Goal: Task Accomplishment & Management: Manage account settings

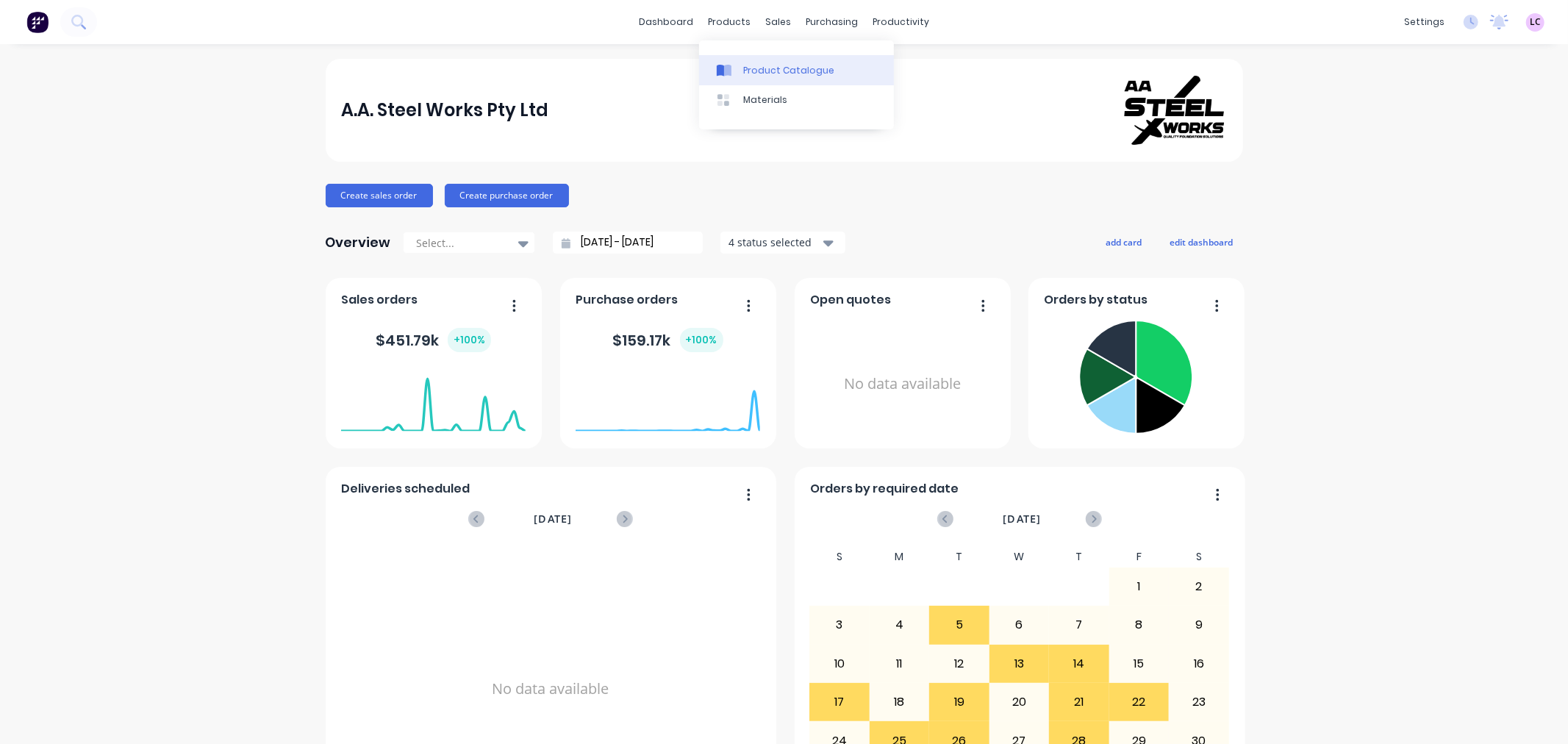
click at [765, 69] on div "Product Catalogue" at bounding box center [788, 70] width 91 height 14
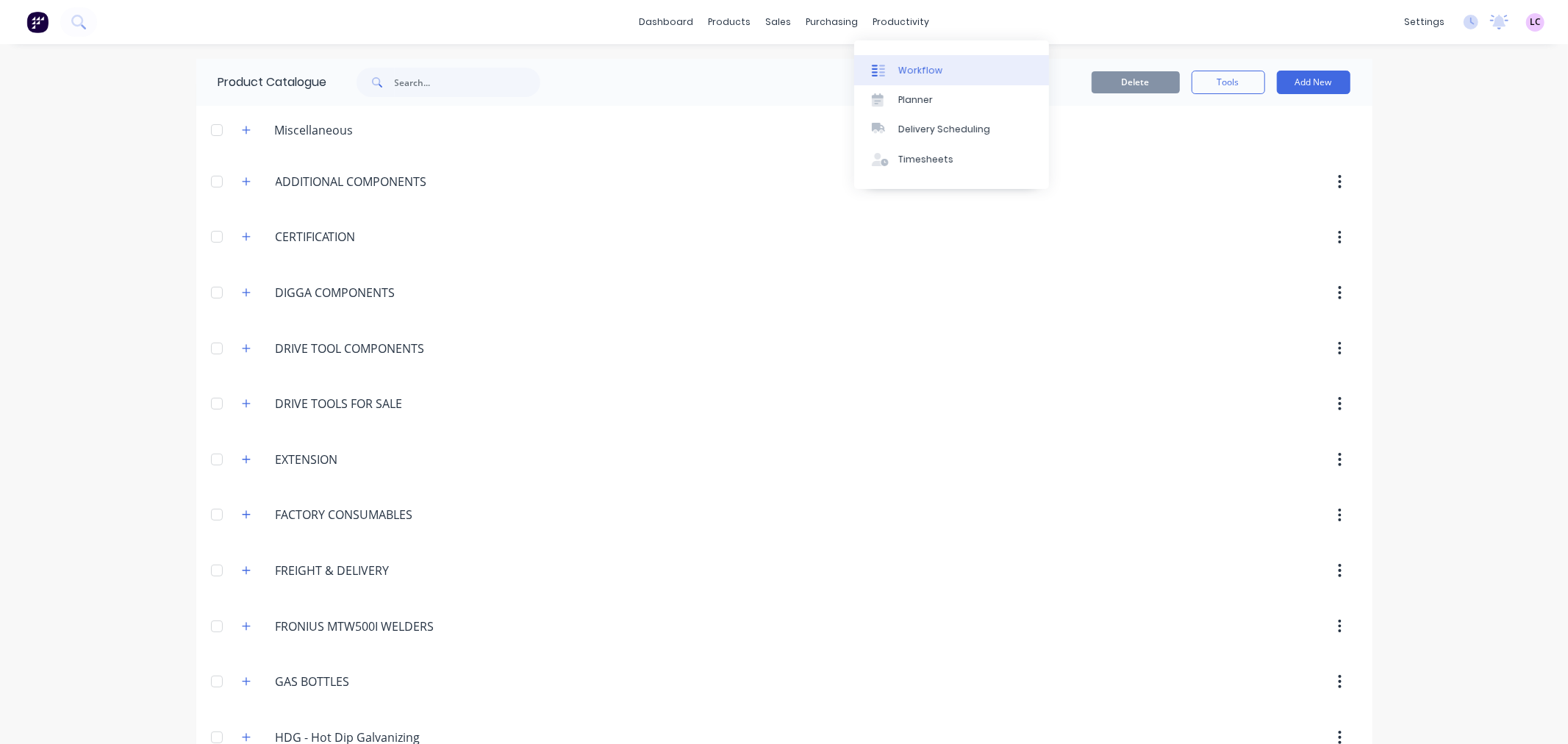
click at [914, 63] on div "Workflow" at bounding box center [920, 70] width 44 height 14
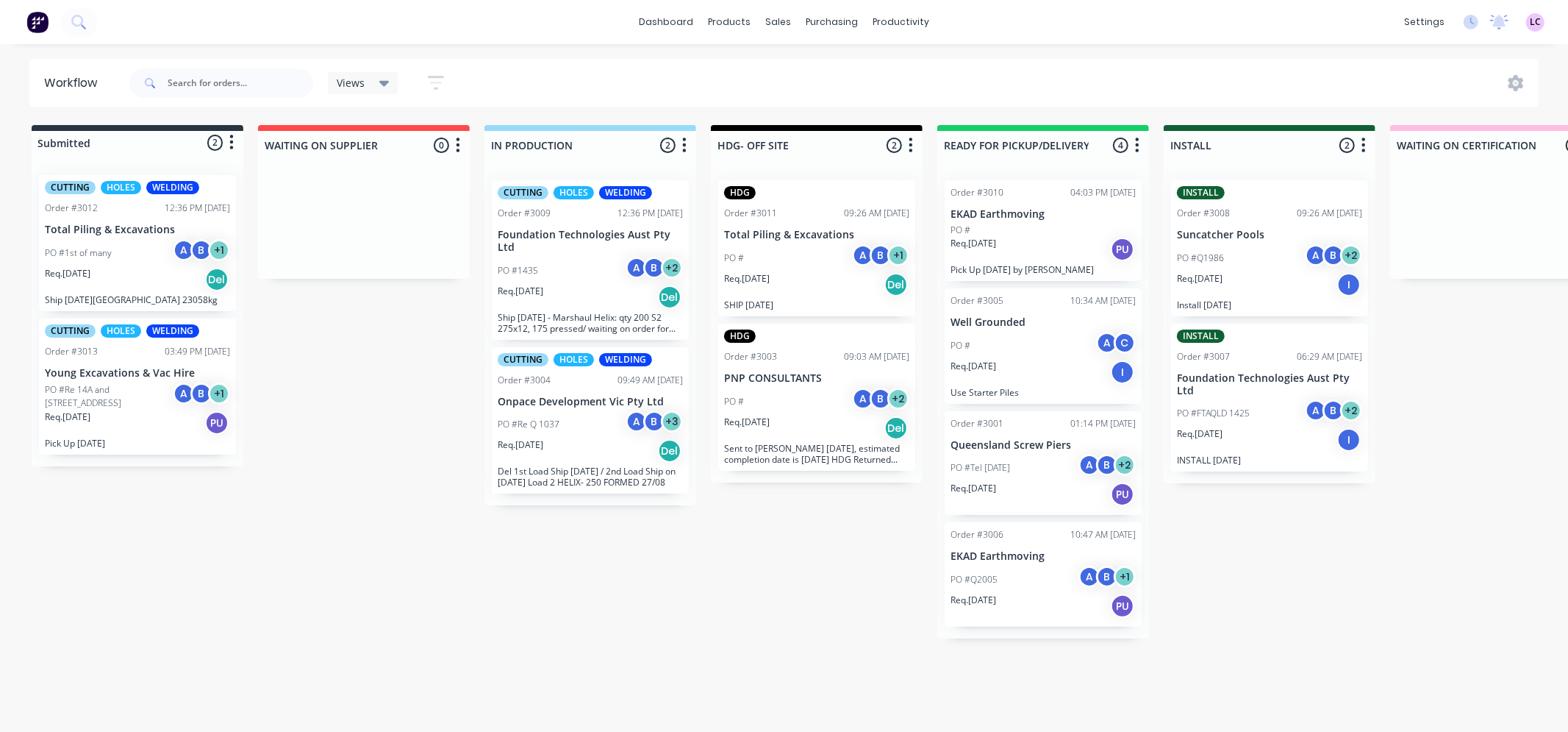
click at [579, 284] on div "Req. 22/08/25 Del" at bounding box center [590, 297] width 186 height 25
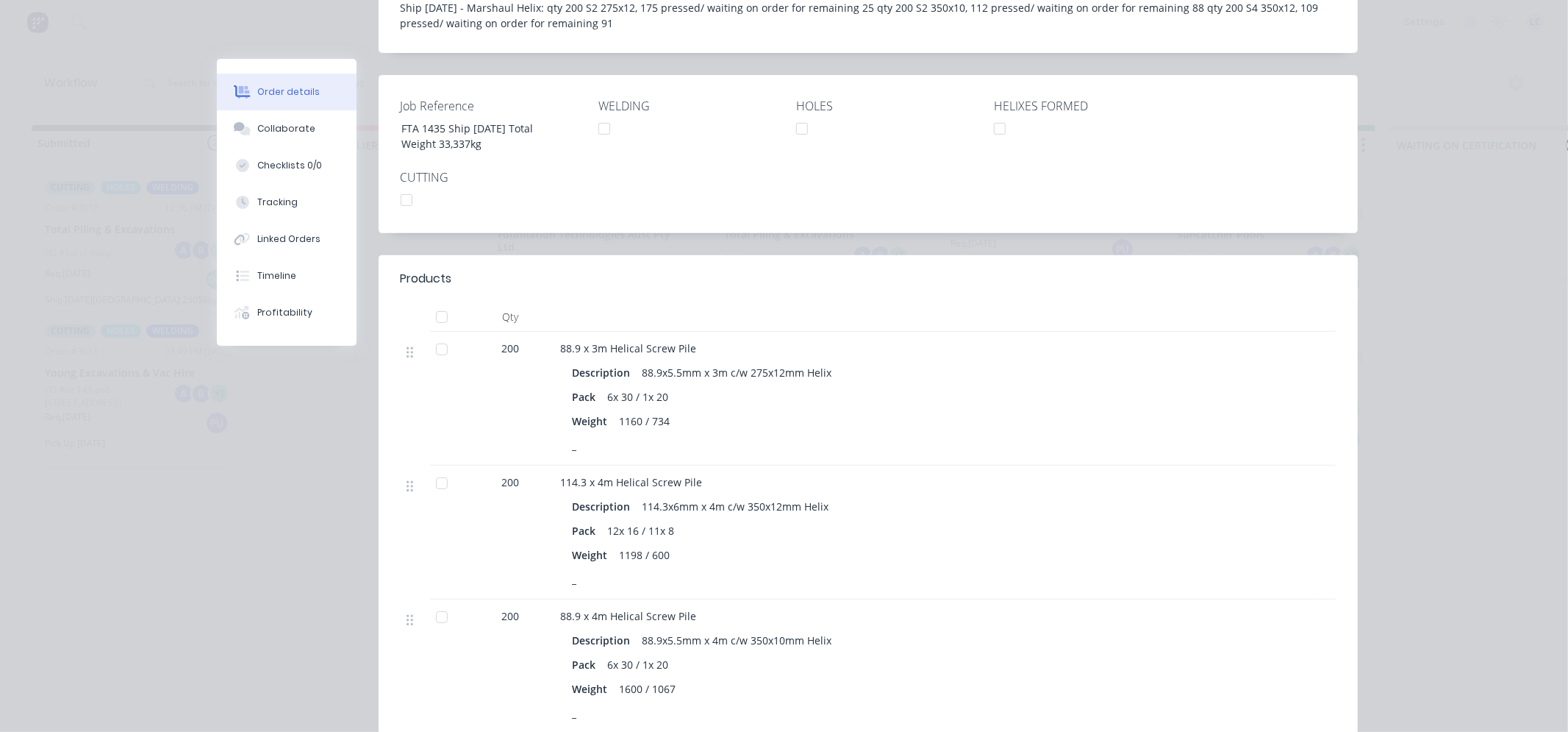
scroll to position [409, 0]
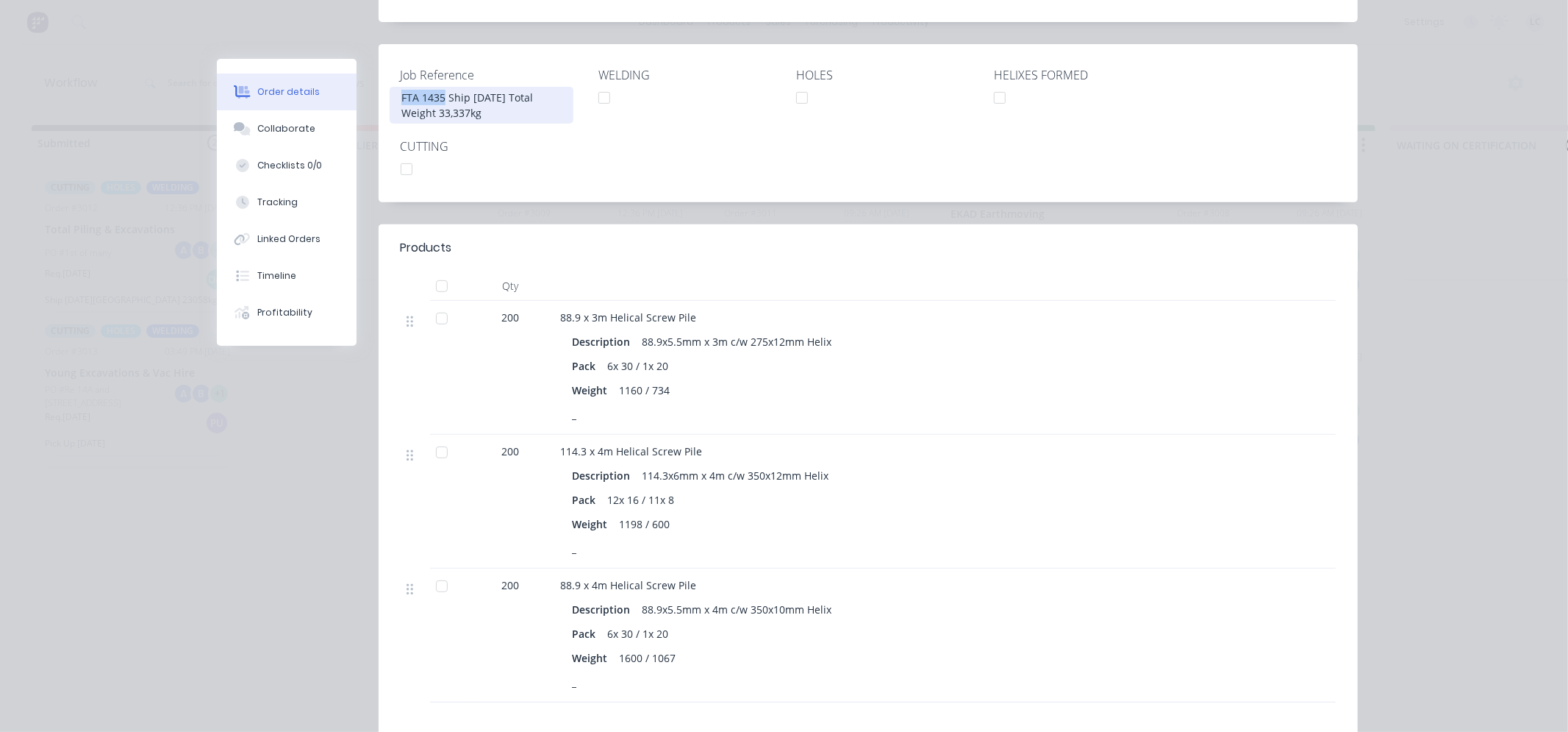
drag, startPoint x: 436, startPoint y: 75, endPoint x: 368, endPoint y: 76, distance: 68.0
click at [368, 76] on div "Order details Collaborate Checklists 0/0 Tracking Linked Orders Timeline Profit…" at bounding box center [784, 291] width 1176 height 1281
copy div "FTA 1435"
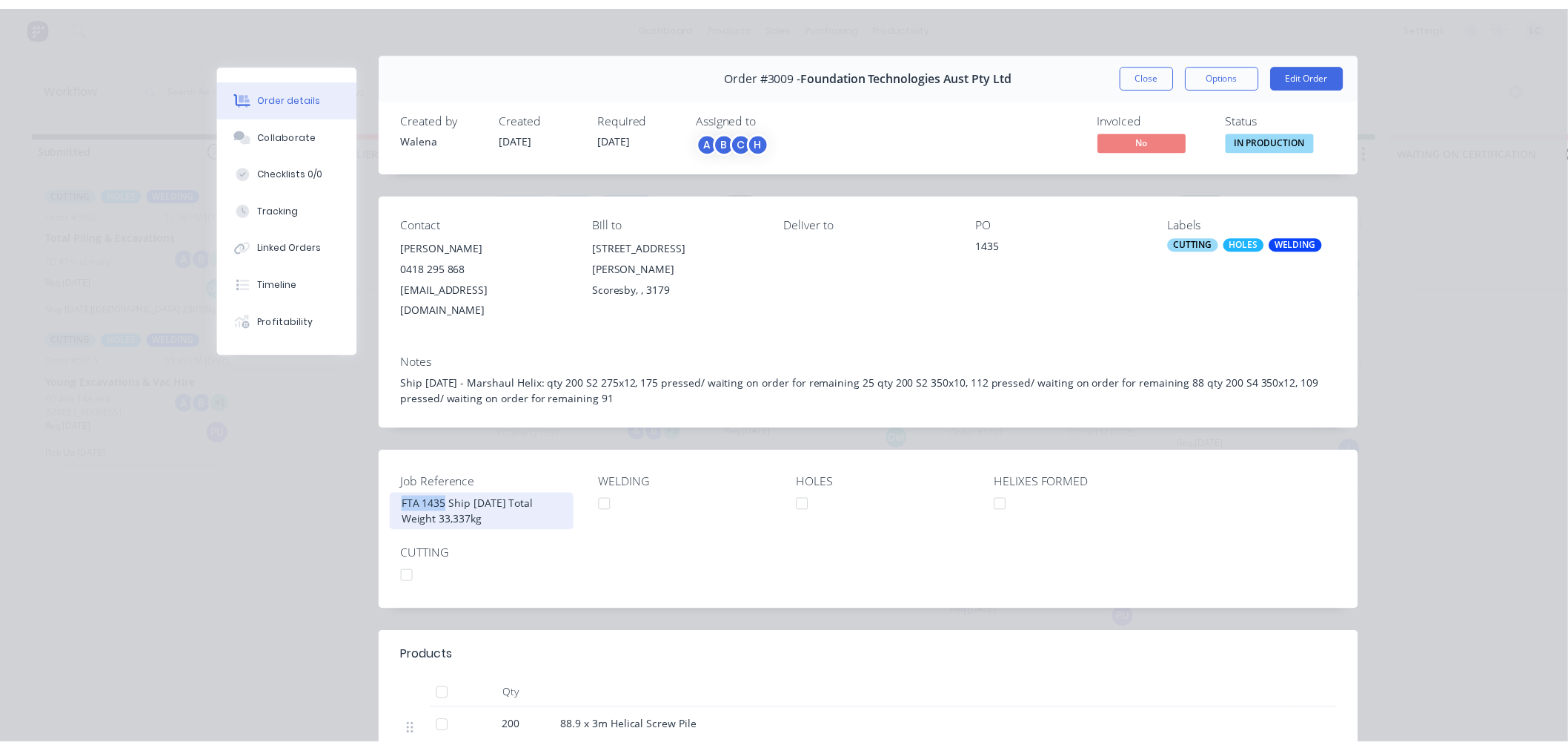
scroll to position [0, 0]
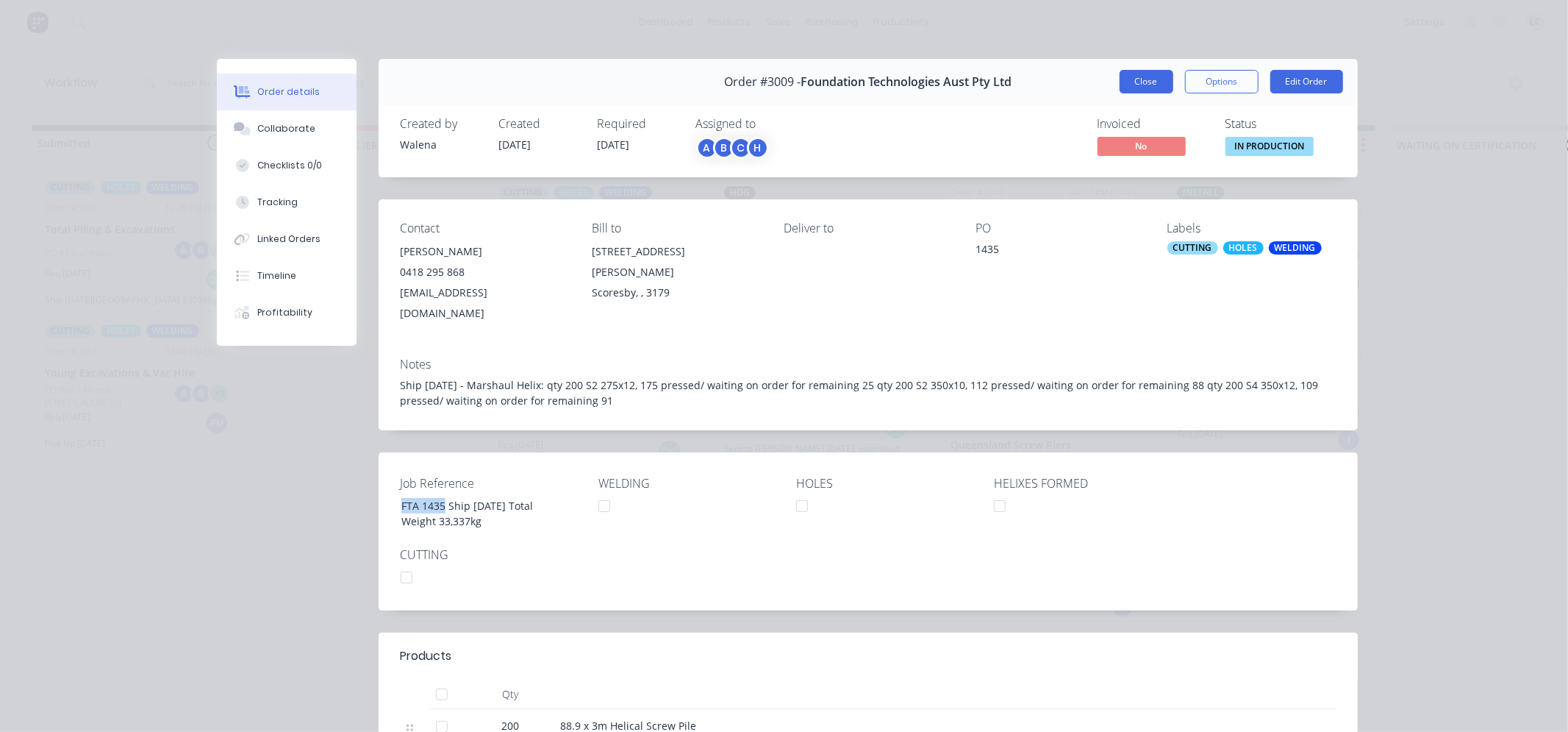
click at [1122, 75] on button "Close" at bounding box center [1146, 81] width 54 height 23
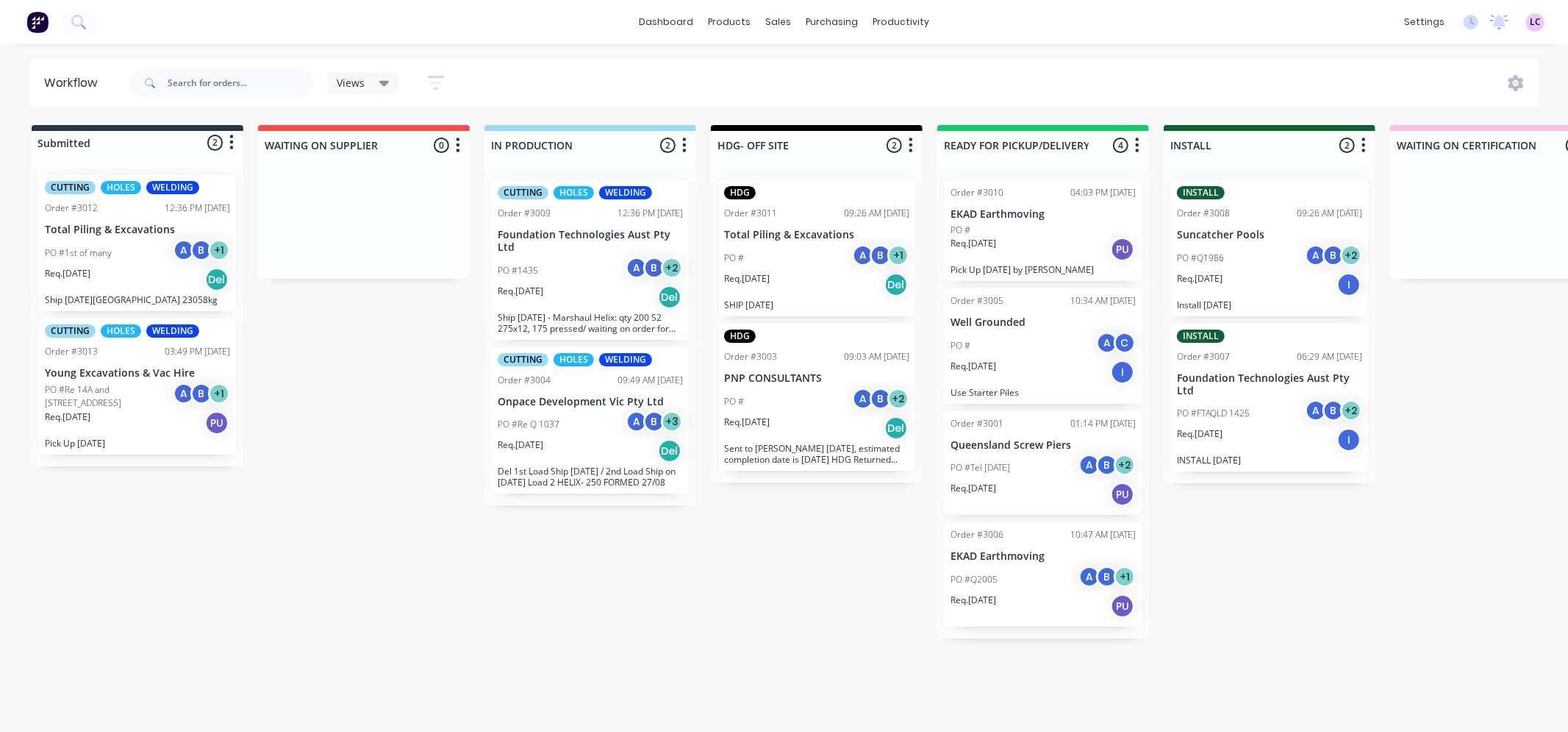
click at [571, 426] on div "PO #Re Q 1037 A B + 3" at bounding box center [590, 424] width 186 height 28
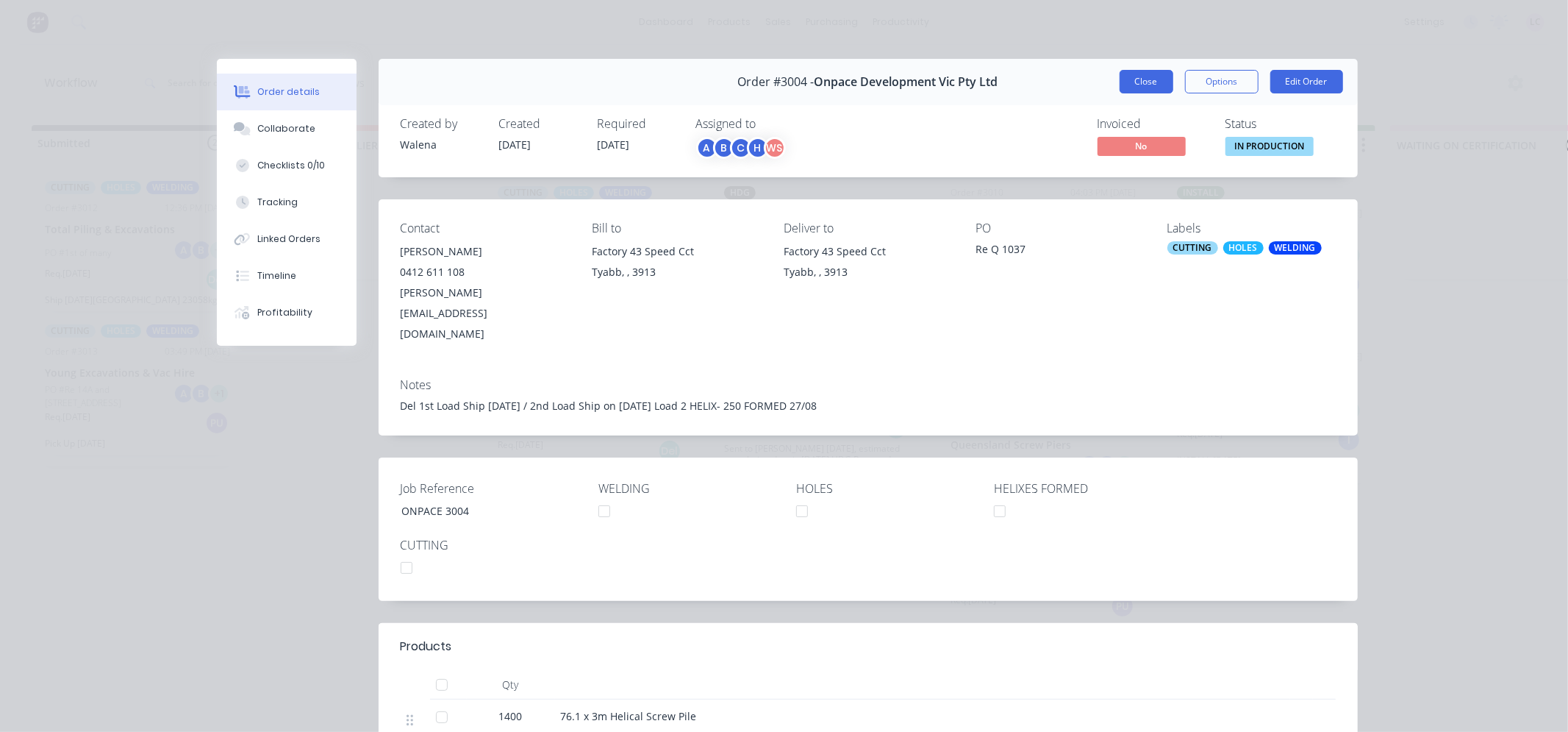
click at [1132, 76] on button "Close" at bounding box center [1146, 81] width 54 height 23
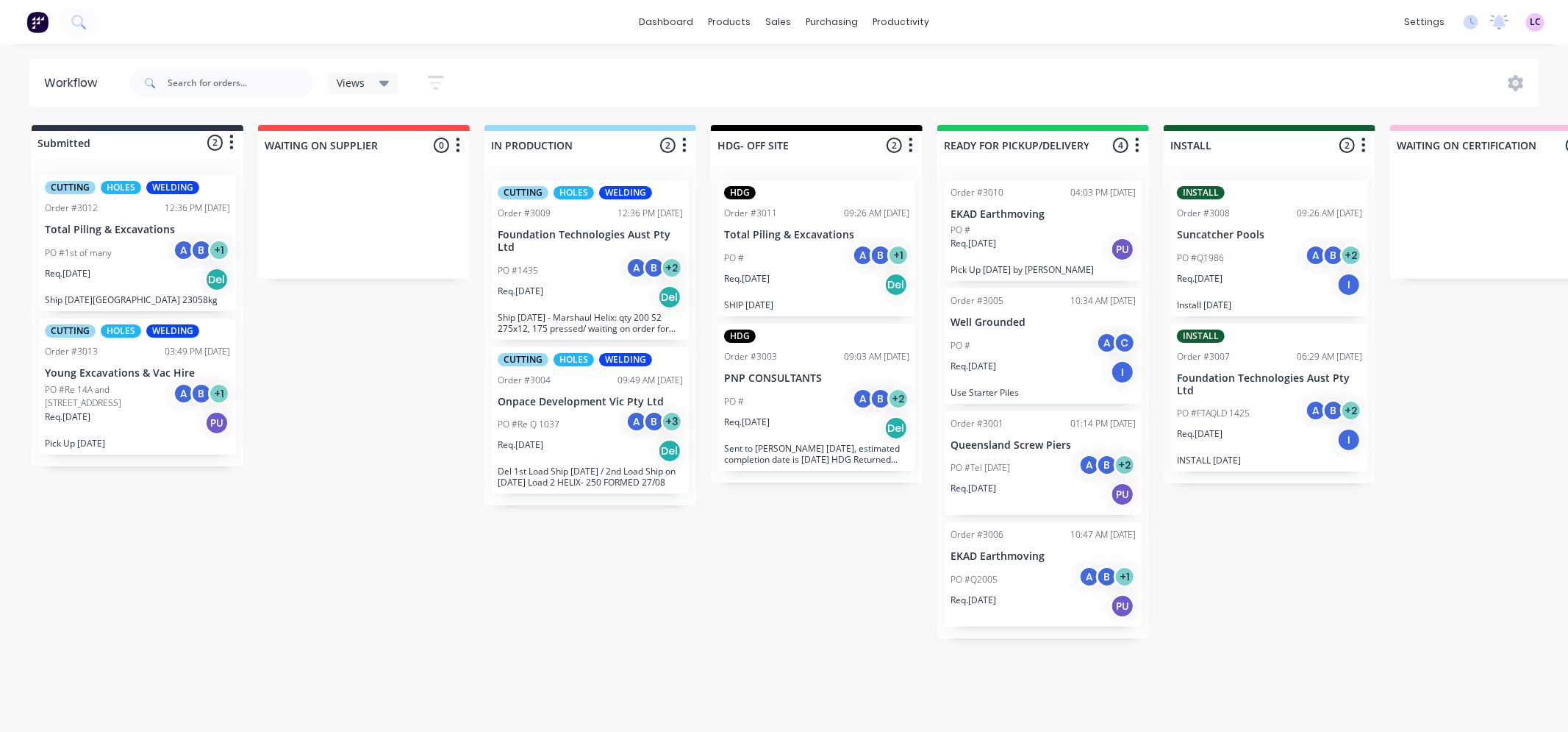
click at [596, 269] on div "PO #1435 A B + 2" at bounding box center [590, 271] width 186 height 28
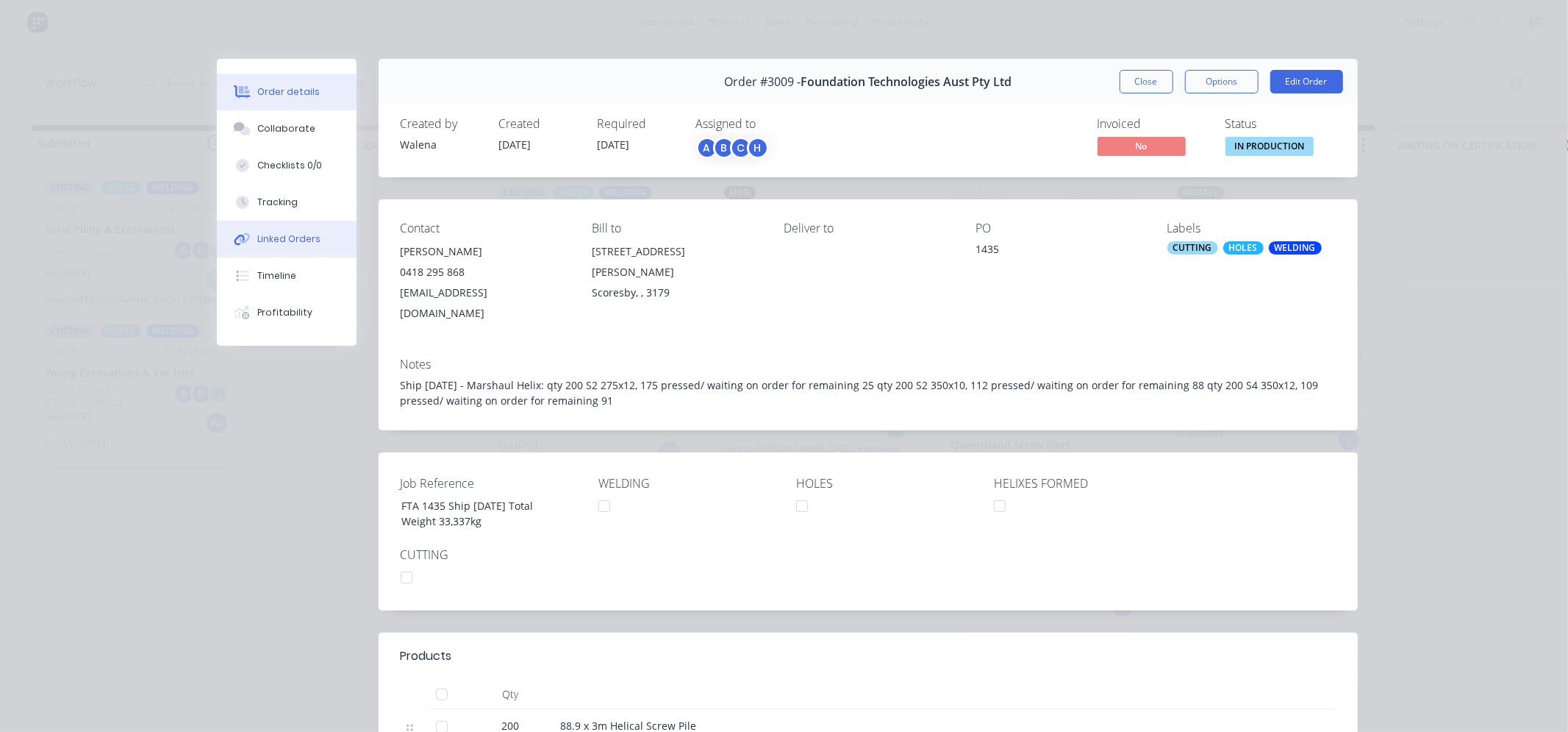
click at [300, 237] on div "Linked Orders" at bounding box center [288, 239] width 64 height 14
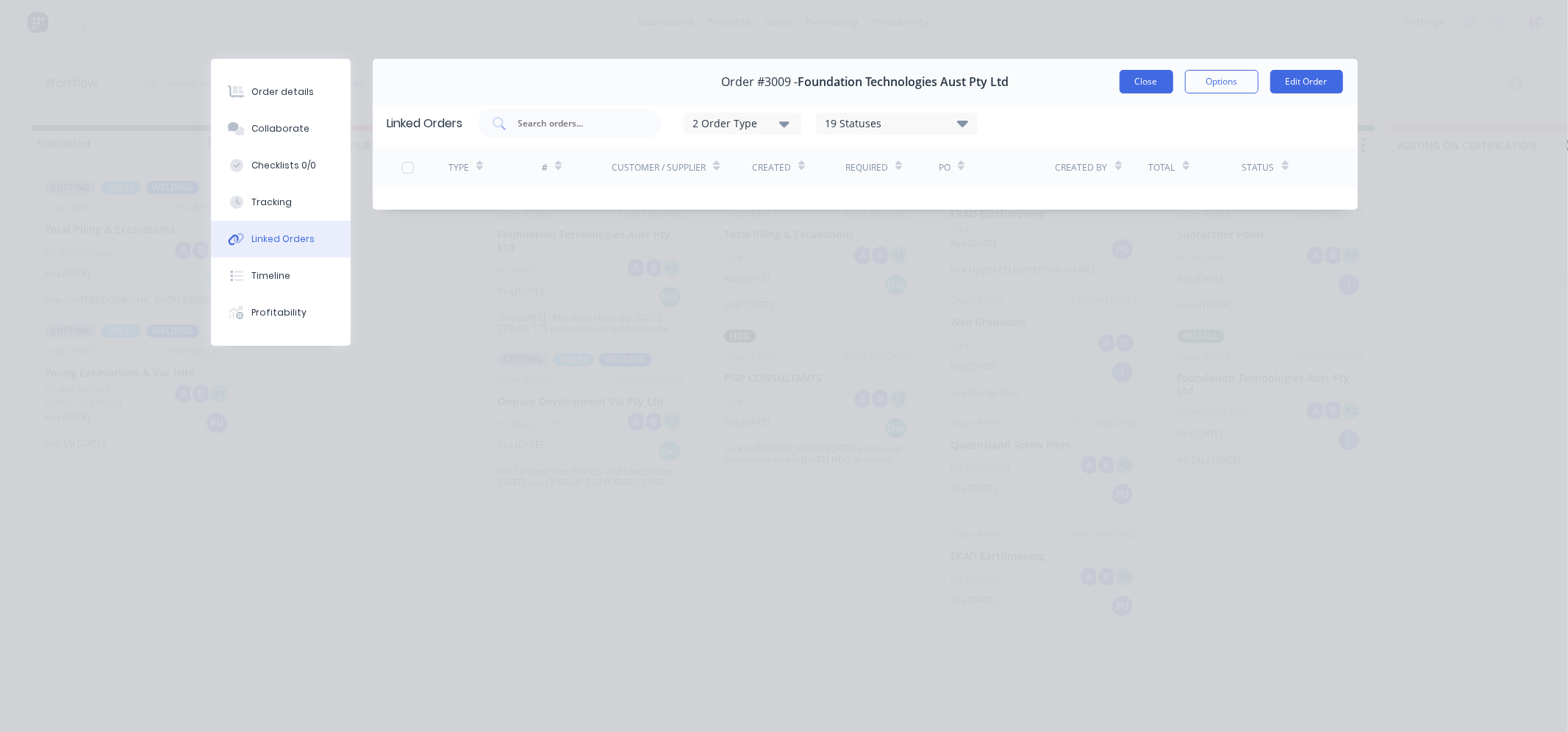
click at [1145, 88] on button "Close" at bounding box center [1146, 81] width 54 height 23
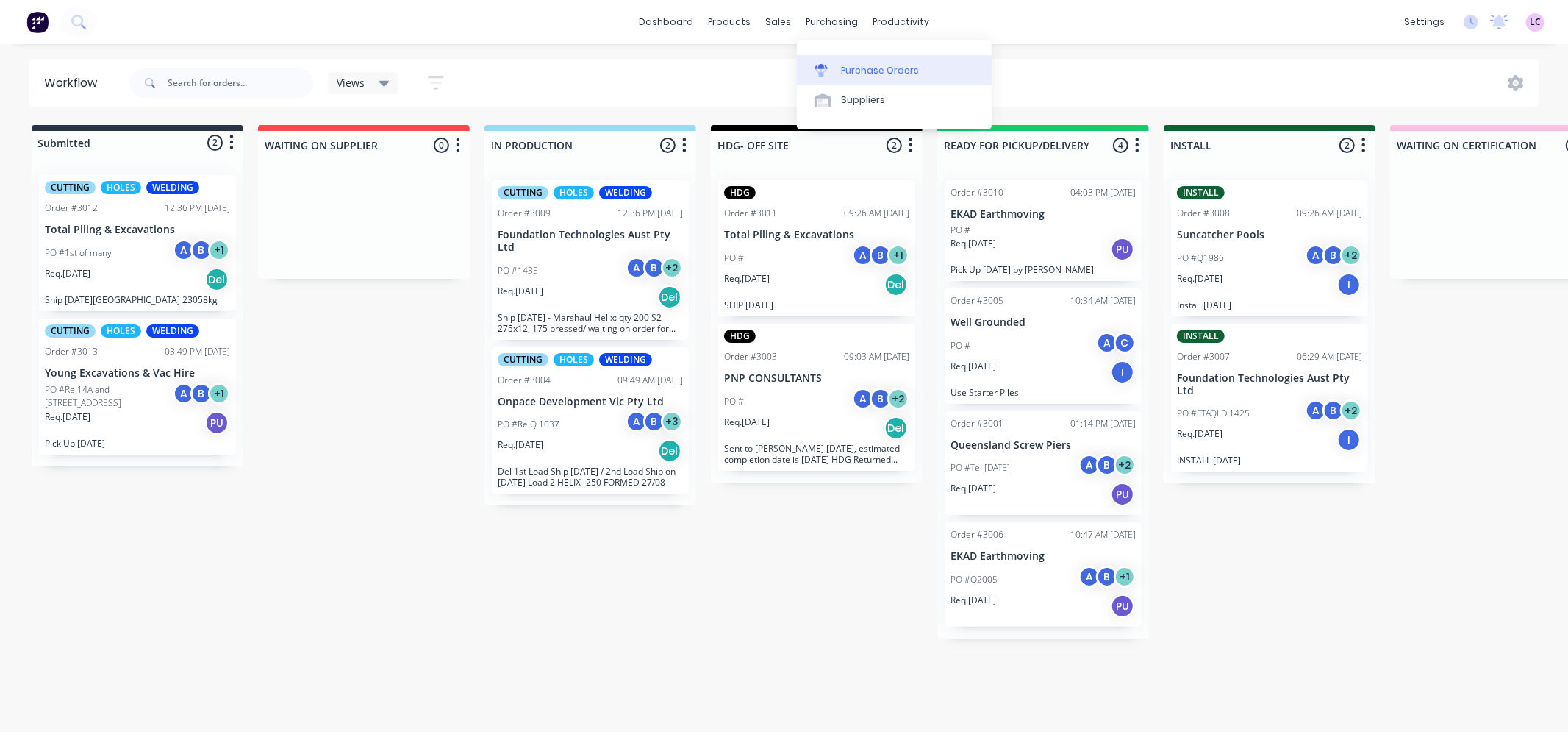
click at [833, 64] on div at bounding box center [826, 70] width 22 height 14
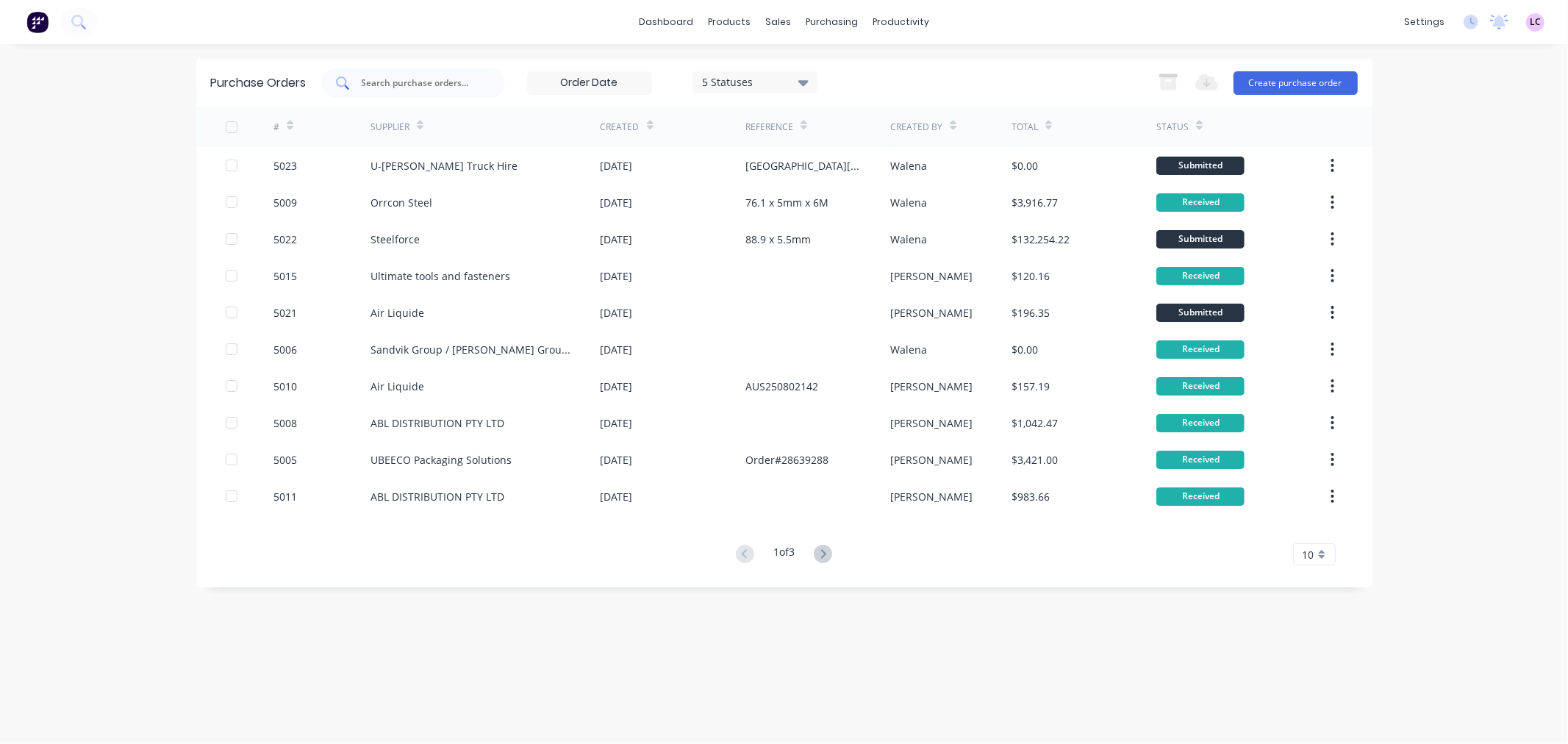
click at [419, 85] on input "text" at bounding box center [421, 83] width 122 height 15
type input "5017"
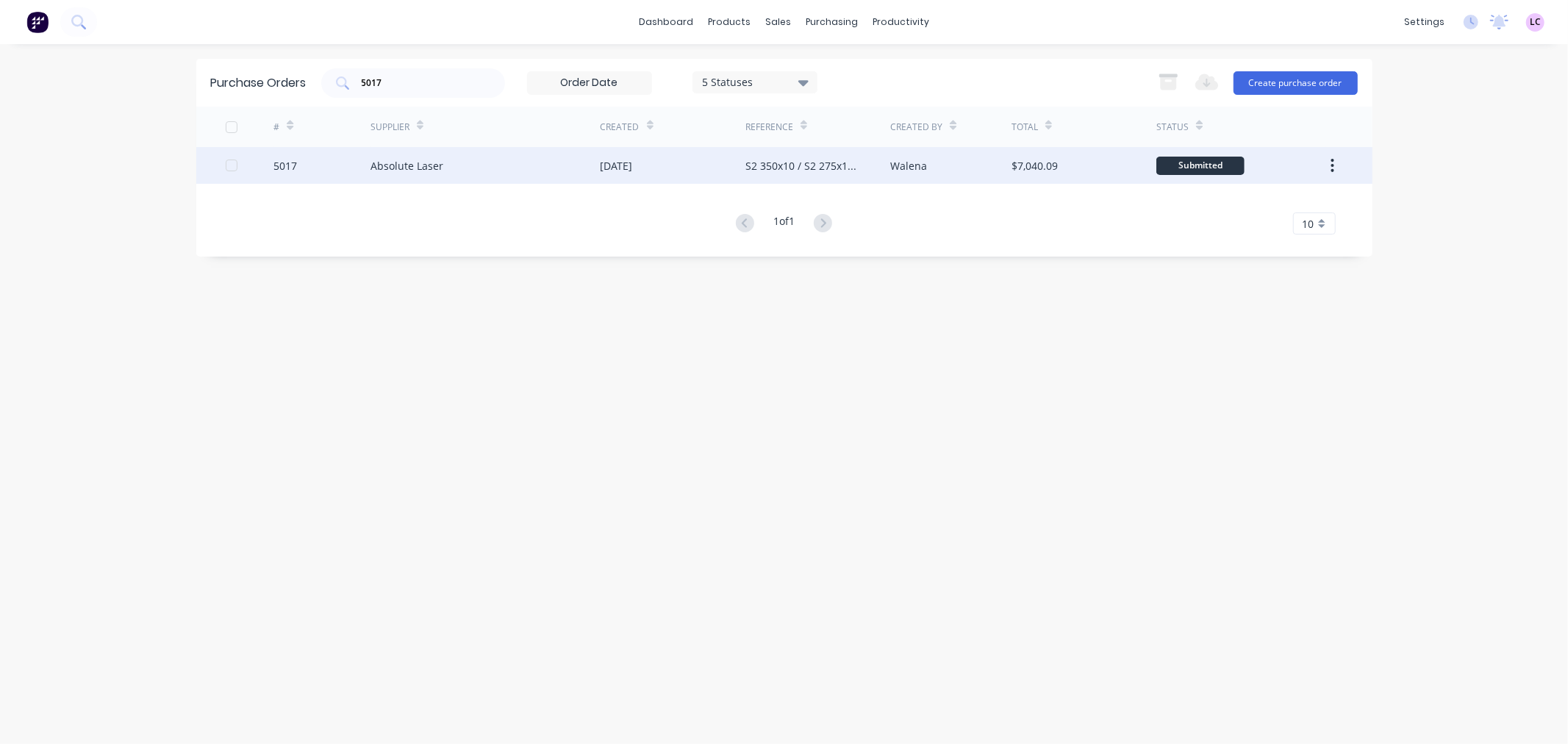
click at [400, 164] on div "Absolute Laser" at bounding box center [406, 166] width 72 height 16
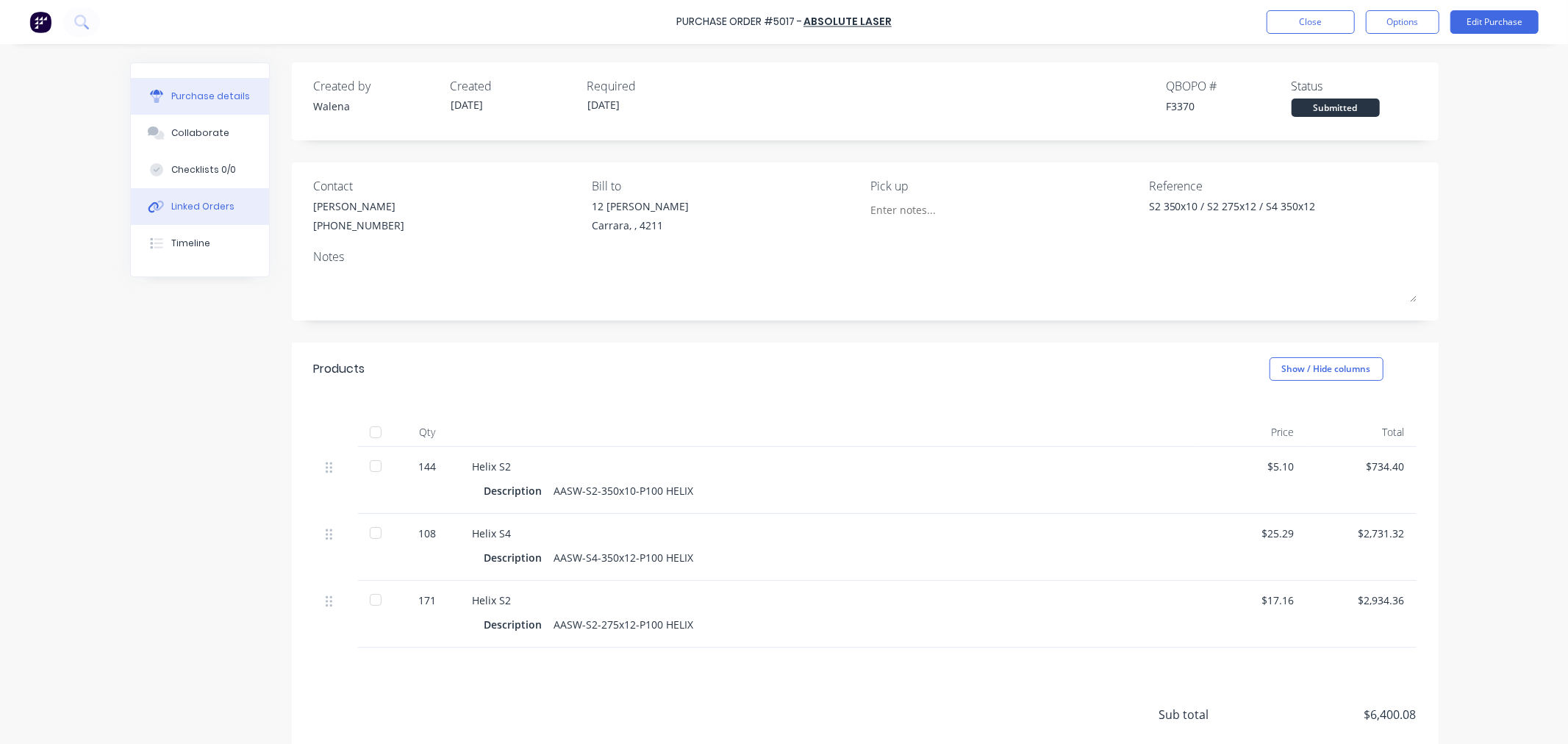
click at [206, 207] on div "Linked Orders" at bounding box center [202, 207] width 64 height 14
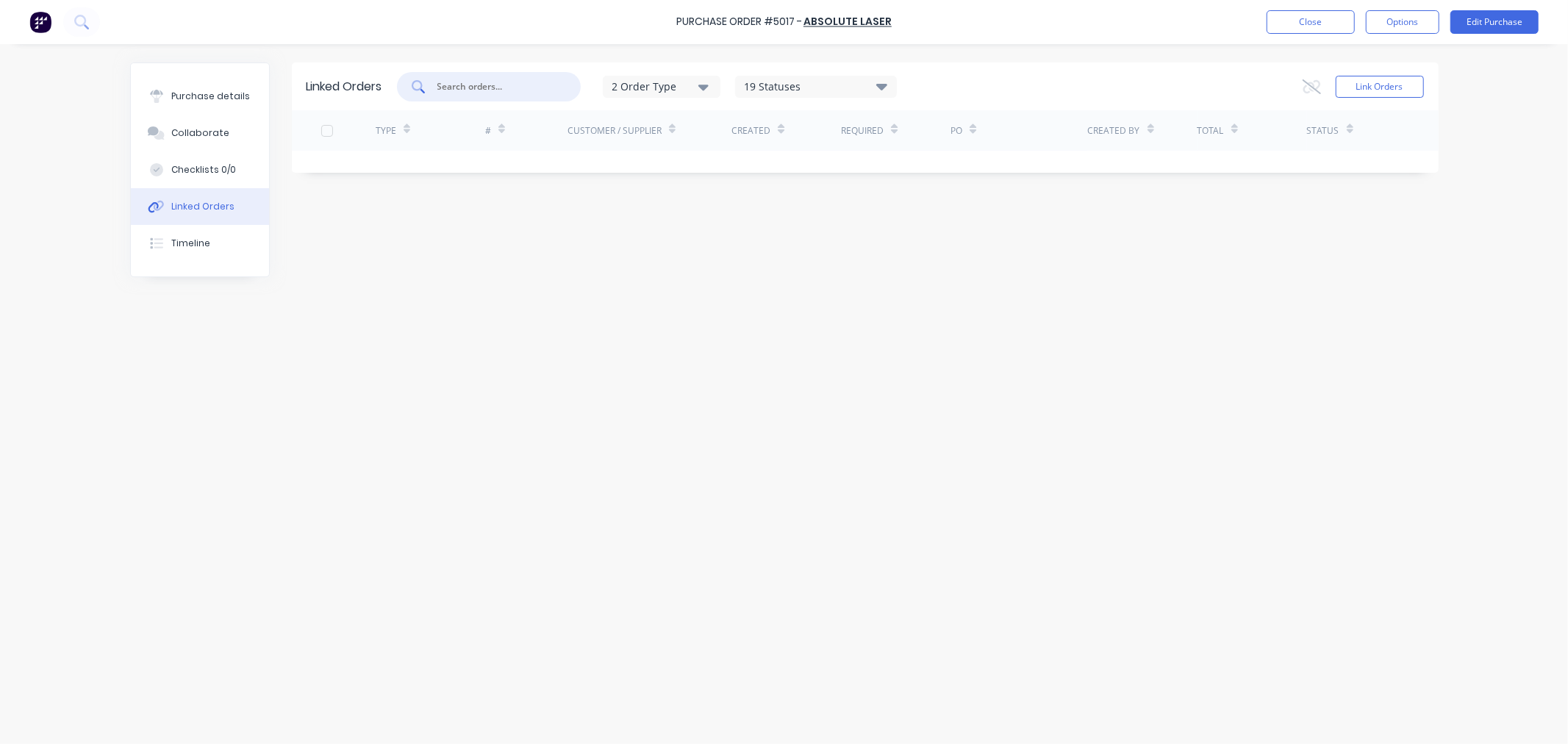
click at [482, 82] on input "text" at bounding box center [496, 86] width 122 height 15
type input "FOUNDATION"
drag, startPoint x: 404, startPoint y: 82, endPoint x: 384, endPoint y: 82, distance: 20.0
click at [384, 82] on div "Linked Orders FOUNDATION 2 Order Type 19 Statuses Sales Order Status All Archiv…" at bounding box center [866, 86] width 1147 height 48
click at [1401, 97] on button "Link Orders" at bounding box center [1379, 87] width 88 height 22
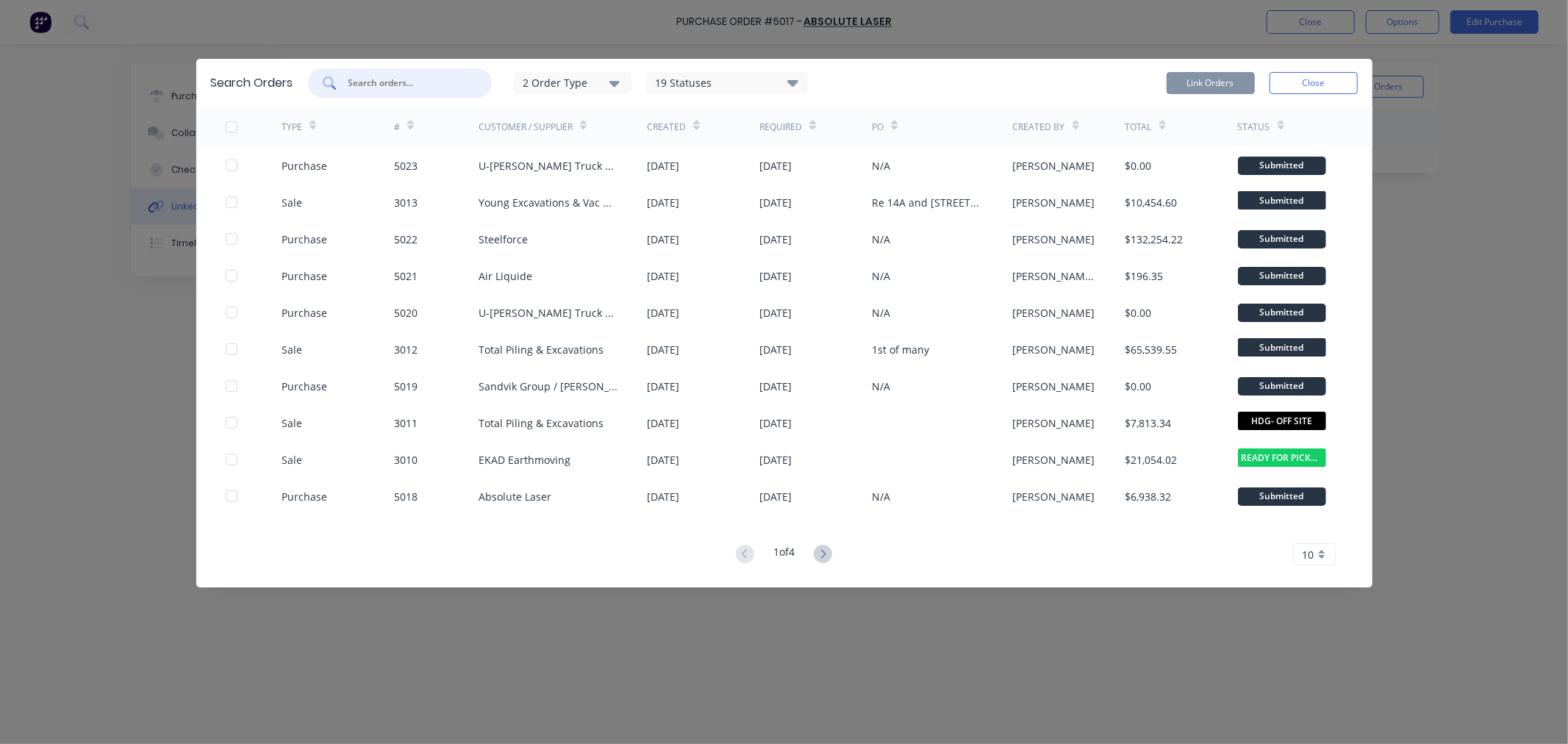
click at [436, 83] on input "text" at bounding box center [407, 83] width 122 height 15
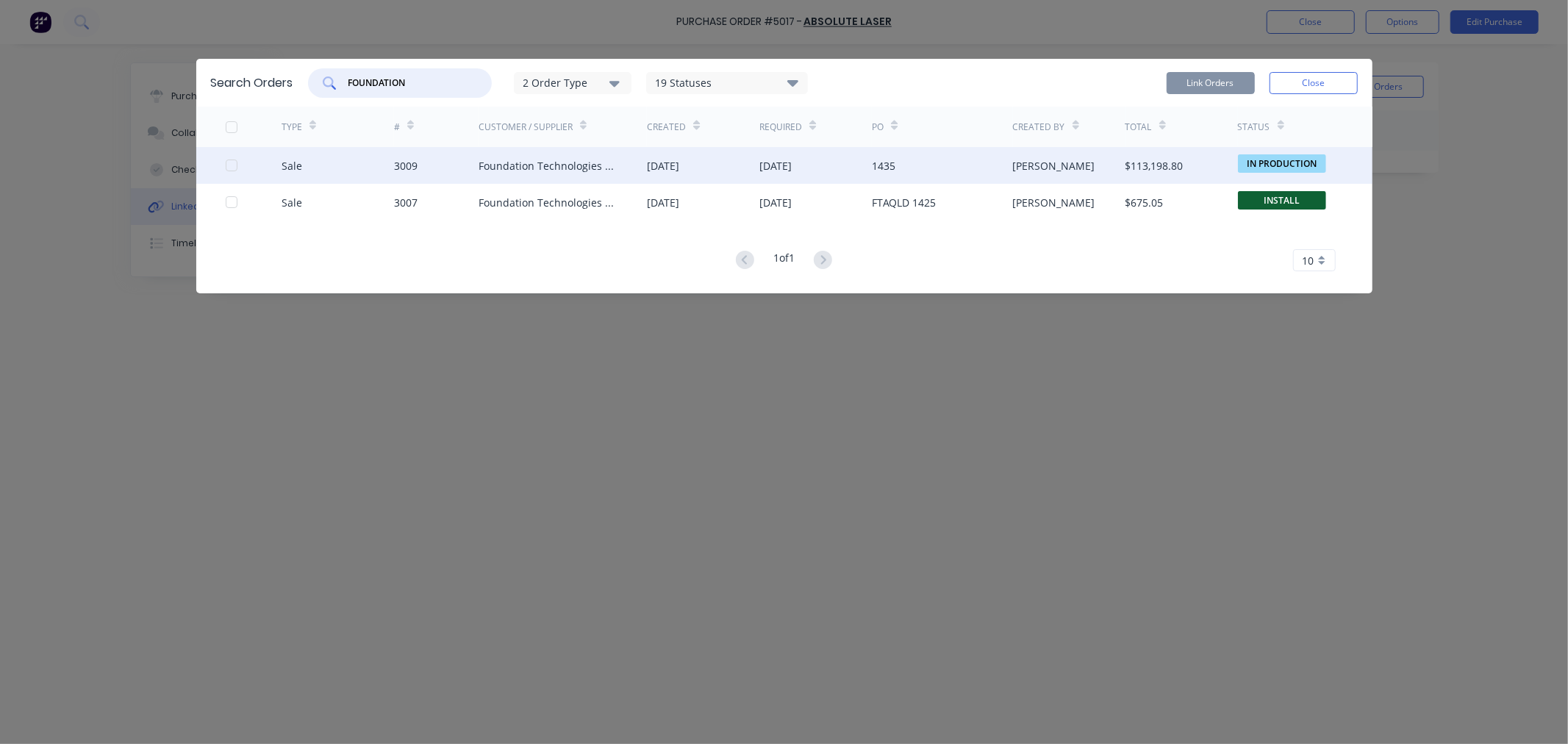
click at [229, 168] on div at bounding box center [232, 165] width 29 height 29
type input "FOUNDATION"
click at [1184, 84] on button "Link Orders" at bounding box center [1210, 83] width 88 height 22
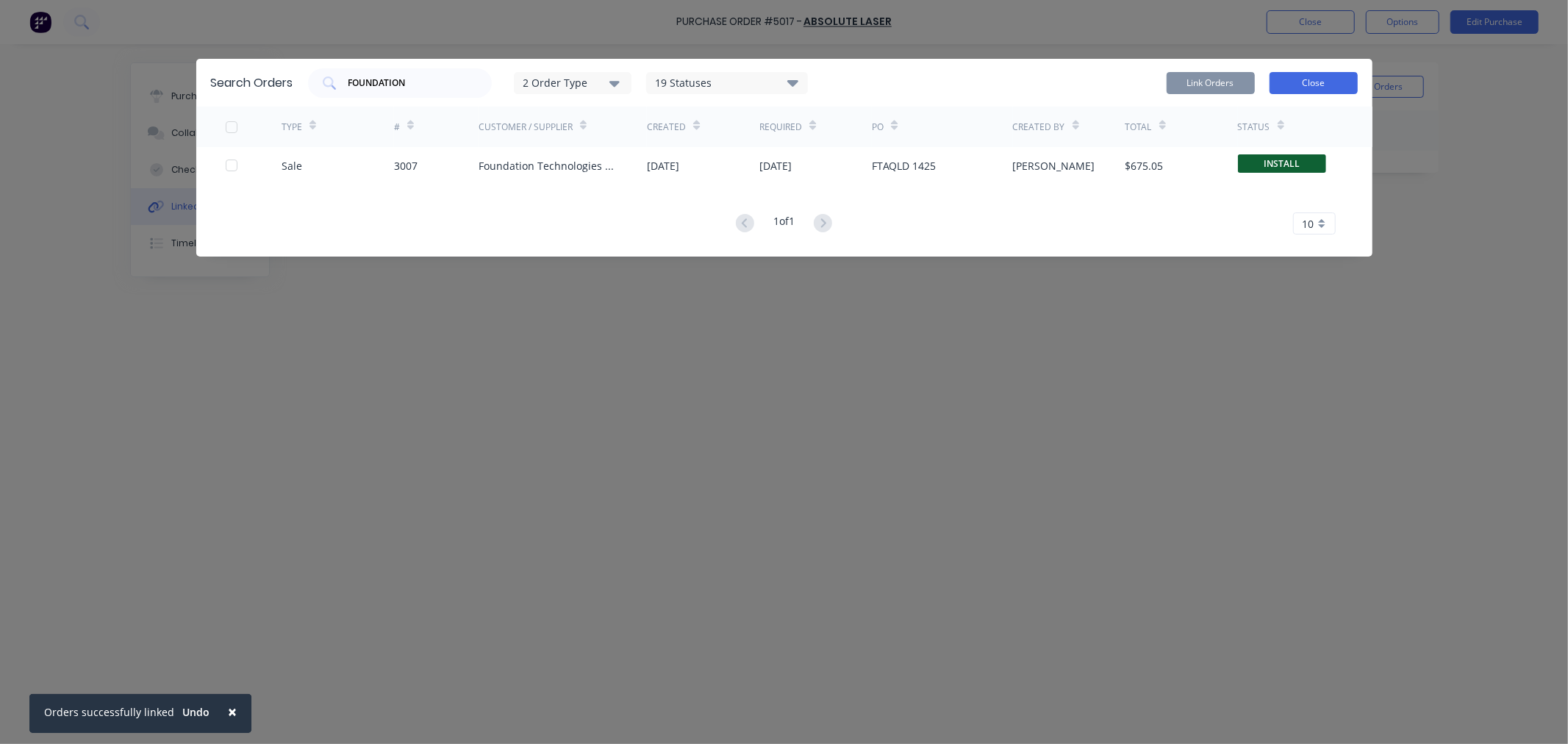
click at [1338, 73] on button "Close" at bounding box center [1314, 83] width 88 height 22
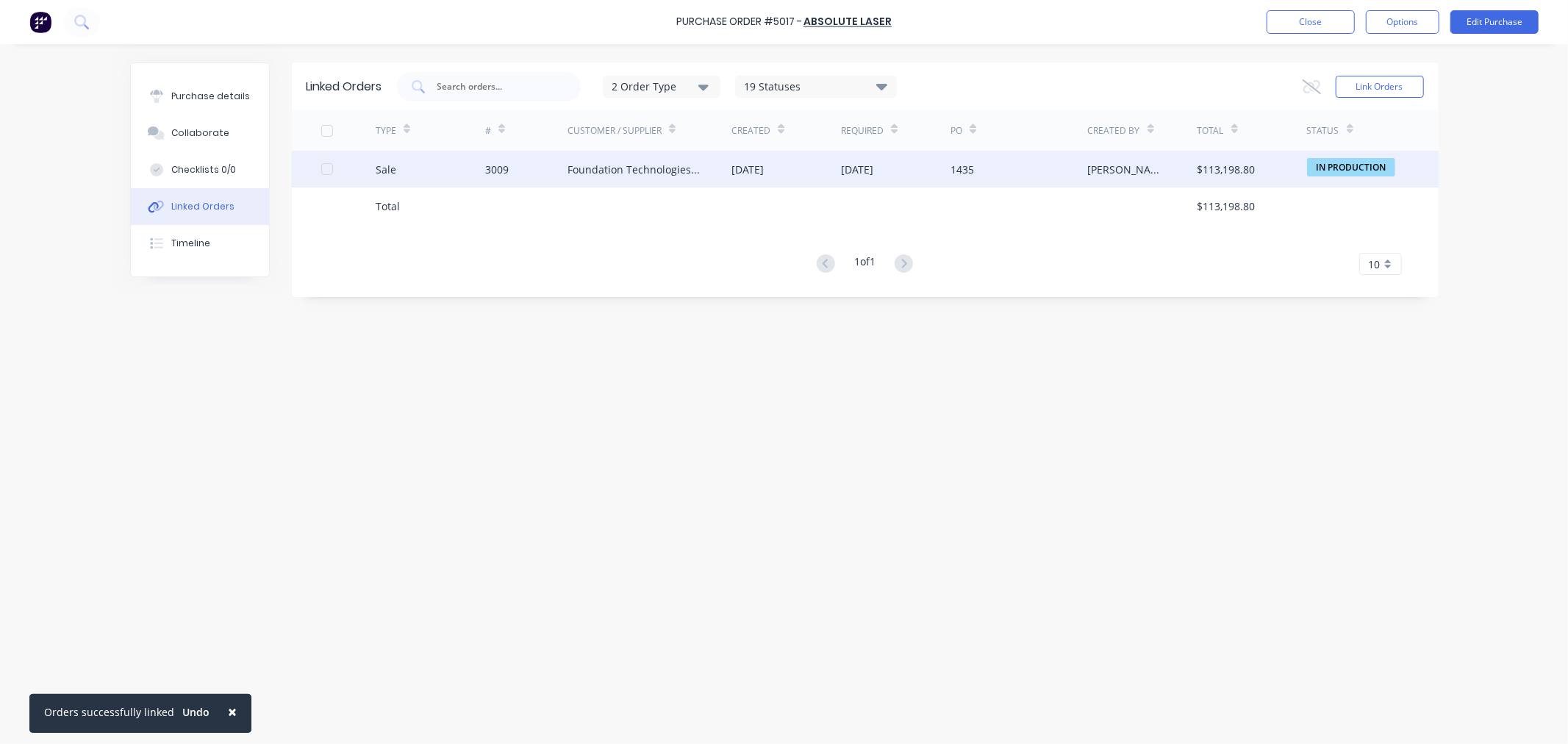
click at [661, 168] on div "Foundation Technologies Aust Pty Ltd" at bounding box center [635, 170] width 135 height 16
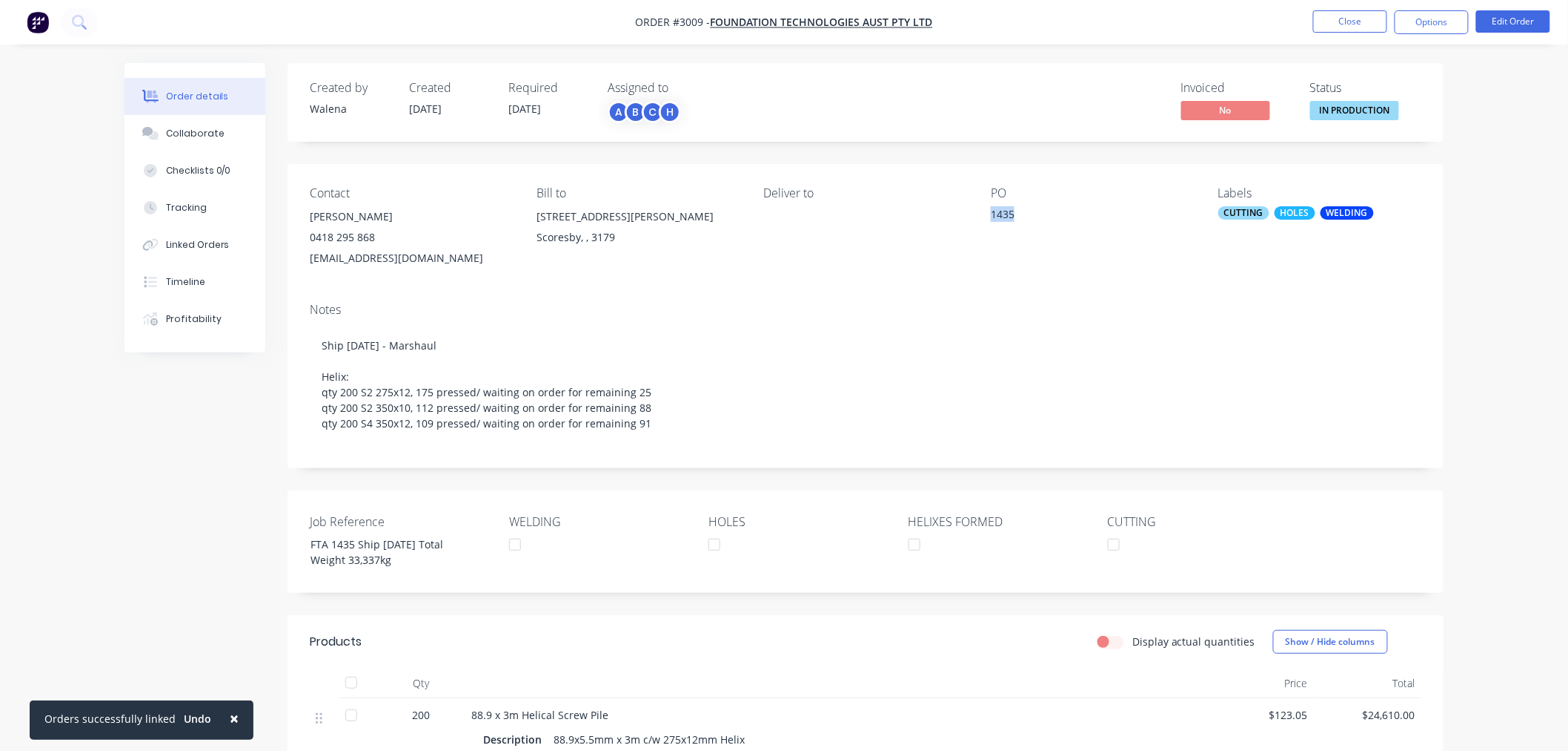
drag, startPoint x: 1025, startPoint y: 210, endPoint x: 989, endPoint y: 211, distance: 36.0
click at [989, 211] on div "Contact Anthony 0418 295 868 warehouse@foundationtechnologies.com.au Bill to 9B…" at bounding box center [866, 227] width 1156 height 127
copy div "1435"
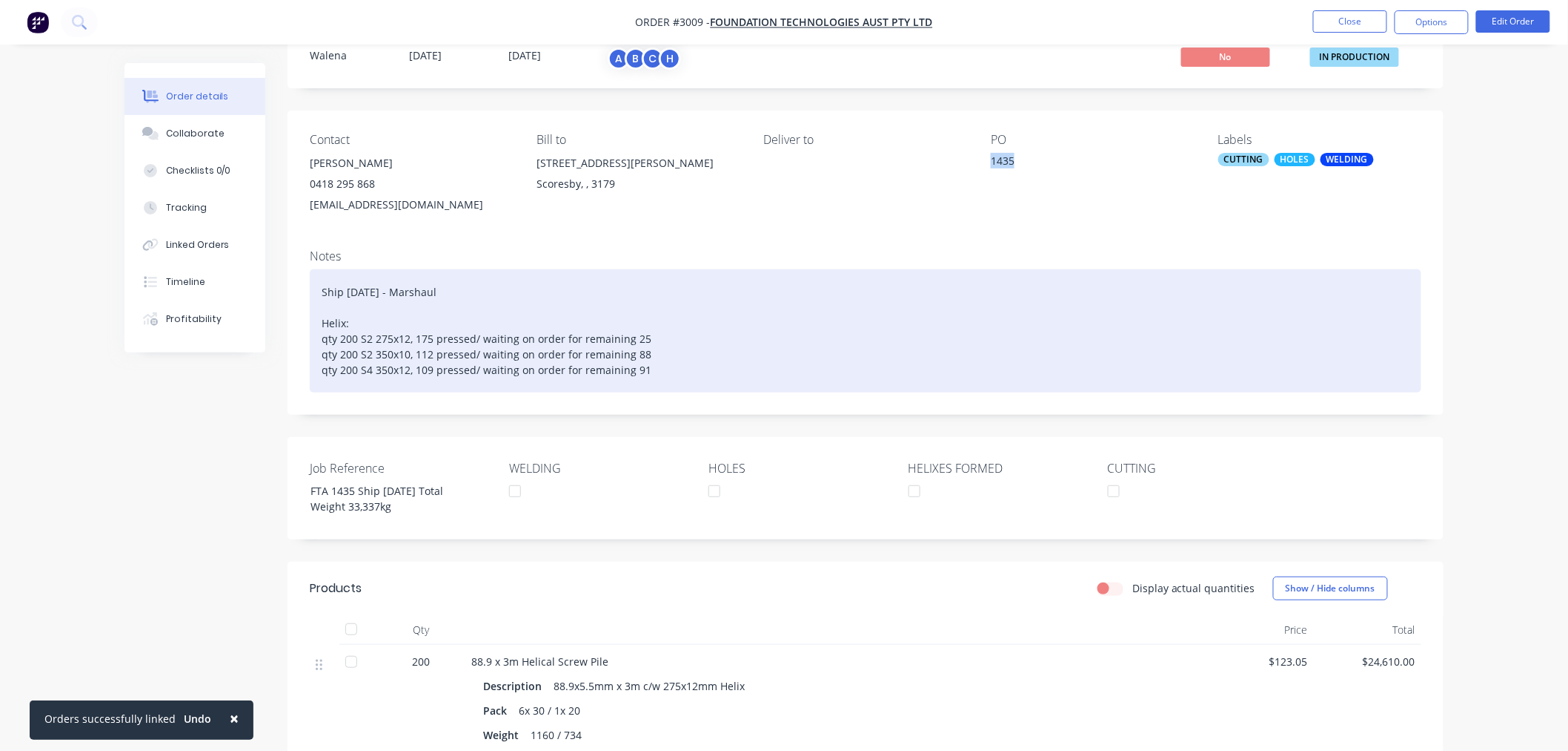
scroll to position [83, 0]
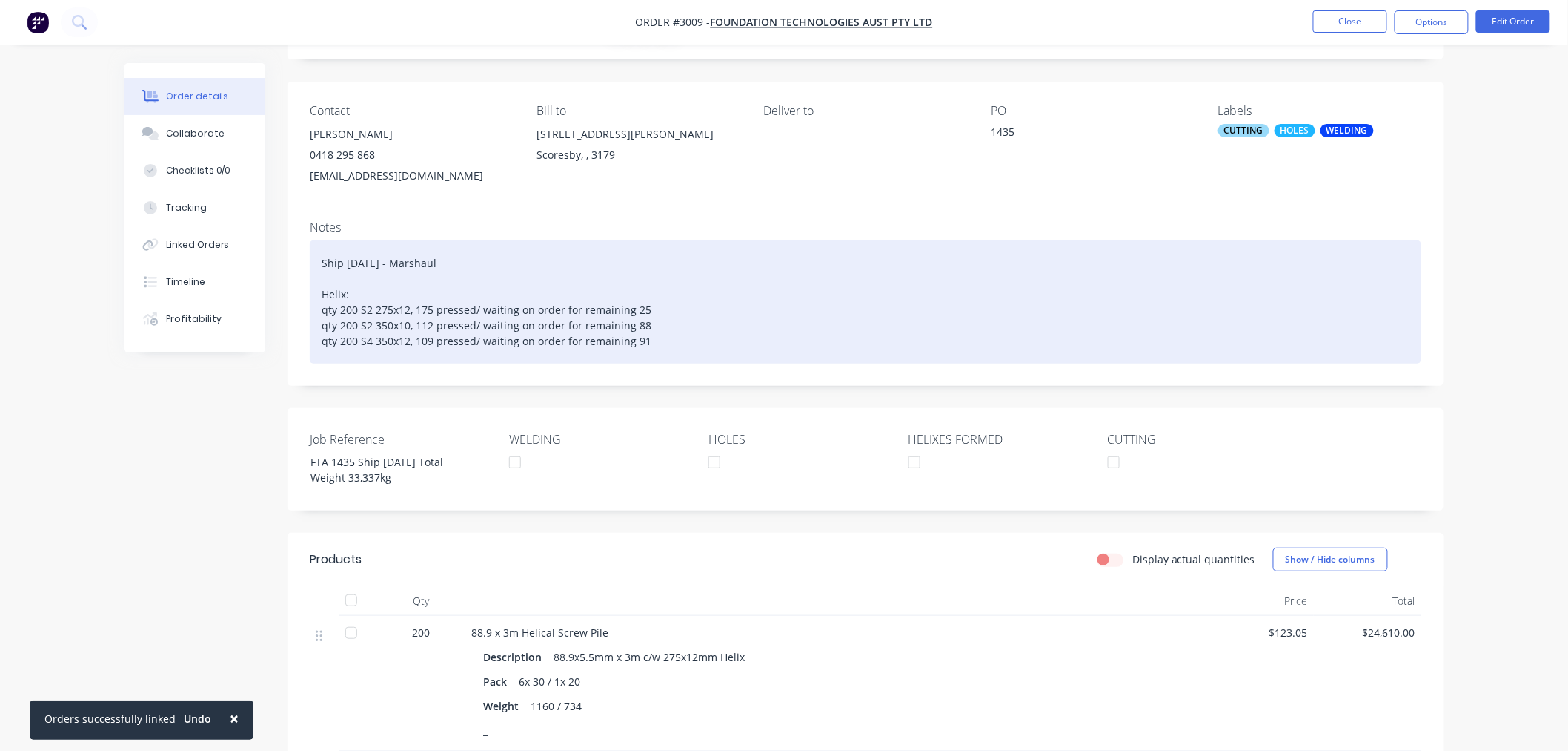
click at [645, 308] on div "Ship 09.09.25 - Marshaul Helix: qty 200 S2 275x12, 175 pressed/ waiting on orde…" at bounding box center [866, 302] width 1112 height 123
drag, startPoint x: 433, startPoint y: 310, endPoint x: 416, endPoint y: 312, distance: 17.1
click at [416, 312] on div "Ship 09.09.25 - Marshaul Helix: qty 200 S2 275x12, 175 pressed/ waiting on orde…" at bounding box center [866, 302] width 1112 height 123
drag, startPoint x: 646, startPoint y: 306, endPoint x: 475, endPoint y: 307, distance: 171.0
click at [475, 307] on div "Ship 09.09.25 - Marshaul Helix: qty 200 S2 275x12, 200 pressed/ waiting on orde…" at bounding box center [866, 302] width 1112 height 123
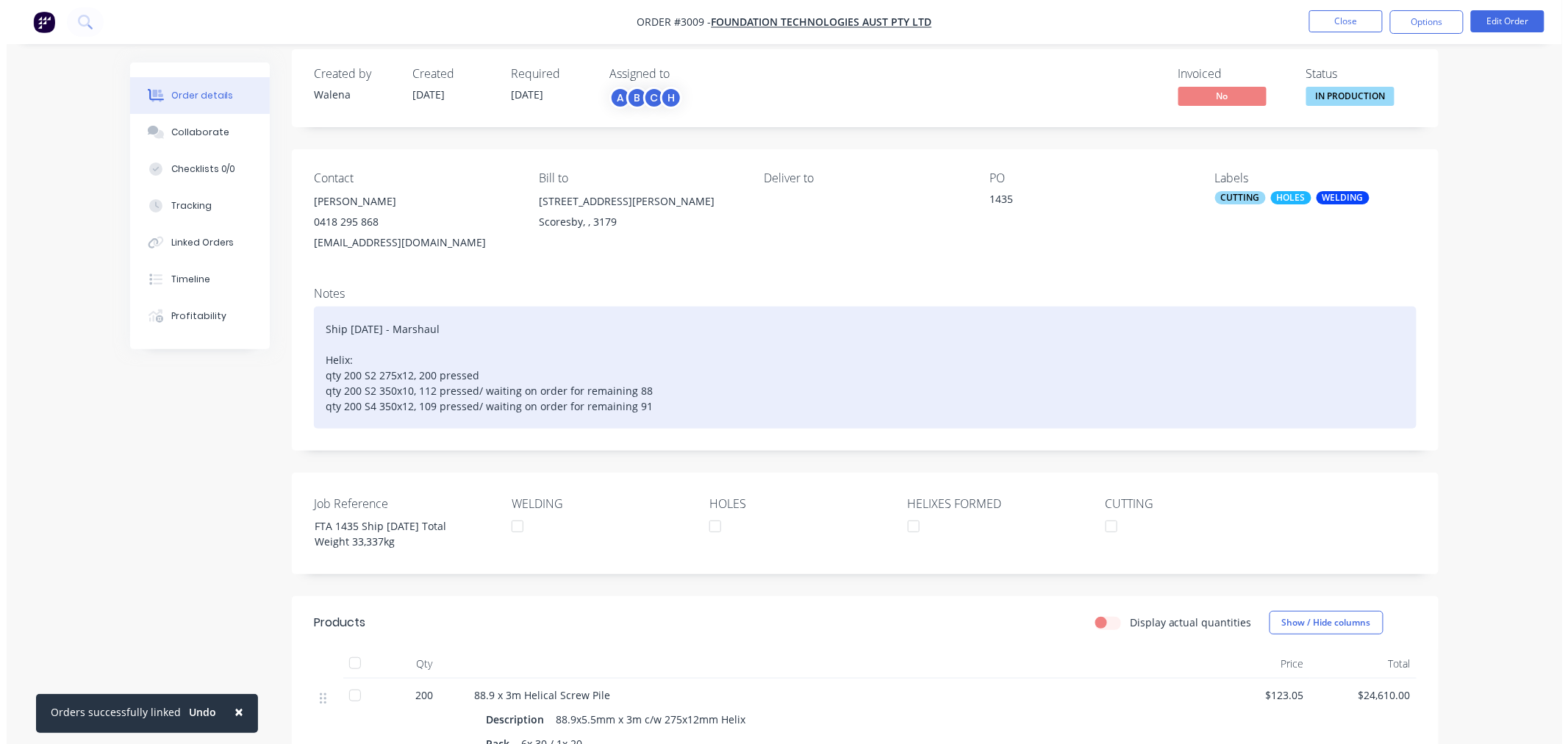
scroll to position [0, 0]
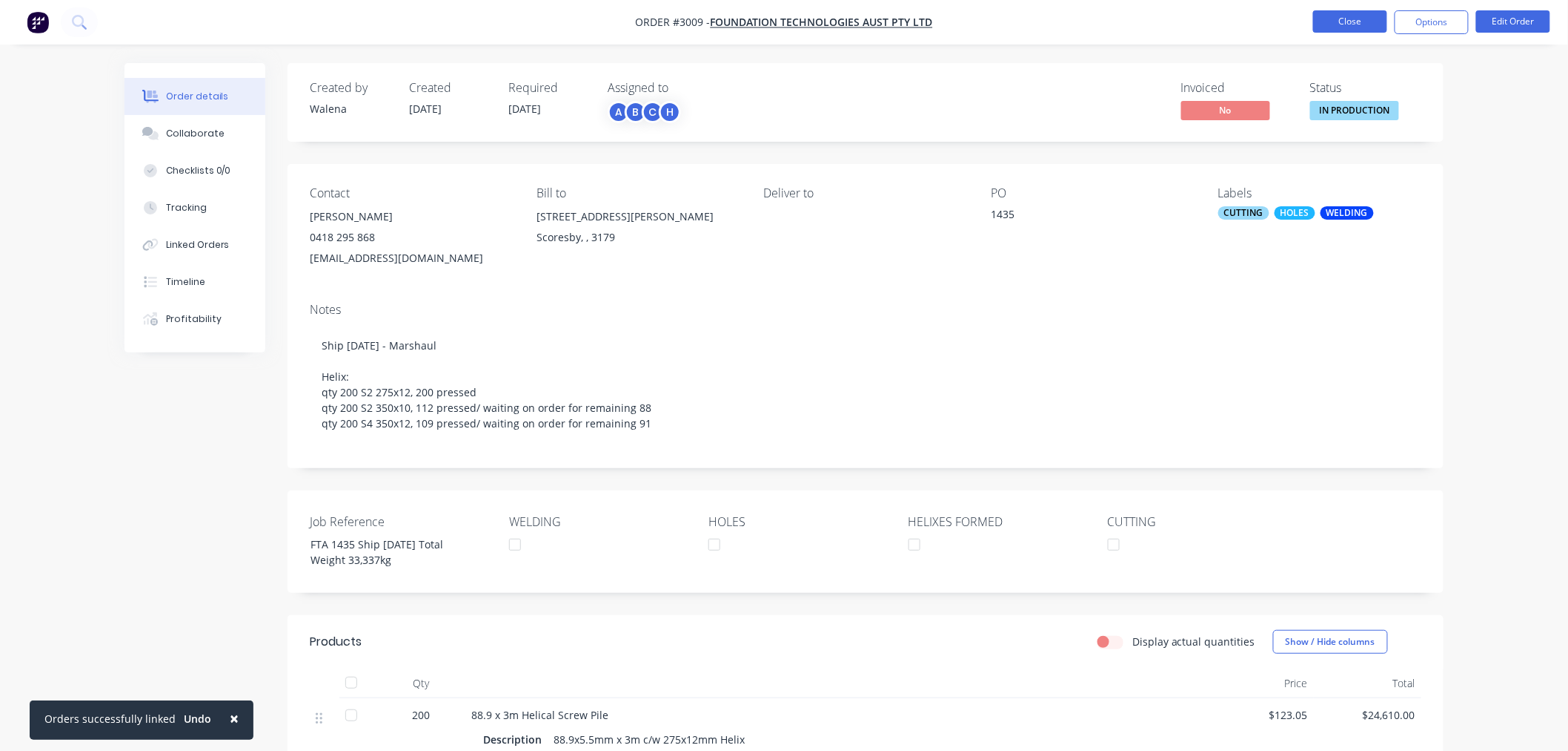
click at [1360, 23] on button "Close" at bounding box center [1349, 22] width 74 height 23
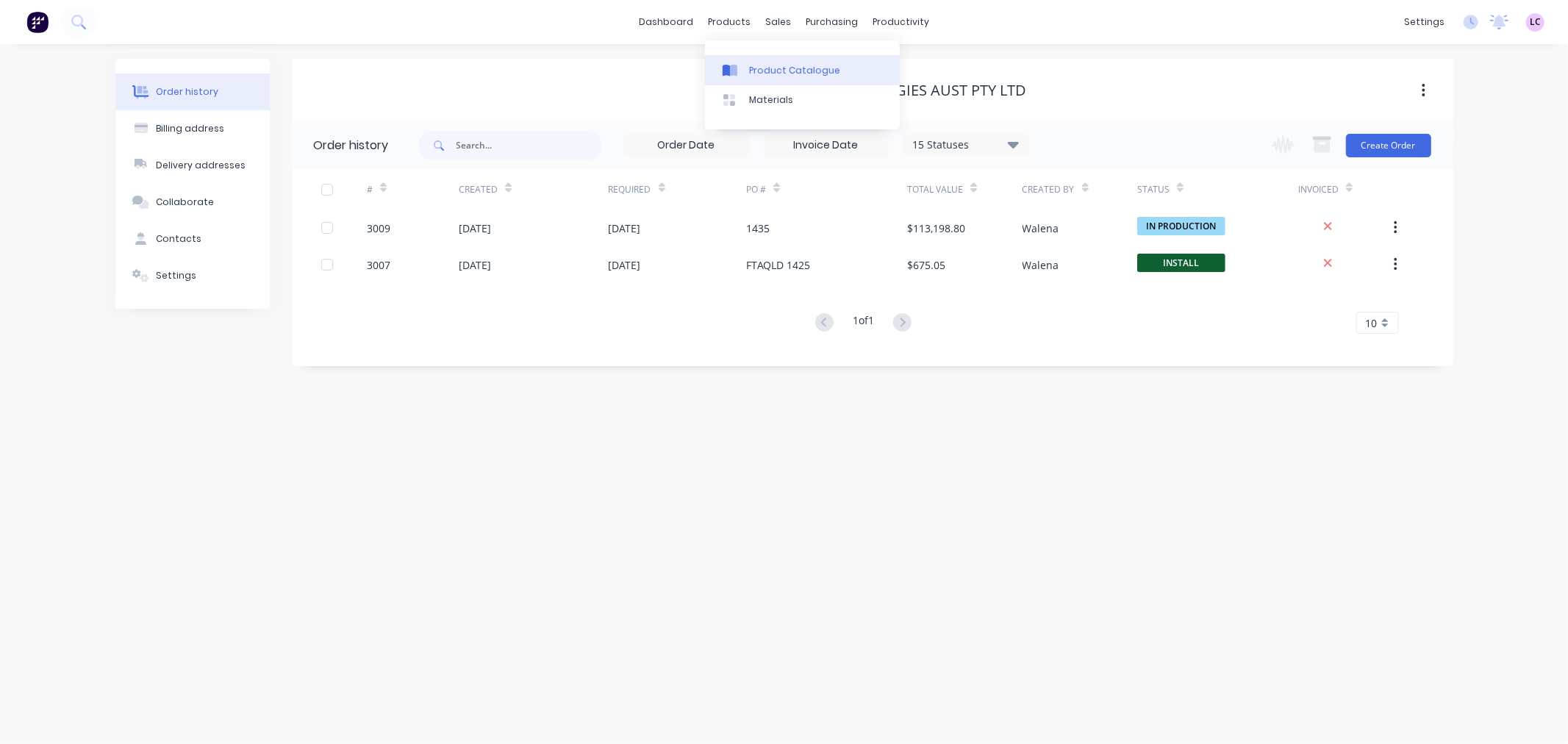
click at [759, 78] on link "Product Catalogue" at bounding box center [802, 69] width 194 height 29
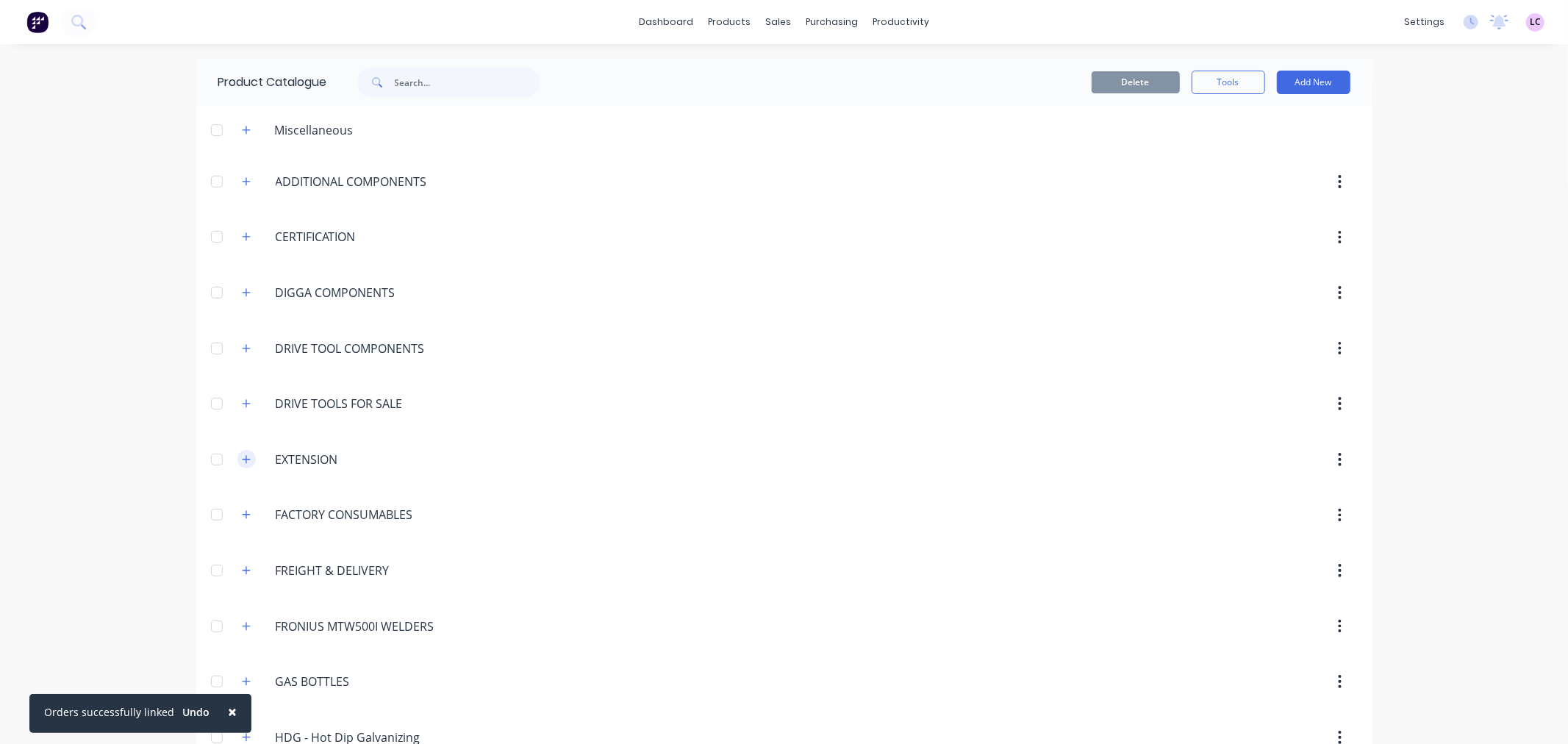
click at [245, 463] on button "button" at bounding box center [246, 459] width 19 height 19
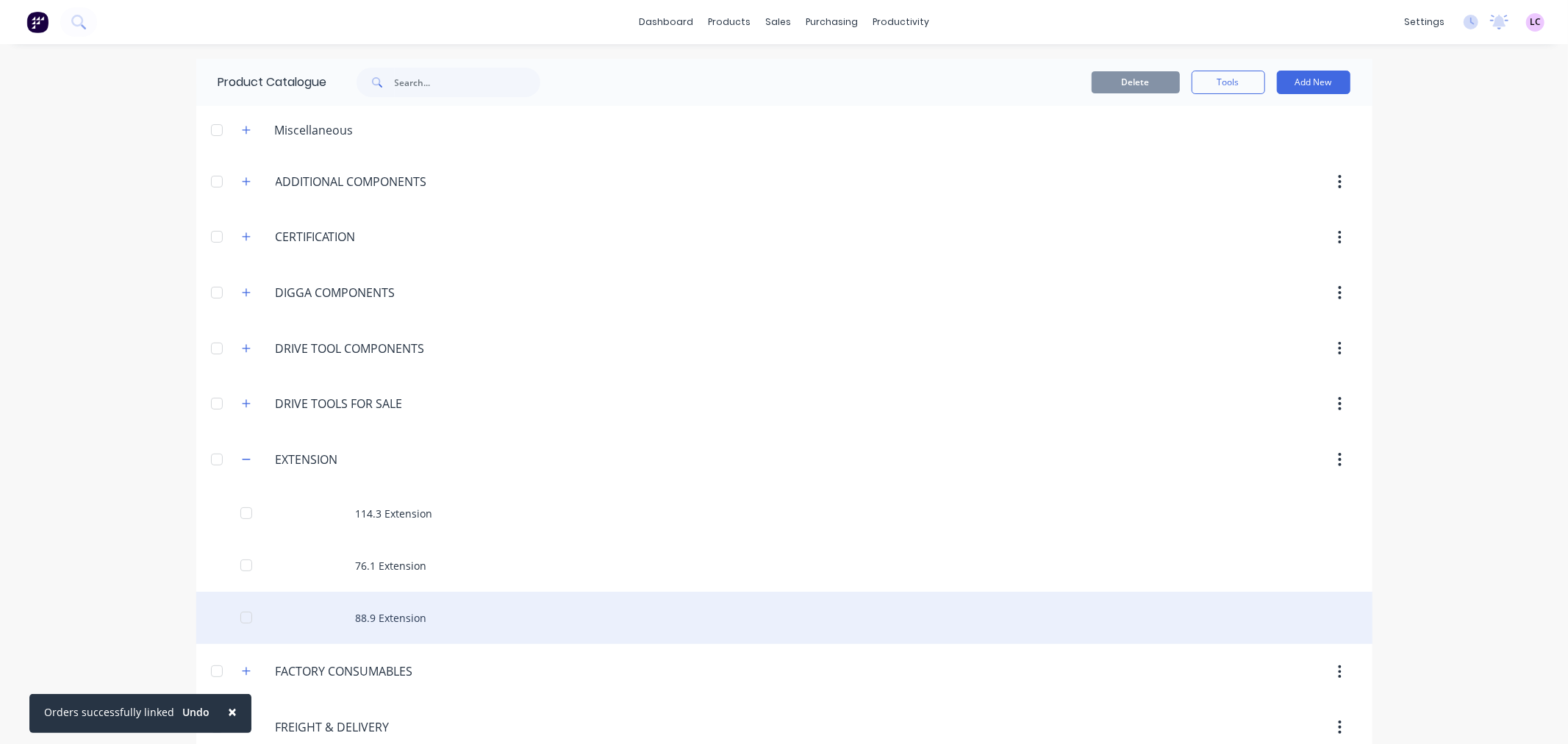
click at [404, 613] on div "88.9 Extension" at bounding box center [784, 617] width 1176 height 52
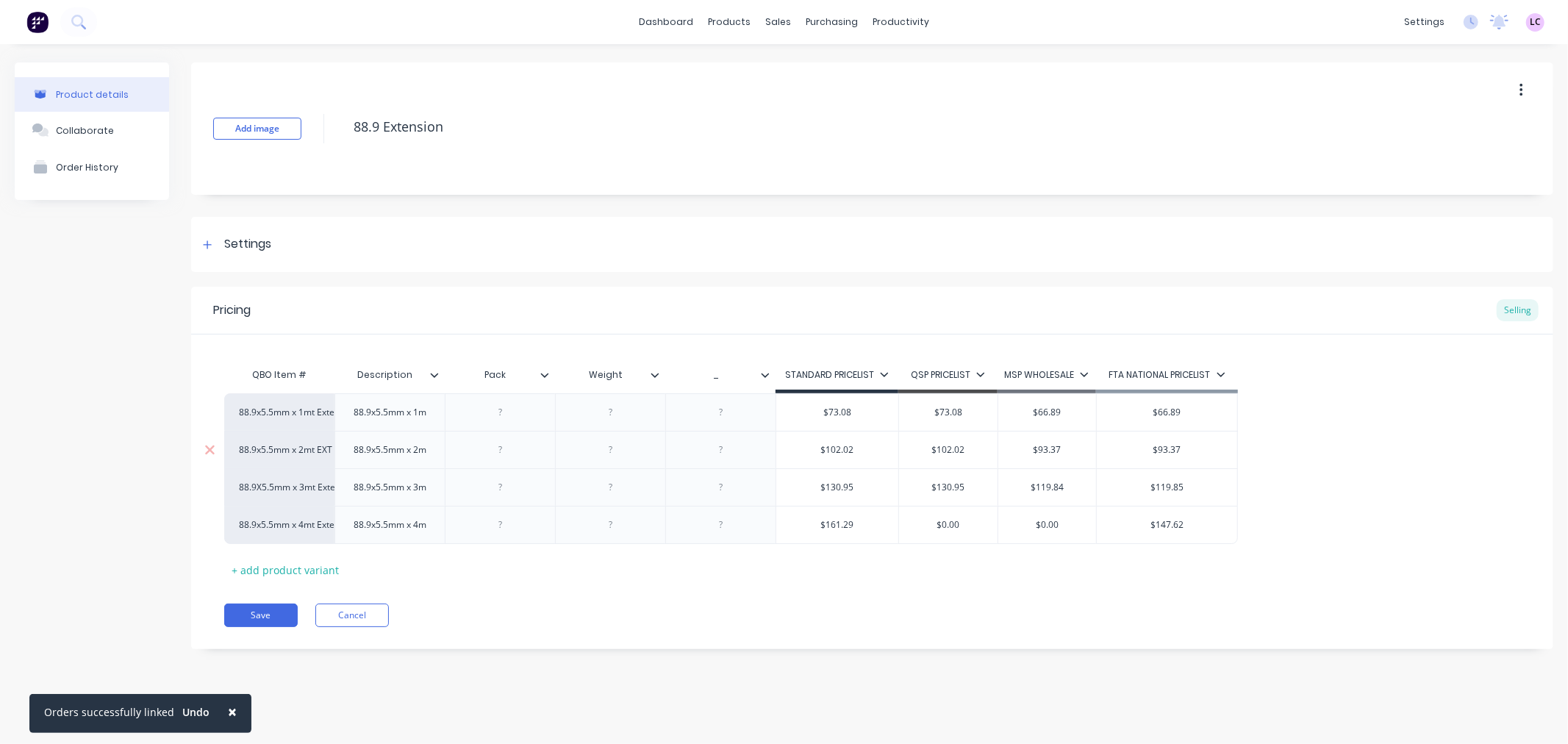
type textarea "x"
click at [228, 710] on span "×" at bounding box center [232, 711] width 9 height 21
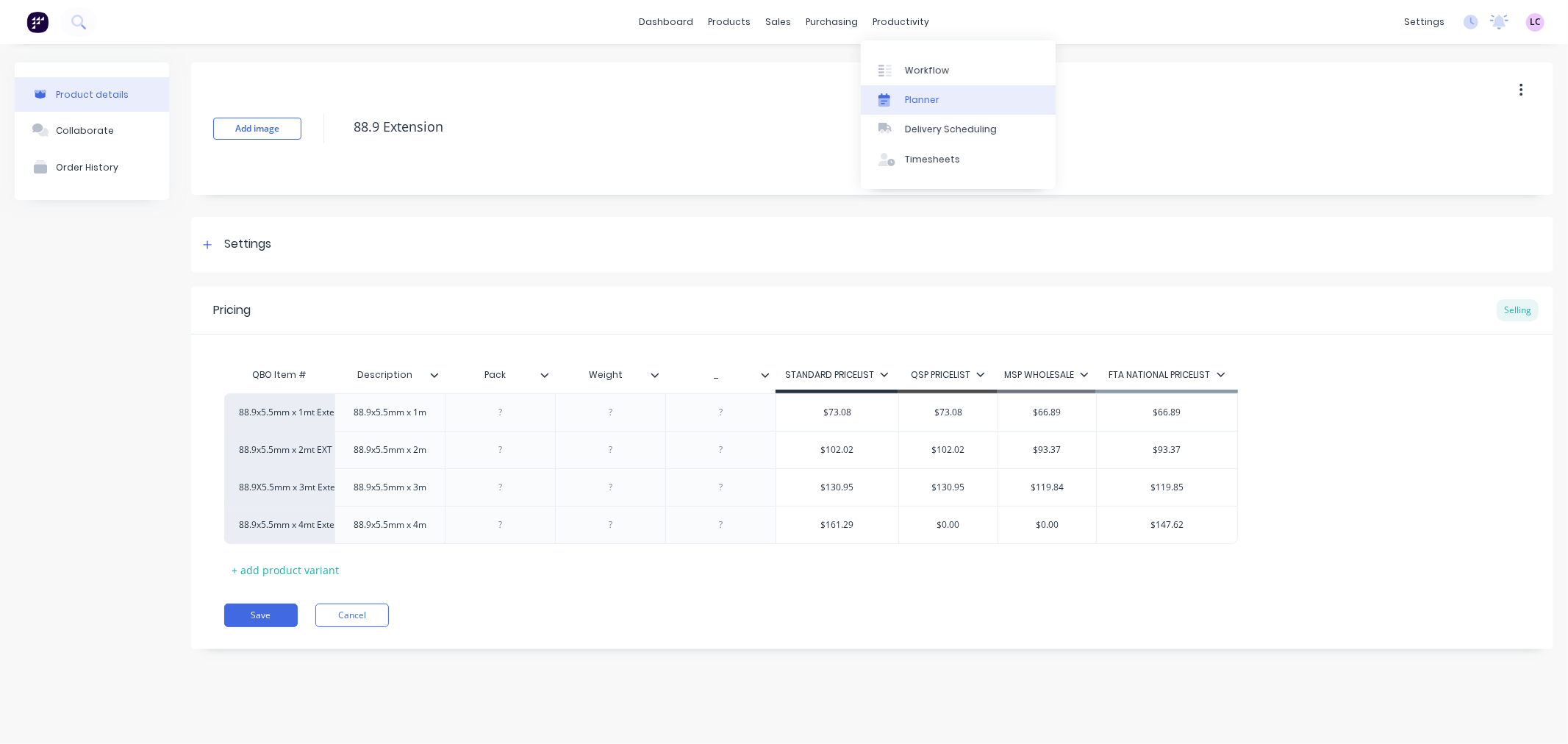
click at [922, 96] on div "Planner" at bounding box center [921, 101] width 34 height 14
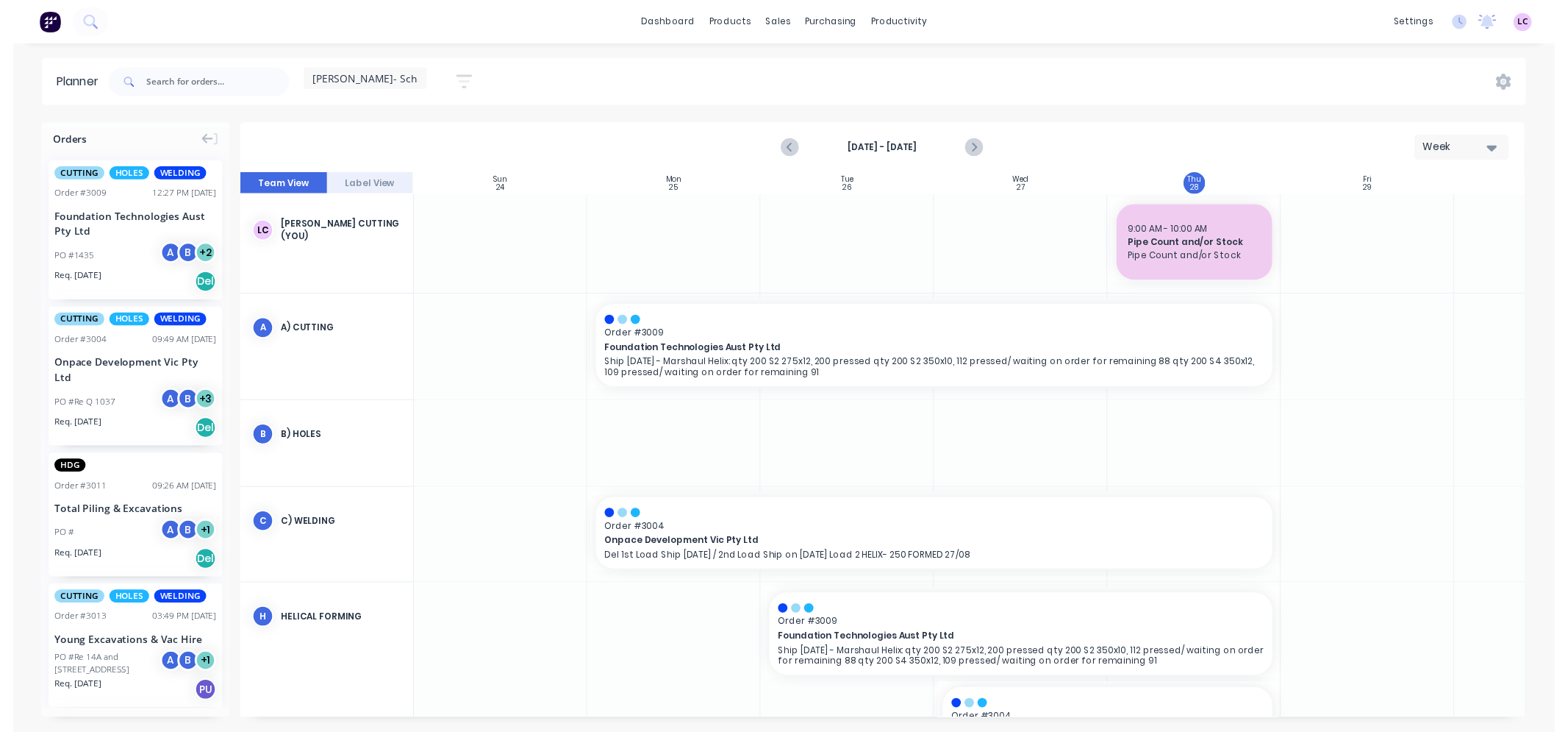
scroll to position [0, 1]
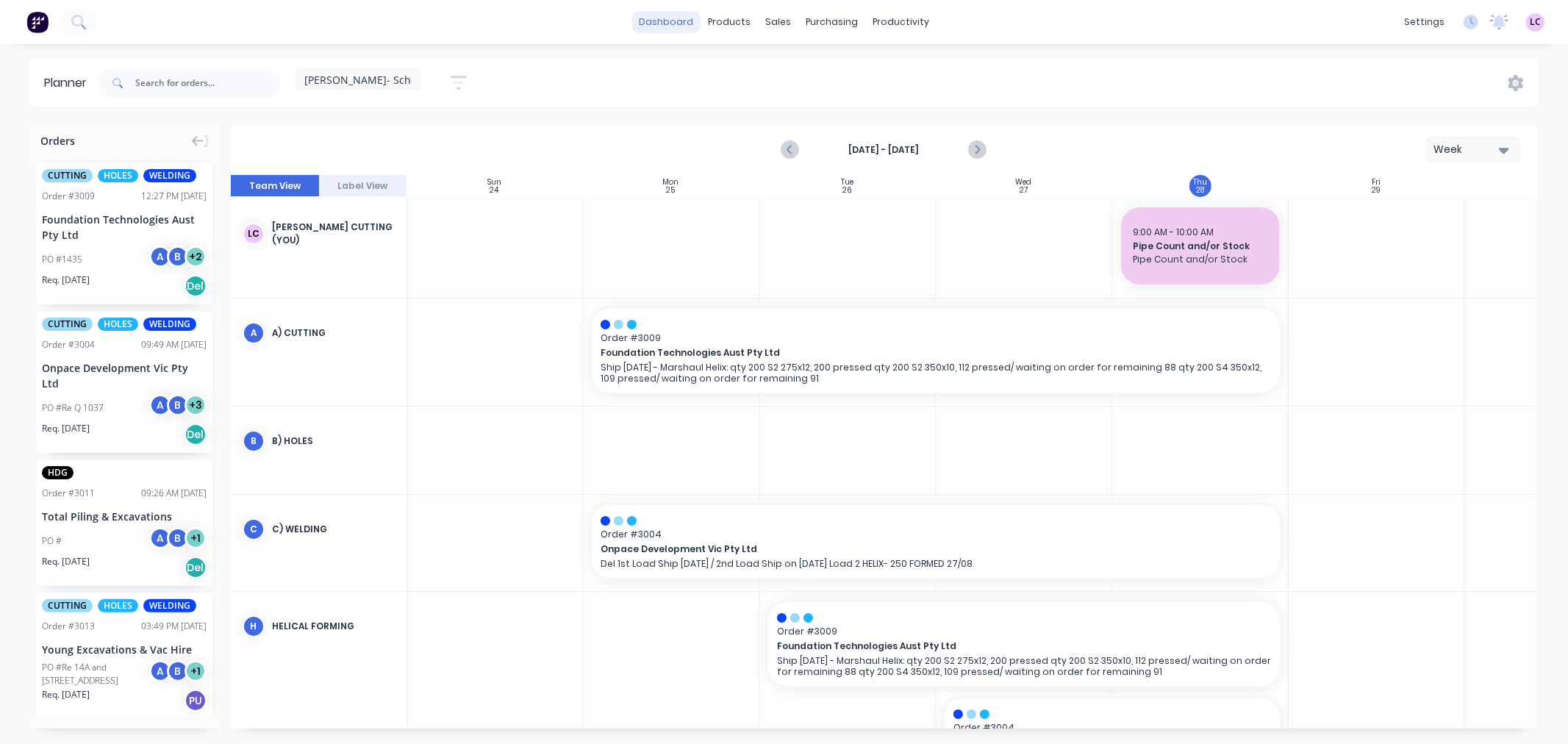
click at [679, 24] on link "dashboard" at bounding box center [665, 21] width 69 height 22
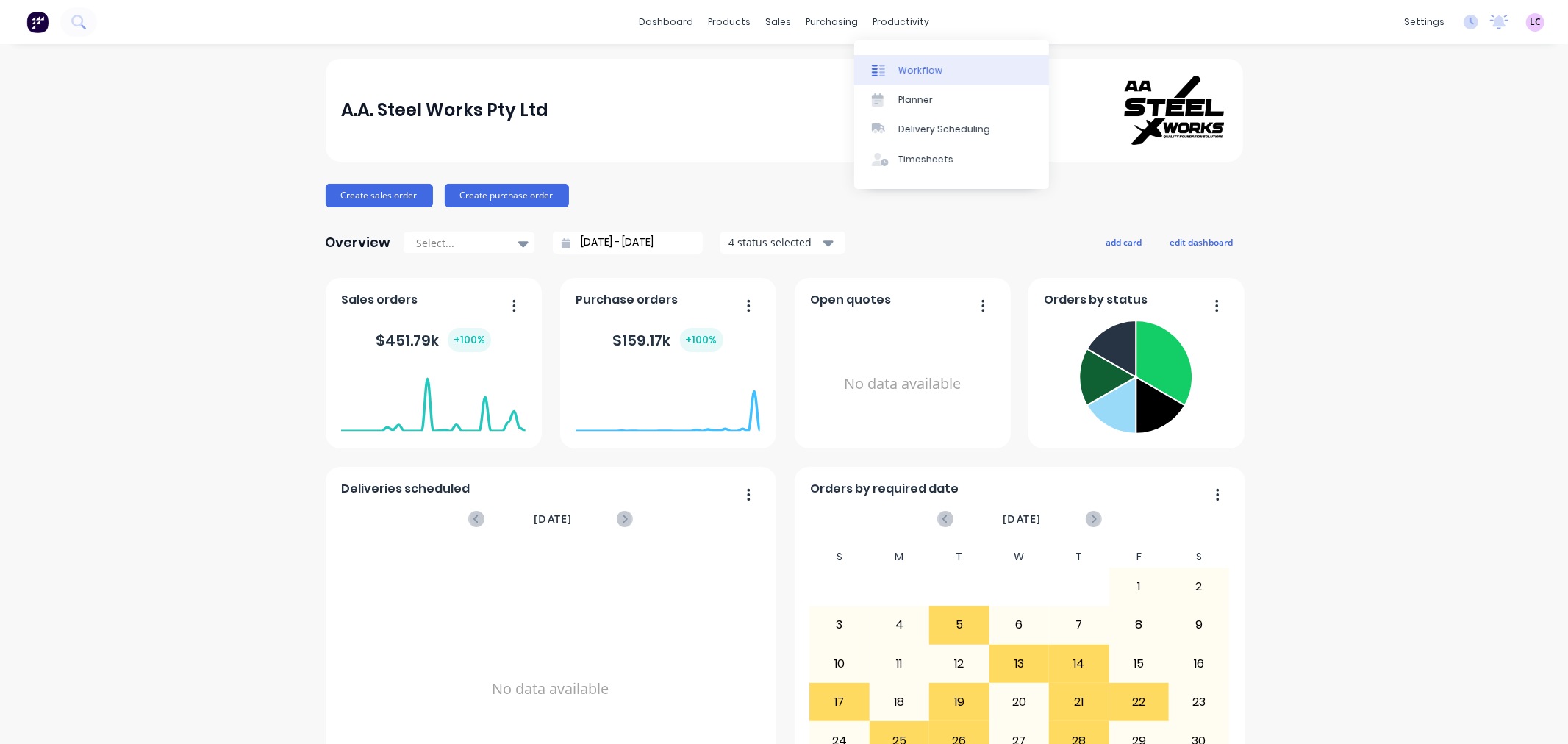
click at [893, 60] on link "Workflow" at bounding box center [951, 69] width 194 height 29
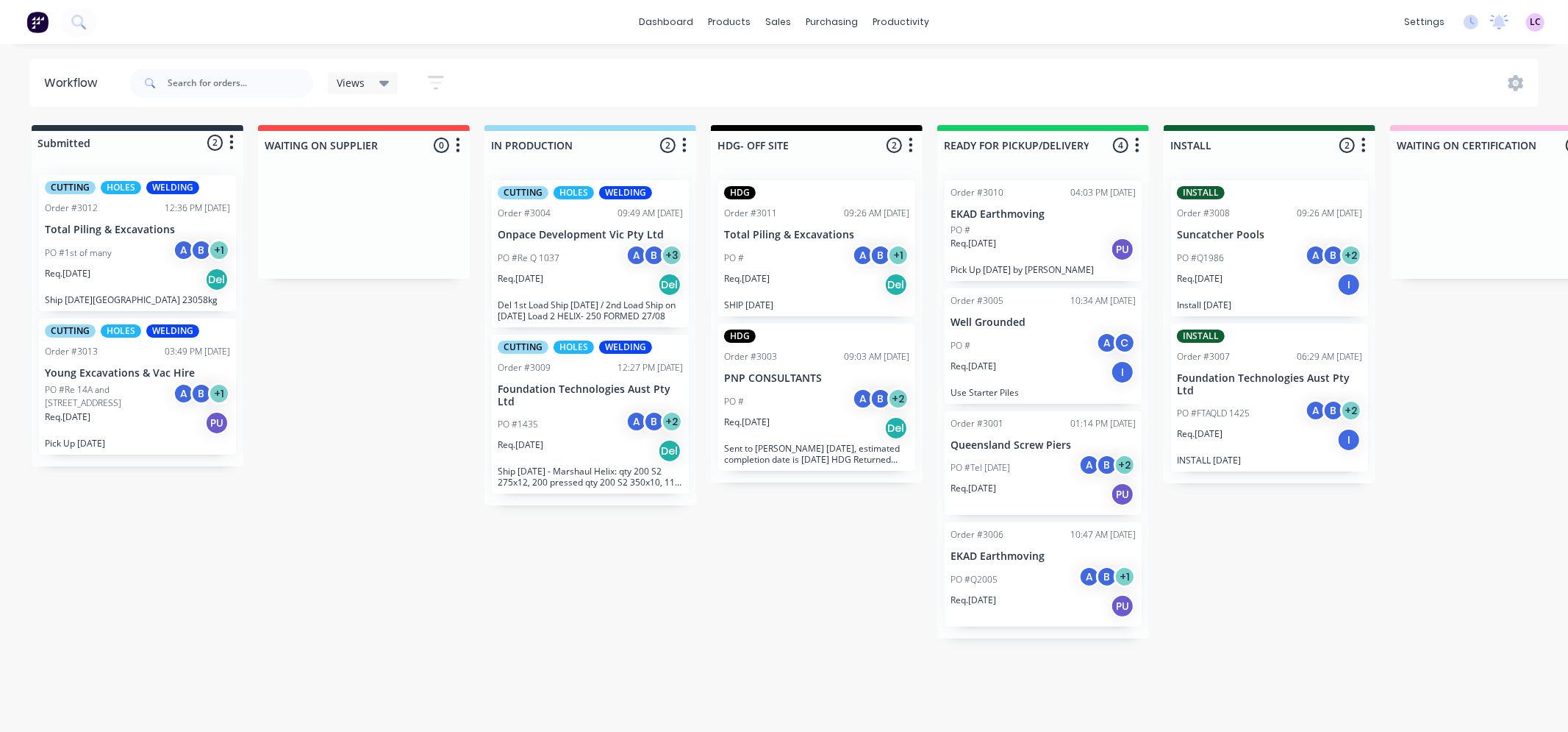
click at [135, 241] on div "PO #1st of many A B + 1" at bounding box center [138, 253] width 186 height 28
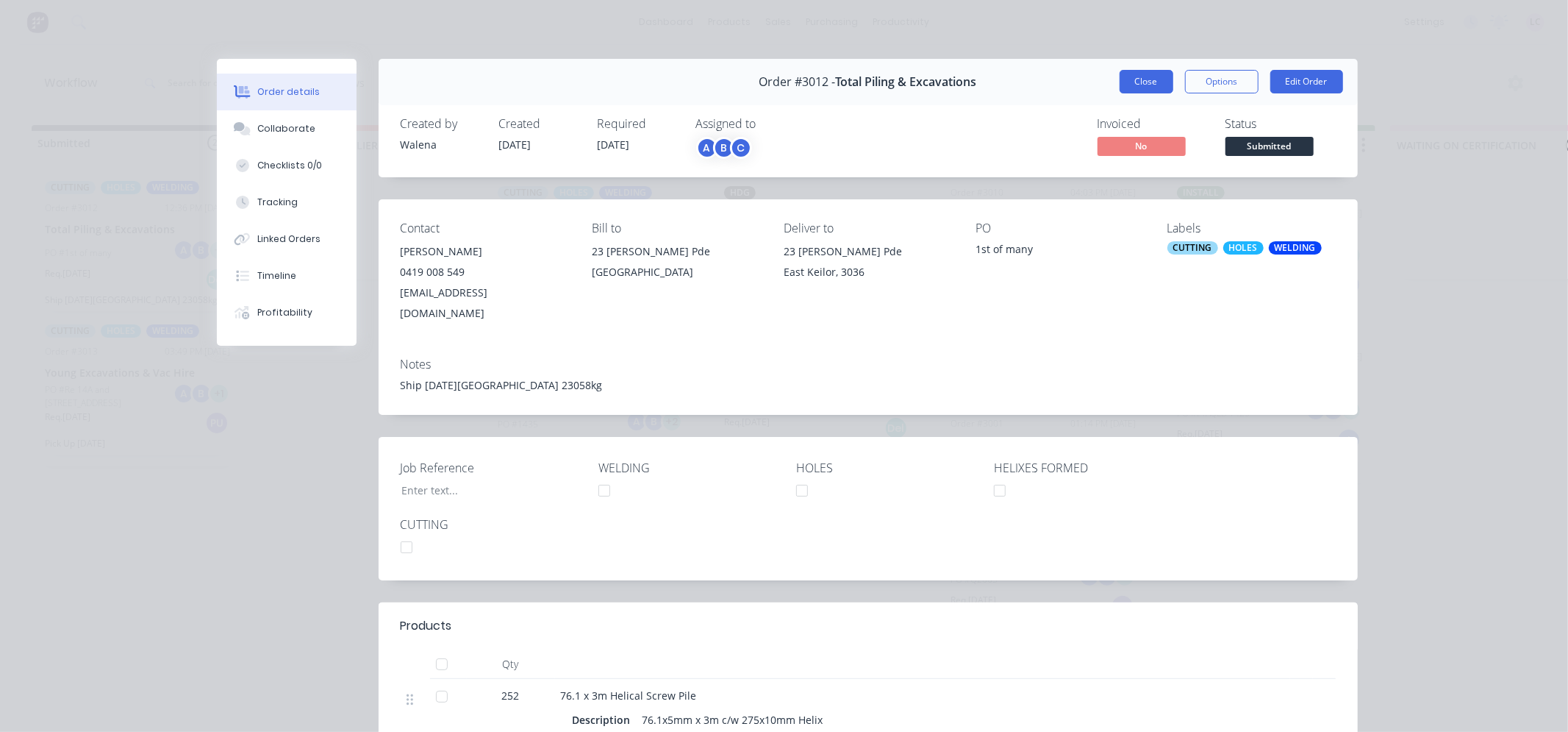
click at [1154, 76] on button "Close" at bounding box center [1146, 81] width 54 height 23
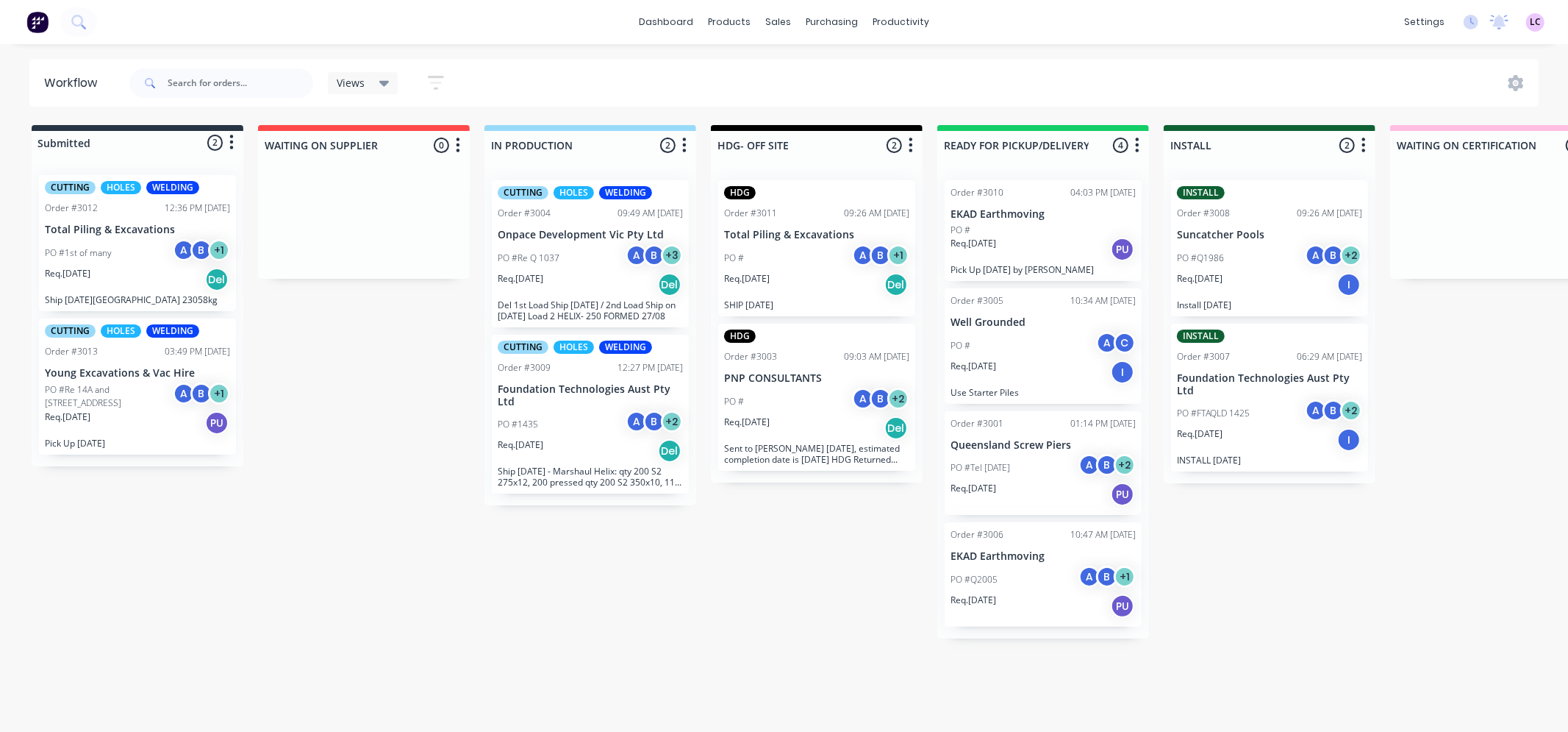
click at [810, 239] on p "Total Piling & Excavations" at bounding box center [817, 235] width 186 height 13
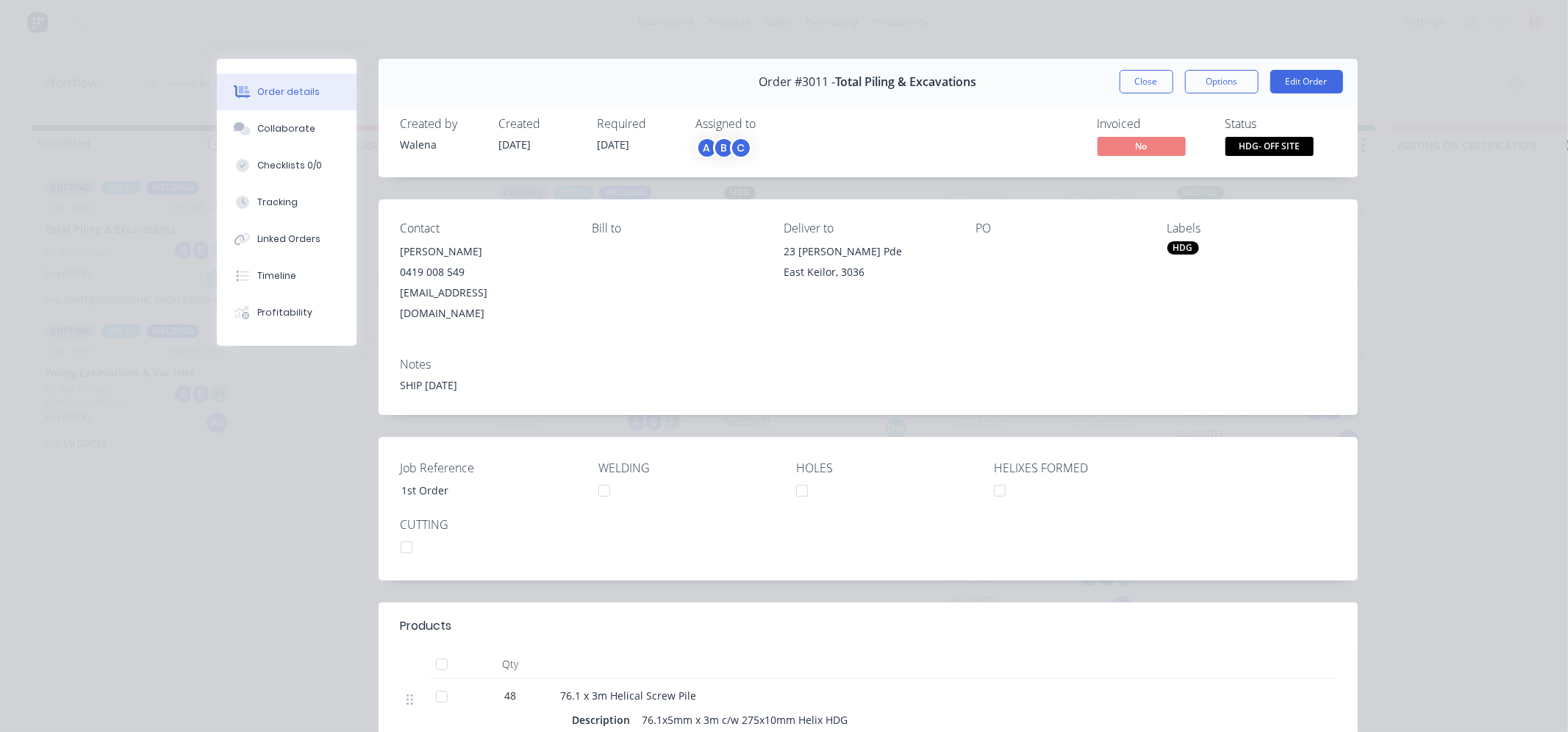
click at [996, 476] on div at bounding box center [999, 491] width 29 height 29
click at [1160, 85] on button "Close" at bounding box center [1146, 81] width 54 height 23
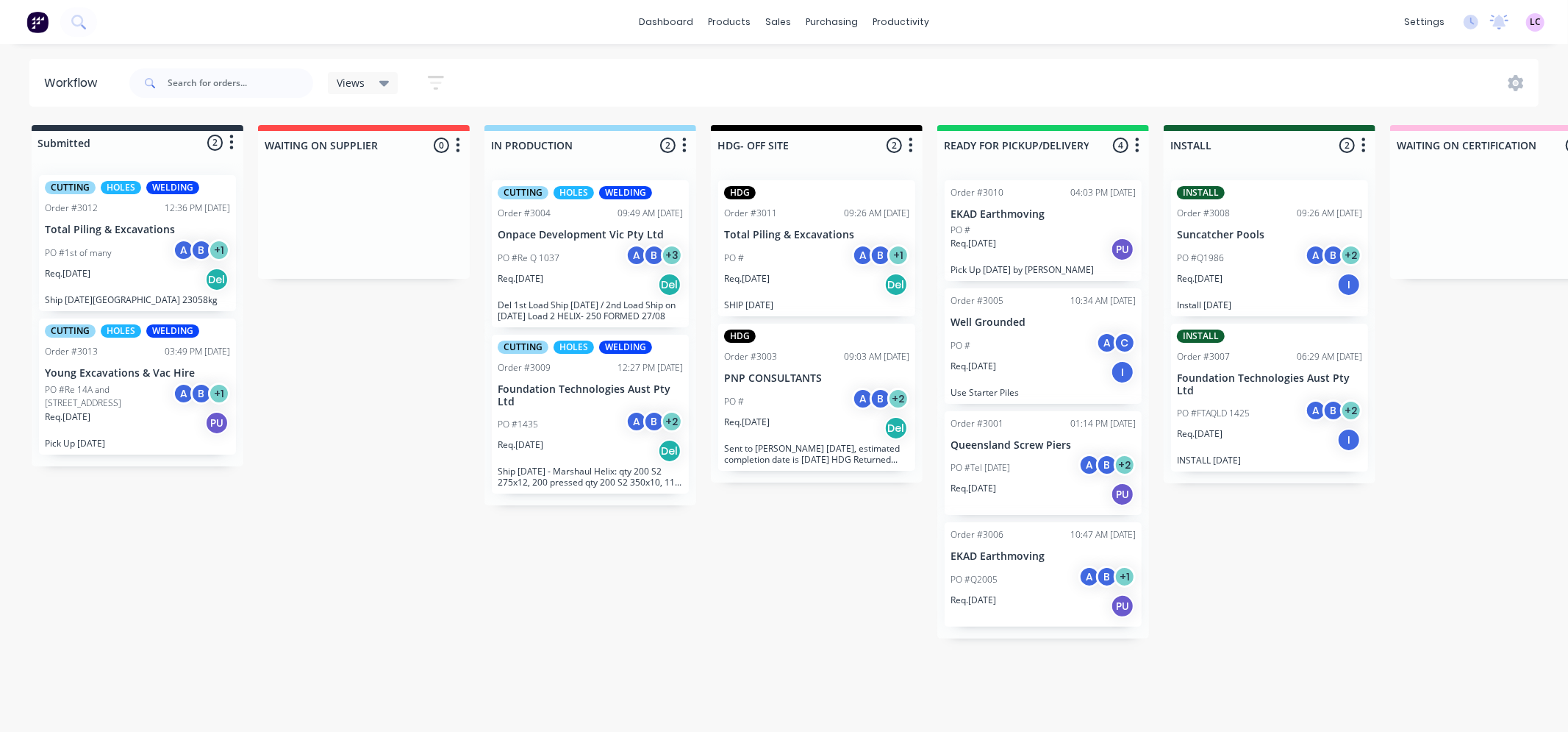
click at [141, 240] on div "PO #1st of many A B + 1" at bounding box center [138, 253] width 186 height 28
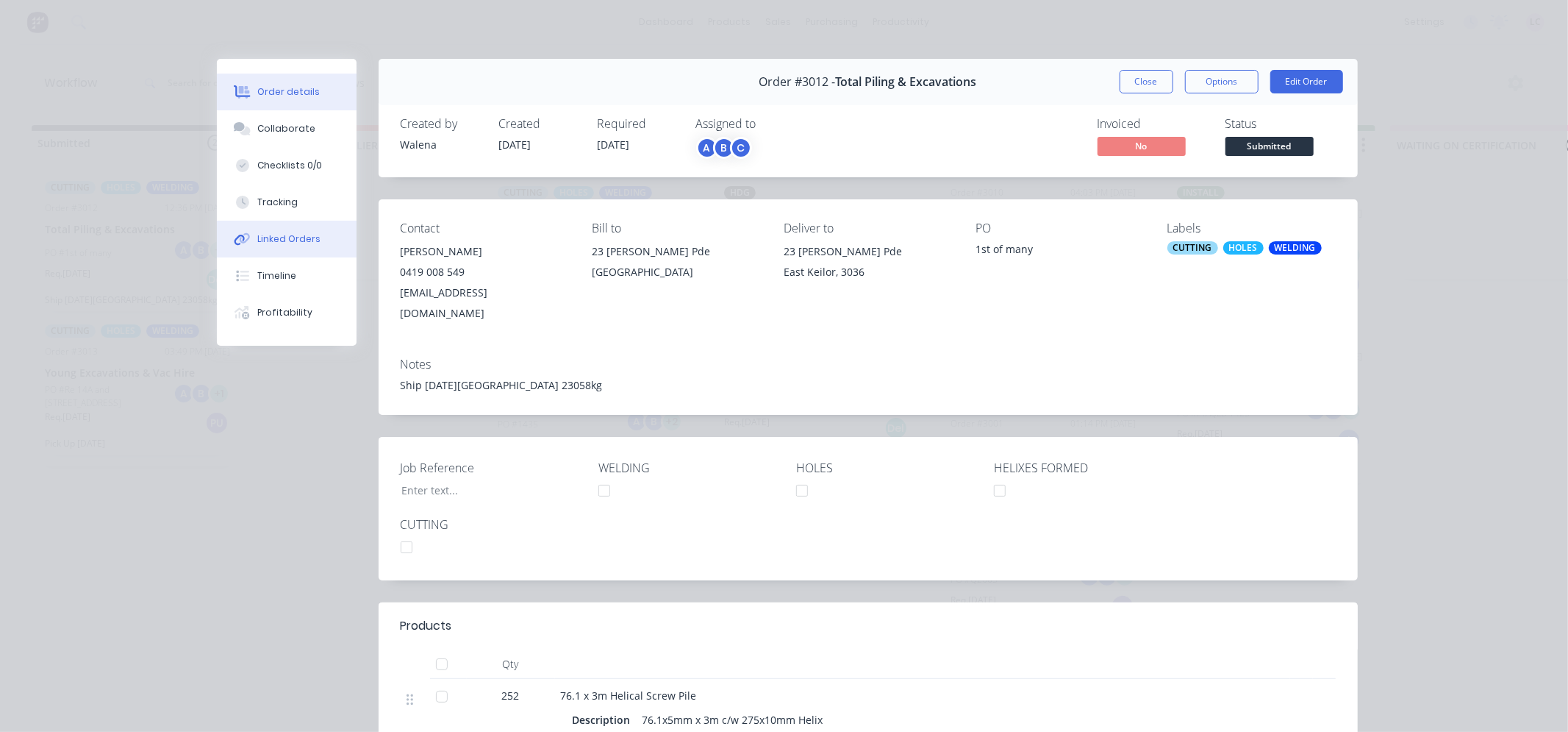
click at [266, 245] on button "Linked Orders" at bounding box center [286, 239] width 140 height 37
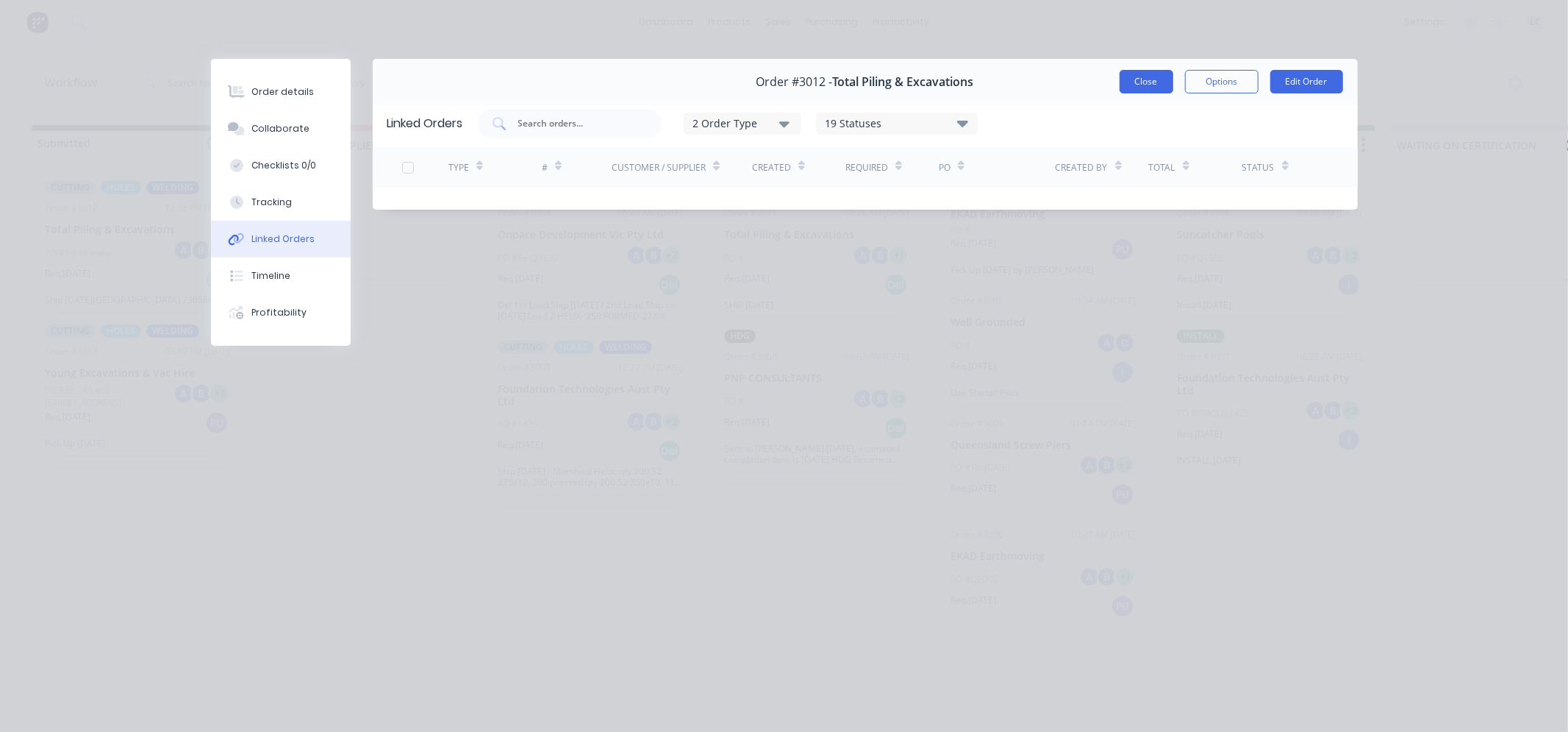
click at [1147, 72] on button "Close" at bounding box center [1146, 81] width 54 height 23
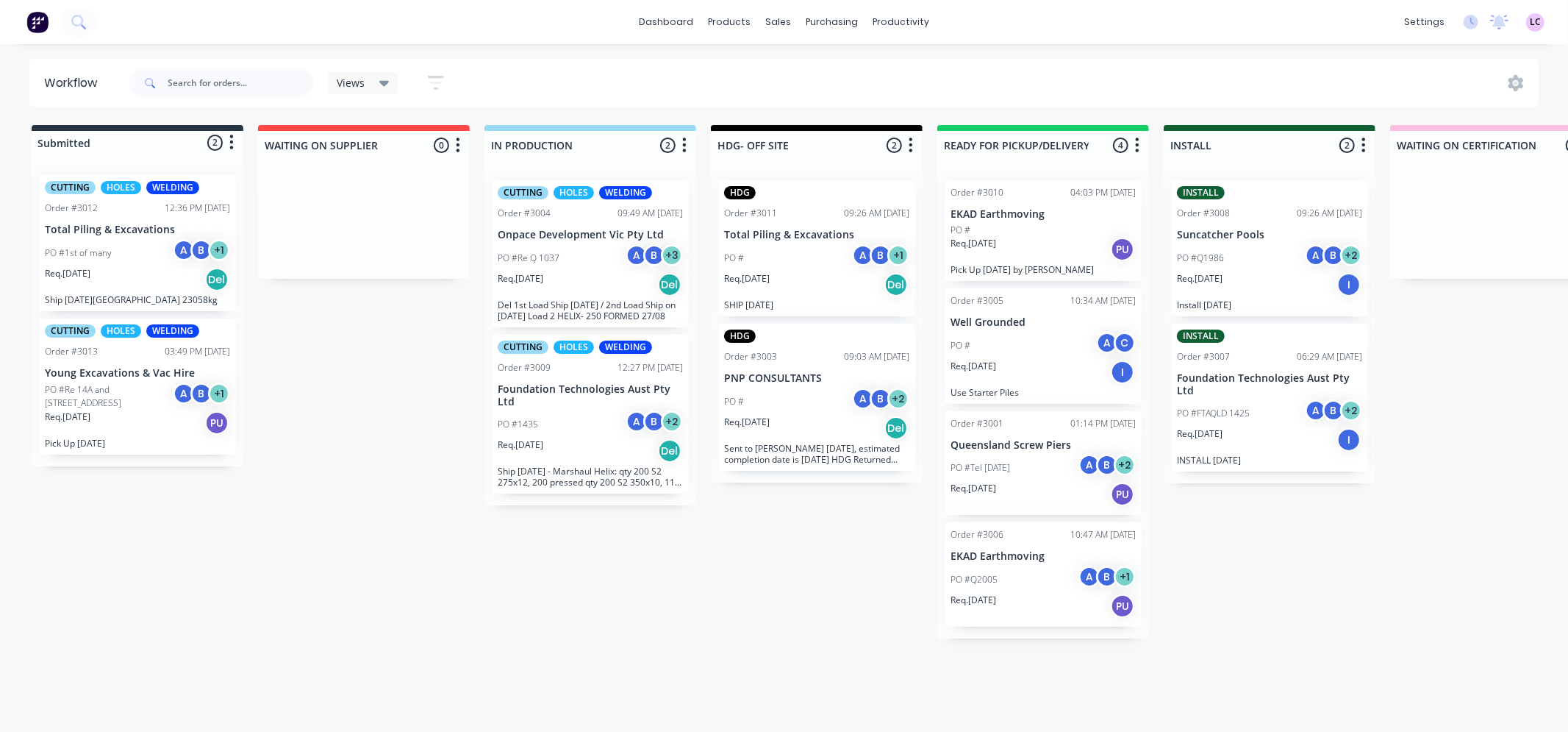
click at [583, 424] on div "PO #1435 A B + 2" at bounding box center [590, 424] width 186 height 28
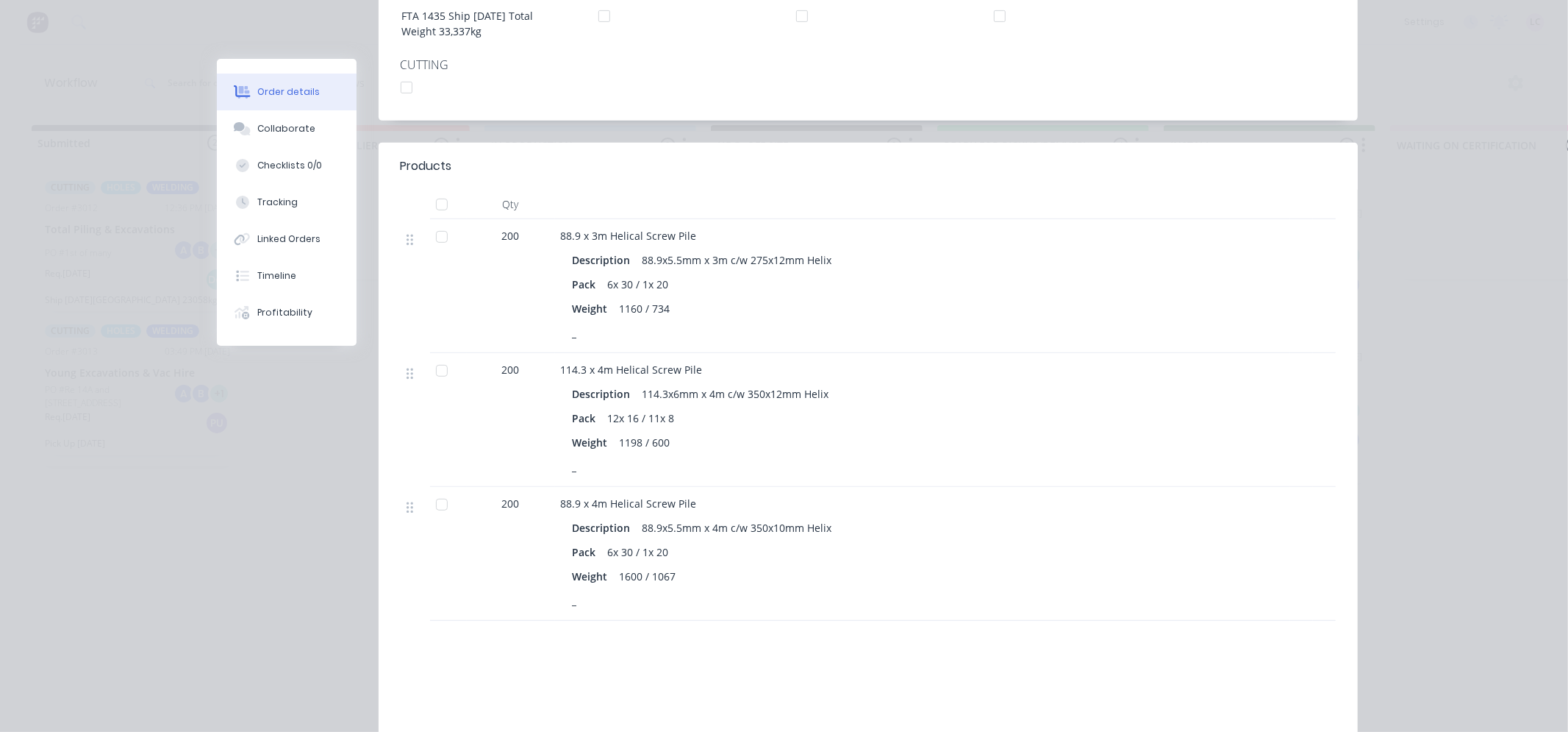
scroll to position [572, 0]
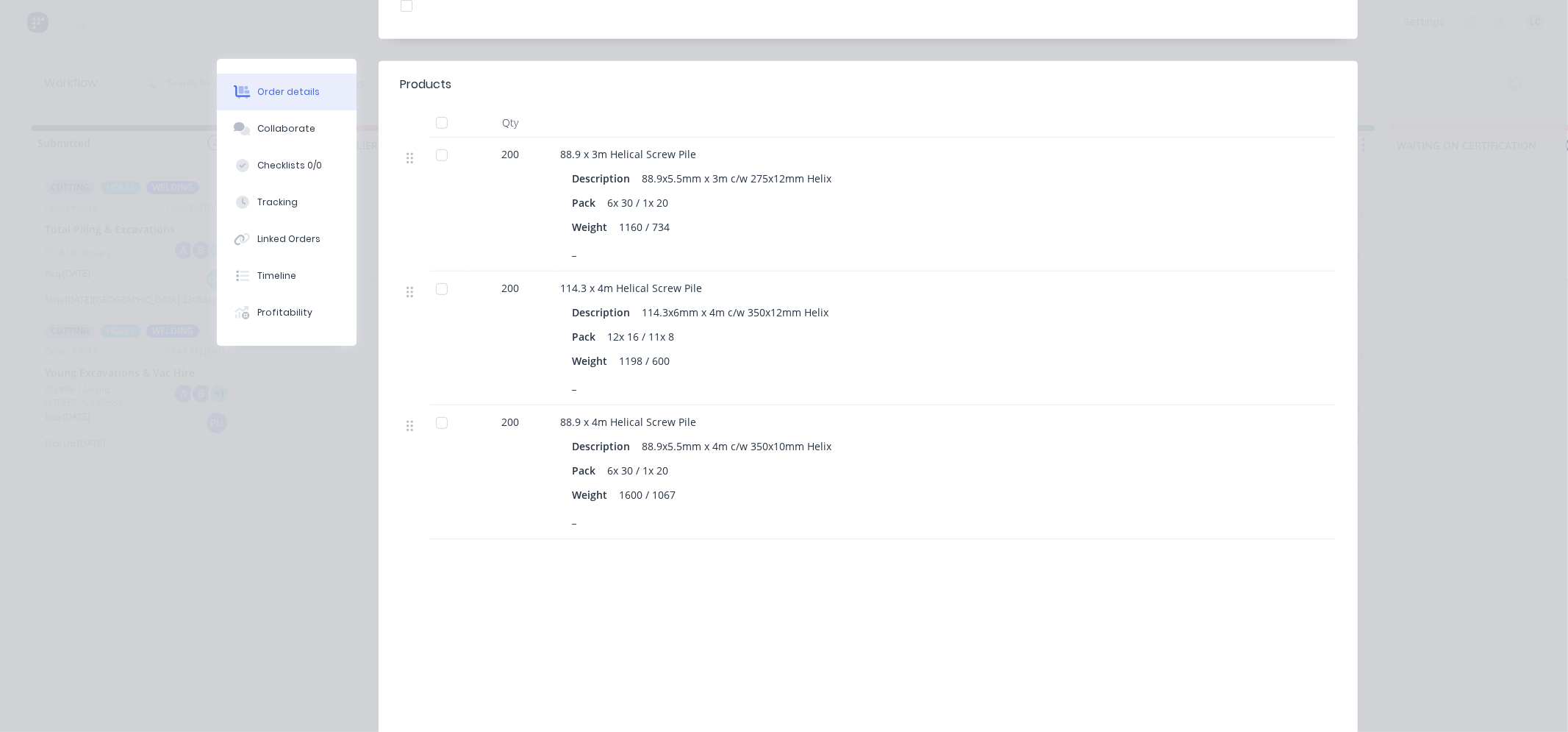
click at [266, 460] on div "Order #3009 - Foundation Technologies Aust Pty Ltd Close Options Edit Order Cre…" at bounding box center [787, 128] width 1141 height 1281
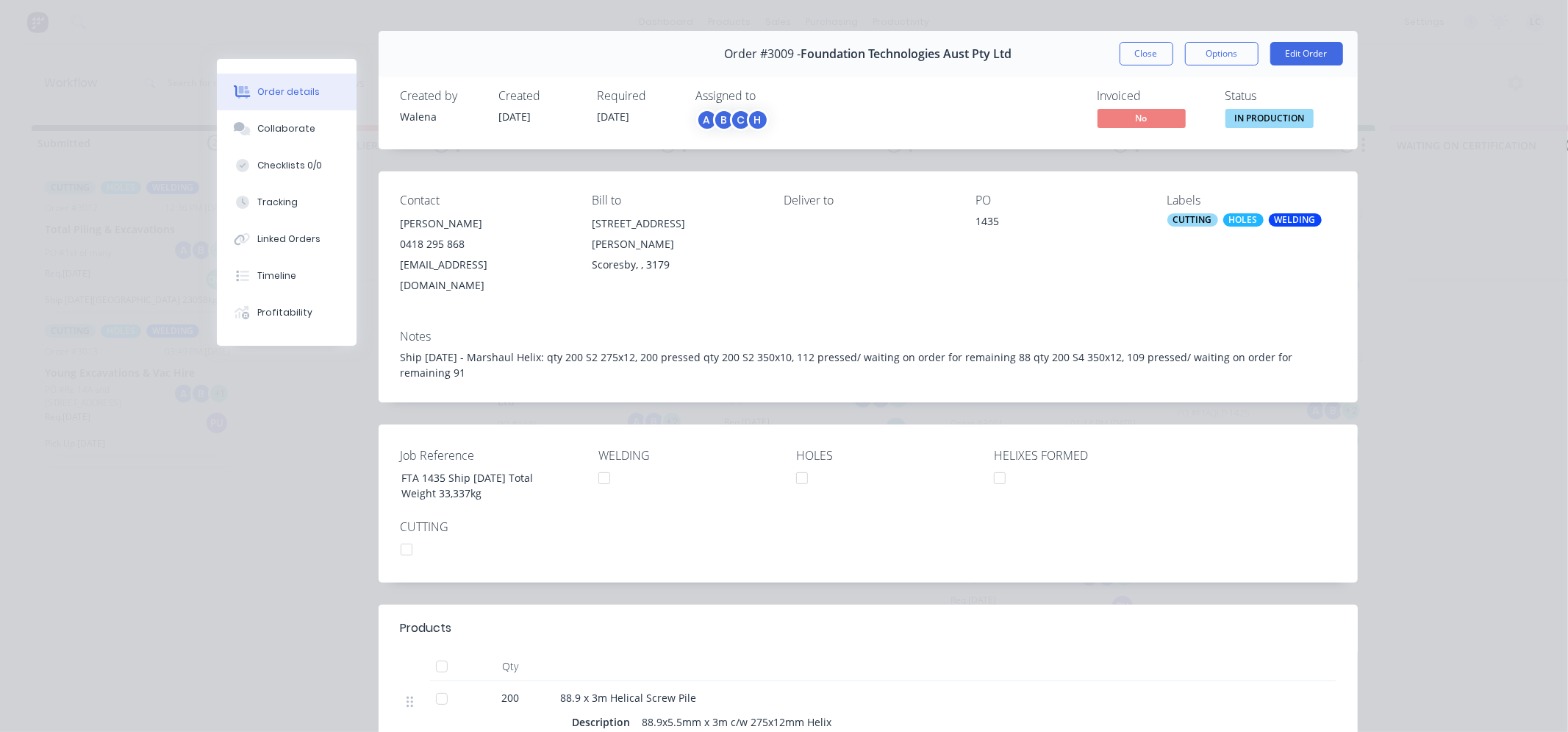
scroll to position [0, 0]
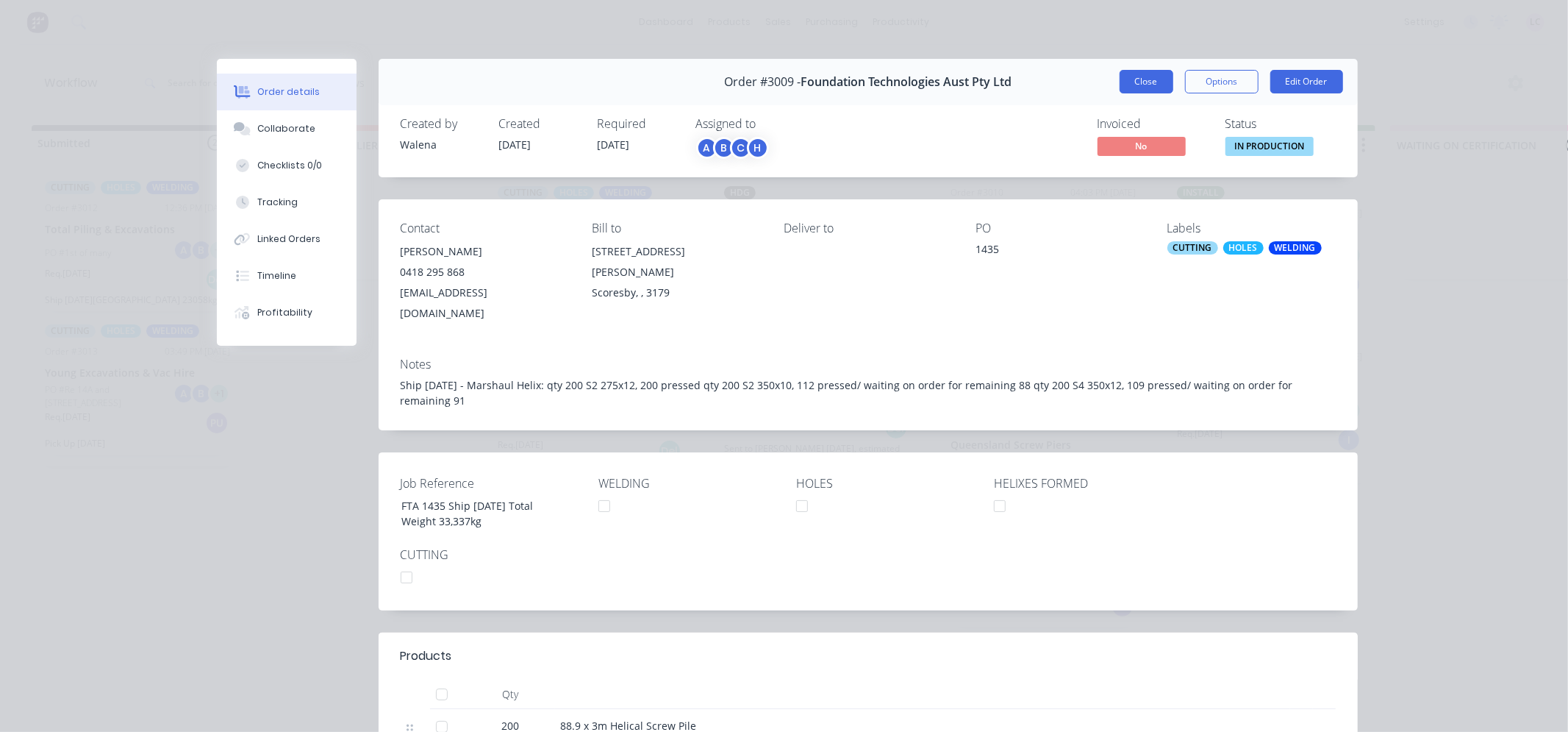
click at [1136, 85] on button "Close" at bounding box center [1146, 81] width 54 height 23
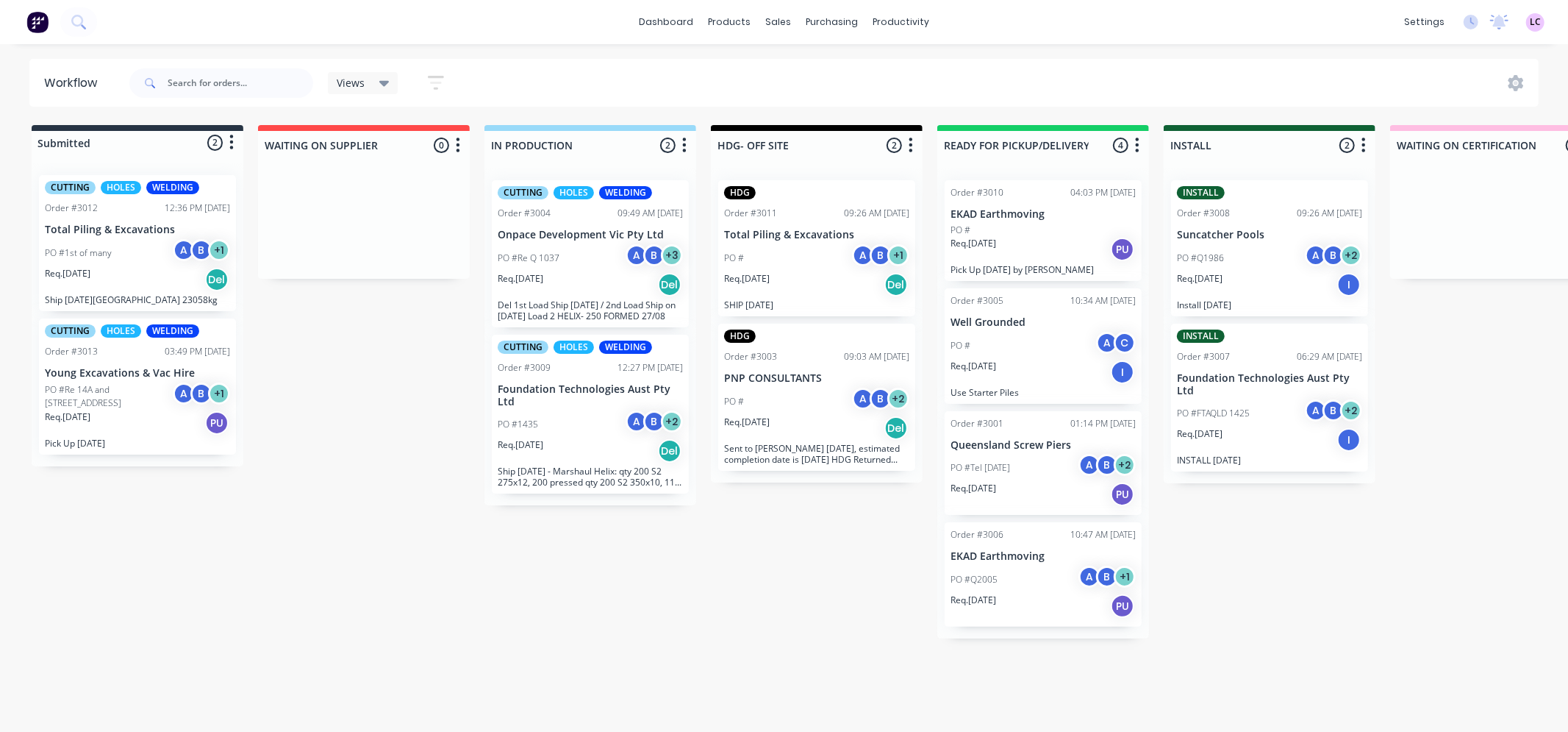
click at [138, 258] on div "PO #1st of many A B + 1" at bounding box center [138, 253] width 186 height 28
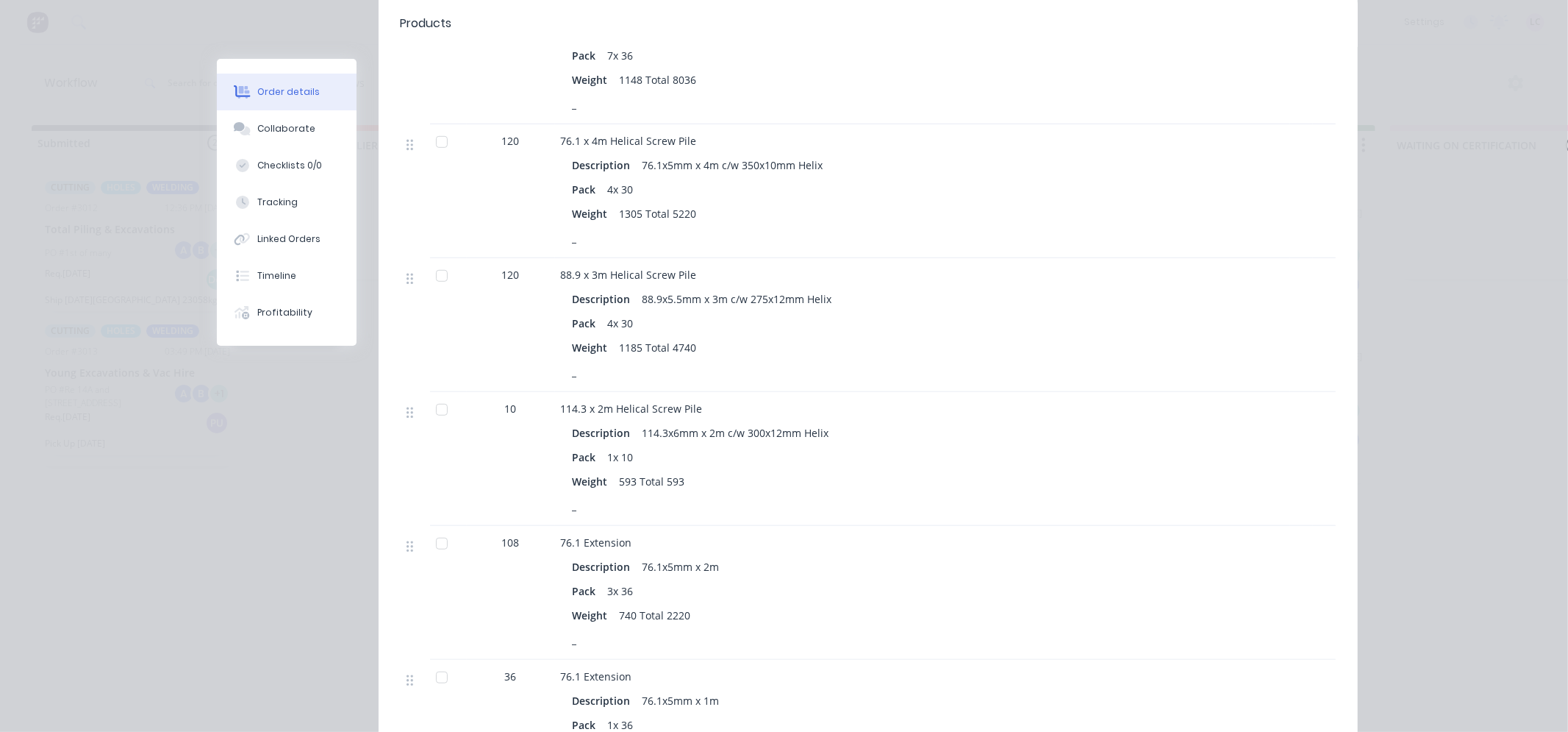
scroll to position [736, 0]
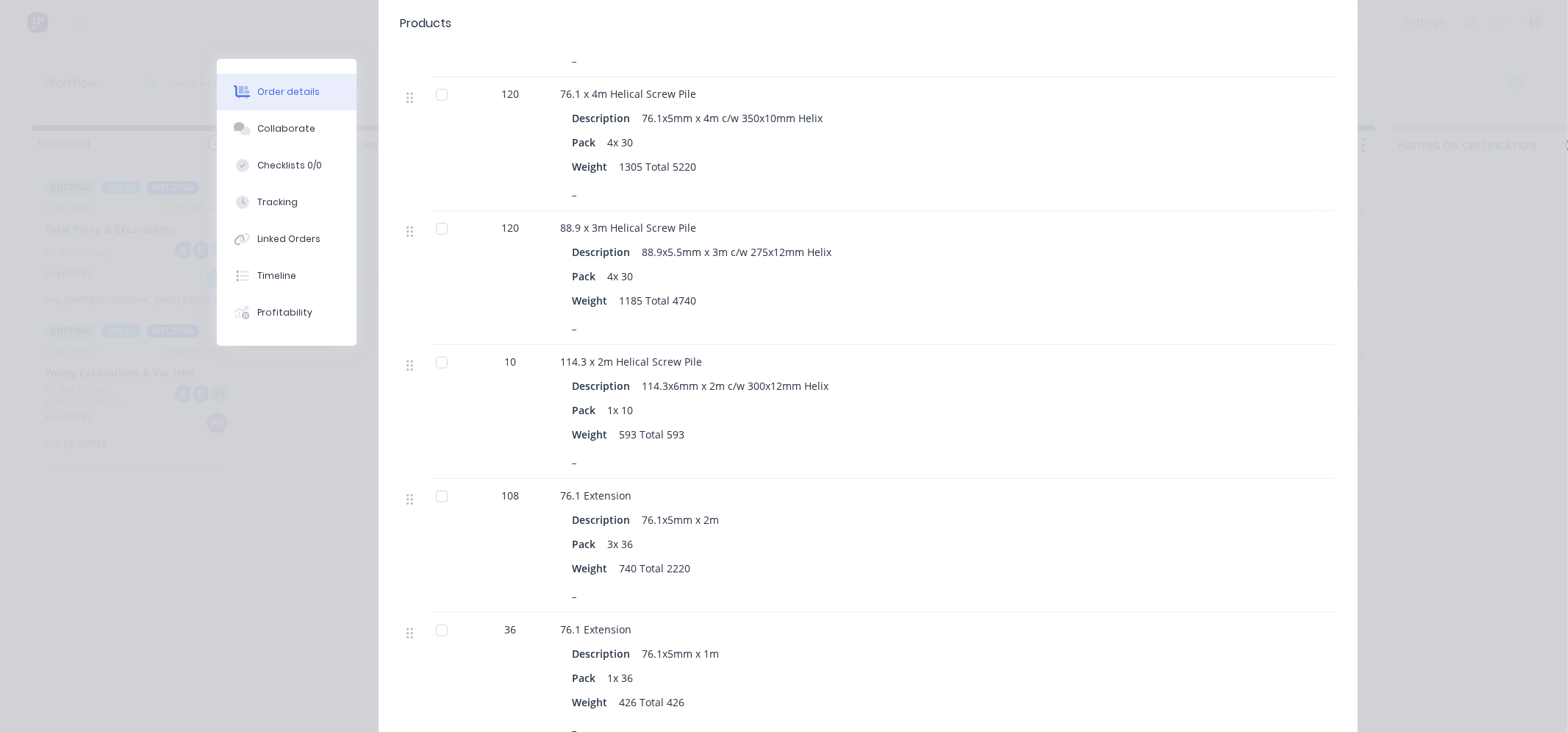
click at [160, 471] on div "Order details Collaborate Checklists 0/0 Tracking Linked Orders Timeline Profit…" at bounding box center [784, 366] width 1568 height 732
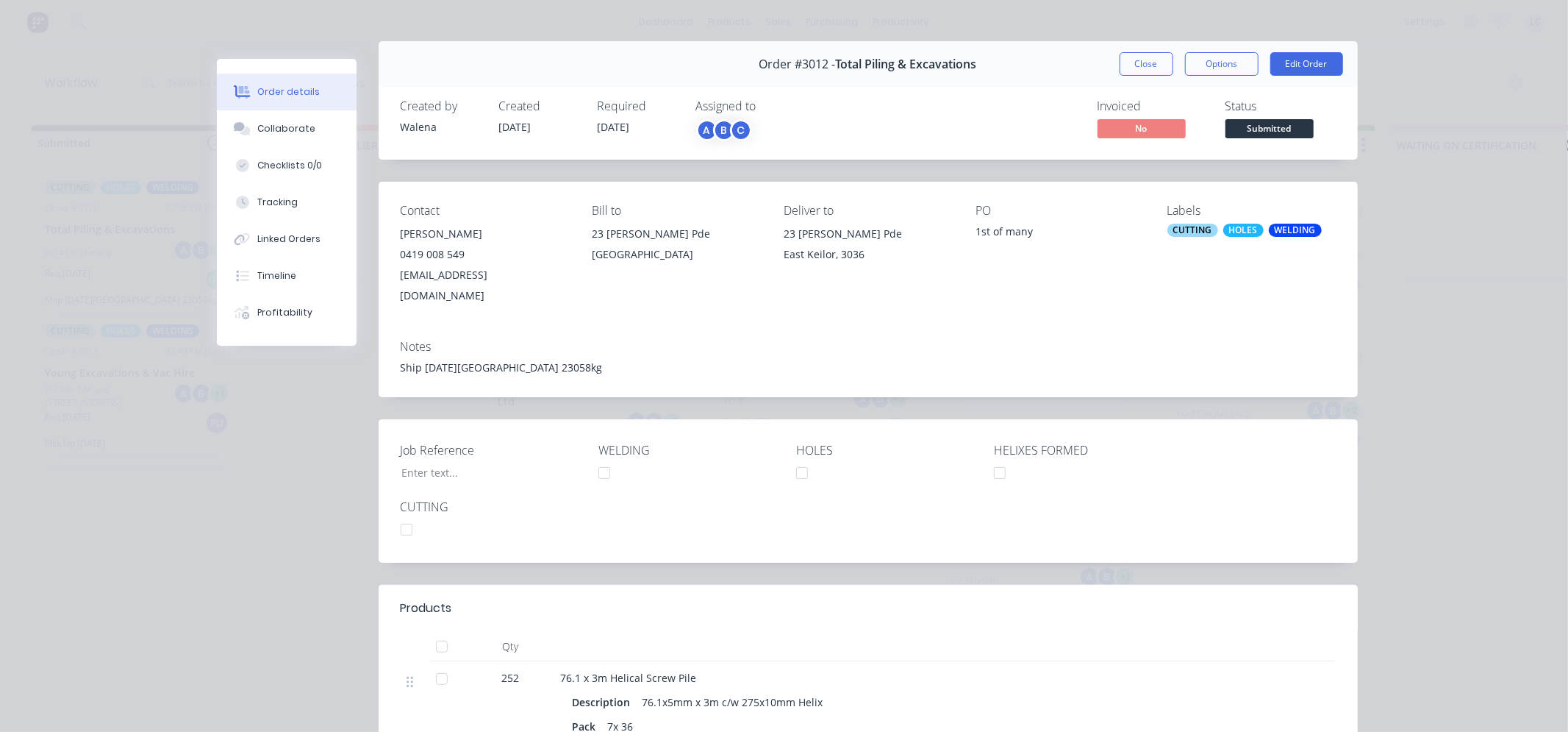
scroll to position [0, 0]
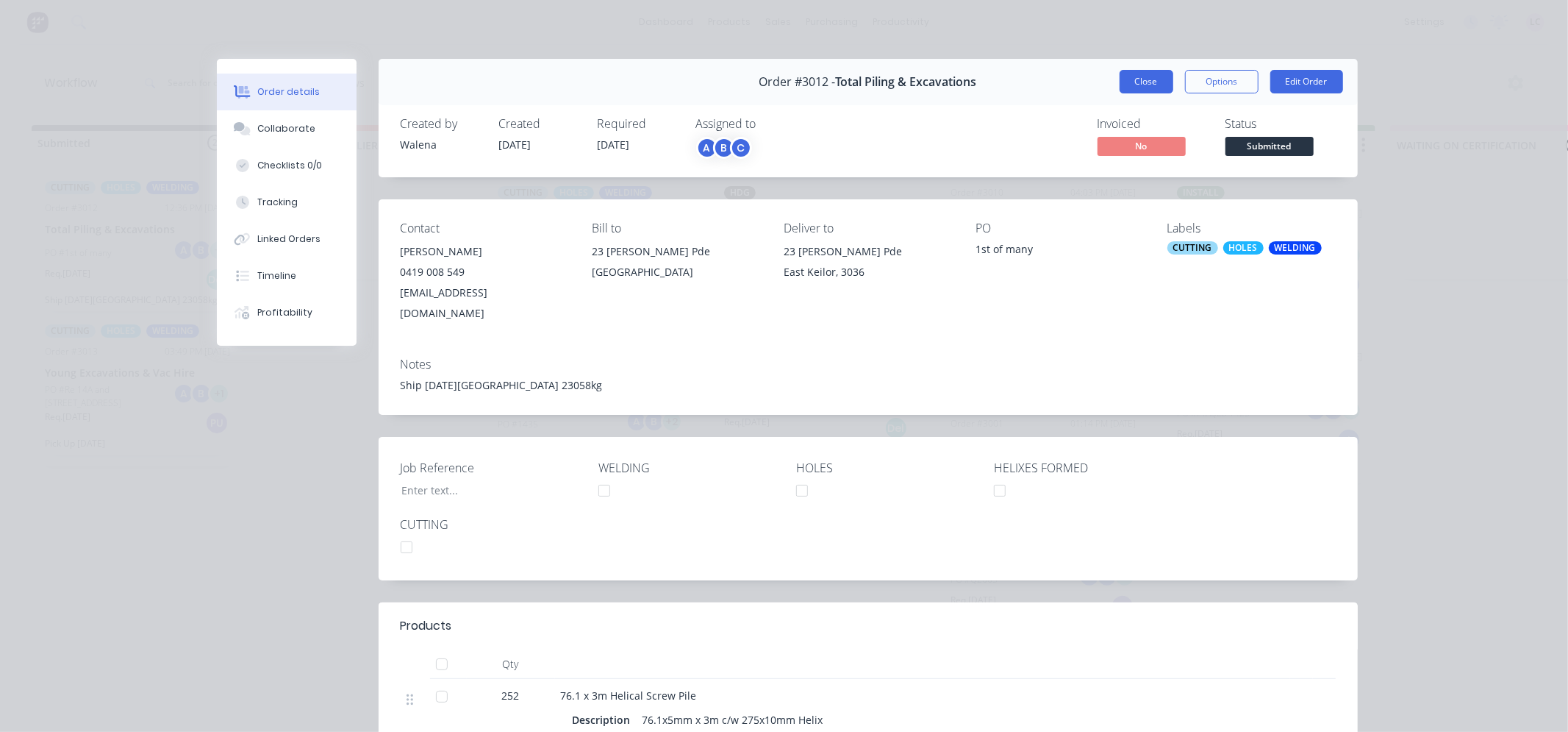
click at [1147, 87] on button "Close" at bounding box center [1146, 81] width 54 height 23
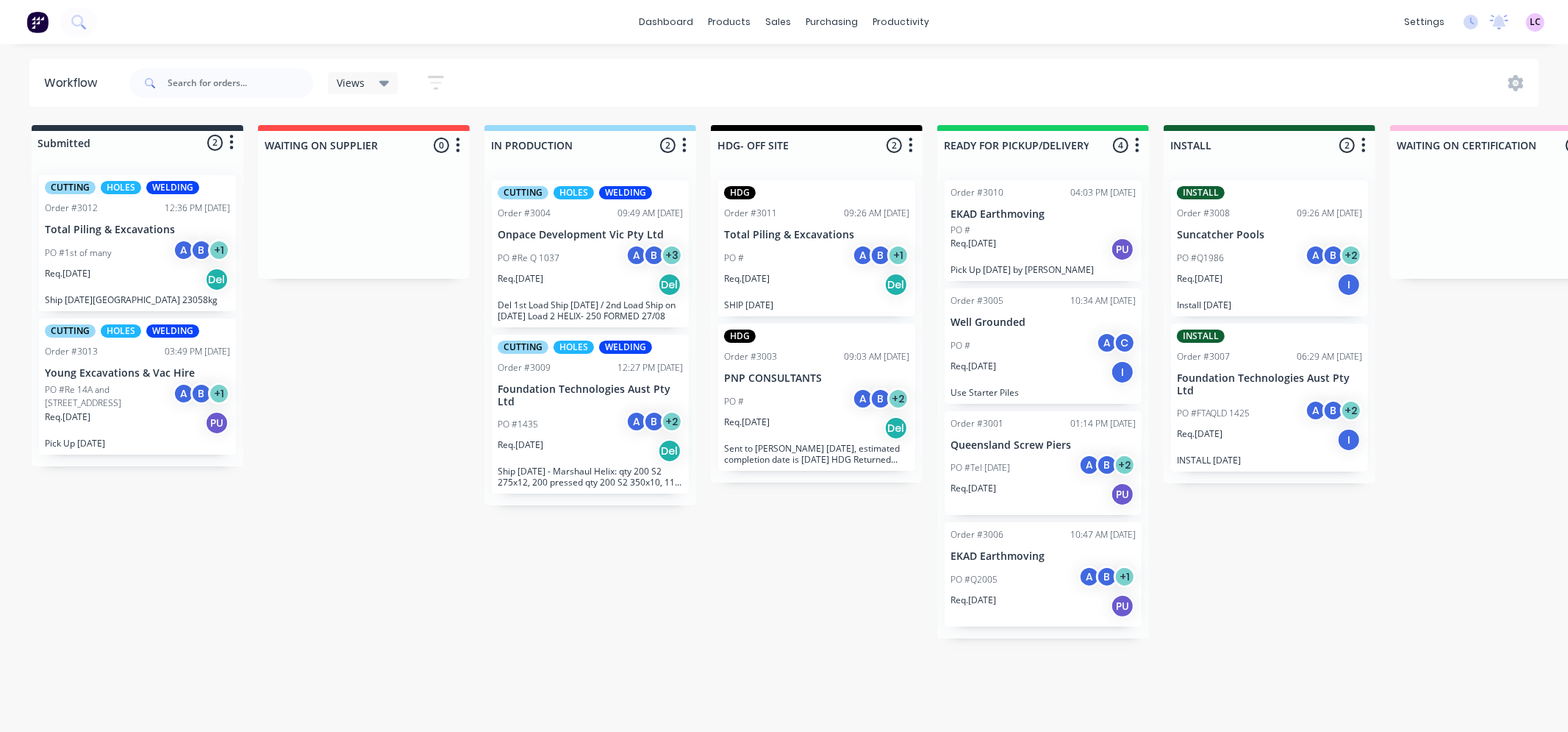
click at [106, 370] on p "Young Excavations & Vac Hire" at bounding box center [138, 372] width 186 height 13
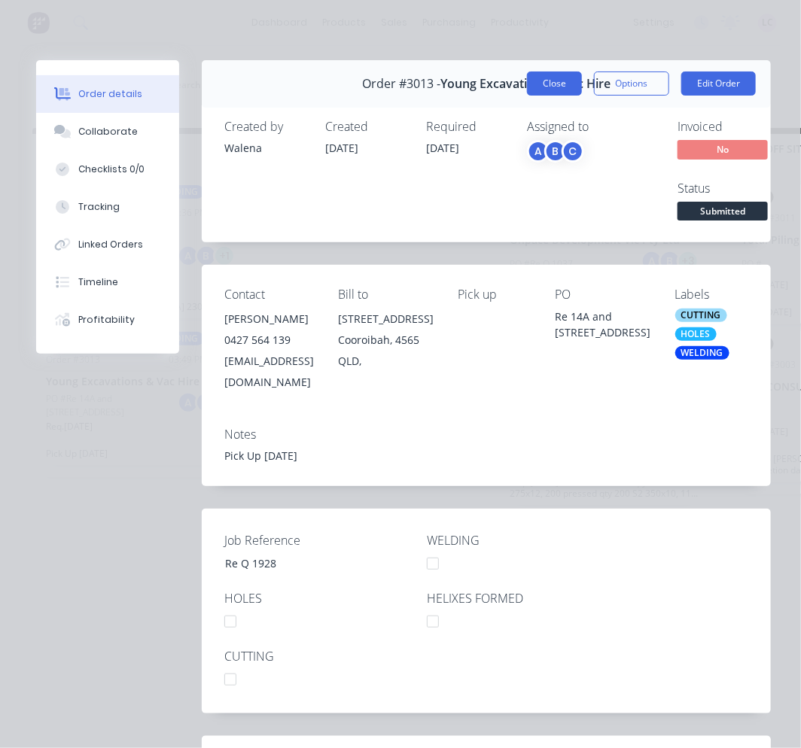
click at [538, 84] on button "Close" at bounding box center [554, 83] width 55 height 24
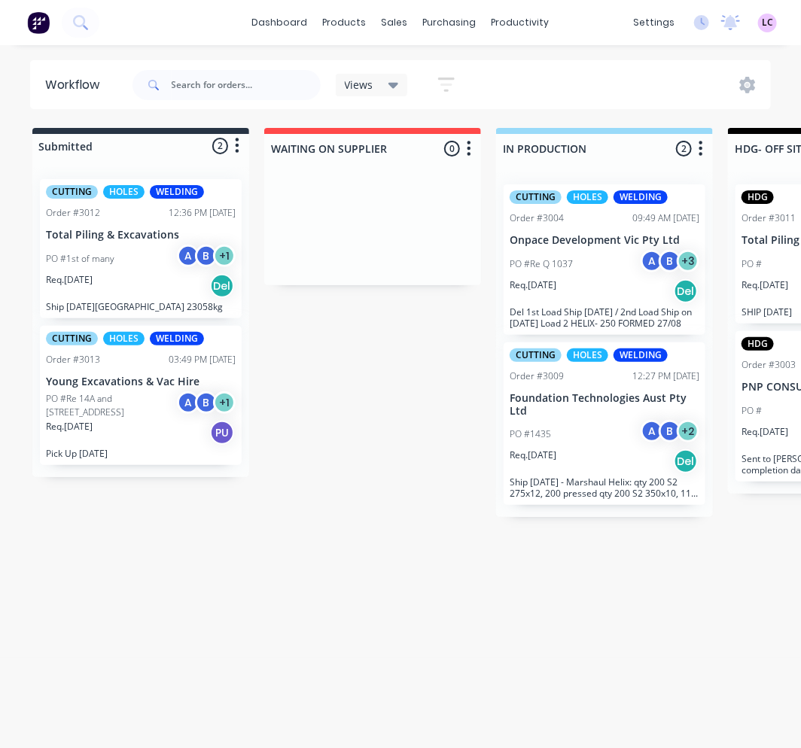
click at [597, 424] on div "PO #1435 A B + 2" at bounding box center [604, 434] width 190 height 29
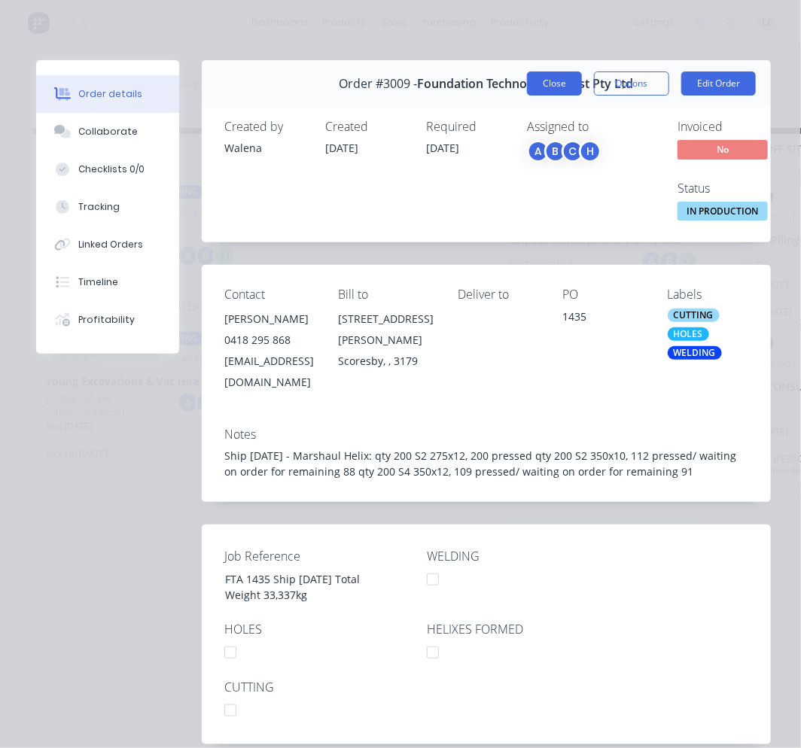
click at [546, 83] on button "Close" at bounding box center [554, 83] width 55 height 24
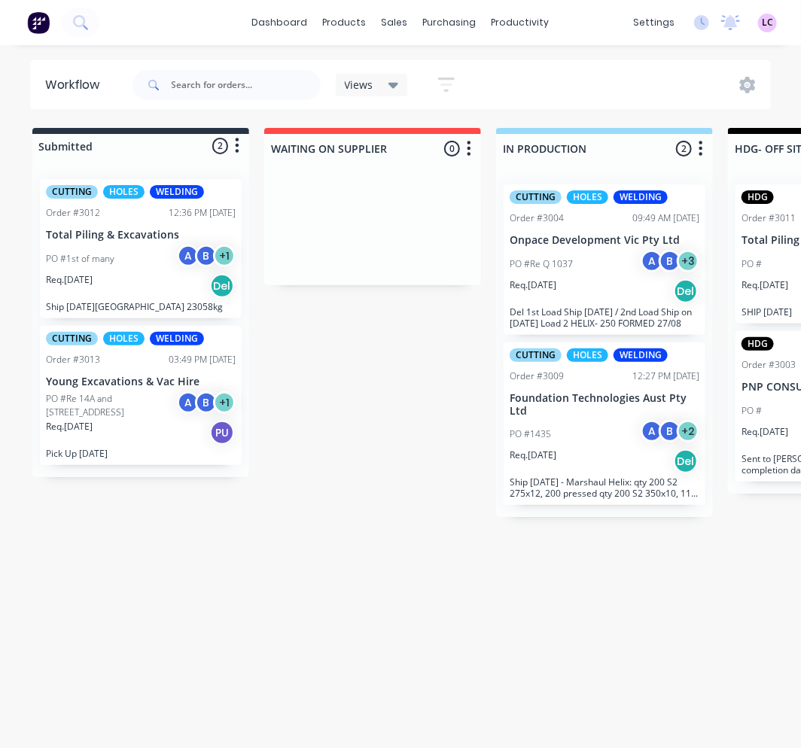
click at [133, 417] on p "PO #Re 14A and [STREET_ADDRESS]" at bounding box center [111, 405] width 131 height 27
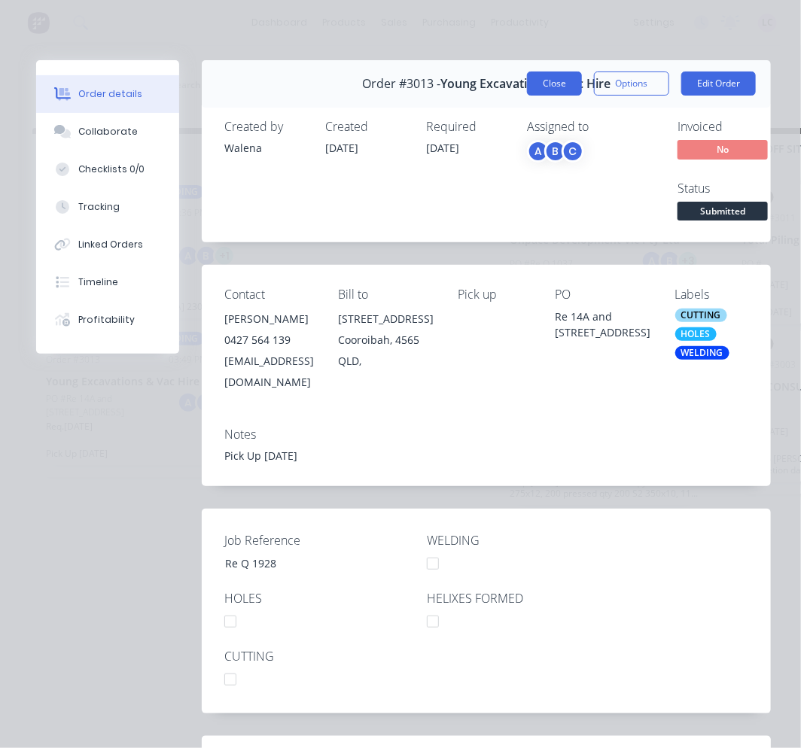
click at [551, 75] on button "Close" at bounding box center [554, 83] width 55 height 24
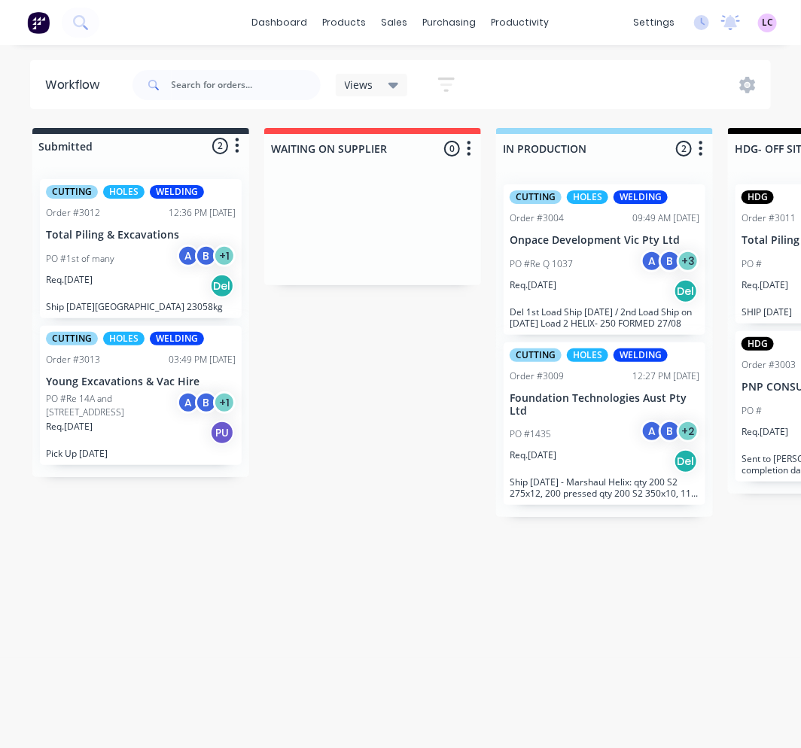
click at [132, 250] on div "PO #1st of many A B + 1" at bounding box center [141, 259] width 190 height 29
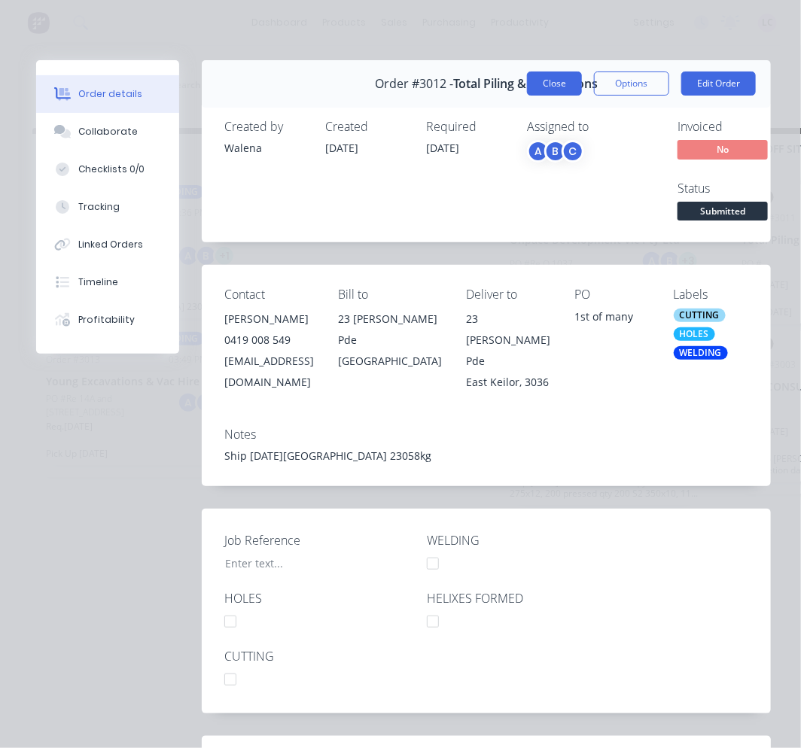
click at [540, 81] on button "Close" at bounding box center [554, 83] width 55 height 24
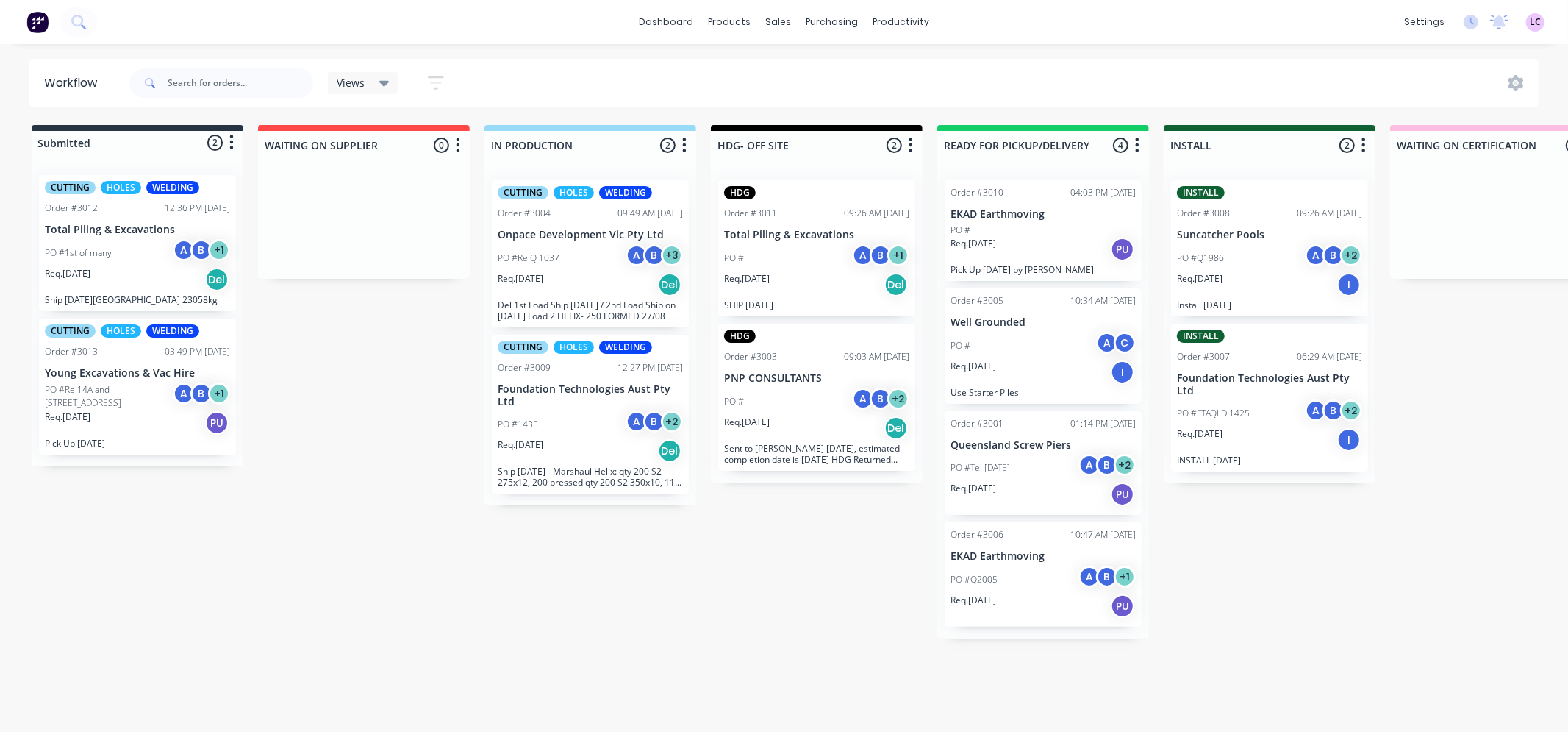
click at [106, 248] on p "PO #1st of many" at bounding box center [78, 253] width 66 height 14
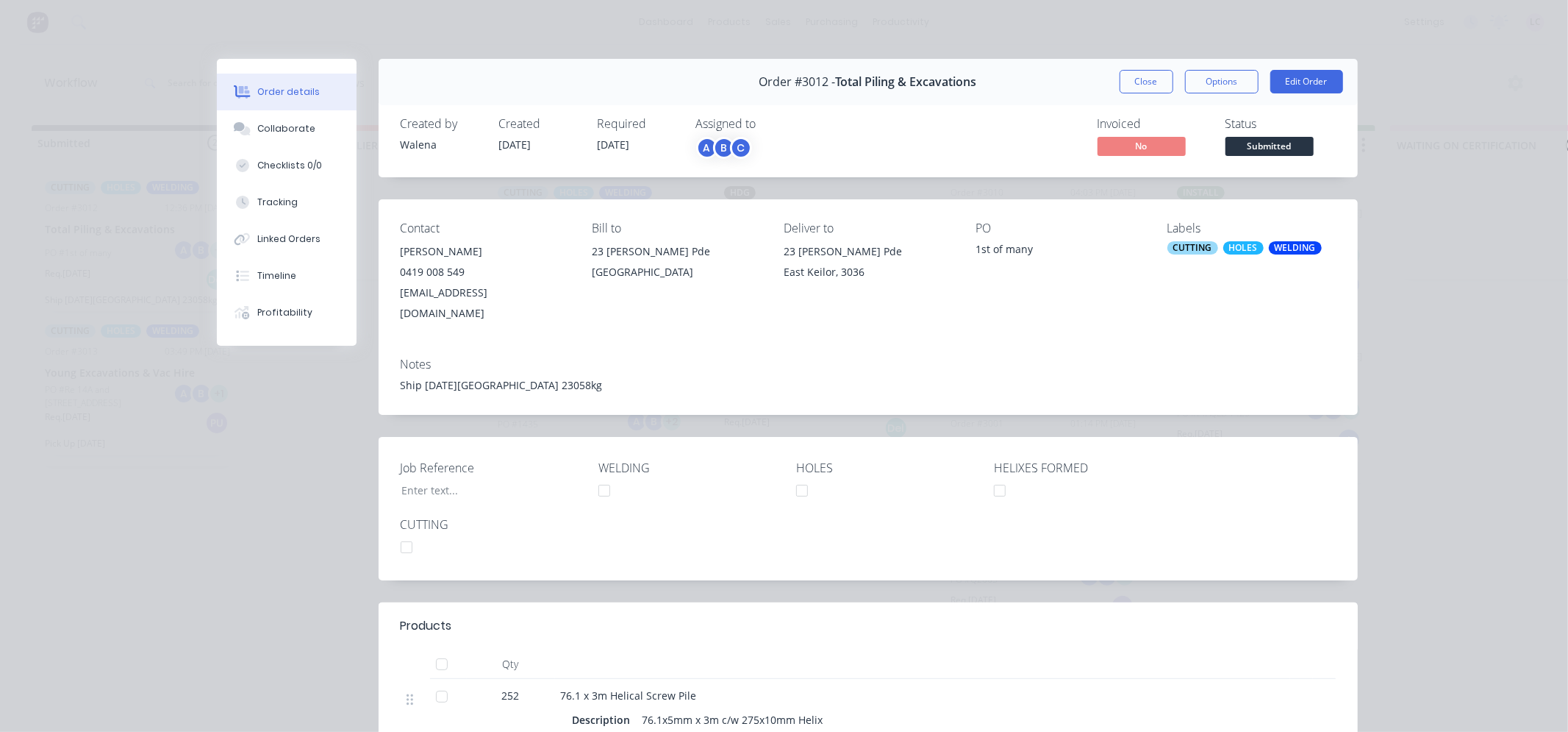
click at [1142, 83] on button "Close" at bounding box center [1146, 81] width 54 height 23
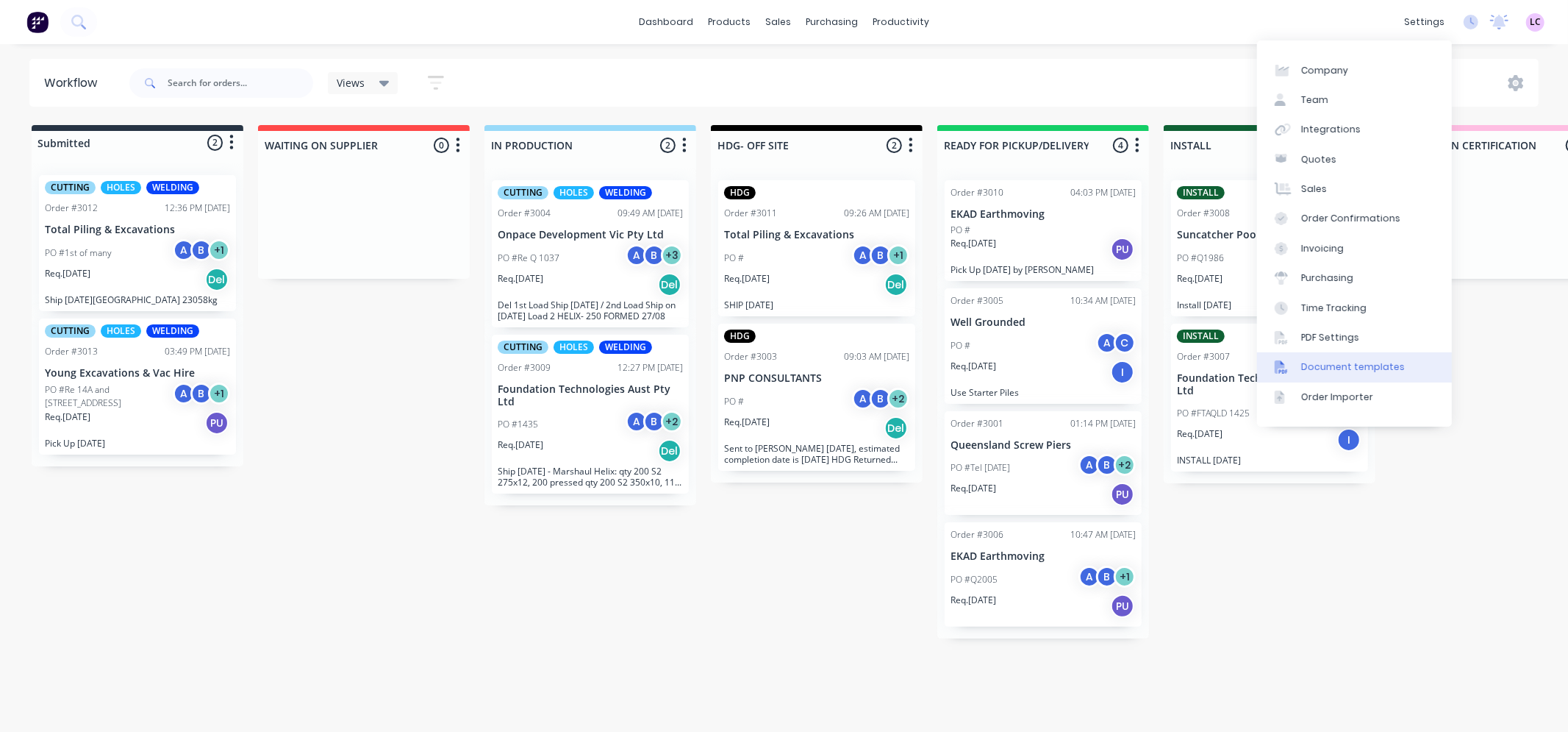
click at [1333, 361] on div "Document templates" at bounding box center [1353, 367] width 104 height 14
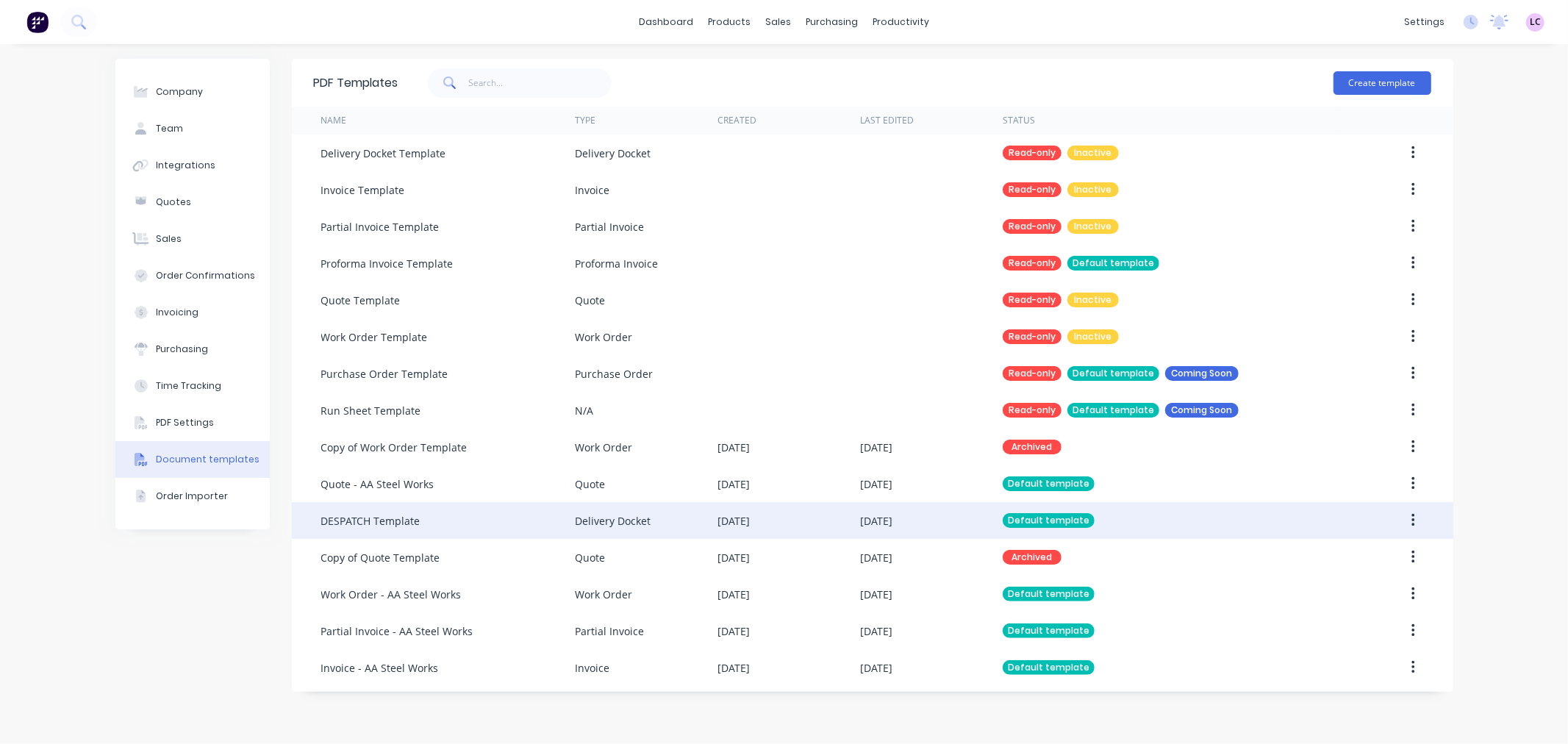
click at [804, 512] on div "[DATE]" at bounding box center [788, 520] width 143 height 37
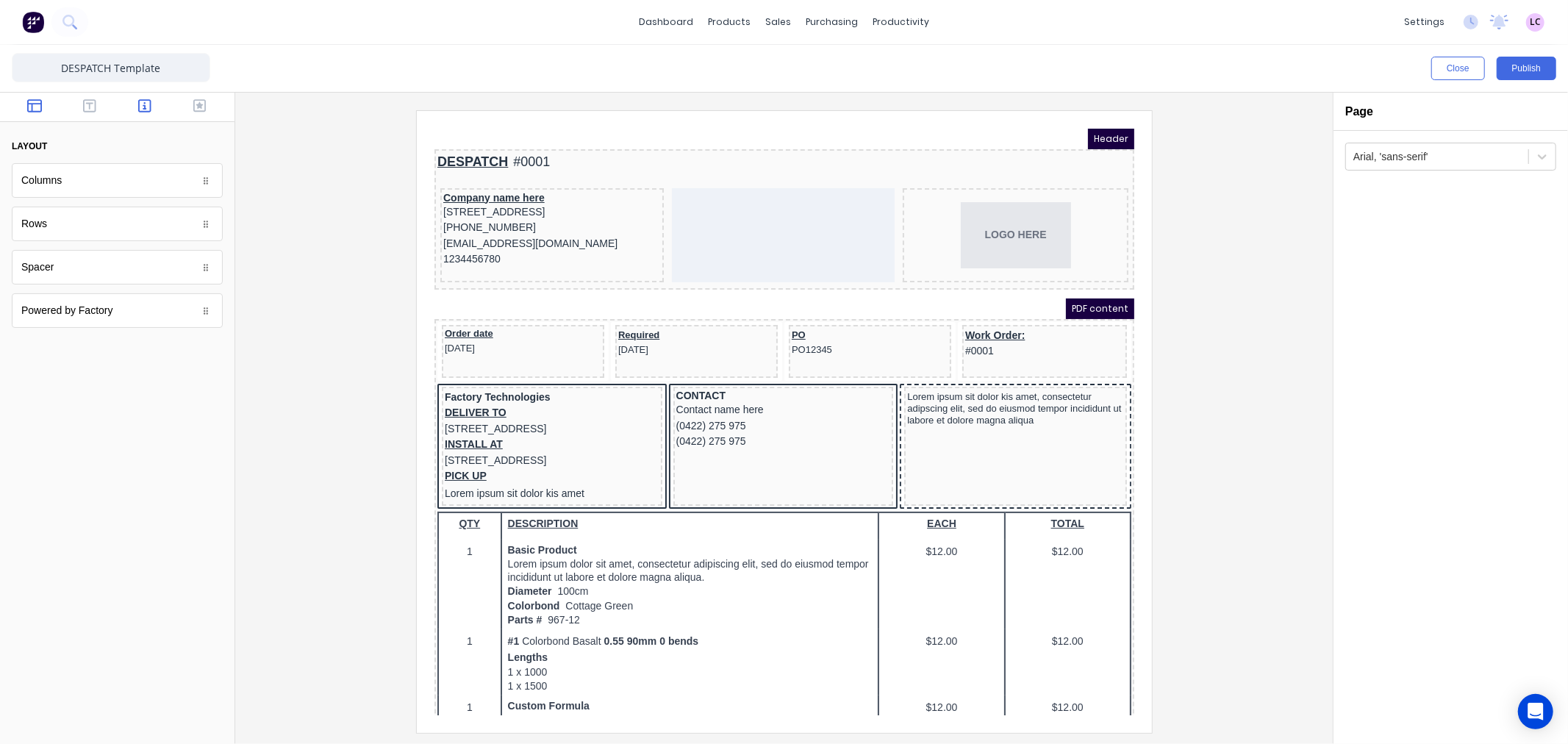
click at [135, 105] on button "button" at bounding box center [145, 107] width 46 height 18
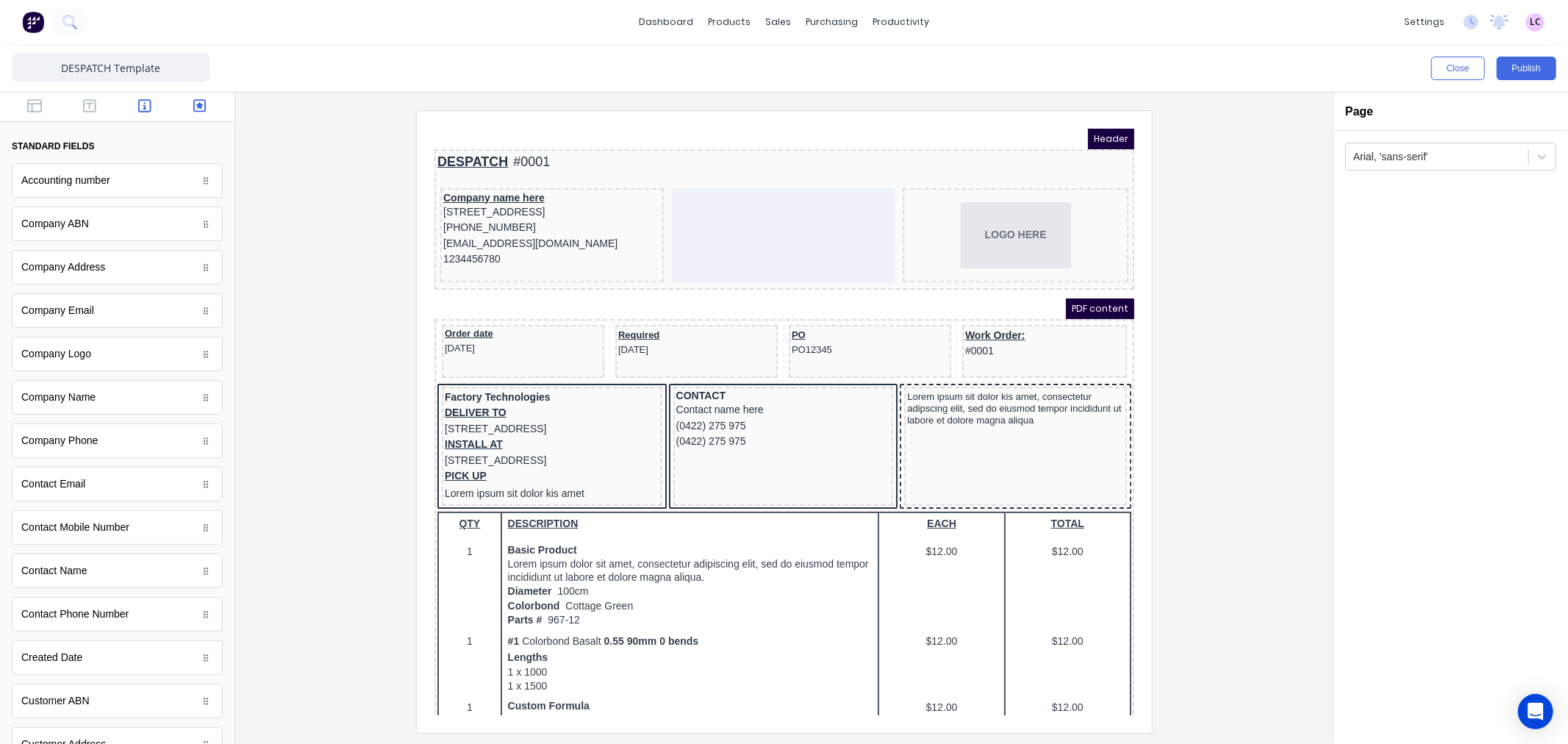
click at [193, 108] on icon "button" at bounding box center [200, 105] width 14 height 15
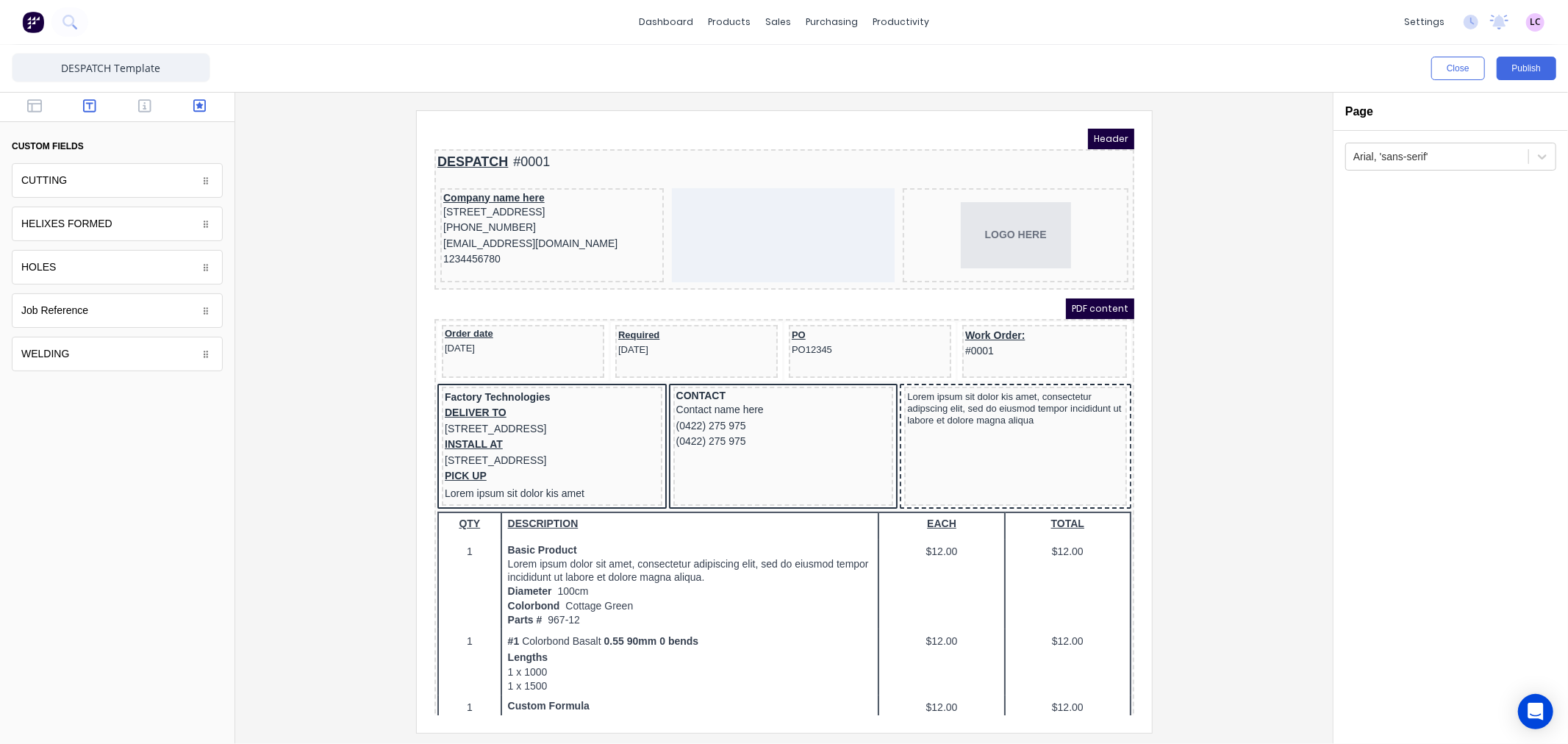
click at [77, 105] on button "button" at bounding box center [89, 107] width 46 height 18
click at [32, 105] on icon "button" at bounding box center [34, 106] width 15 height 14
click at [144, 105] on icon "button" at bounding box center [145, 106] width 14 height 14
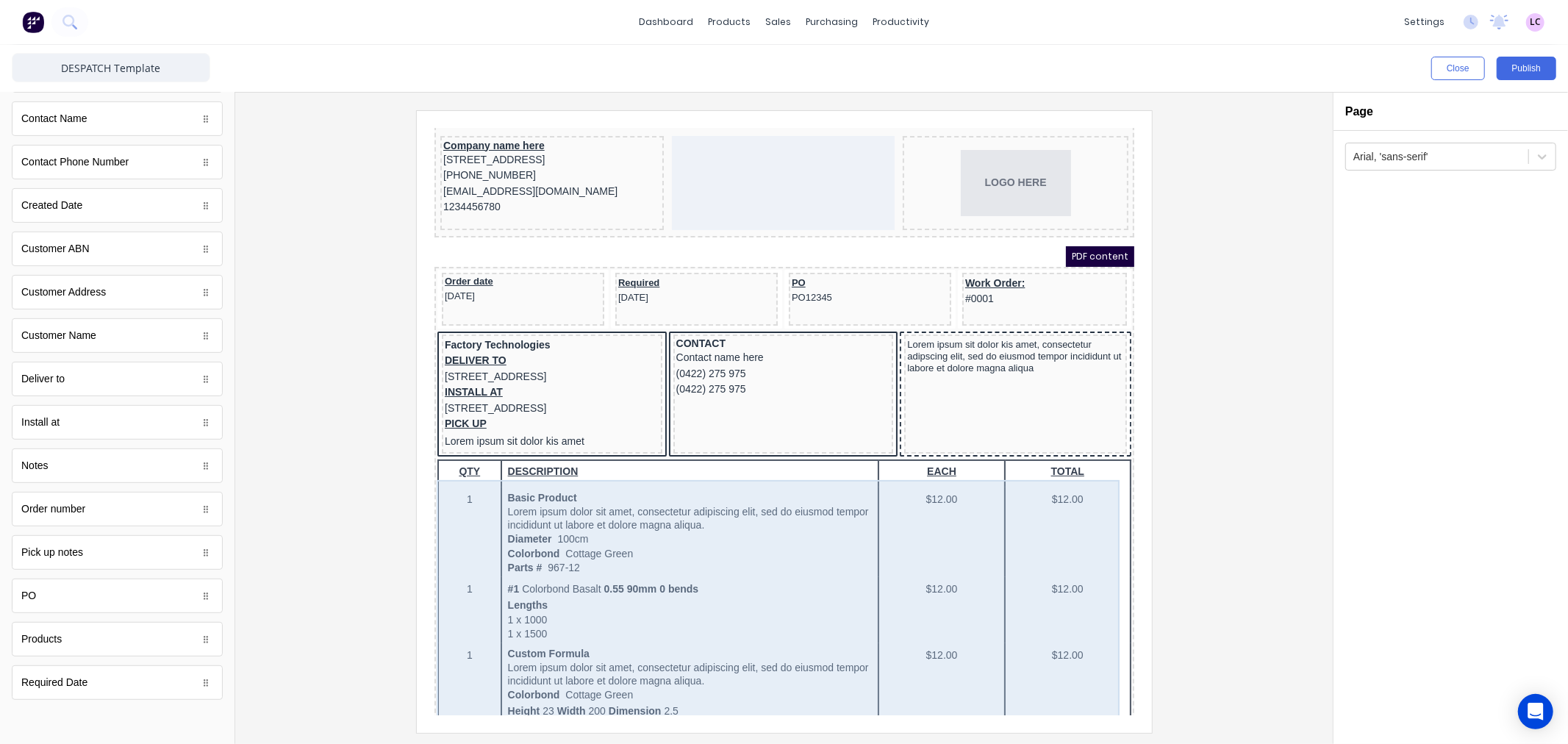
scroll to position [82, 0]
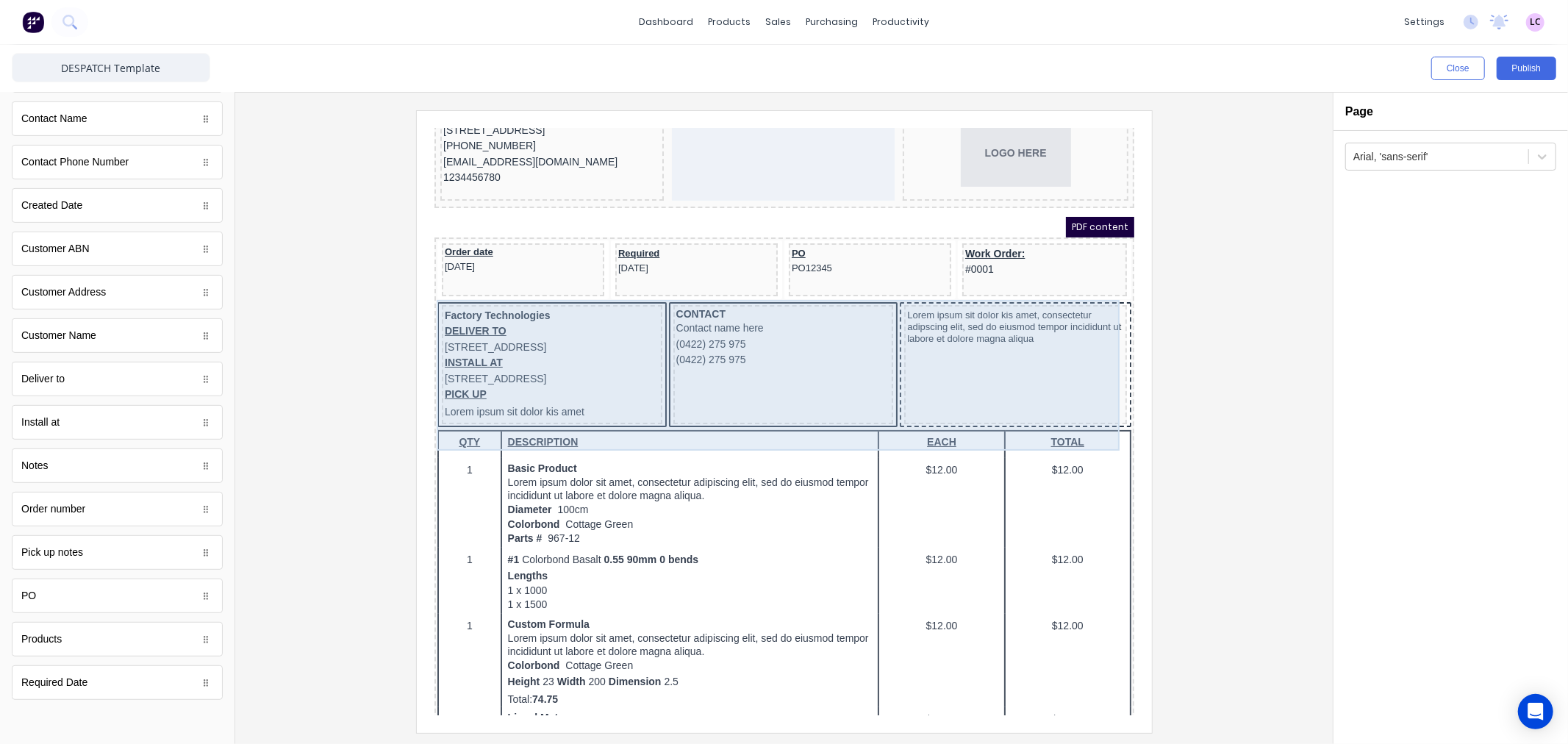
click at [1008, 337] on div "Lorem ipsum sit dolor kis amet, consectetur adipscing elit, sed do eiusmod temp…" at bounding box center [997, 346] width 223 height 119
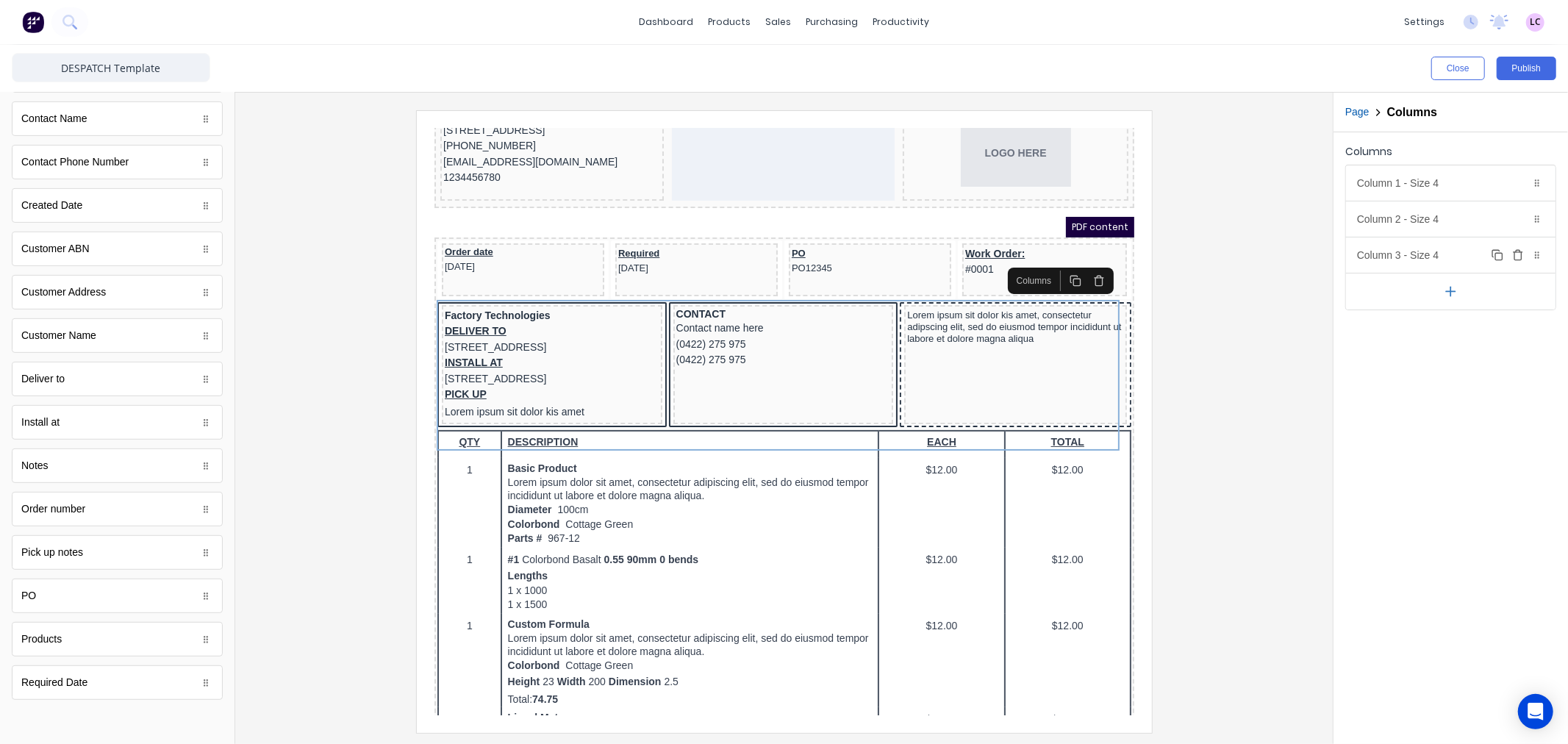
click at [1413, 255] on div "Column 3 - Size 4 Duplicate Delete" at bounding box center [1451, 255] width 209 height 35
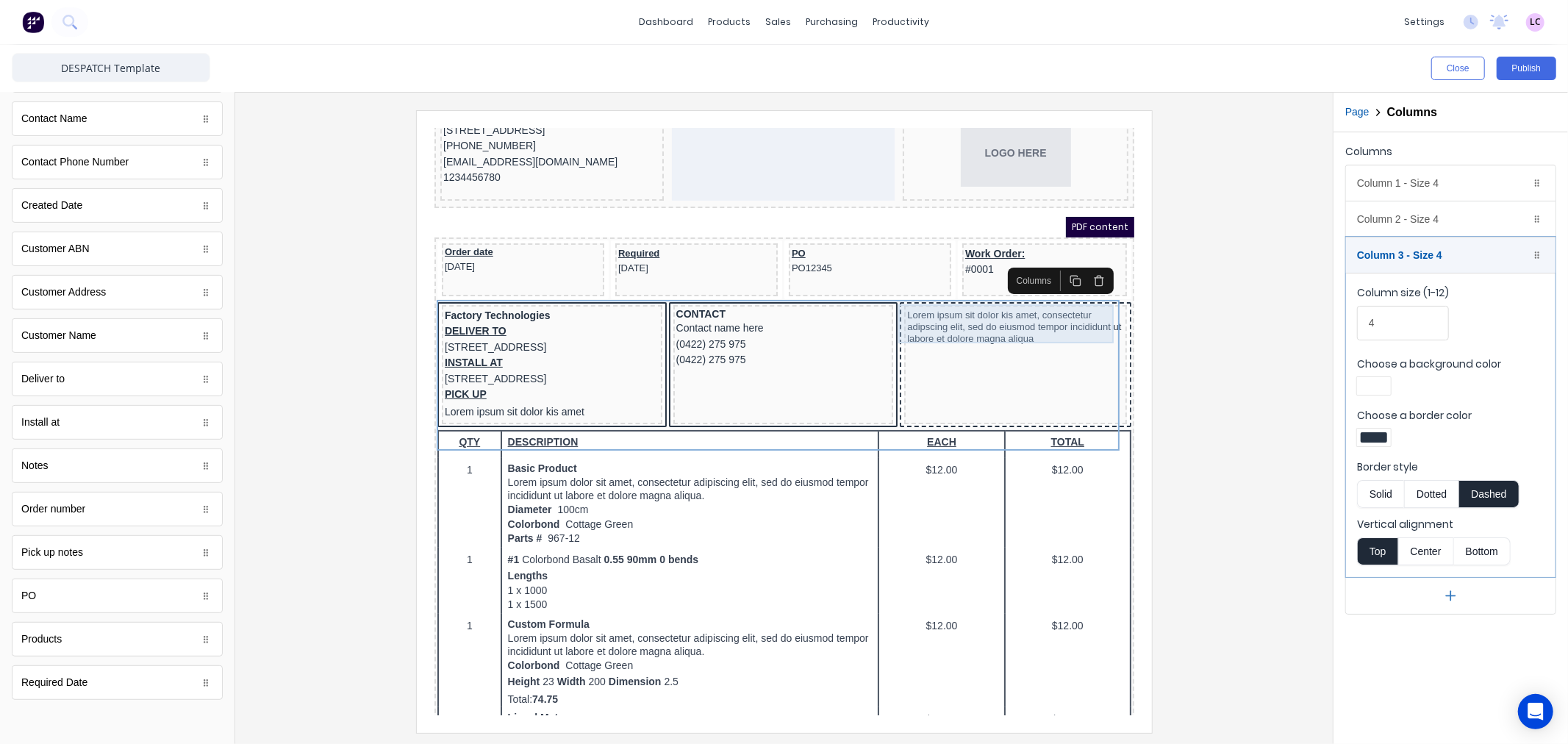
click at [928, 299] on div "Lorem ipsum sit dolor kis amet, consectetur adipscing elit, sed do eiusmod temp…" at bounding box center [997, 309] width 217 height 39
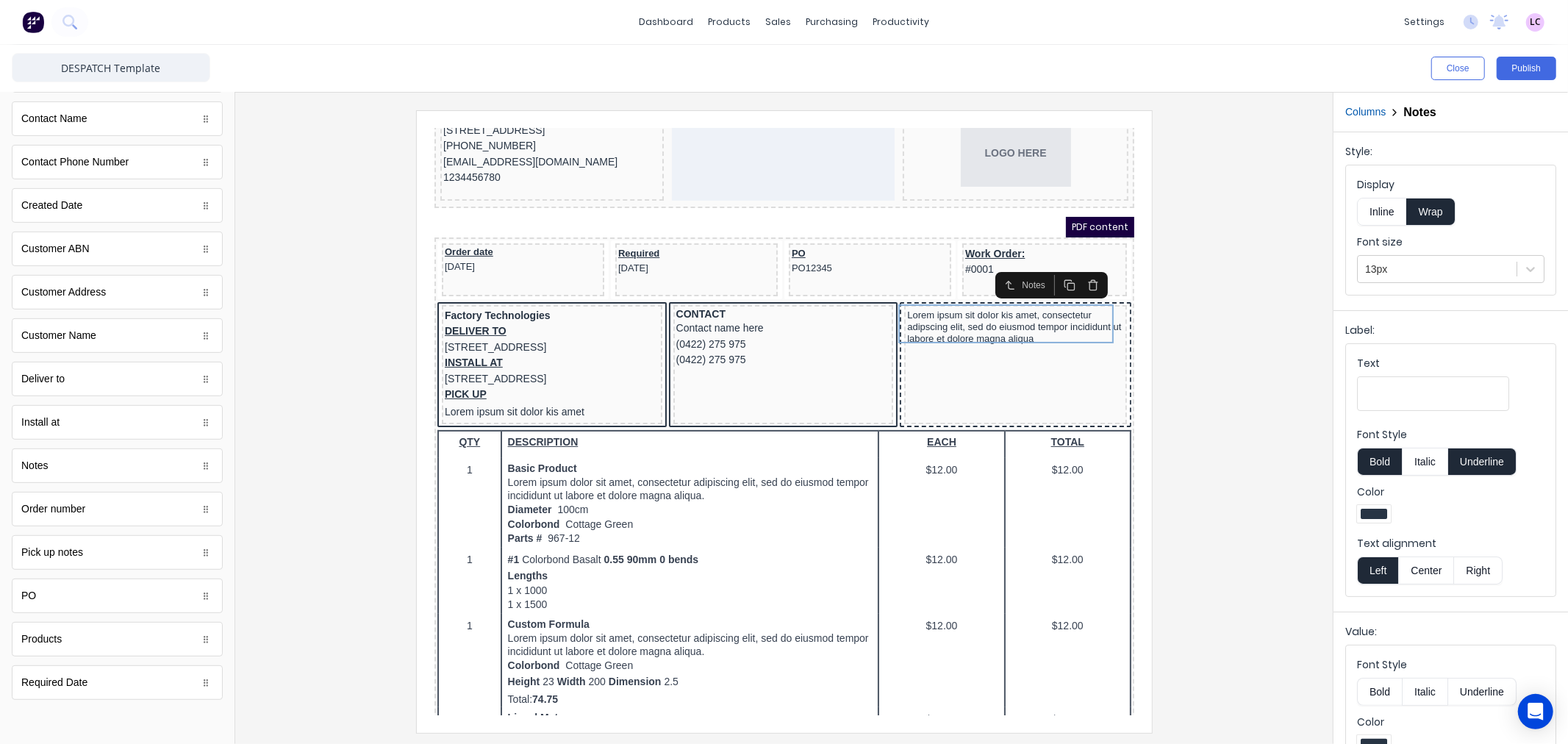
click at [1081, 266] on button "button" at bounding box center [1075, 267] width 23 height 21
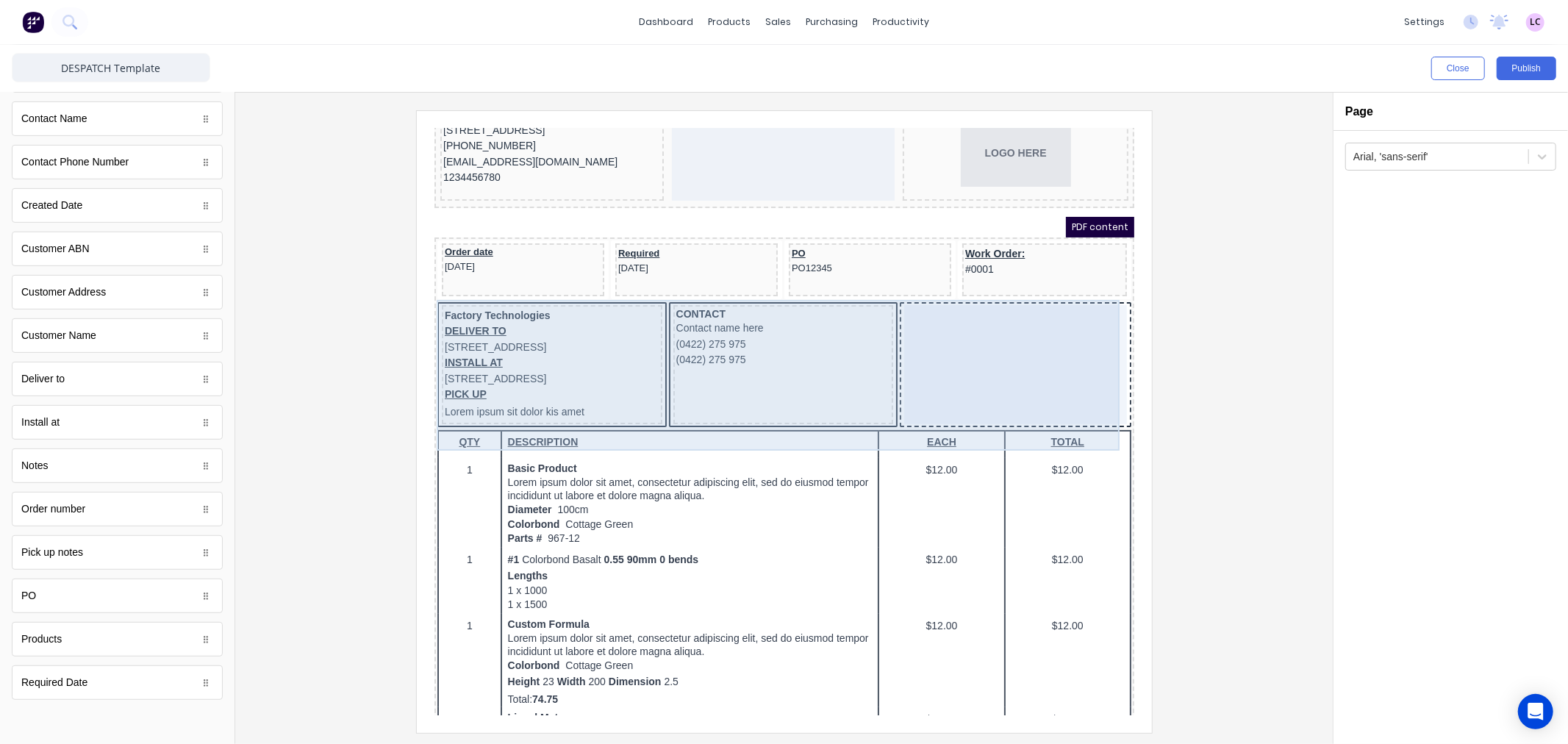
click at [913, 302] on div at bounding box center [997, 346] width 223 height 119
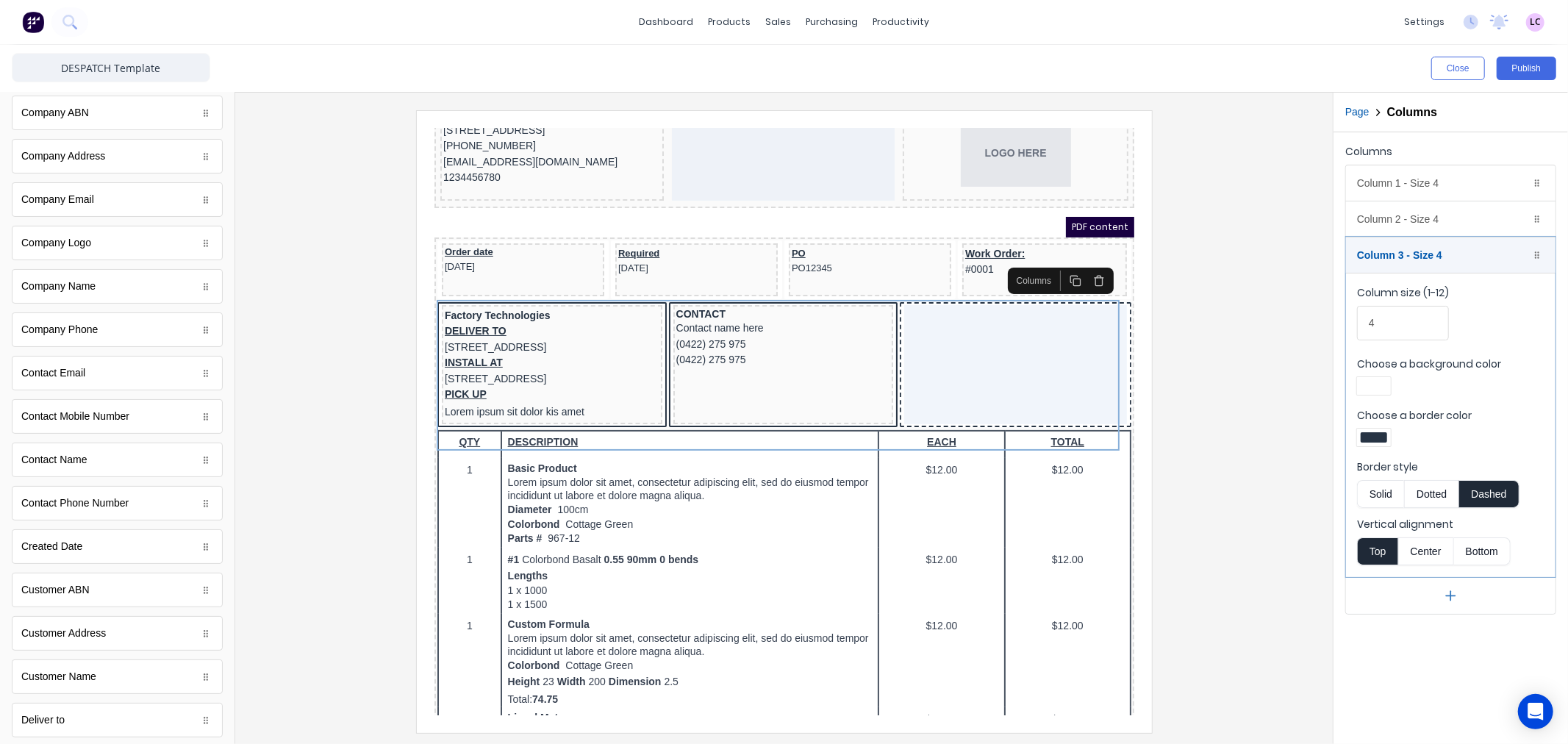
scroll to position [0, 0]
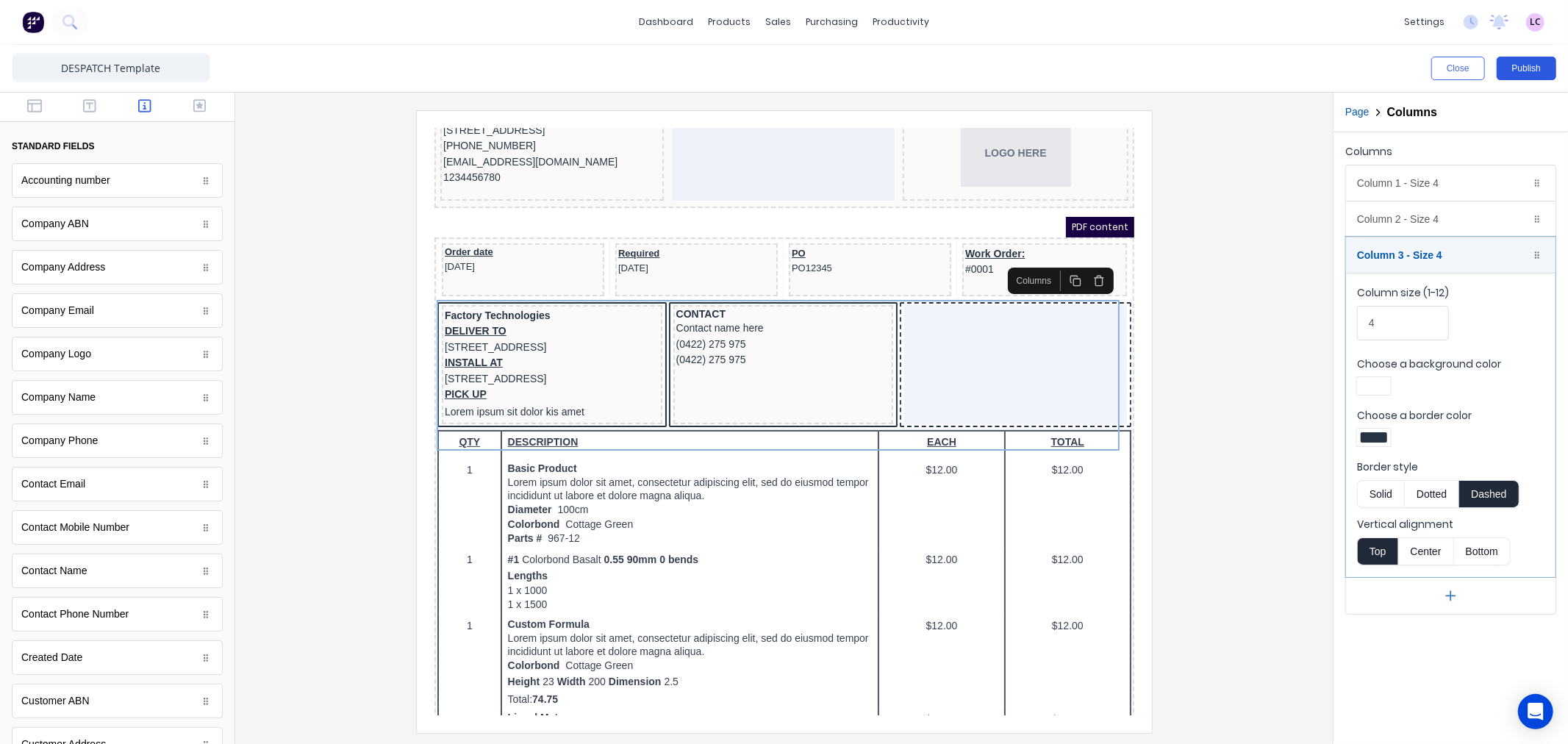
click at [1519, 66] on button "Publish" at bounding box center [1526, 68] width 60 height 23
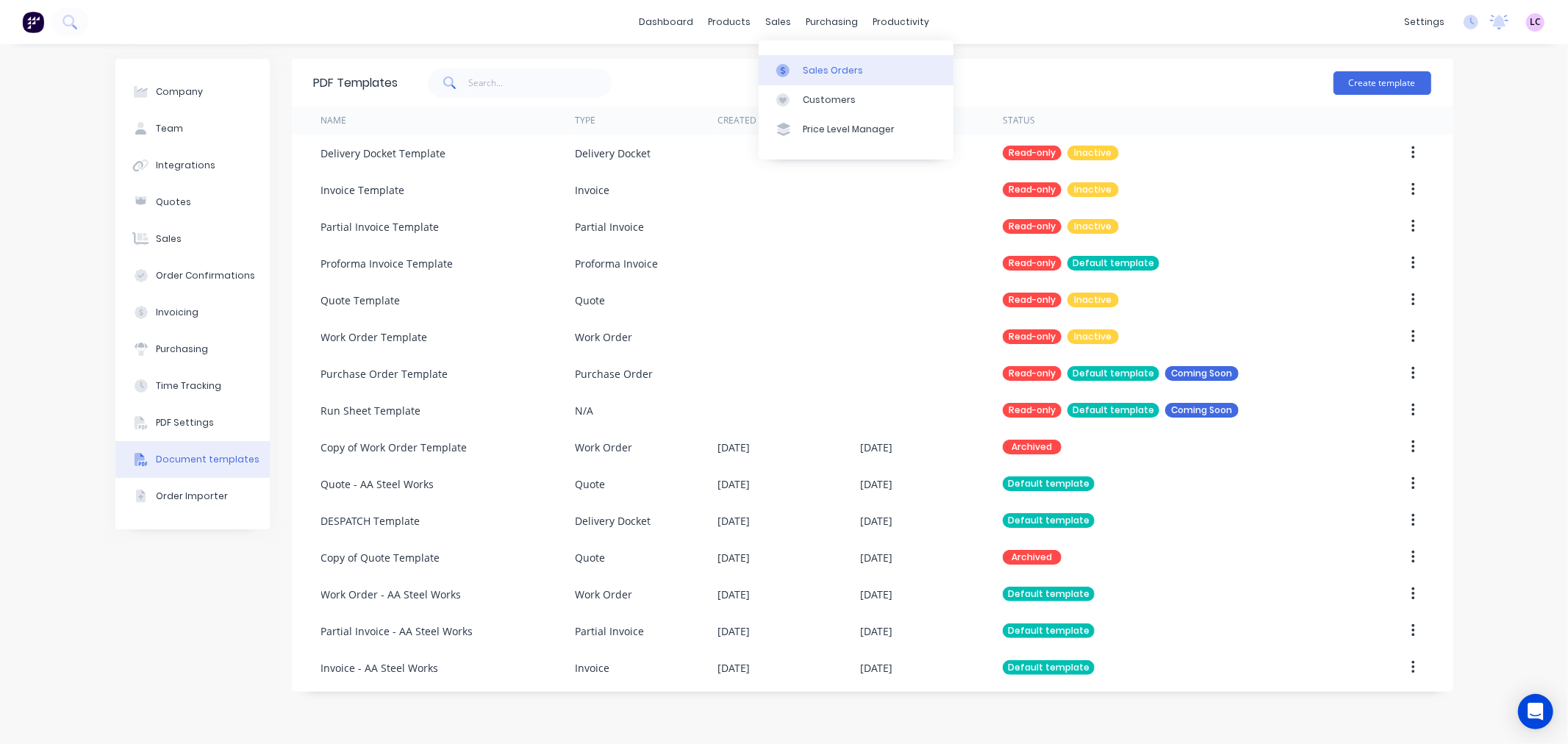
click at [792, 62] on link "Sales Orders" at bounding box center [856, 69] width 194 height 29
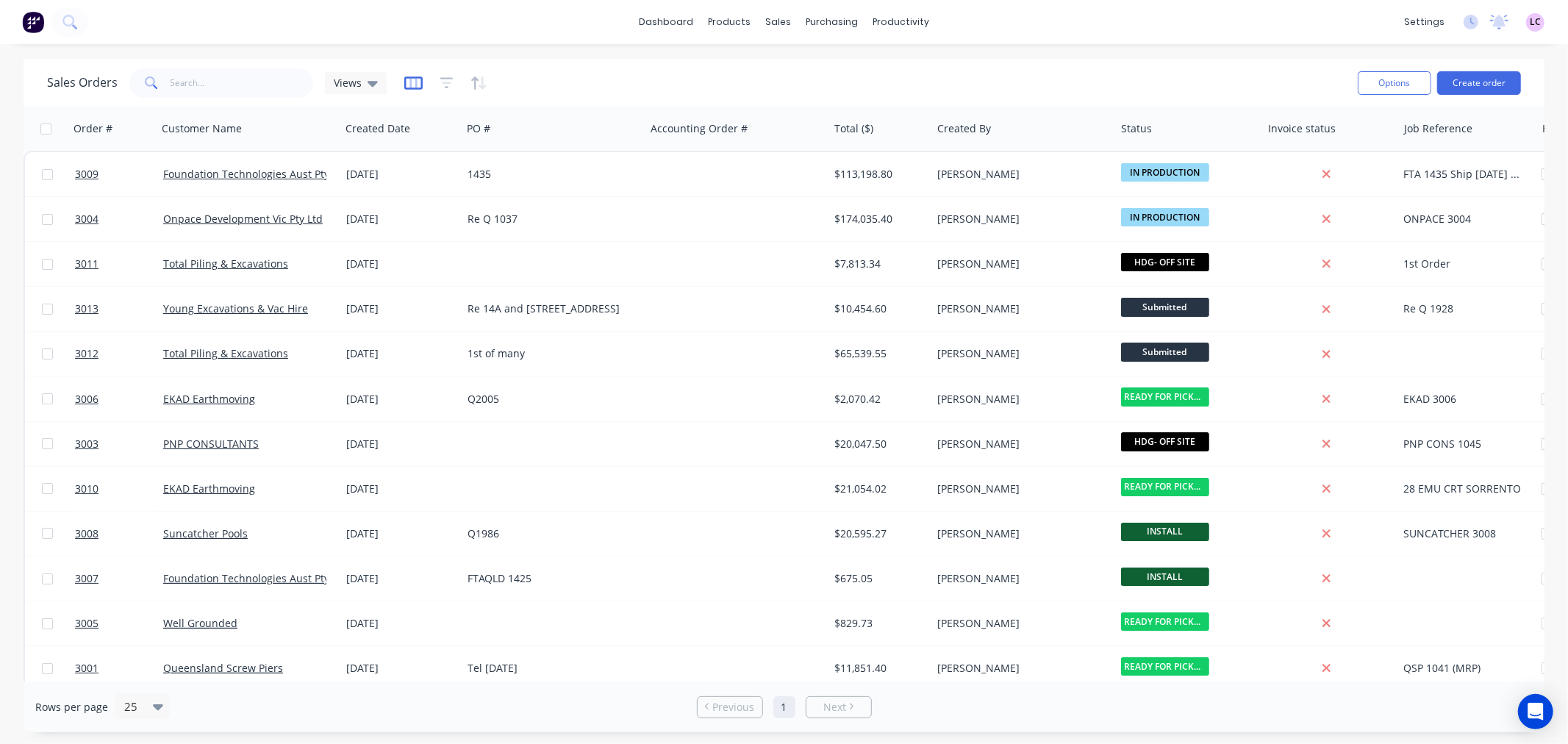
click at [409, 85] on icon "button" at bounding box center [413, 83] width 8 height 10
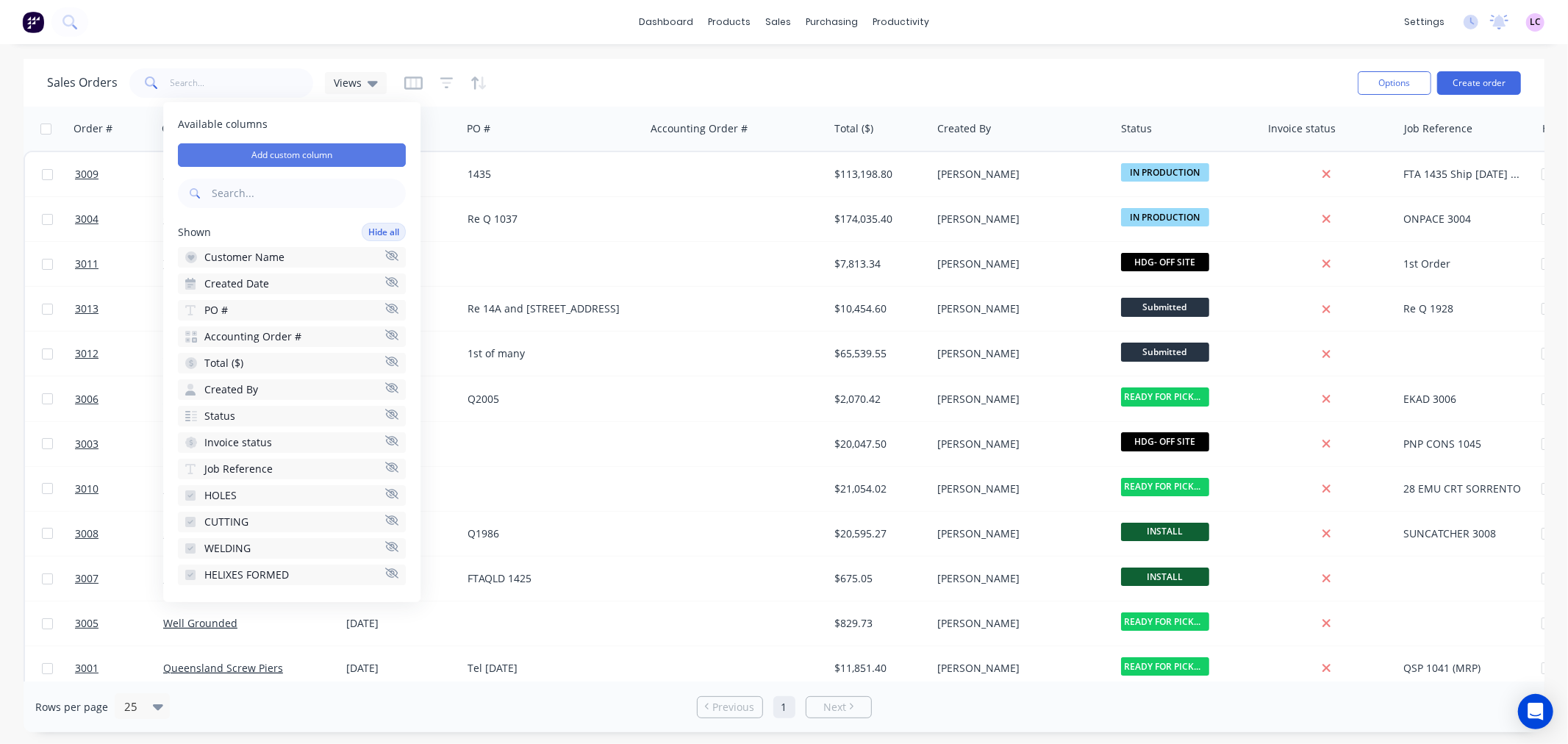
click at [349, 159] on button "Add custom column" at bounding box center [291, 155] width 228 height 23
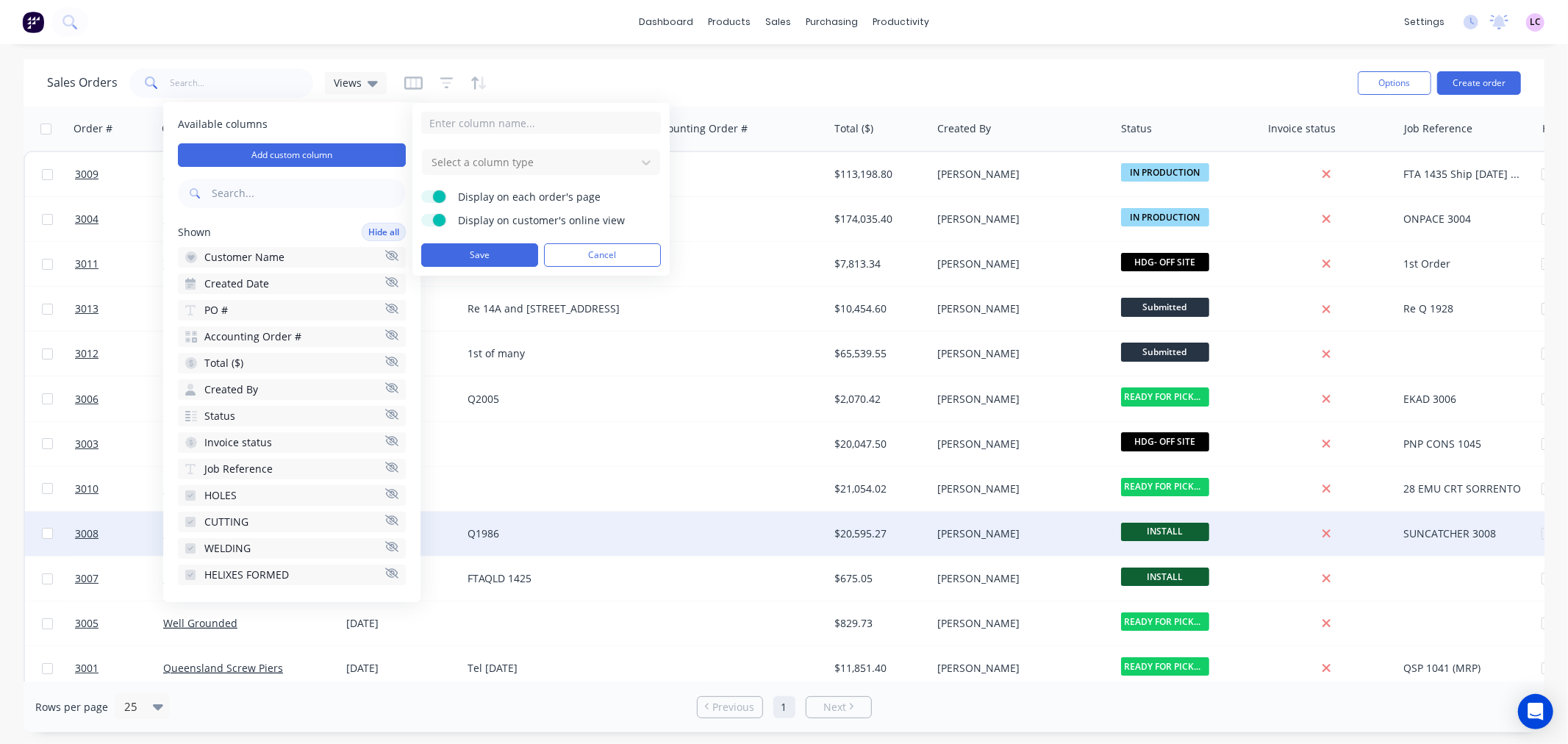
type input "t"
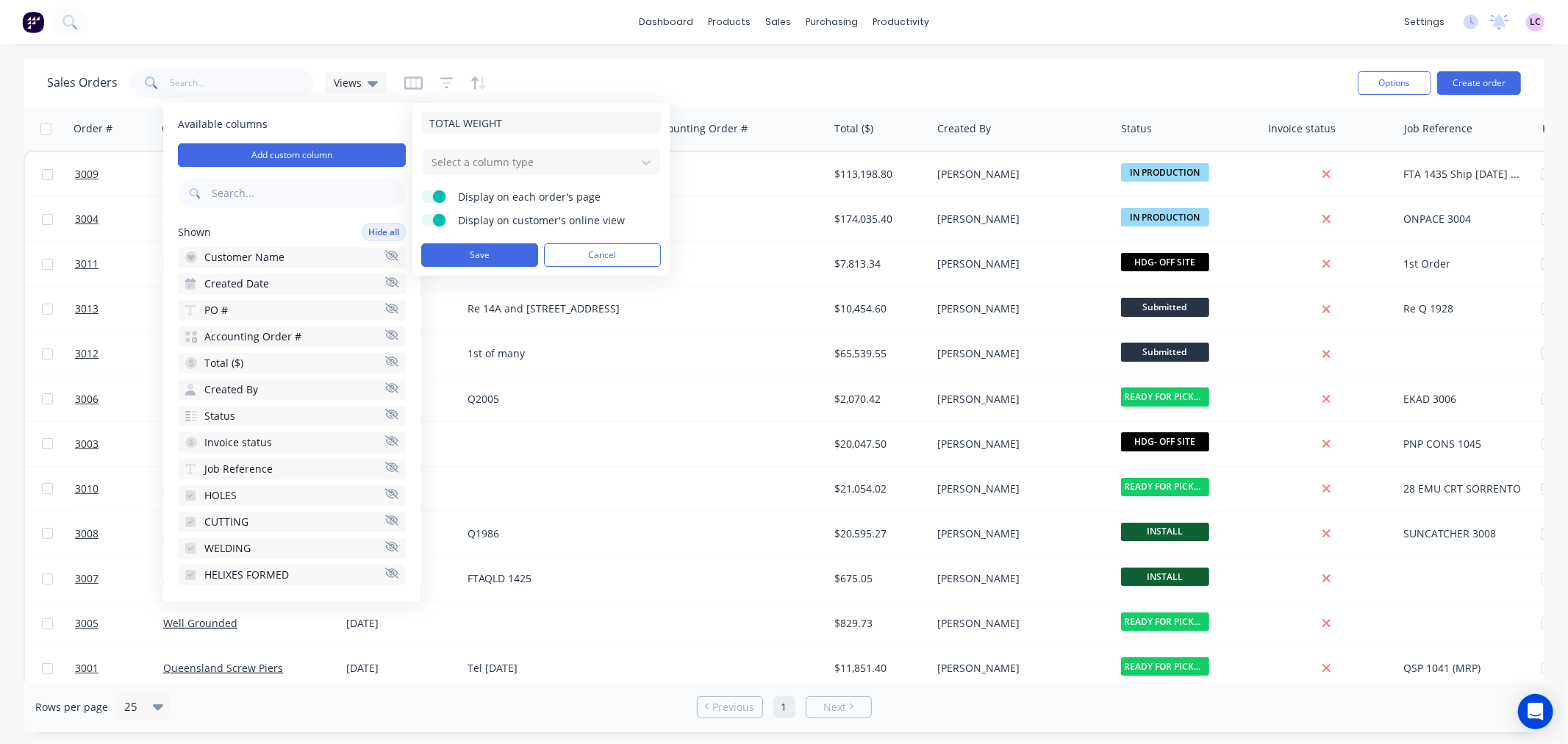
type input "TOTAL WEIGHT"
click at [442, 217] on span at bounding box center [439, 220] width 13 height 13
click at [421, 214] on input "Display on customer's online view" at bounding box center [421, 214] width 0 height 0
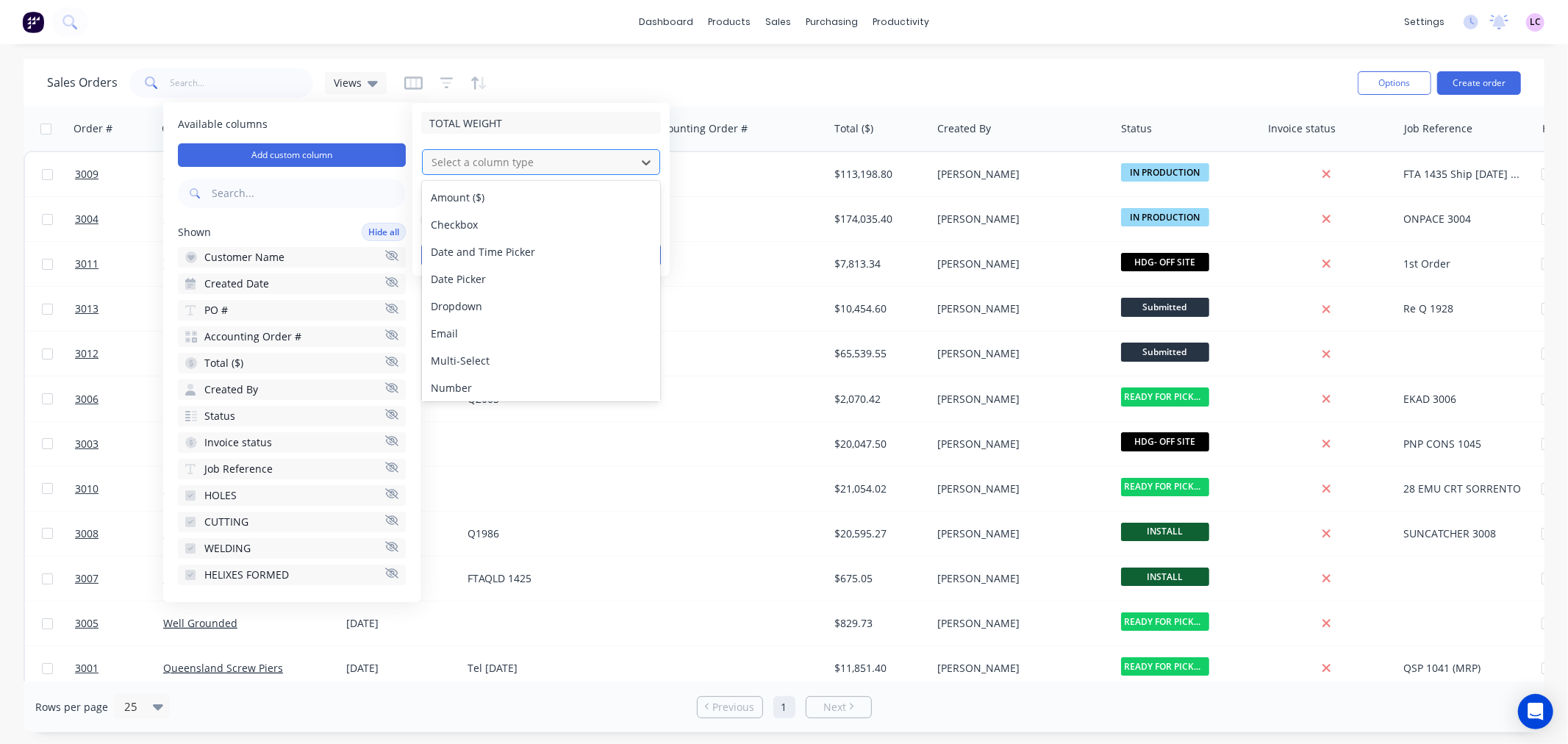
click at [565, 164] on div at bounding box center [529, 162] width 198 height 19
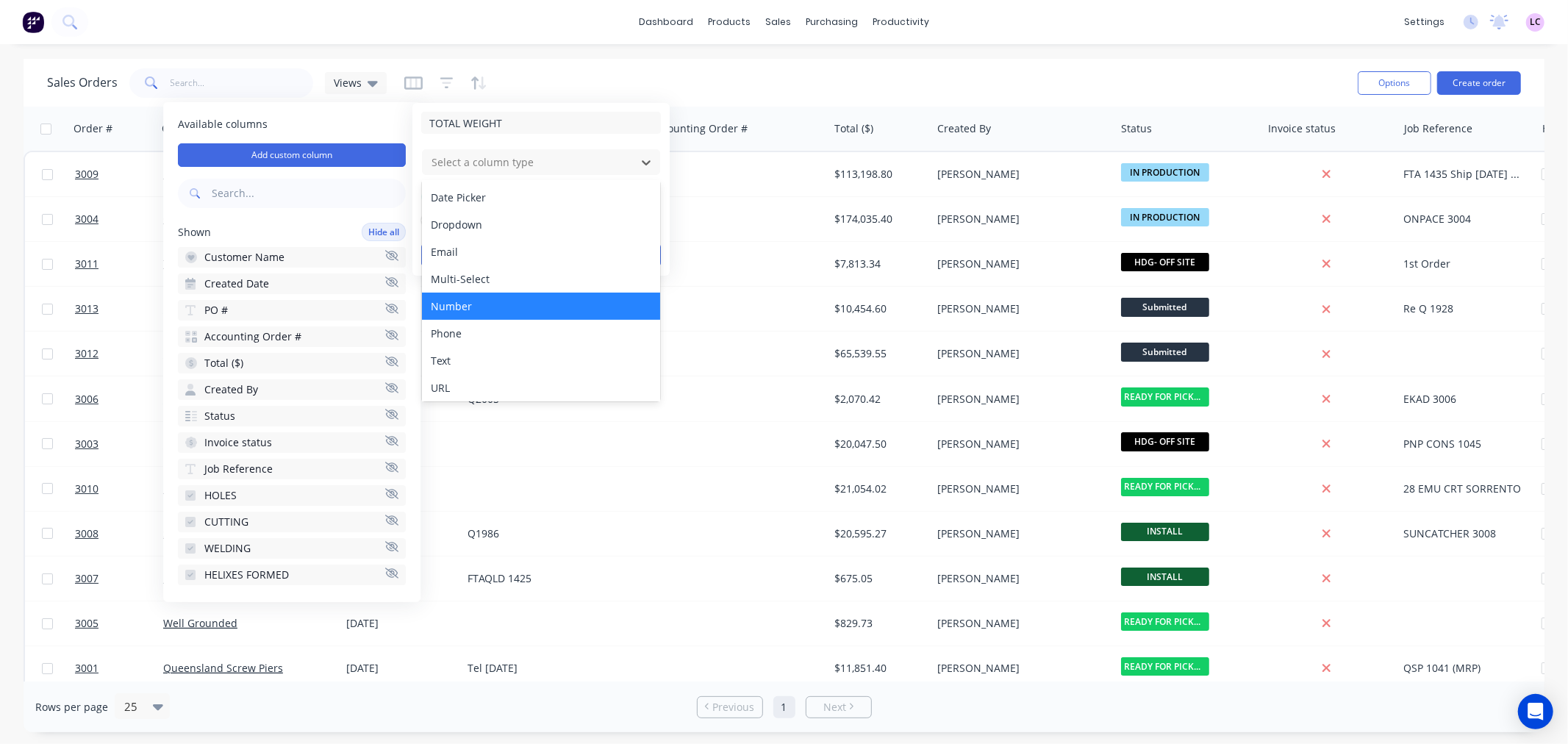
scroll to position [84, 0]
click at [509, 302] on div "Number" at bounding box center [541, 304] width 238 height 27
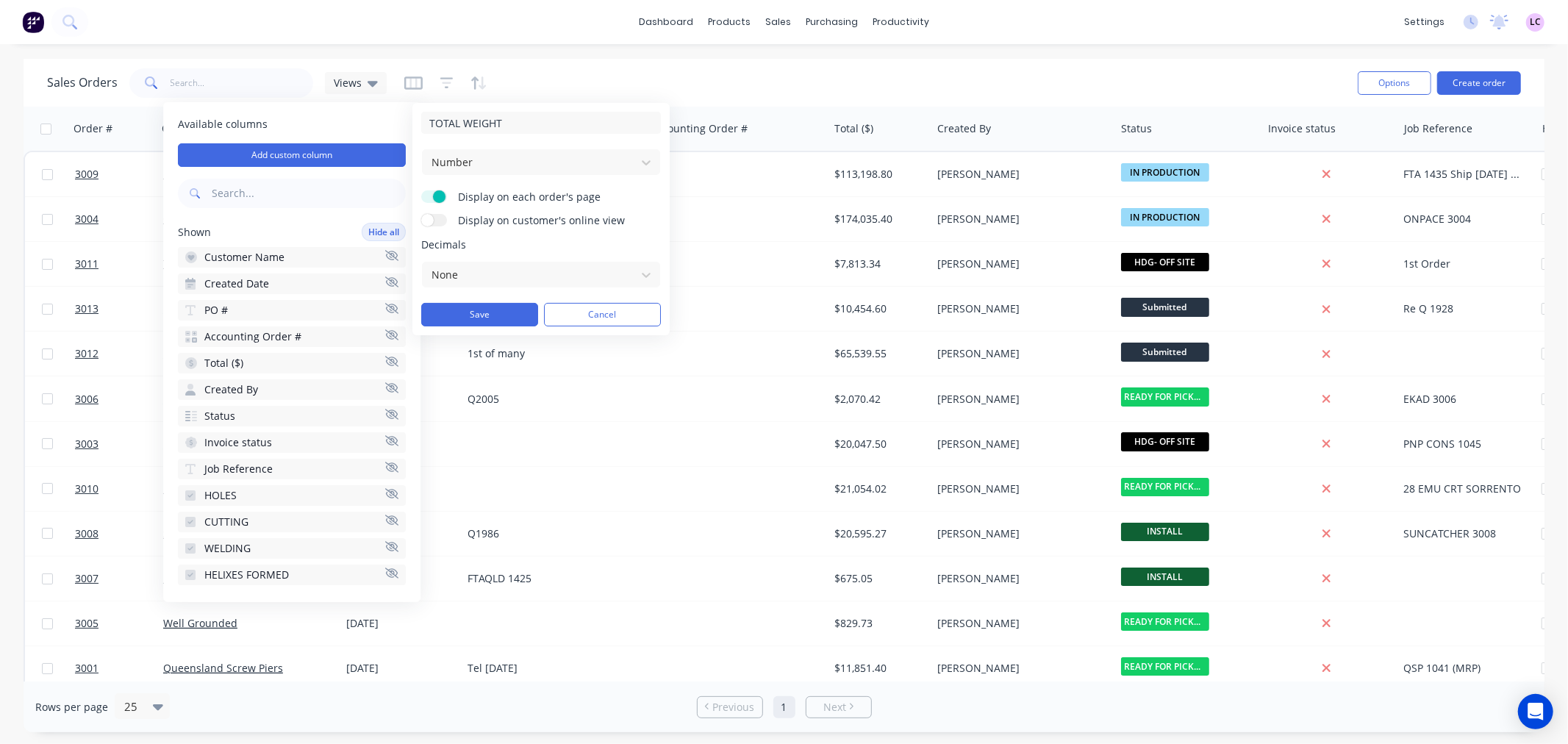
drag, startPoint x: 506, startPoint y: 312, endPoint x: 548, endPoint y: 252, distance: 73.2
click at [548, 252] on form "TOTAL WEIGHT Number Display on each order's page Display on customer's online v…" at bounding box center [540, 219] width 239 height 215
click at [549, 273] on div at bounding box center [529, 274] width 198 height 19
click at [557, 244] on span "Decimals" at bounding box center [540, 244] width 239 height 15
click at [519, 313] on button "Save" at bounding box center [480, 314] width 117 height 23
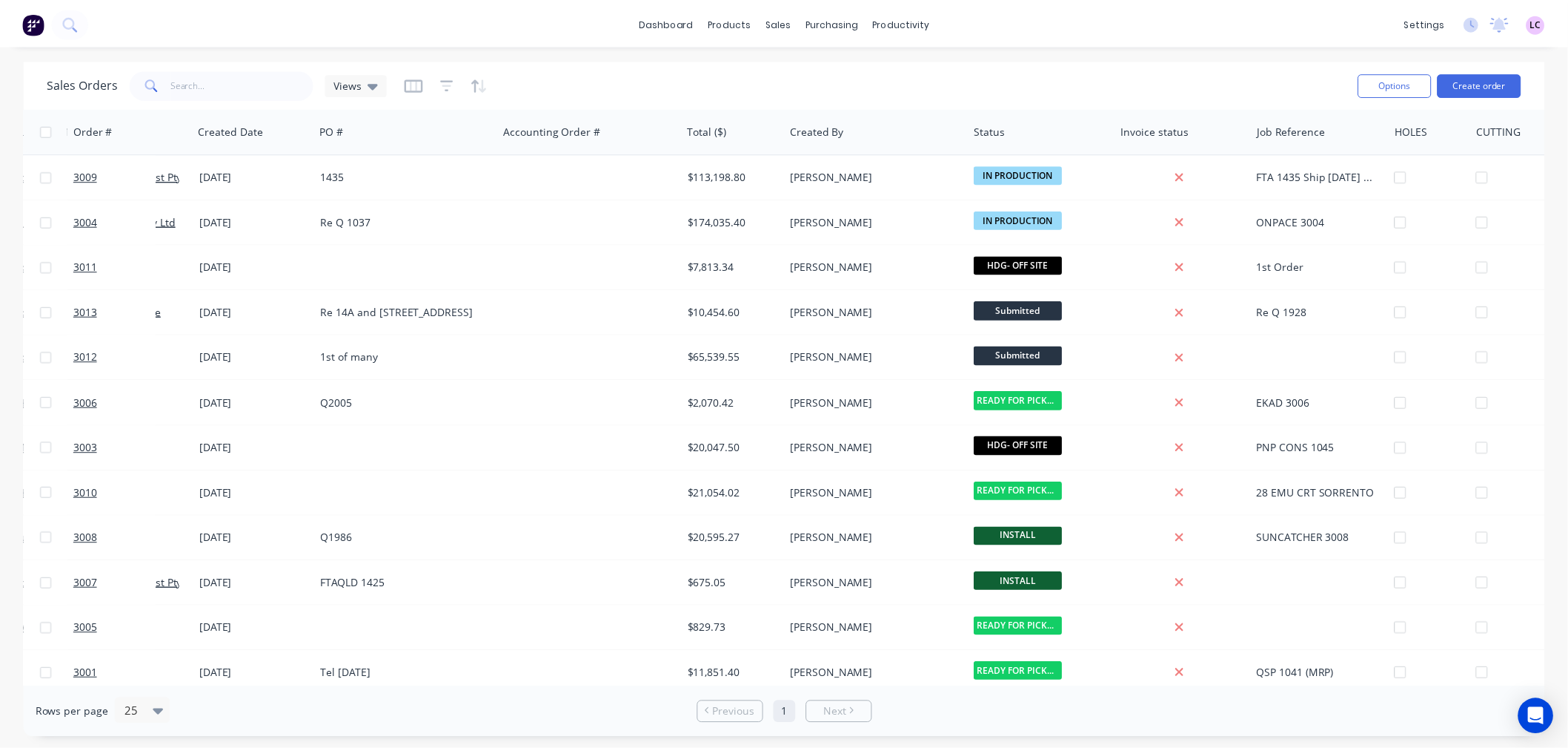
scroll to position [0, 0]
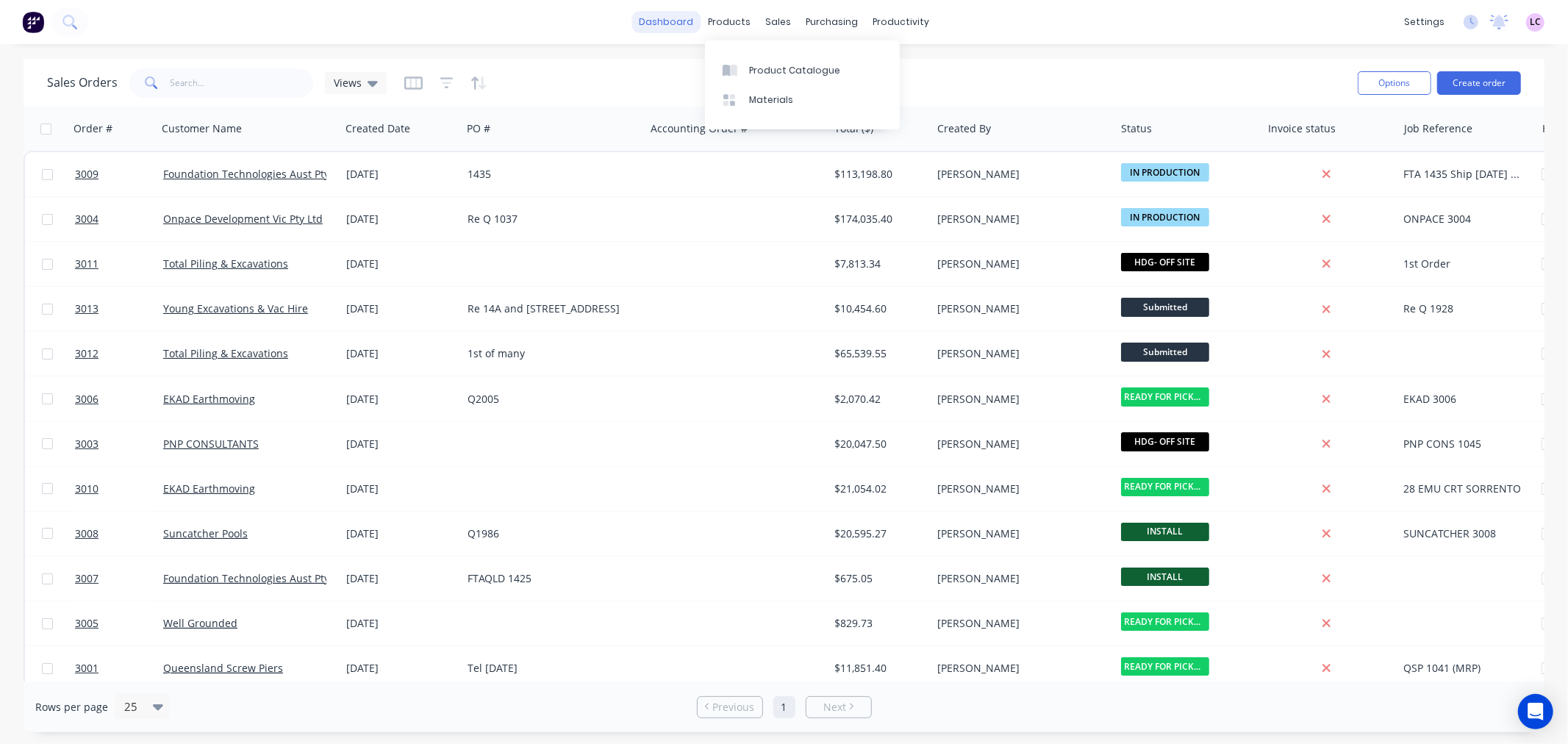
click at [684, 23] on link "dashboard" at bounding box center [665, 21] width 69 height 22
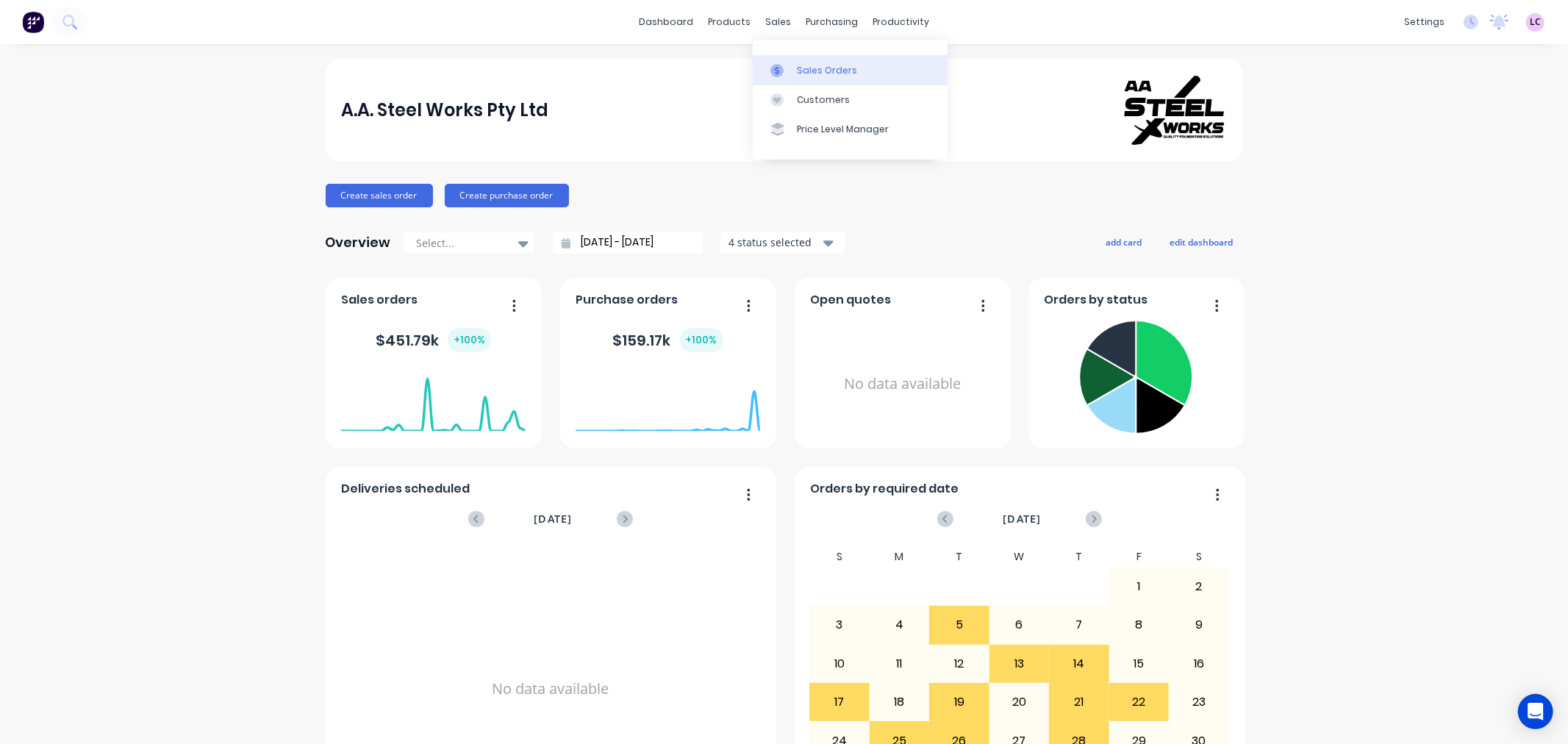
click at [803, 63] on div "Sales Orders" at bounding box center [827, 70] width 61 height 14
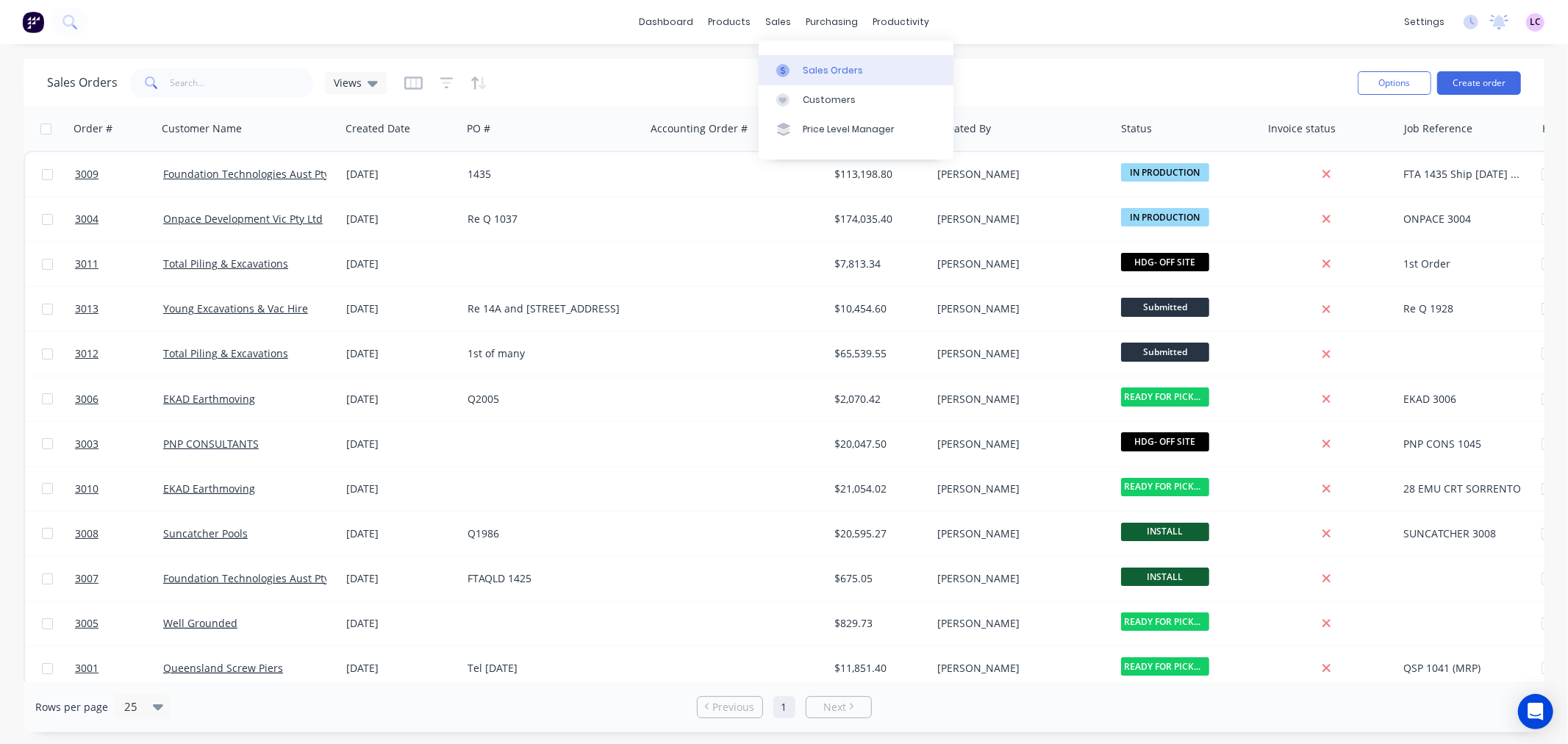
click at [803, 62] on link "Sales Orders" at bounding box center [856, 69] width 194 height 29
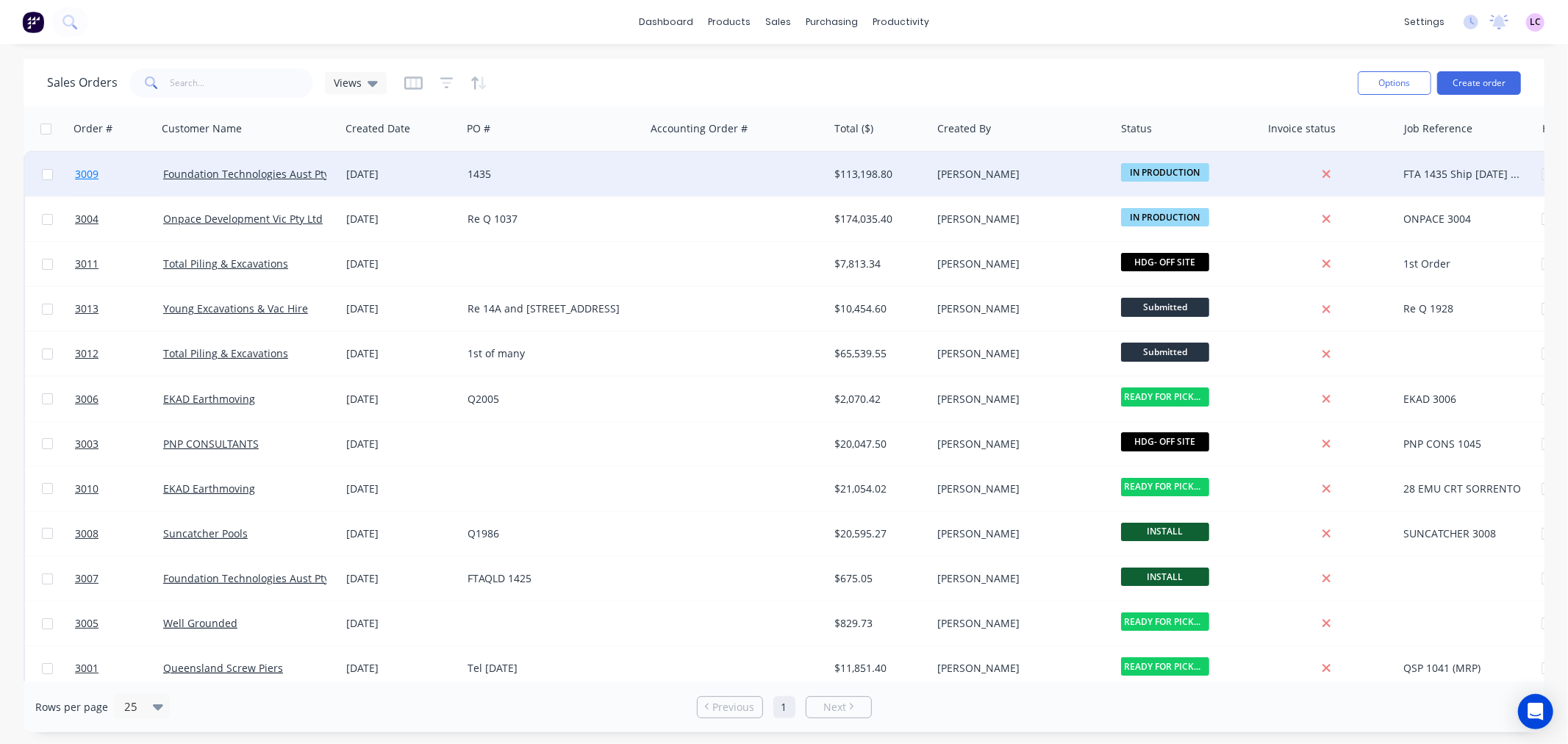
click at [90, 172] on span "3009" at bounding box center [87, 174] width 23 height 15
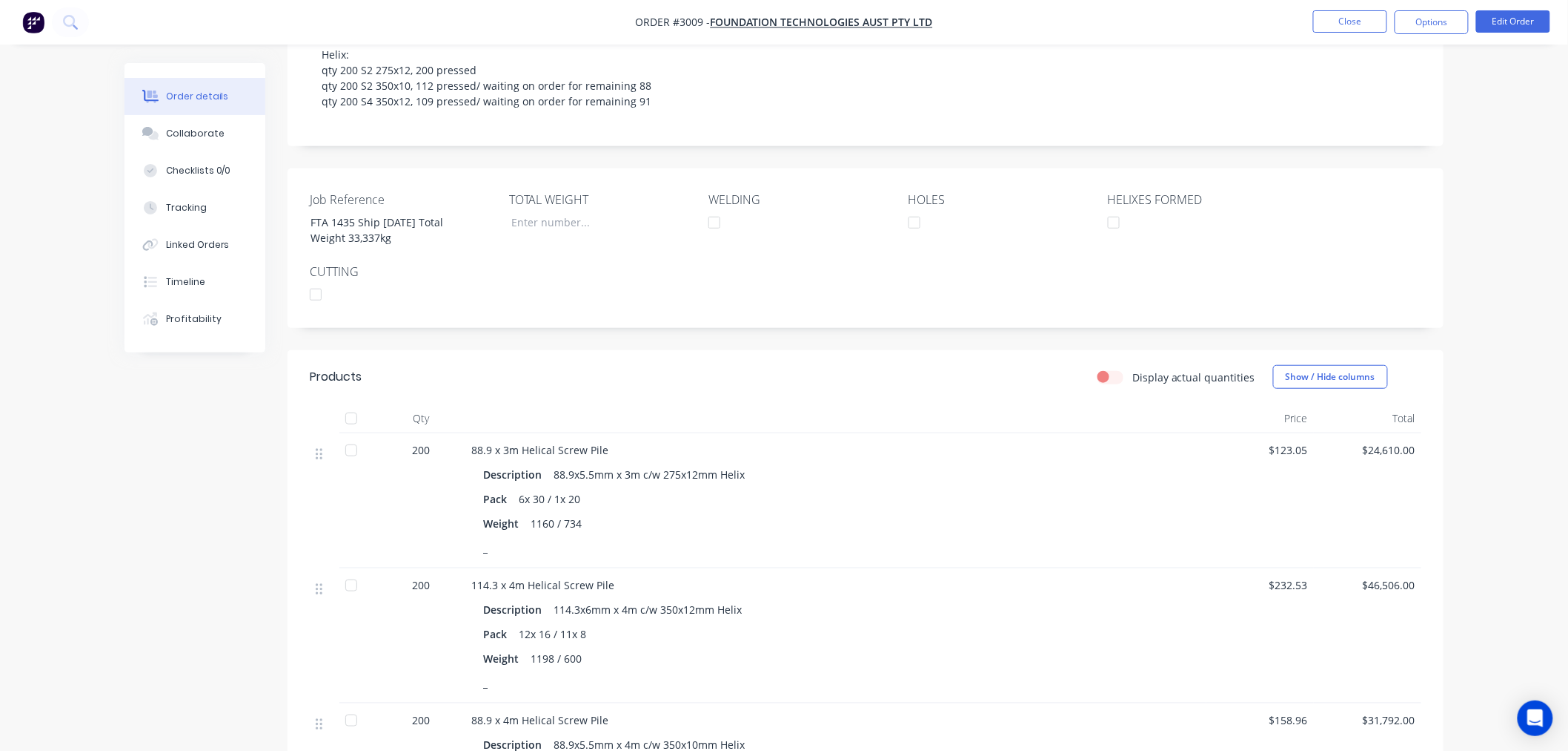
scroll to position [260, 0]
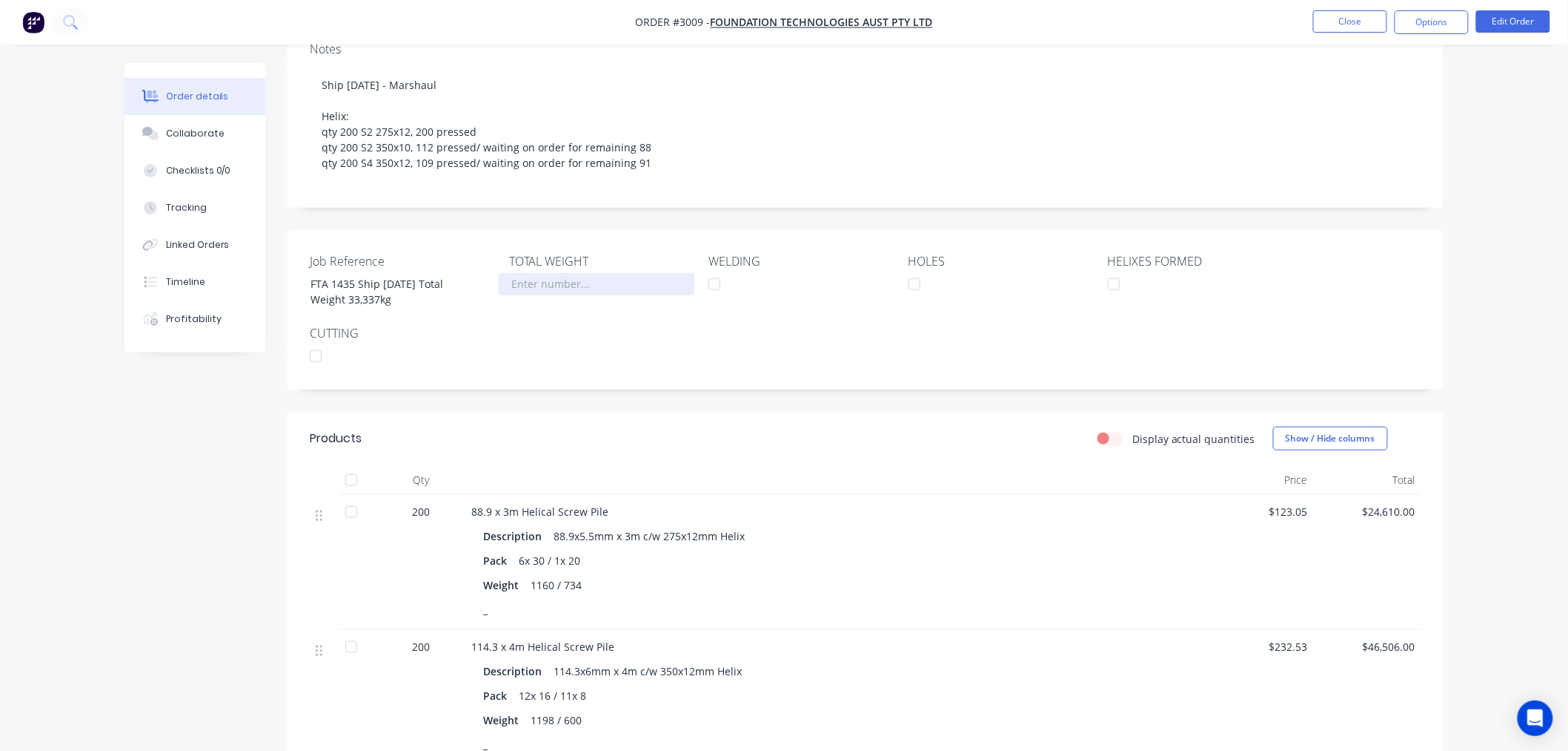
click at [542, 295] on input "Job Reference" at bounding box center [596, 284] width 196 height 23
type input "33,337"
click at [558, 343] on div "Job Reference FTA 1435 Ship 09.09.25 Total Weight 33,337kg TOTAL WEIGHT 33,337 …" at bounding box center [866, 309] width 1156 height 160
drag, startPoint x: 410, startPoint y: 317, endPoint x: 243, endPoint y: 331, distance: 167.6
click at [252, 322] on div "Order details Collaborate Checklists 0/0 Tracking Linked Orders Timeline Profit…" at bounding box center [784, 467] width 1349 height 1329
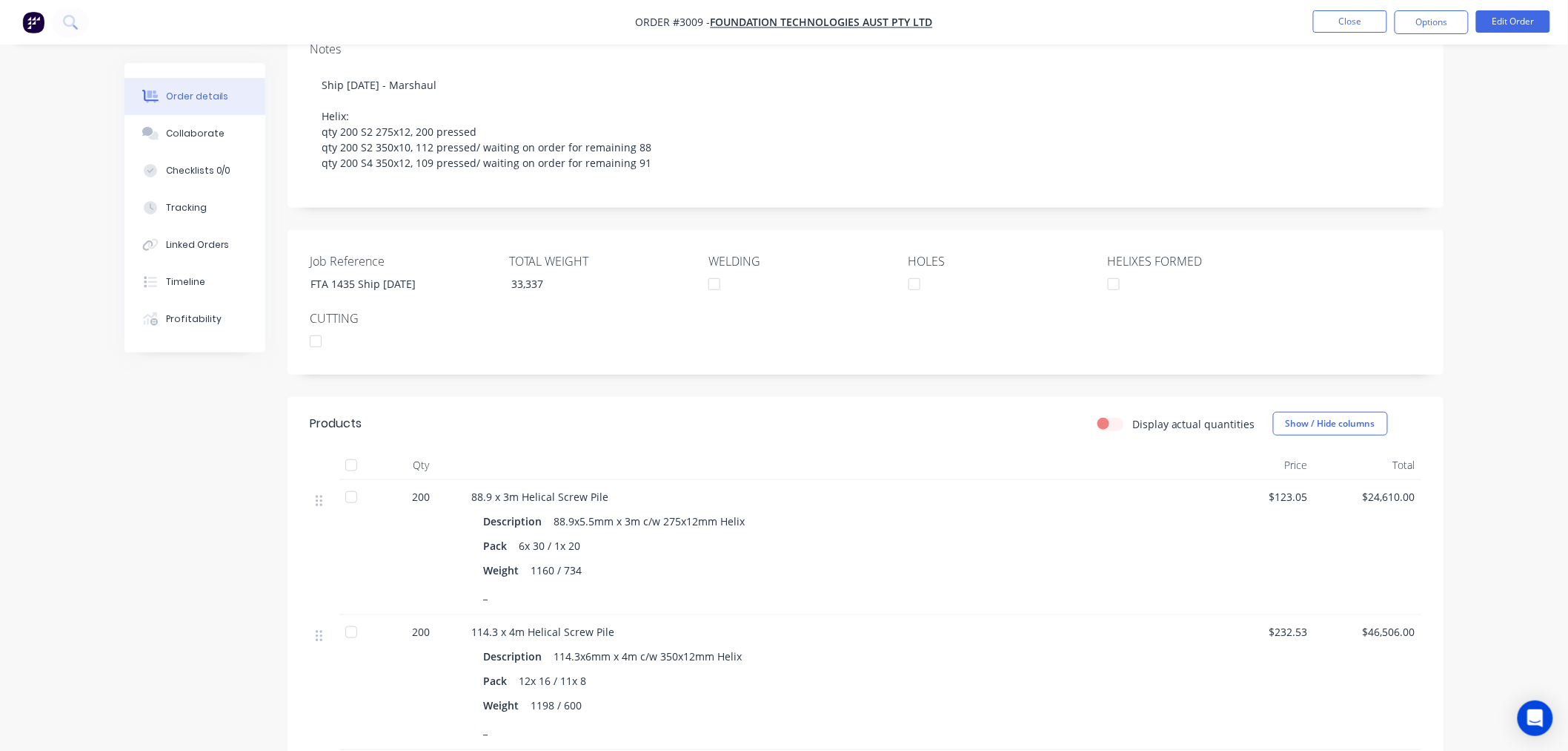
click at [102, 456] on div "Order details Collaborate Checklists 0/0 Tracking Linked Orders Timeline Profit…" at bounding box center [784, 428] width 1568 height 1377
click at [1353, 23] on button "Close" at bounding box center [1349, 22] width 74 height 23
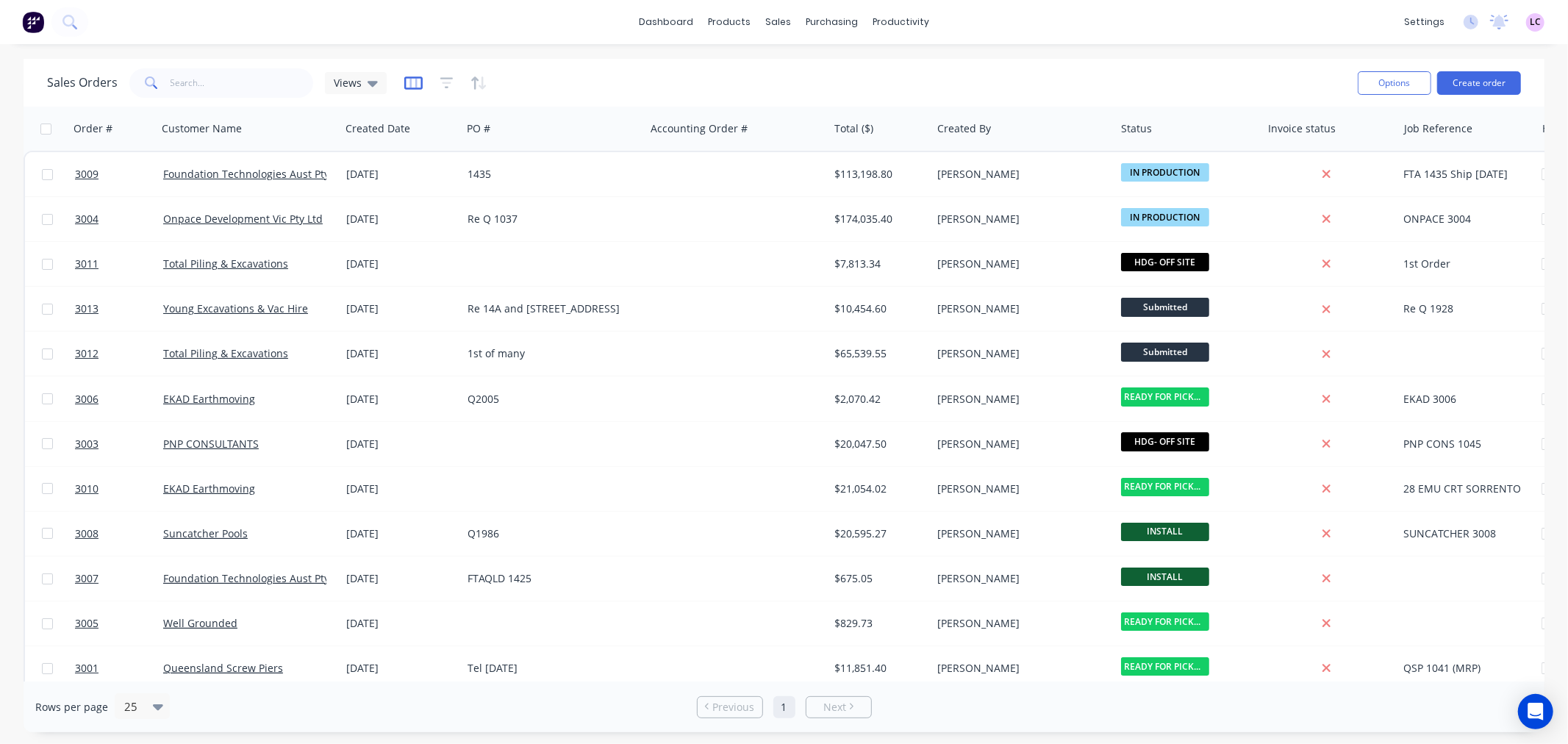
click at [409, 79] on icon "button" at bounding box center [413, 83] width 19 height 15
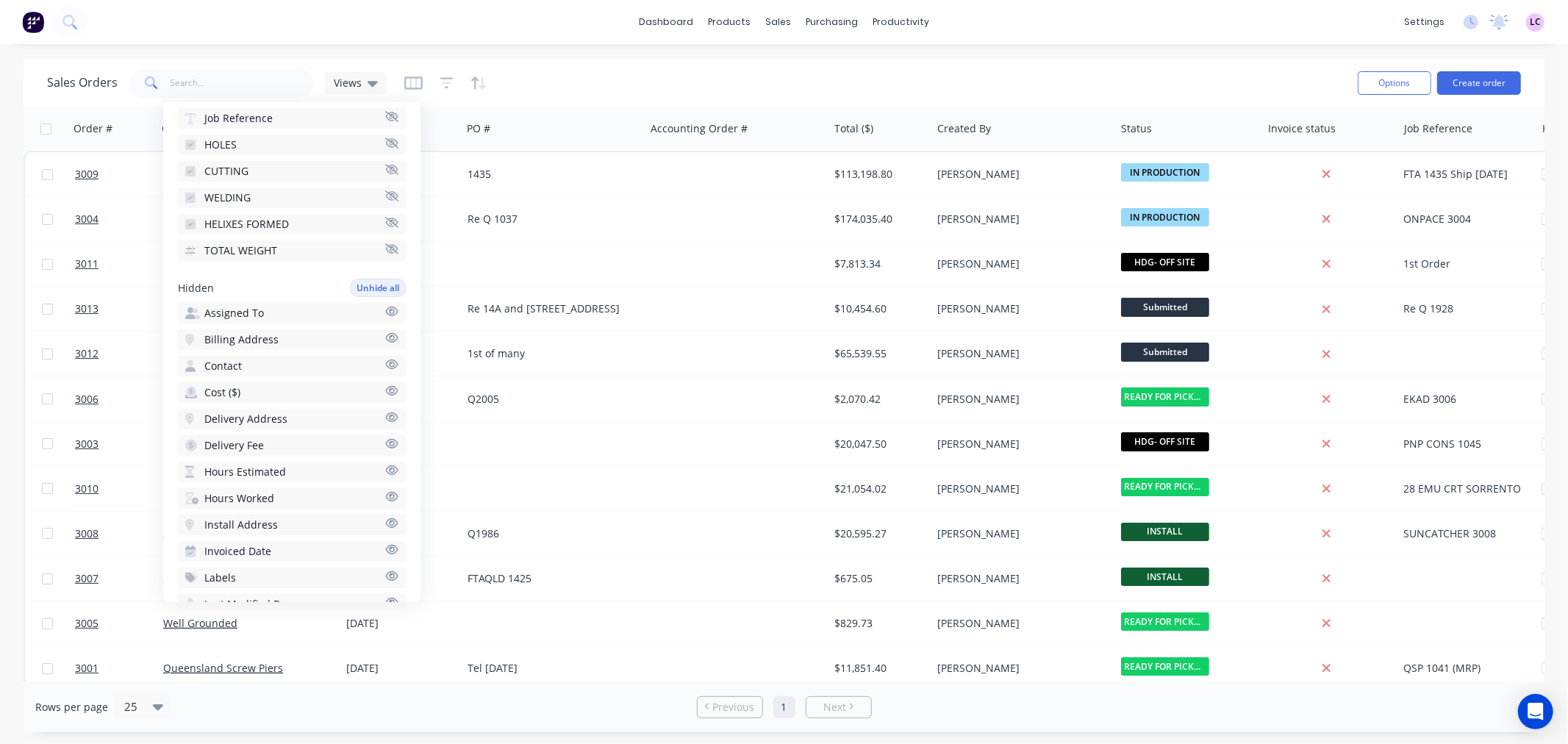
scroll to position [408, 0]
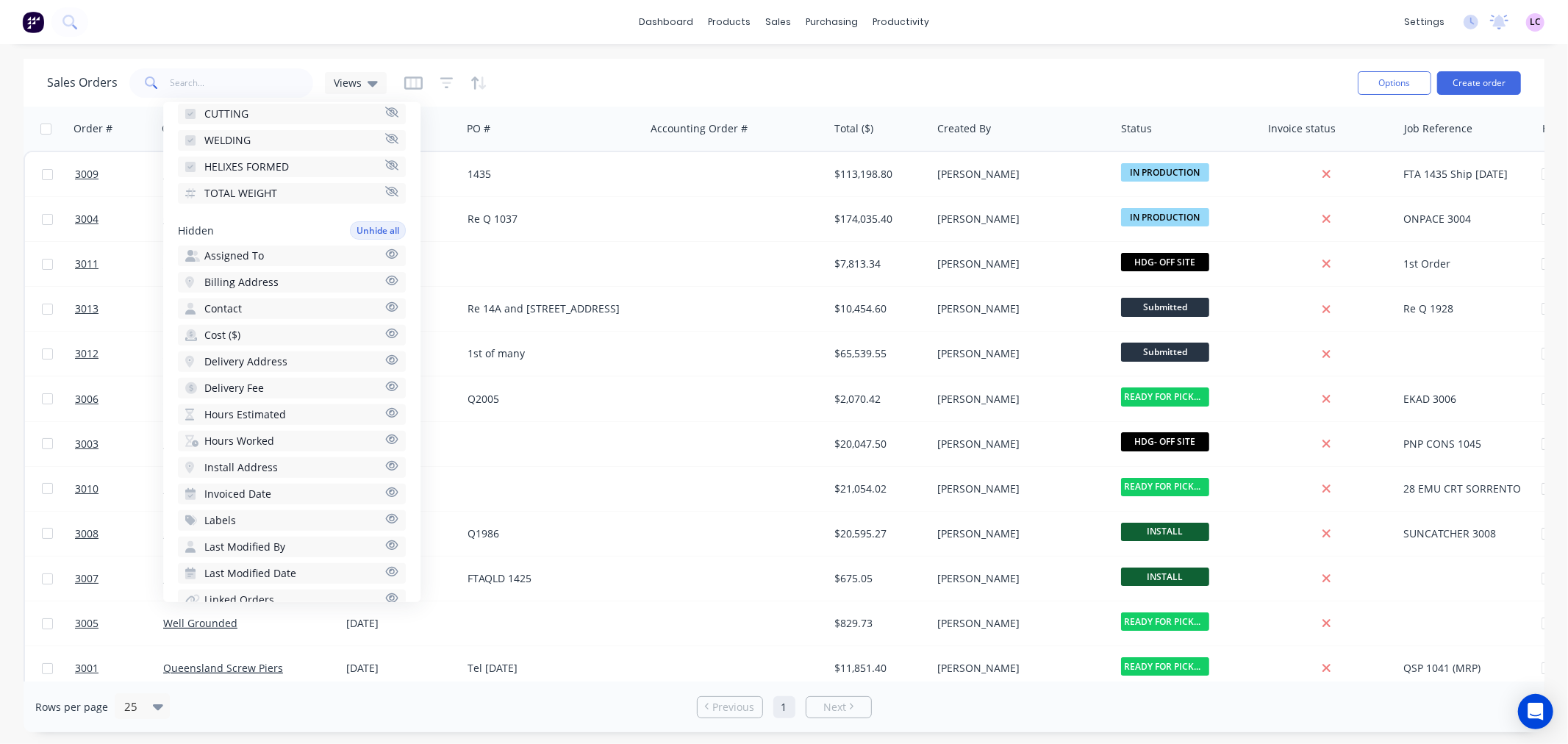
click at [206, 189] on span "TOTAL WEIGHT" at bounding box center [240, 192] width 72 height 15
click at [224, 222] on span "TOTAL WEIGHT" at bounding box center [240, 228] width 72 height 15
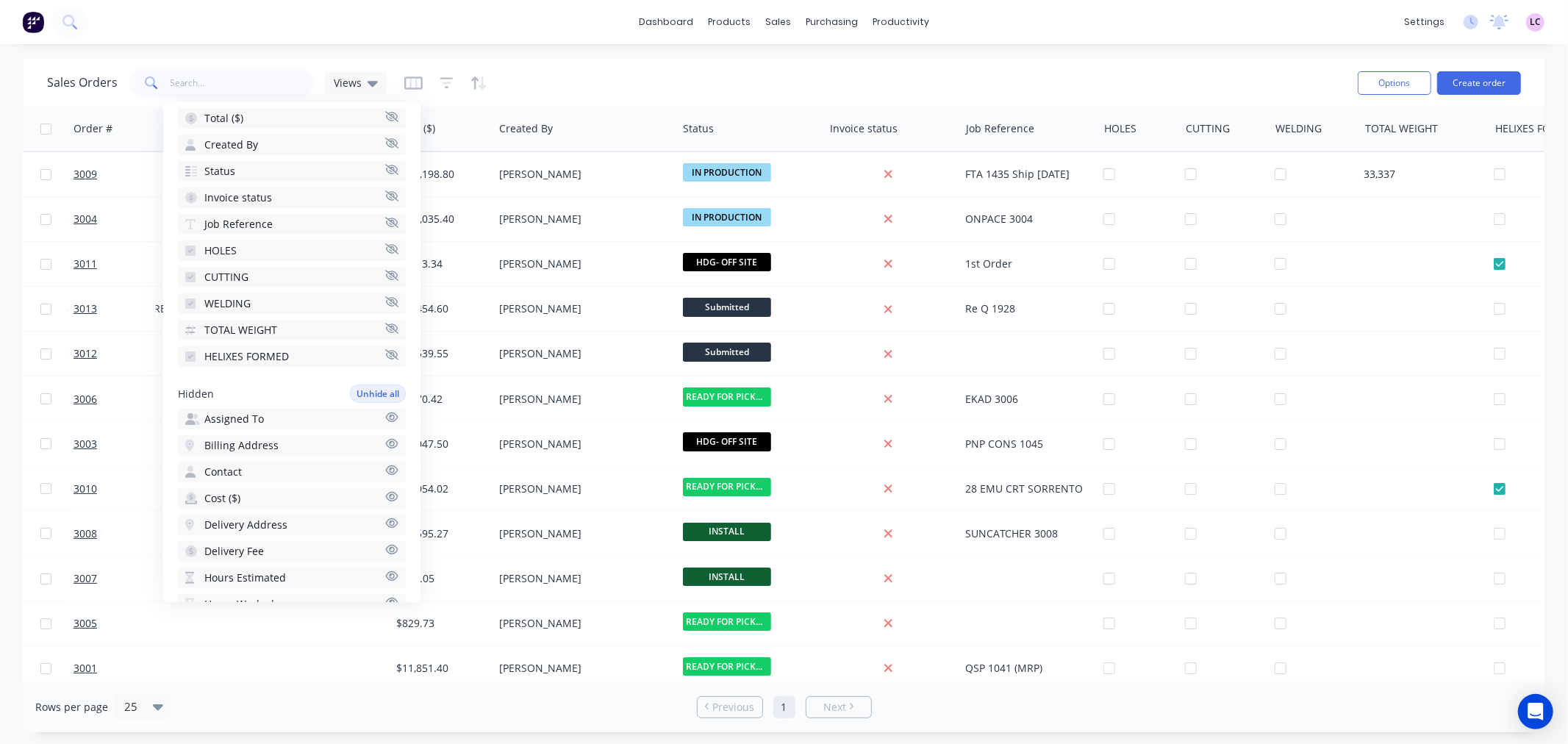
scroll to position [0, 539]
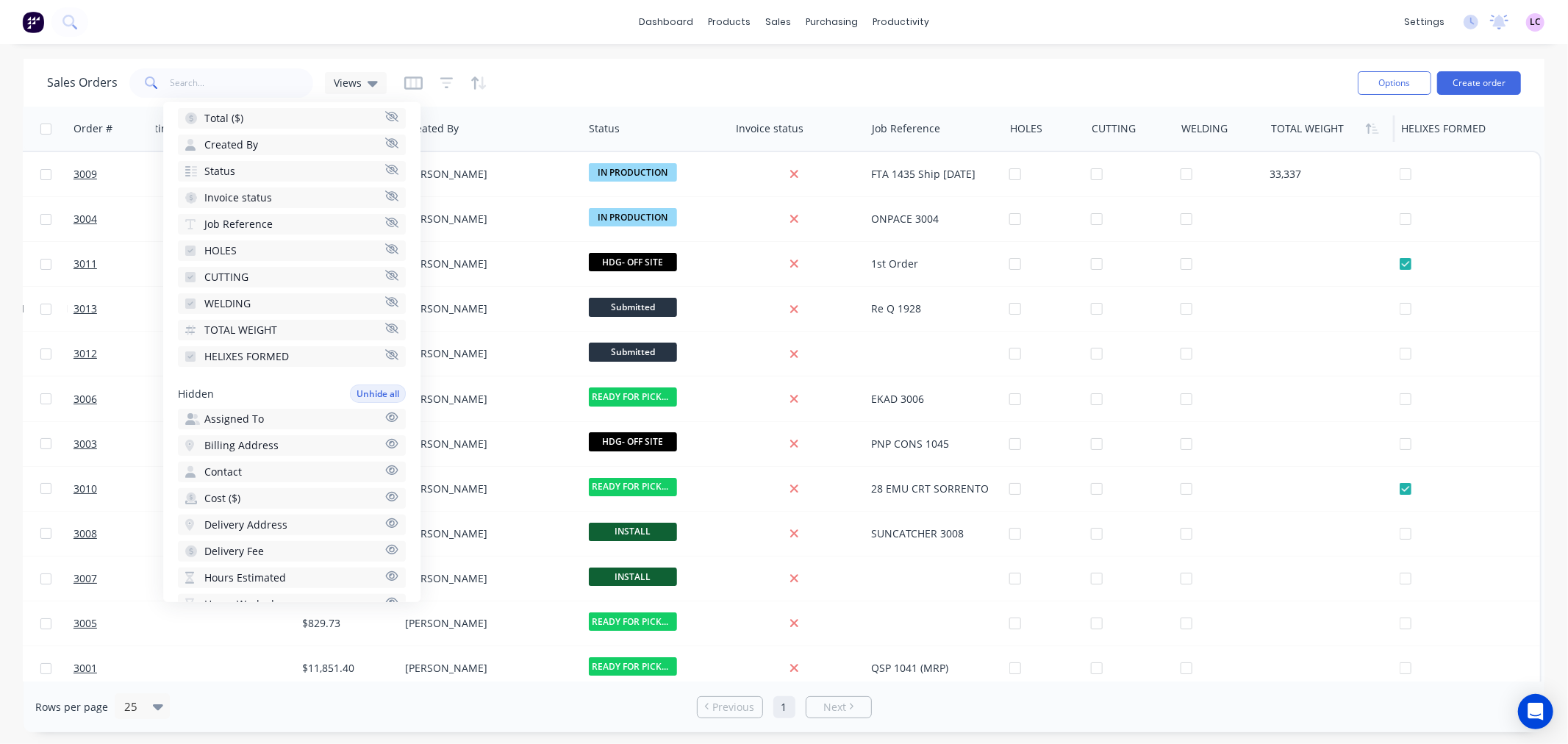
click at [1327, 135] on div at bounding box center [1327, 129] width 112 height 29
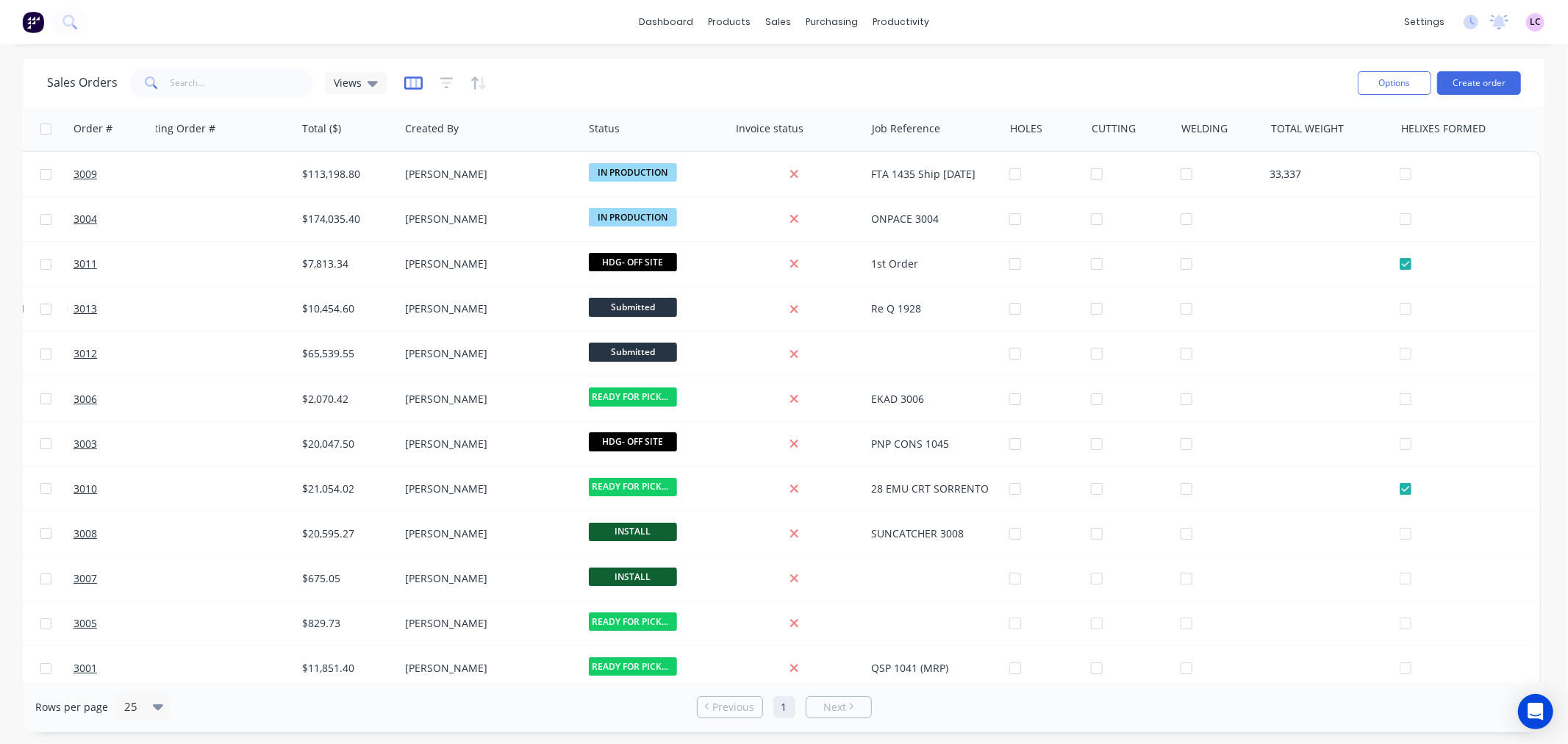
click at [409, 84] on icon "button" at bounding box center [413, 83] width 8 height 10
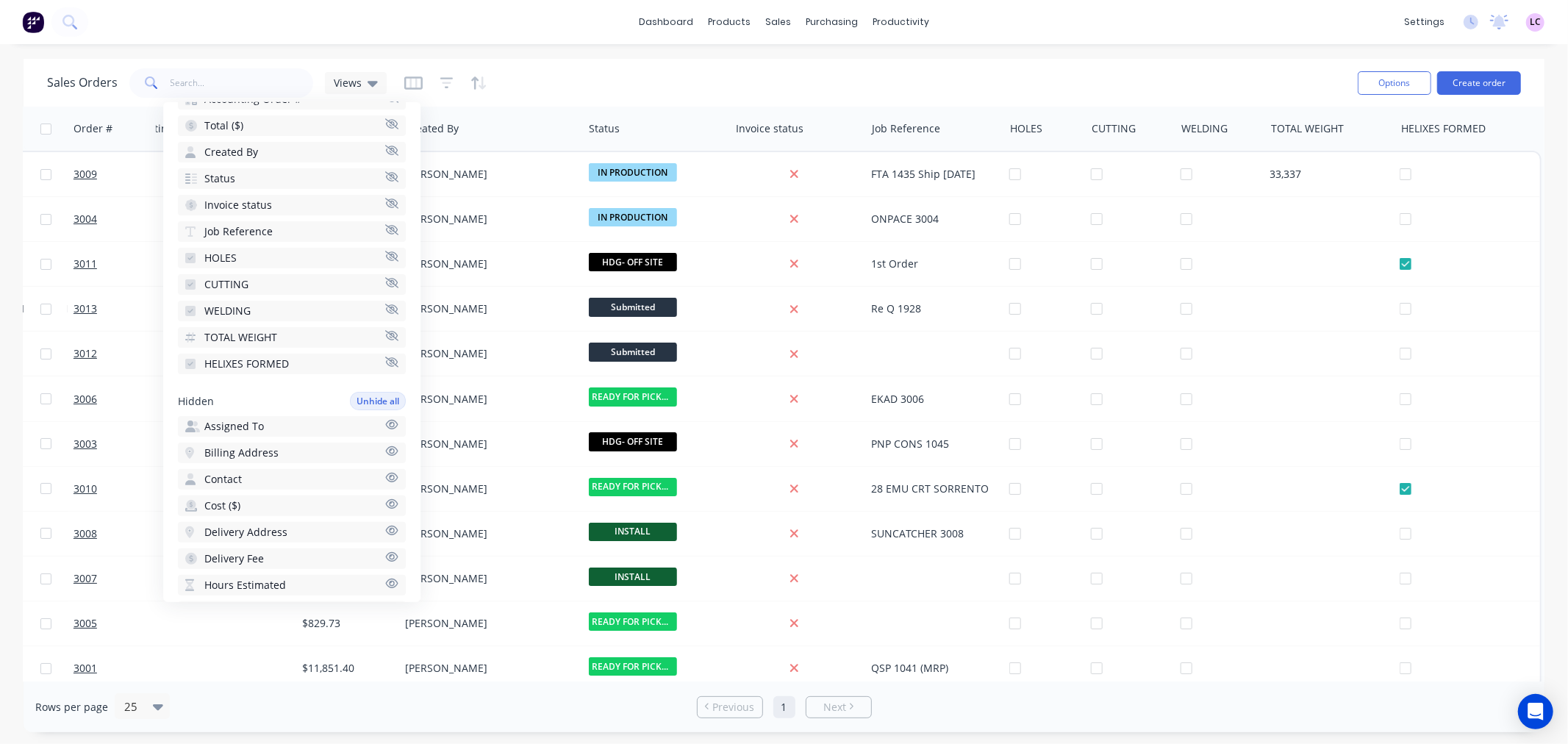
scroll to position [245, 0]
click at [222, 331] on span "TOTAL WEIGHT" at bounding box center [240, 329] width 72 height 15
click at [222, 349] on span "HELIXES FORMED" at bounding box center [246, 355] width 85 height 15
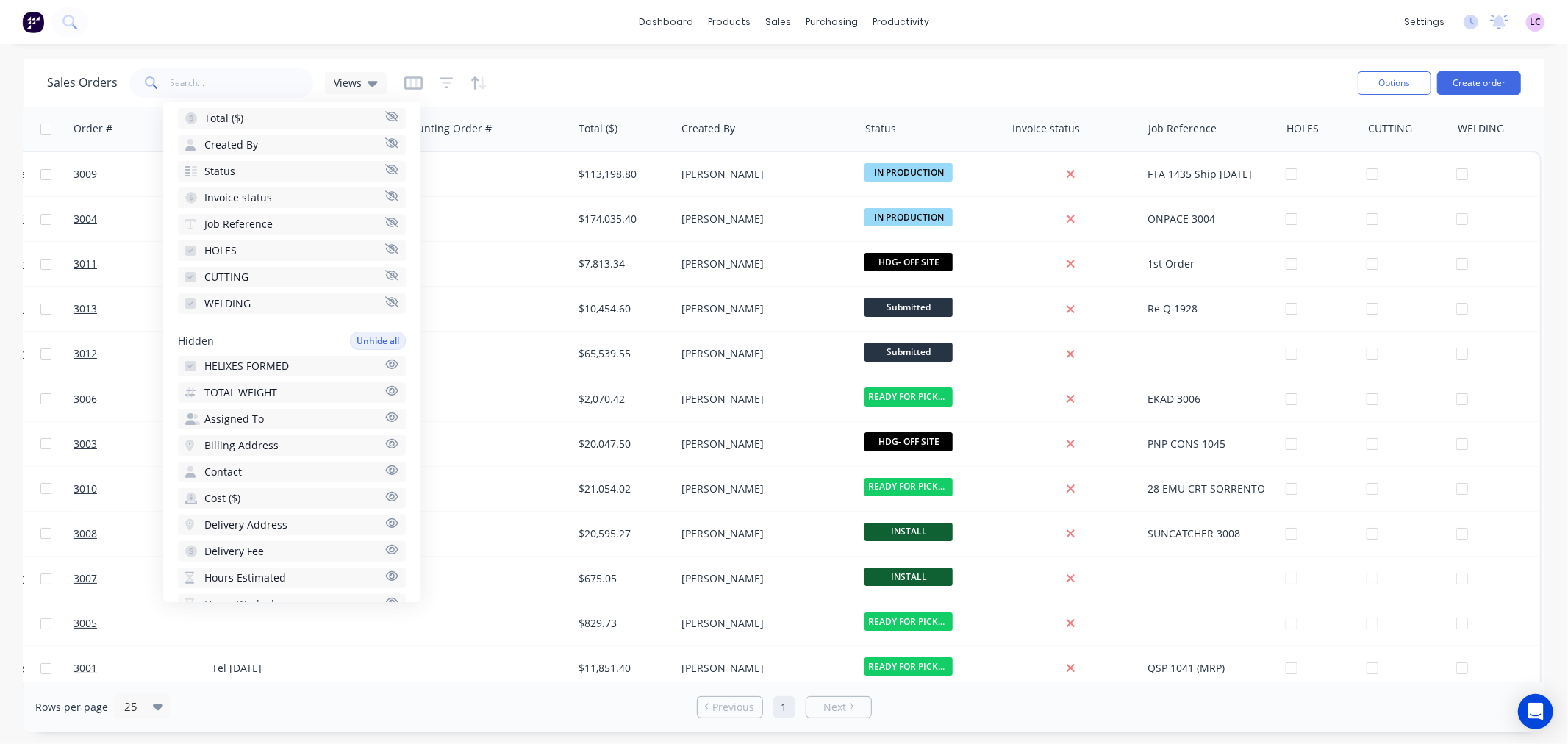
scroll to position [0, 255]
click at [225, 358] on span "HELIXES FORMED" at bounding box center [246, 365] width 85 height 15
click at [232, 392] on span "TOTAL WEIGHT" at bounding box center [240, 392] width 72 height 15
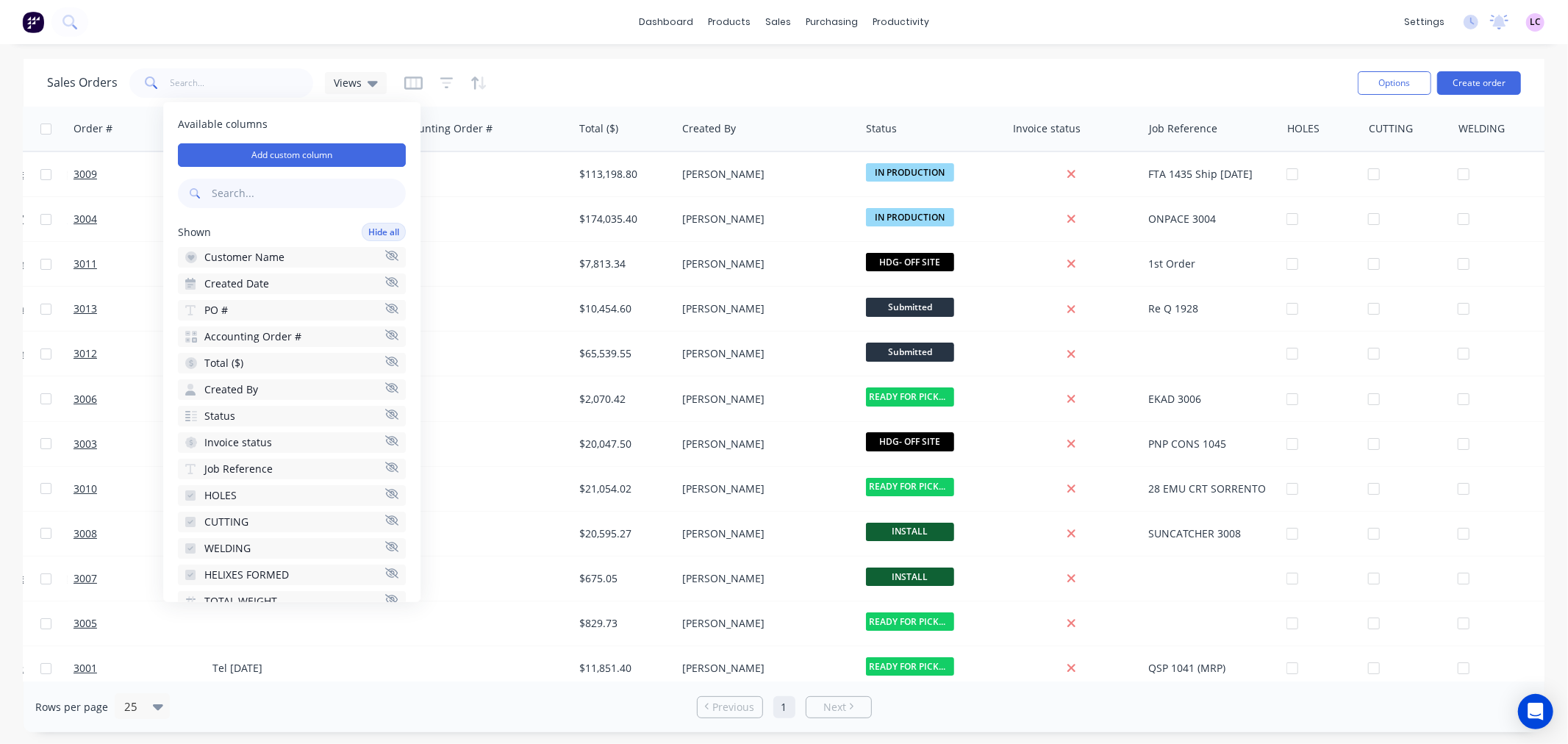
click at [309, 198] on input "text" at bounding box center [309, 193] width 194 height 29
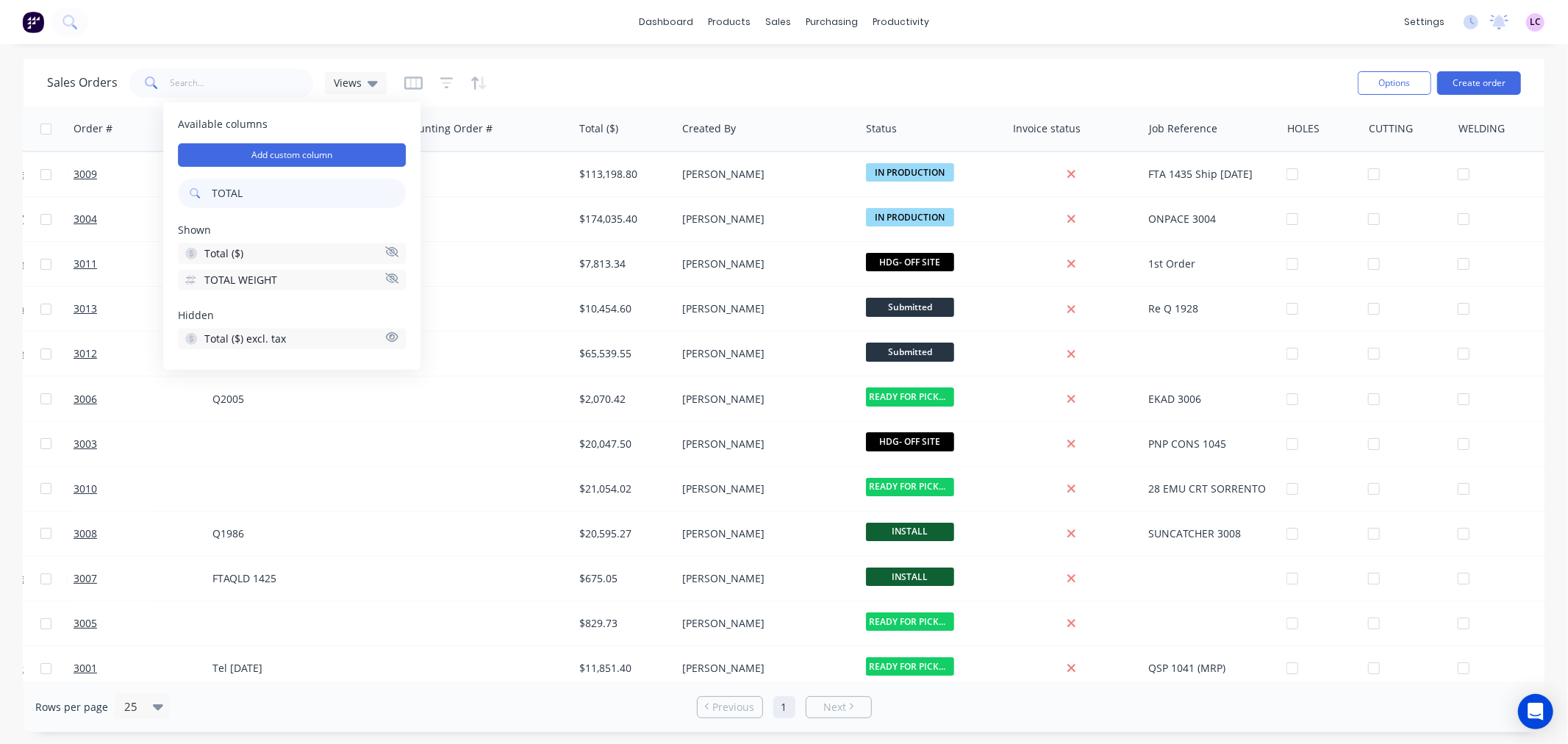
type input "TOTAL"
drag, startPoint x: 208, startPoint y: 283, endPoint x: 186, endPoint y: 302, distance: 29.1
click at [186, 302] on div "Available columns Add custom column TOTAL Shown Total ($) TOTAL WEIGHT To pick …" at bounding box center [291, 236] width 257 height 268
click at [297, 150] on button "Add custom column" at bounding box center [291, 155] width 228 height 23
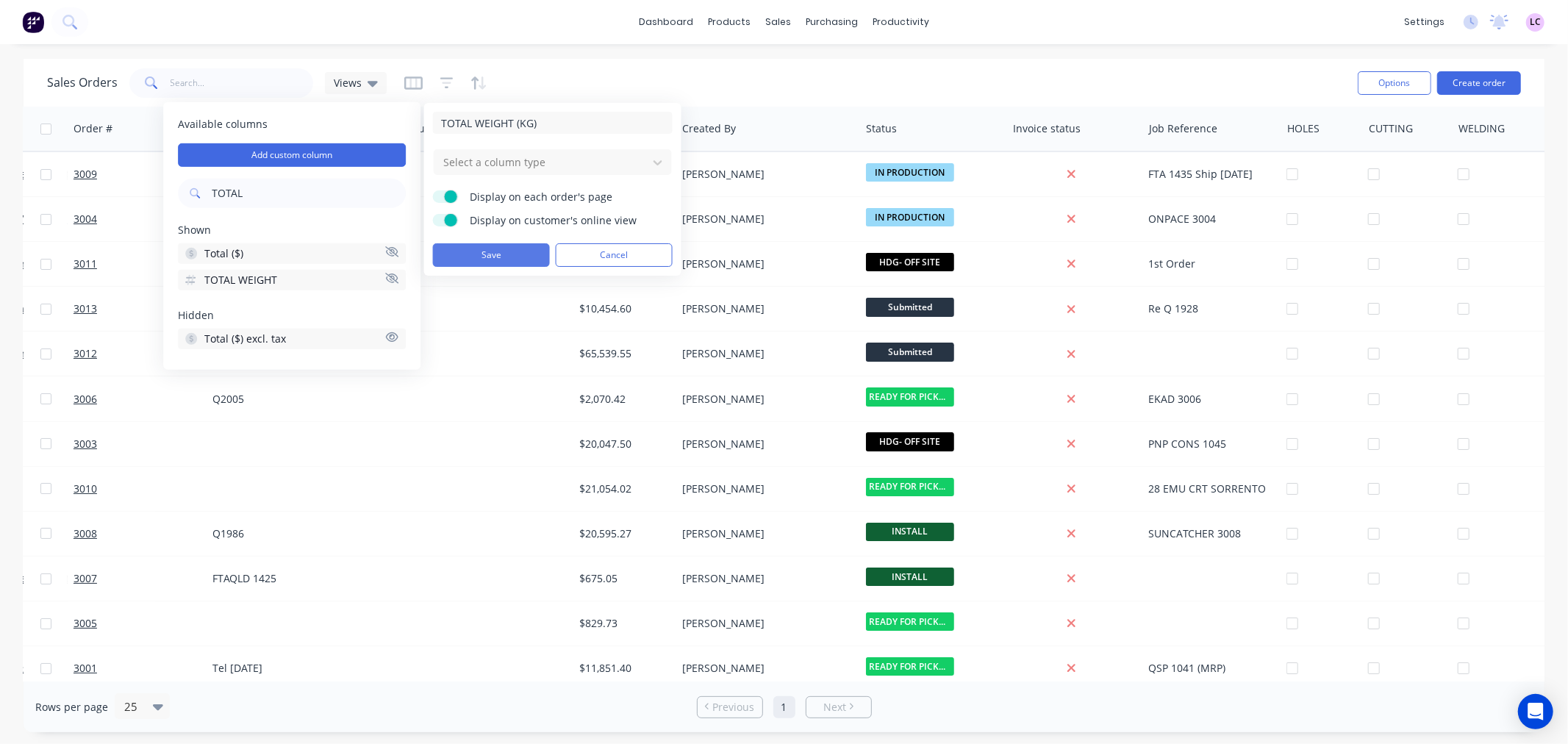
type input "TOTAL WEIGHT (KG)"
click at [500, 250] on button "Save" at bounding box center [491, 255] width 117 height 23
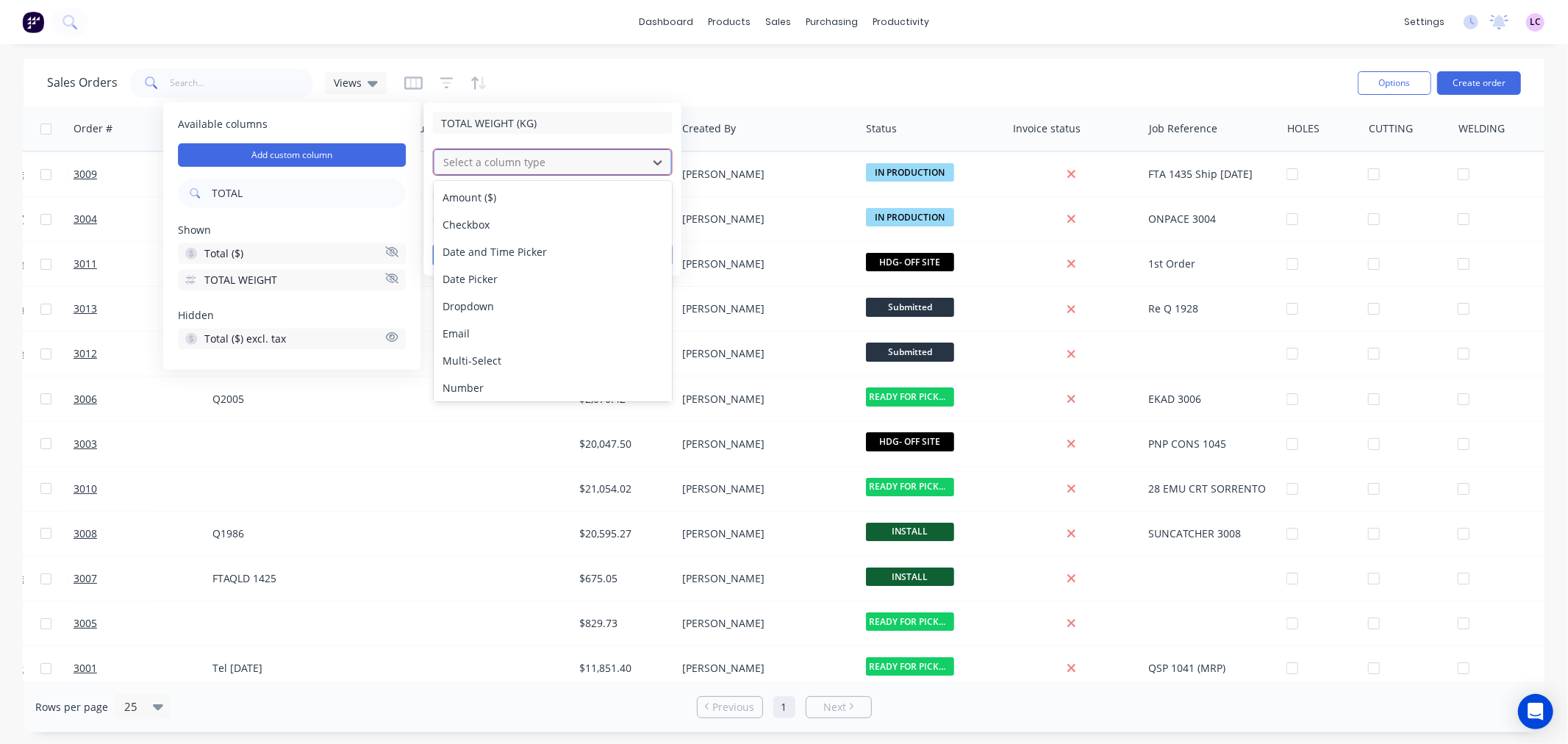
click at [509, 165] on div at bounding box center [540, 162] width 198 height 19
click at [490, 379] on div "Number" at bounding box center [553, 388] width 238 height 27
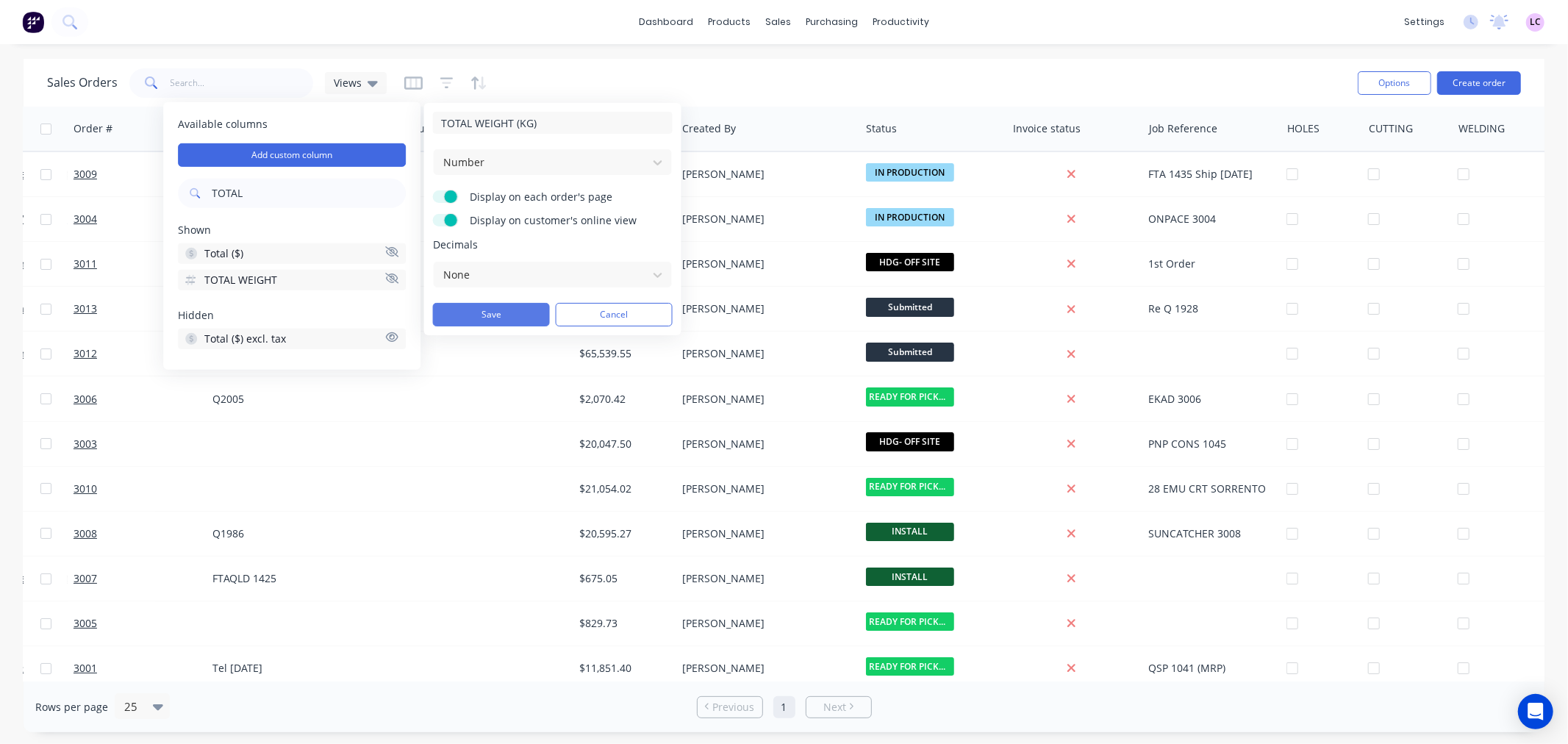
click at [482, 309] on button "Save" at bounding box center [491, 314] width 117 height 23
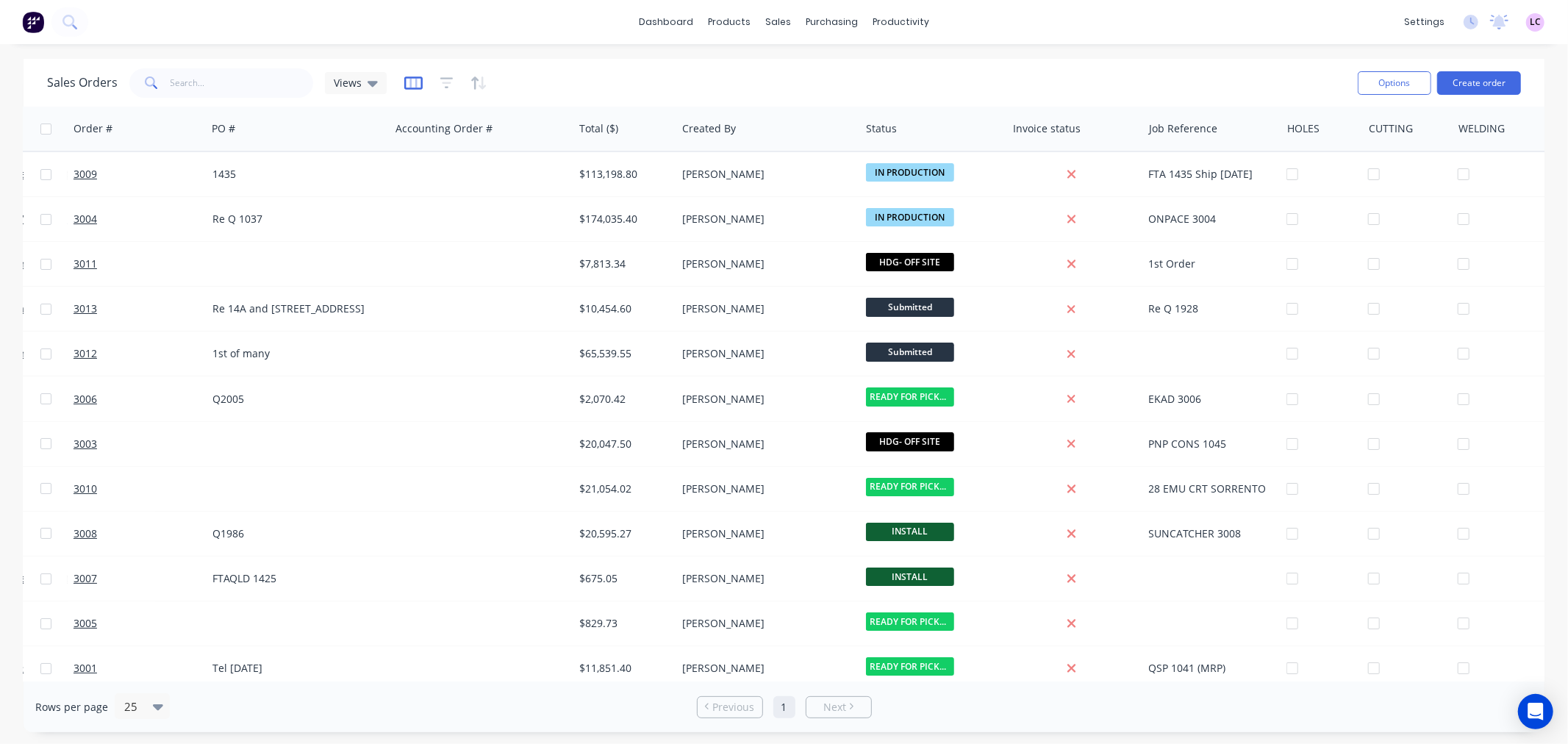
click at [405, 78] on icon "button" at bounding box center [413, 83] width 19 height 15
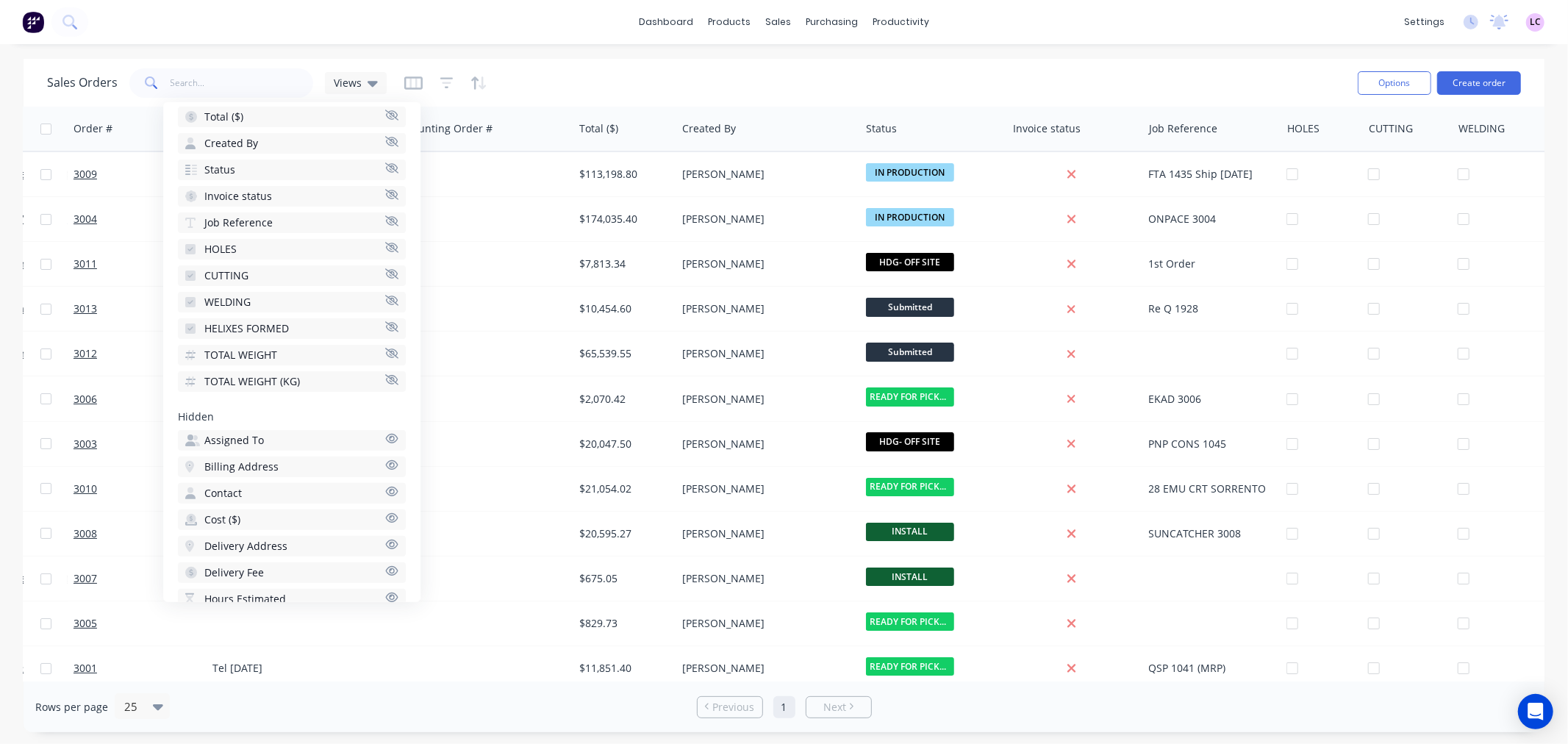
scroll to position [245, 0]
drag, startPoint x: 283, startPoint y: 347, endPoint x: 634, endPoint y: 72, distance: 445.9
click at [628, 70] on body "dashboard products sales purchasing productivity dashboard products Product Cat…" at bounding box center [784, 372] width 1568 height 744
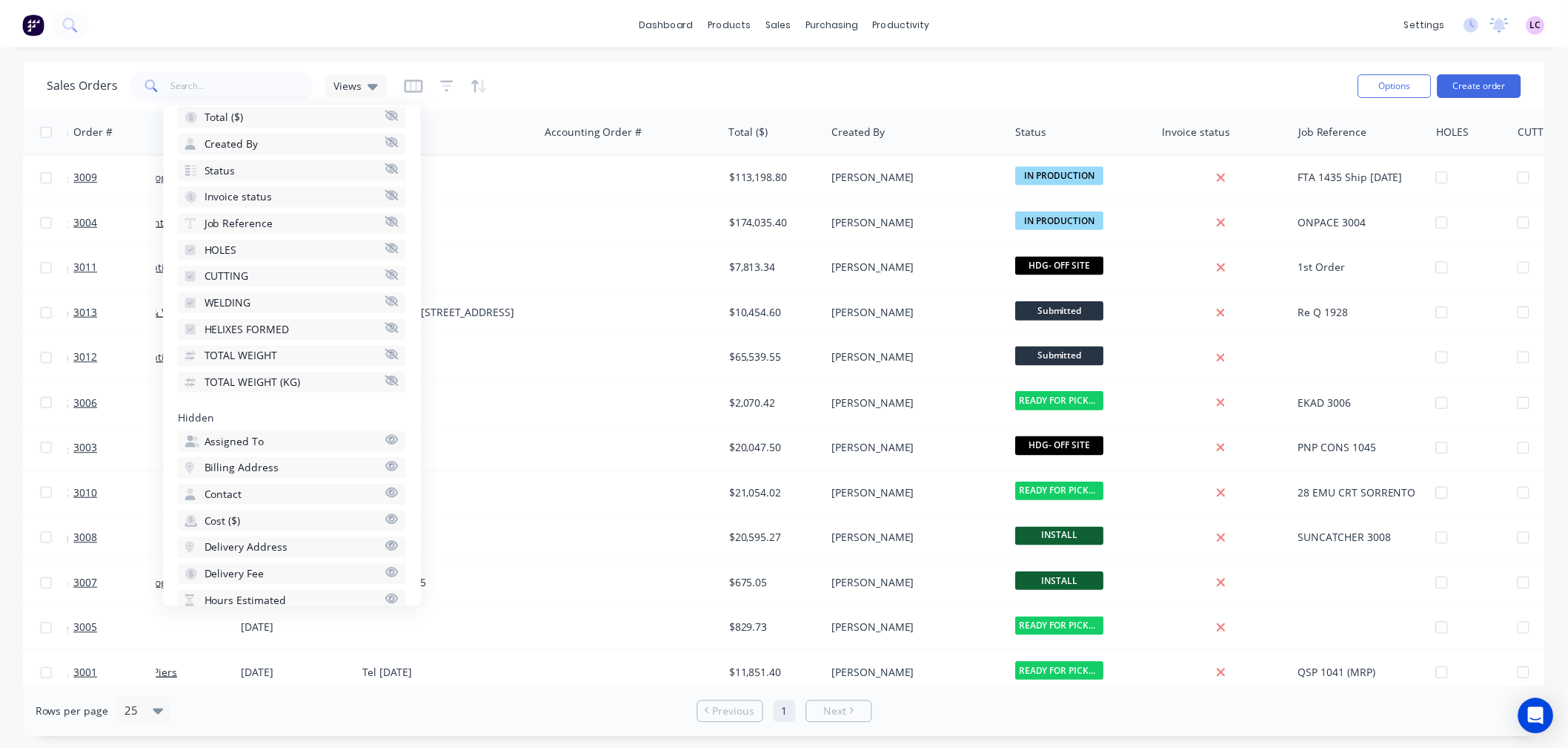
scroll to position [0, 0]
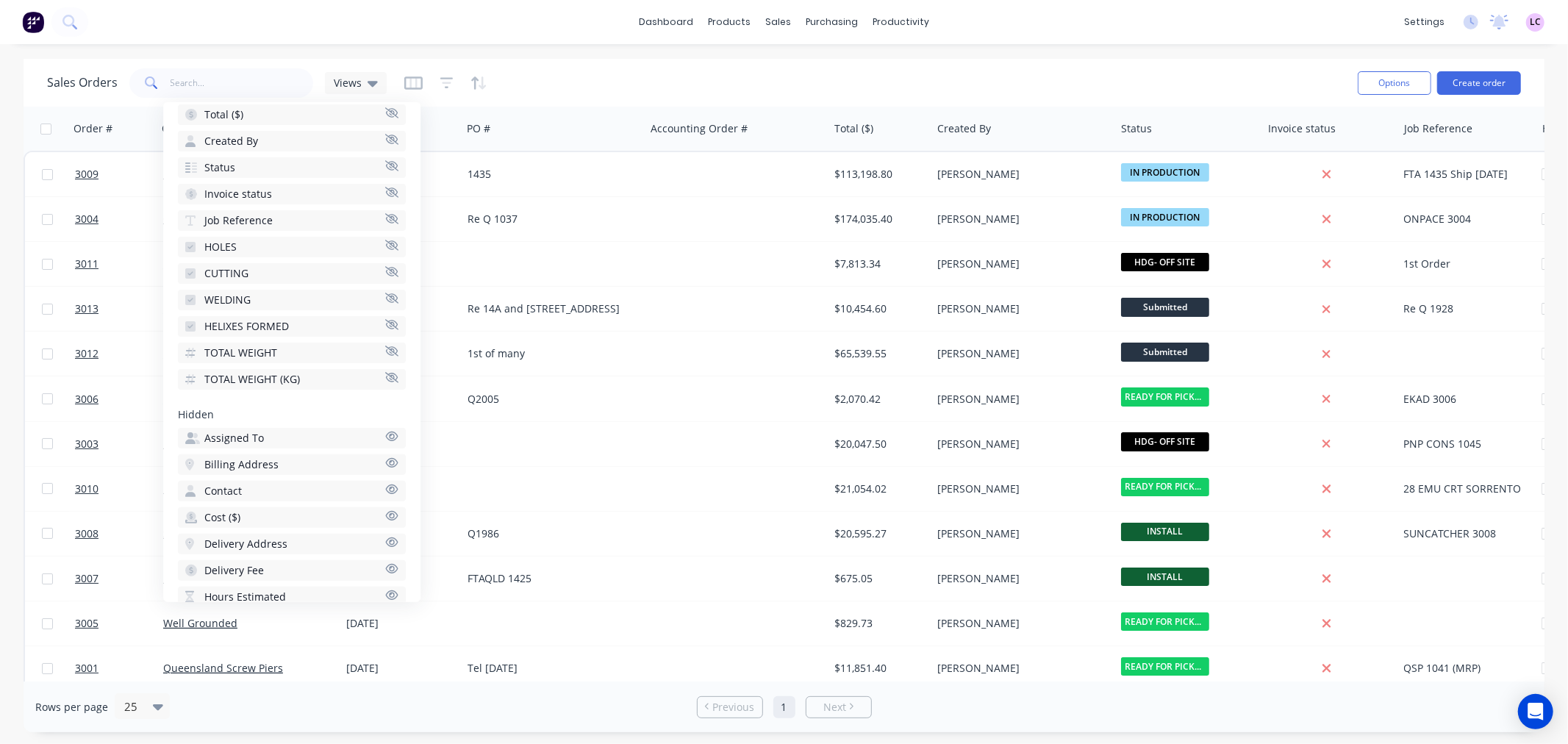
click at [224, 351] on span "TOTAL WEIGHT" at bounding box center [240, 352] width 72 height 15
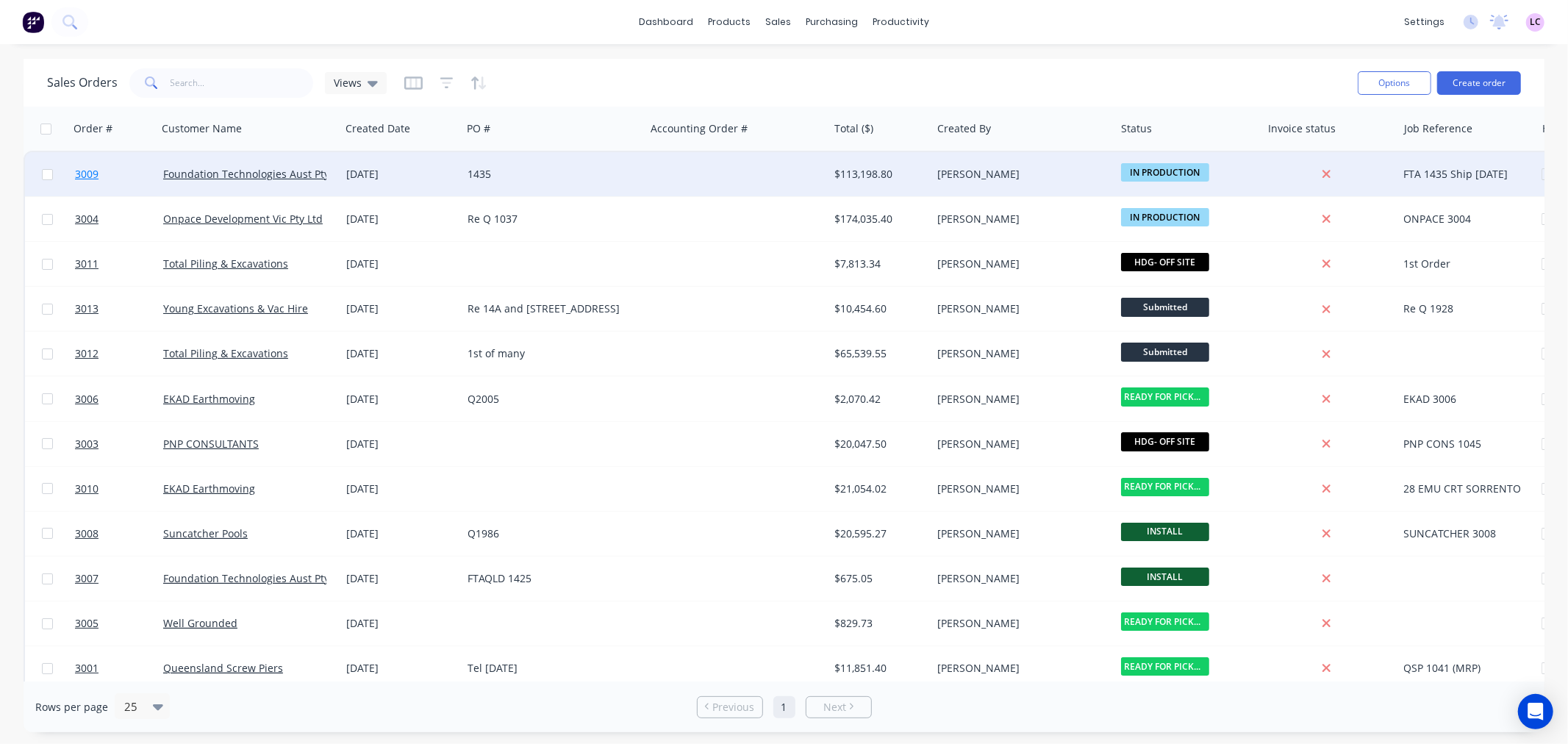
click at [91, 178] on span "3009" at bounding box center [87, 174] width 23 height 15
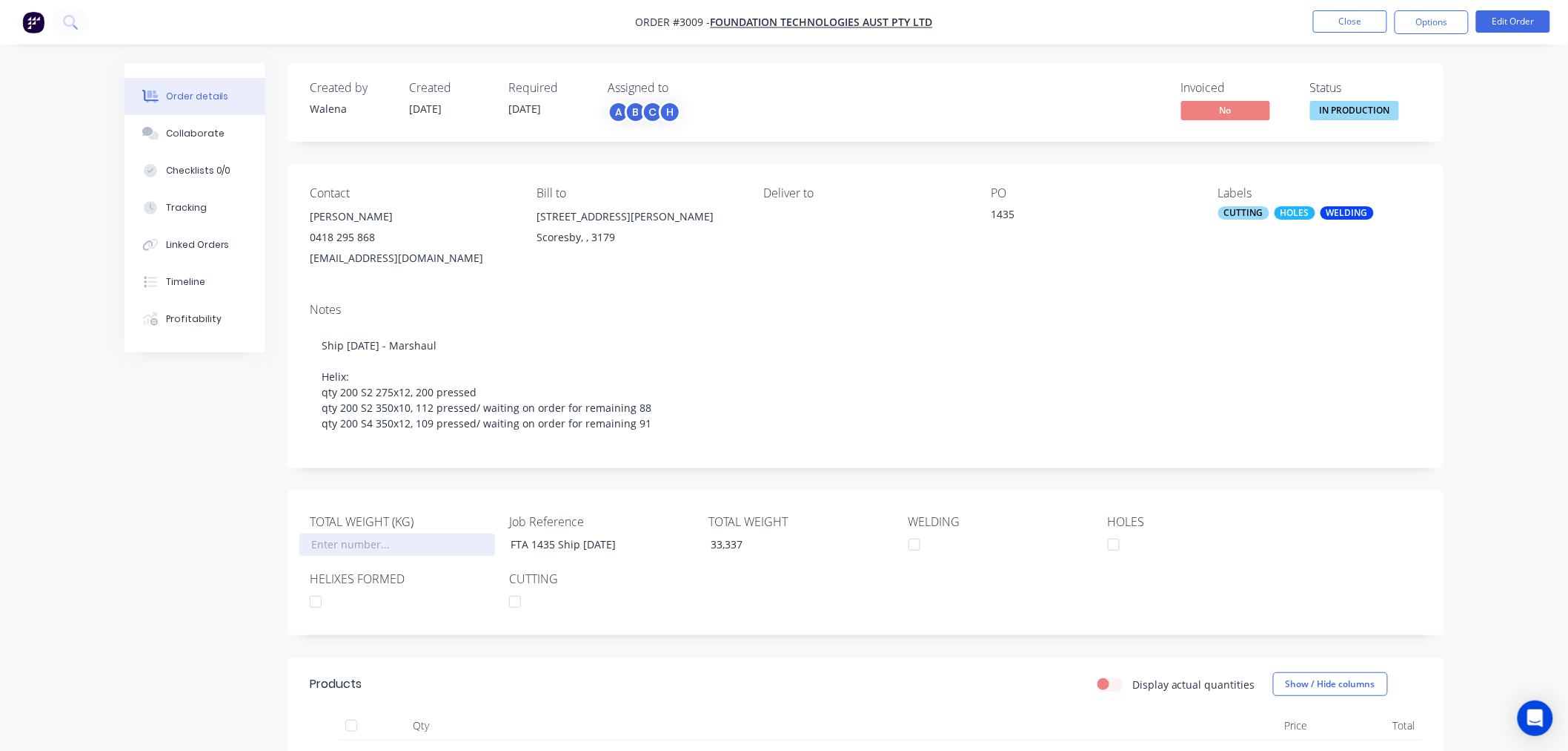
click at [346, 556] on input "TOTAL WEIGHT (KG)" at bounding box center [397, 544] width 196 height 23
type input "33,337"
click at [238, 539] on div "Created by Walena Created 22/08/25 Required 22/08/25 Assigned to A B C H Invoic…" at bounding box center [783, 719] width 1319 height 1314
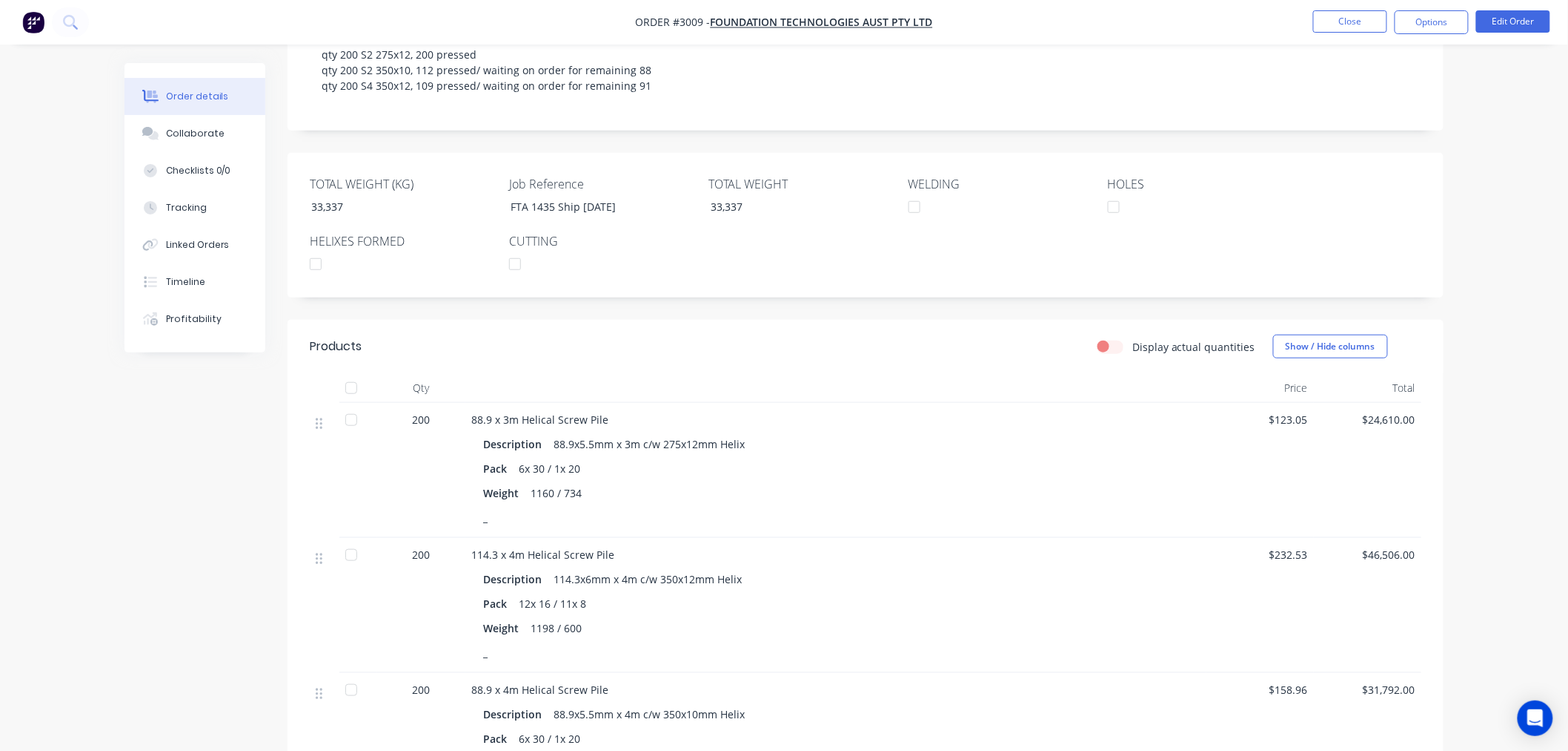
scroll to position [412, 0]
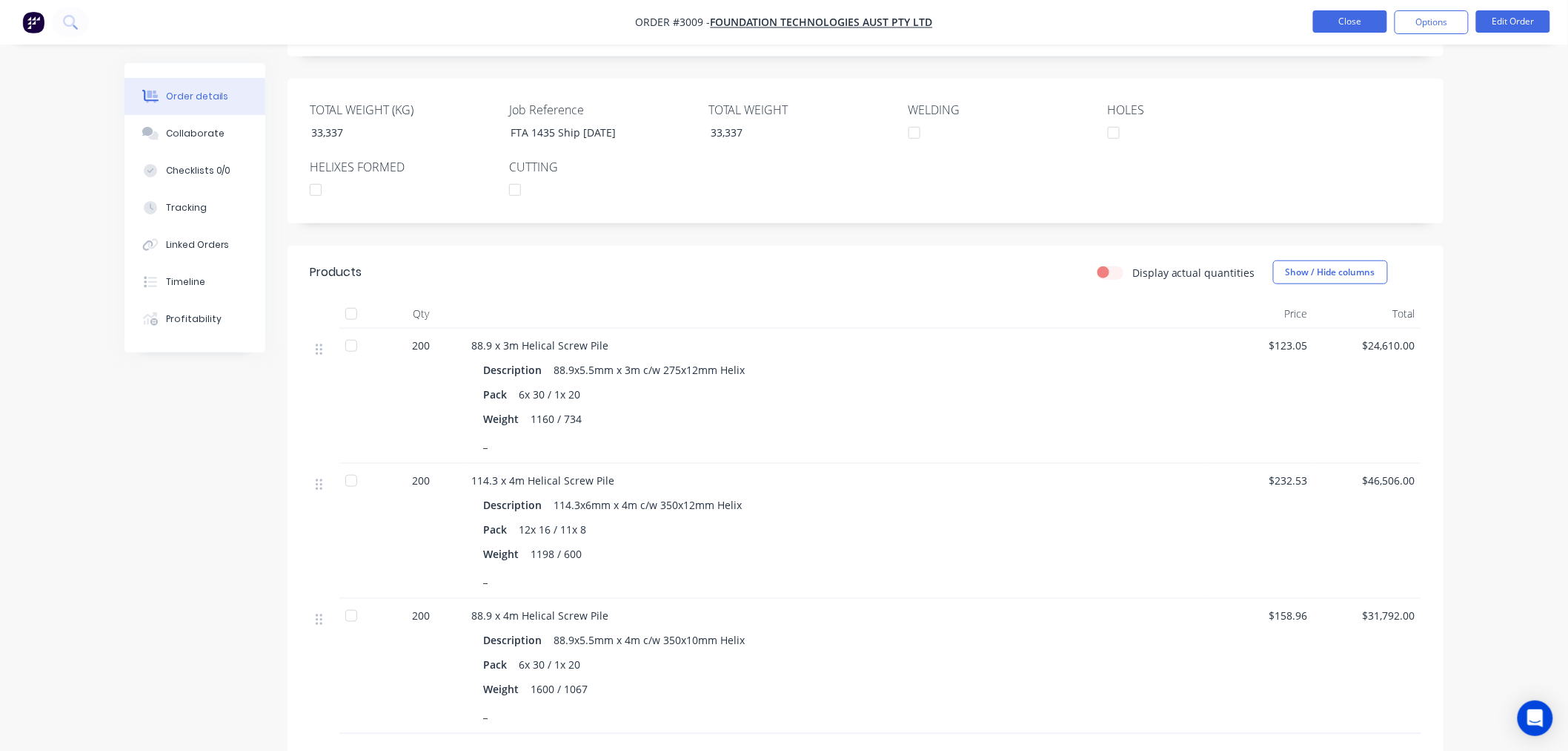
click at [1358, 26] on button "Close" at bounding box center [1349, 22] width 74 height 23
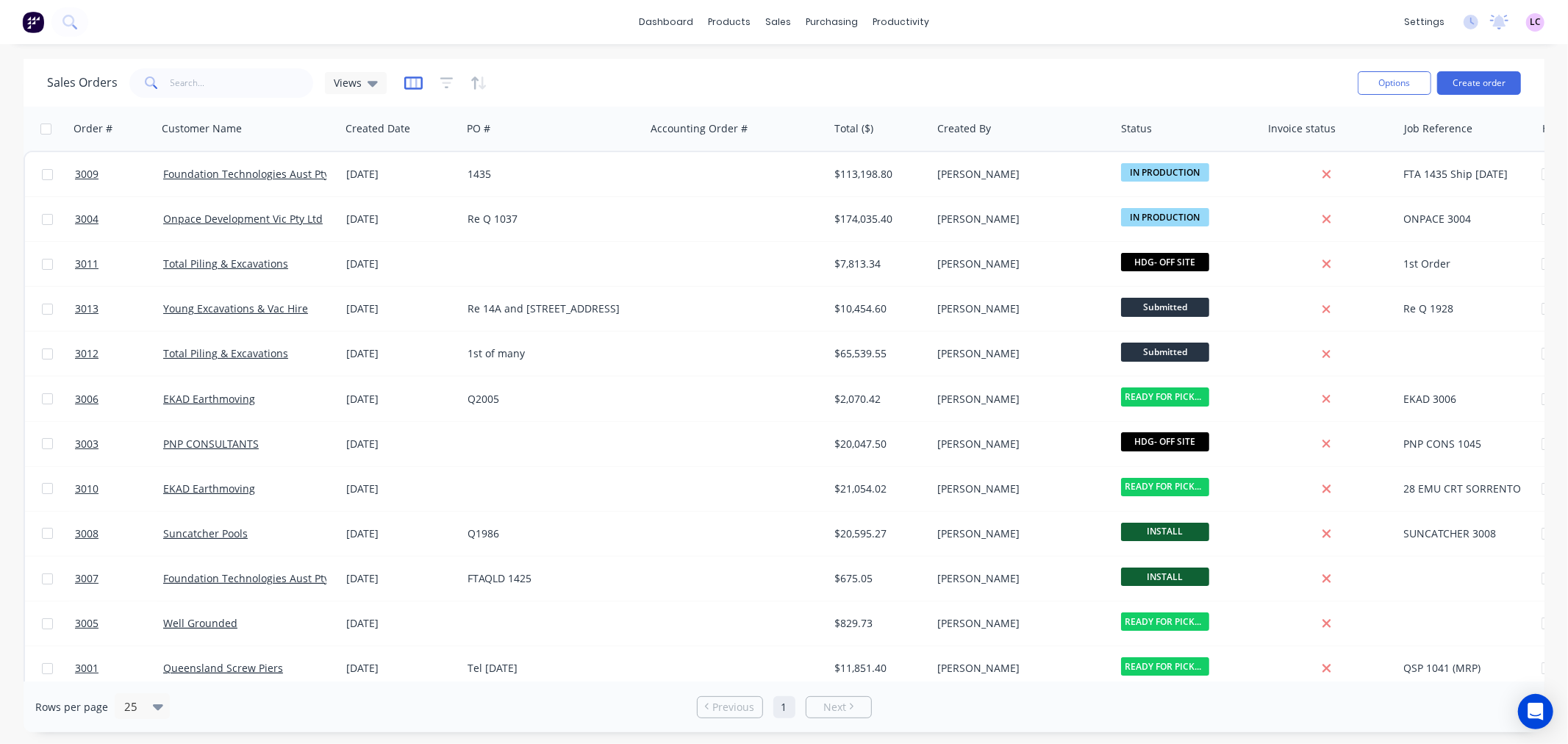
click at [406, 90] on icon "button" at bounding box center [413, 83] width 19 height 15
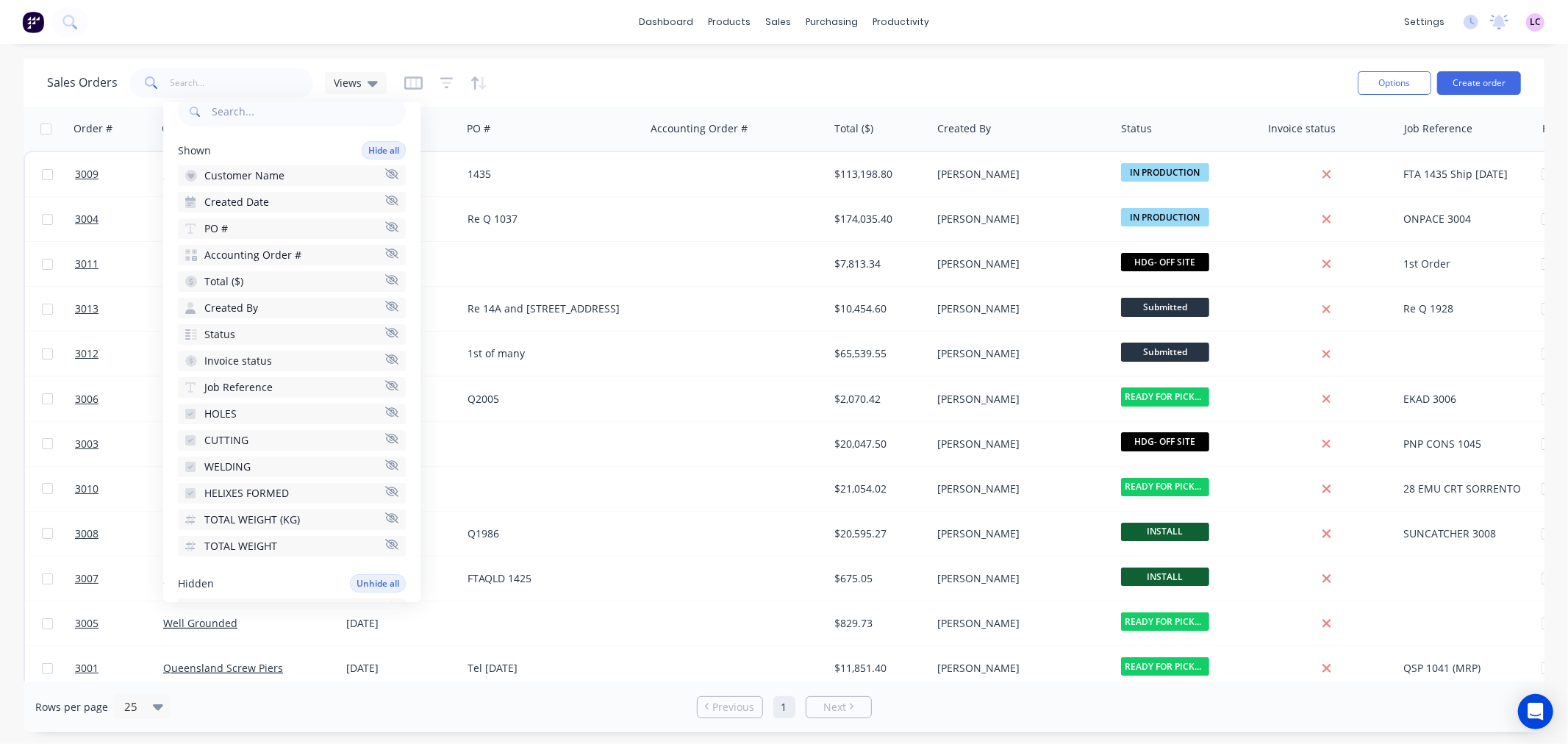
scroll to position [163, 0]
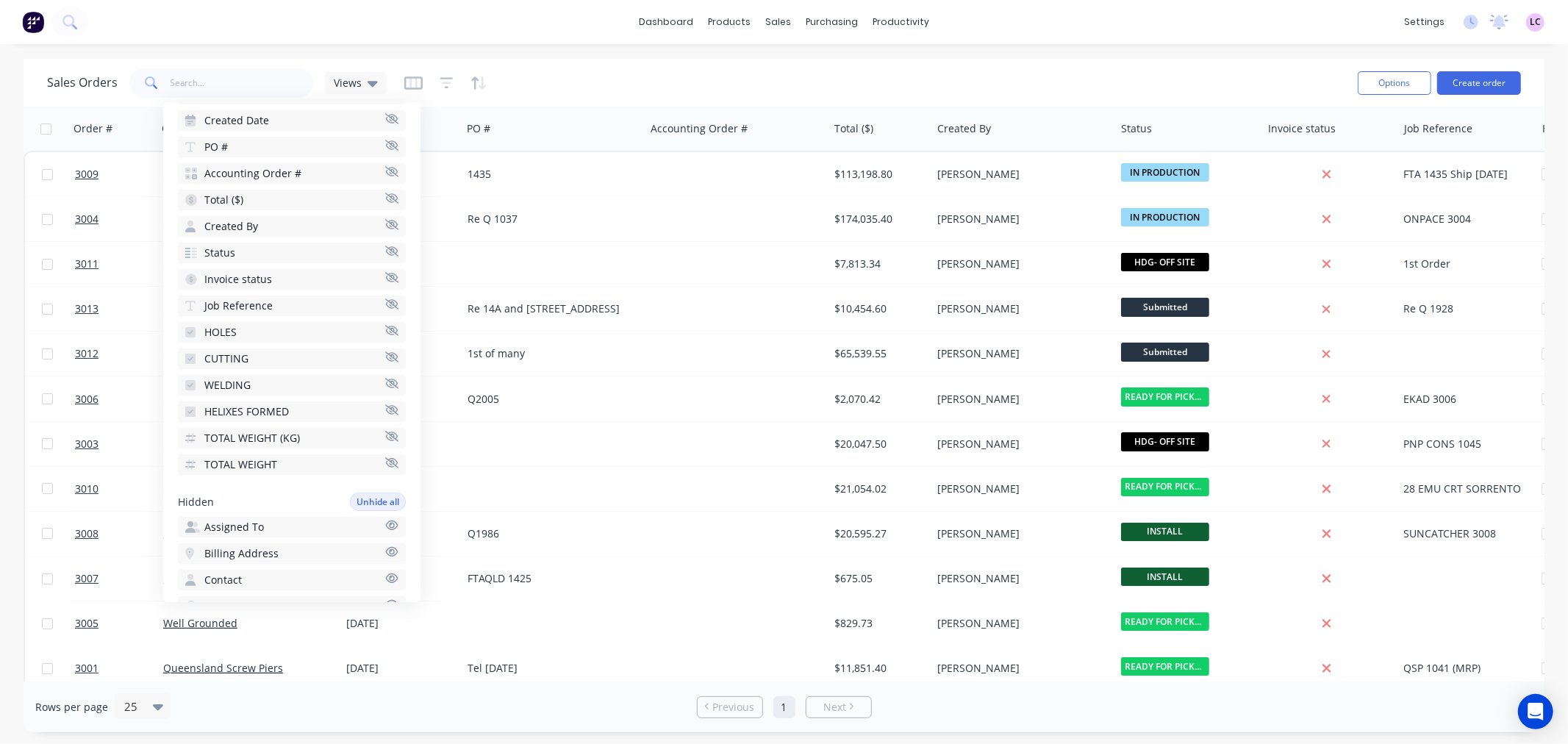
click at [233, 460] on span "TOTAL WEIGHT" at bounding box center [240, 464] width 72 height 15
click at [617, 72] on div "Sales Orders Views" at bounding box center [697, 82] width 1299 height 36
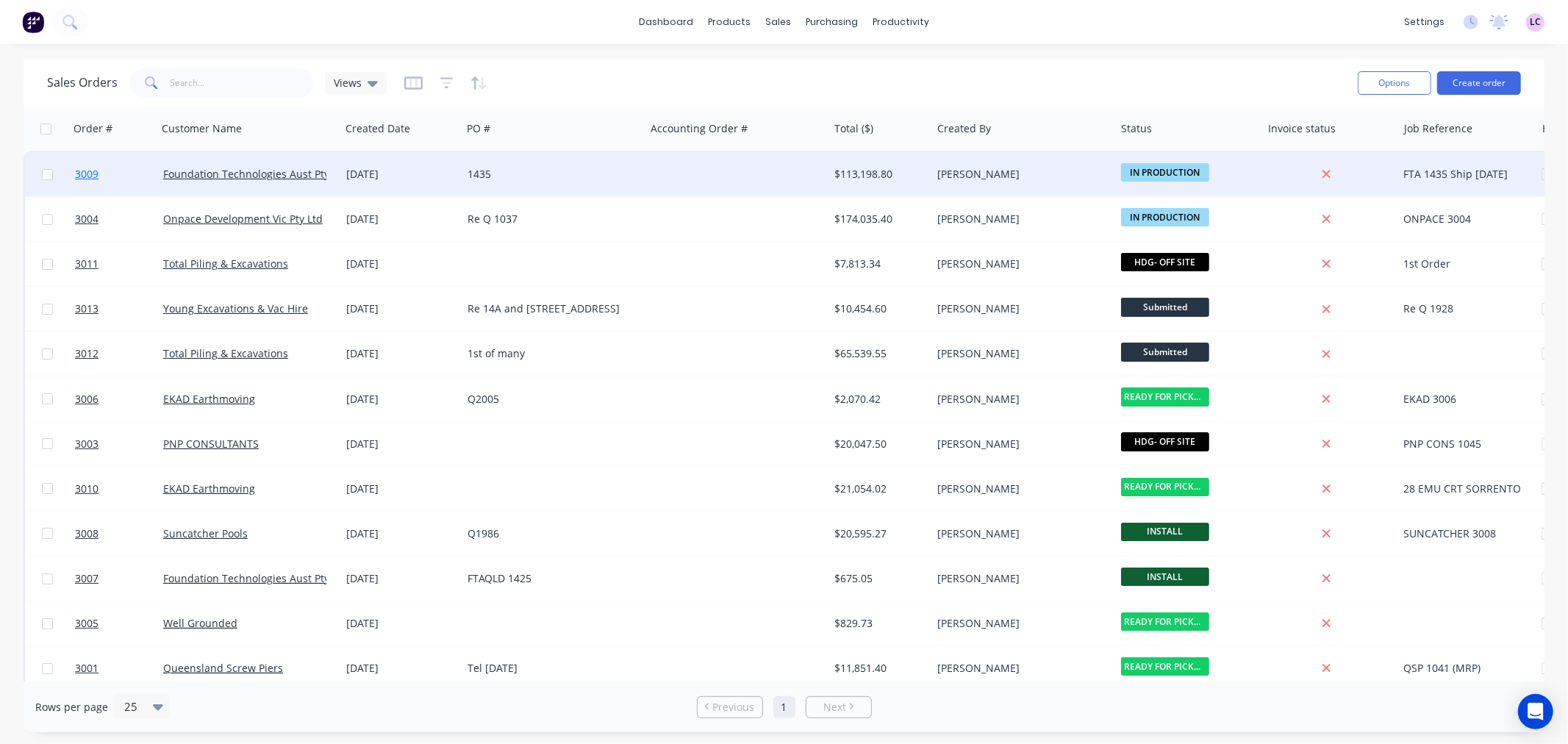
click at [82, 172] on span "3009" at bounding box center [87, 174] width 23 height 15
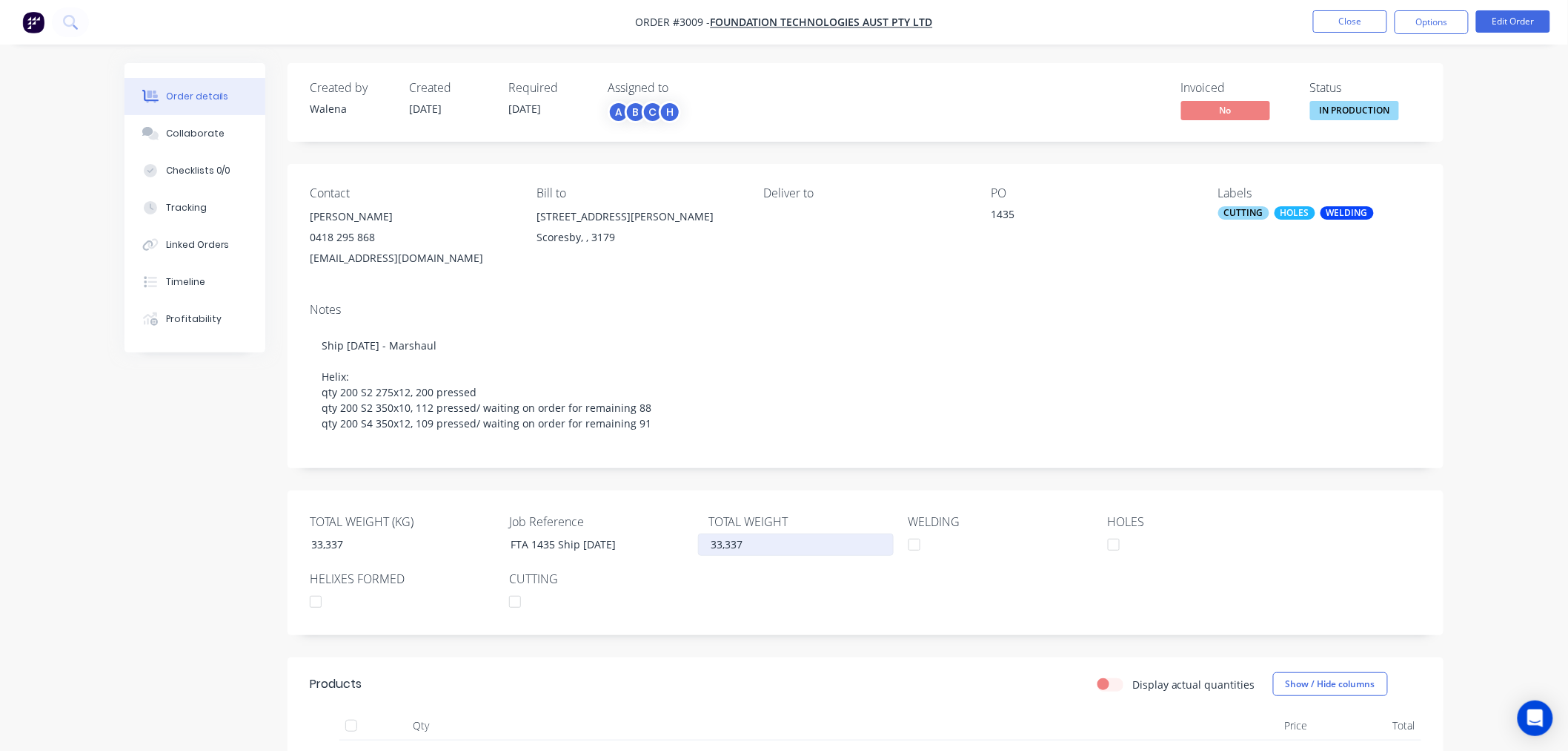
type input "33337"
click at [713, 556] on input "33337" at bounding box center [796, 544] width 196 height 23
click at [1349, 21] on button "Close" at bounding box center [1349, 22] width 74 height 23
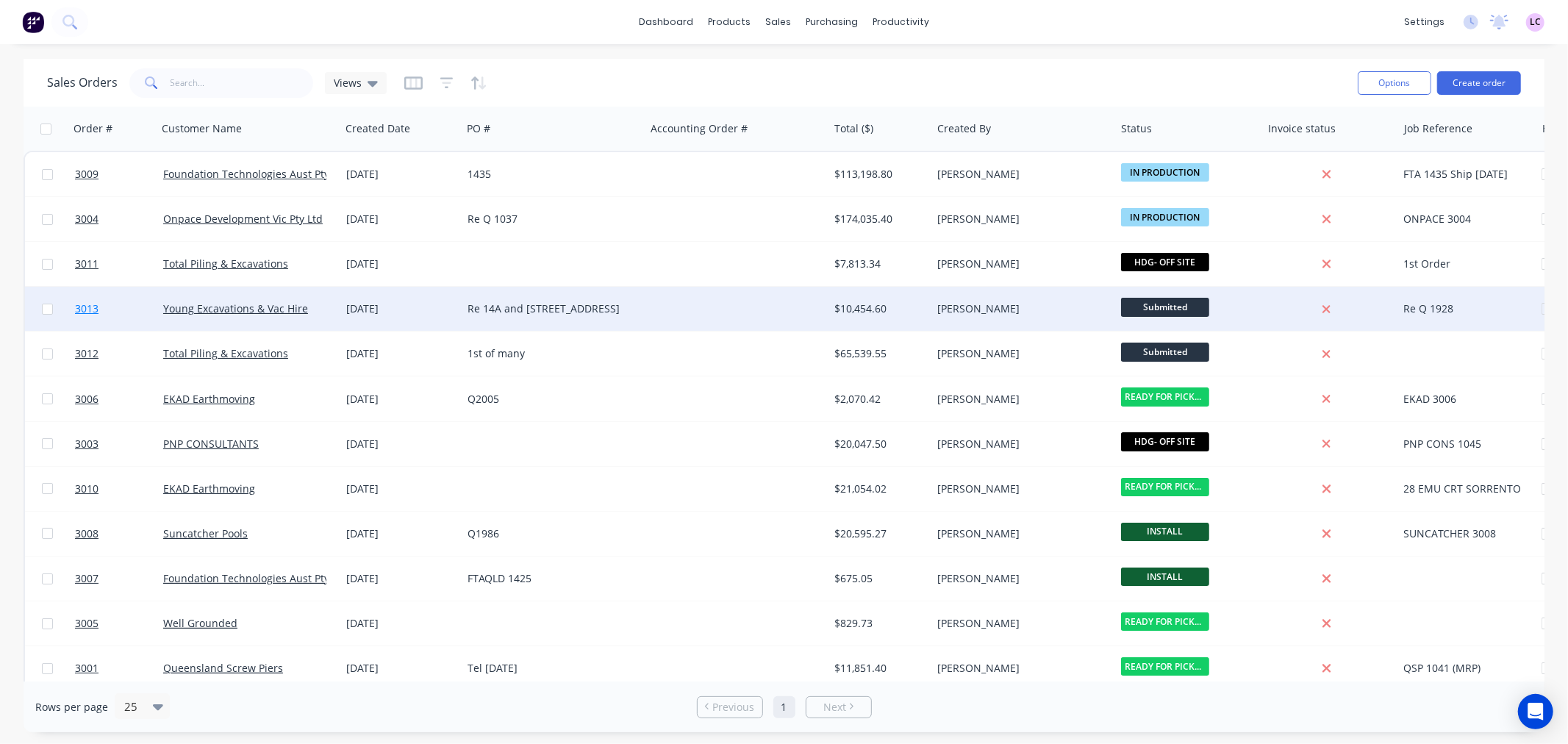
click at [89, 314] on span "3013" at bounding box center [87, 309] width 23 height 15
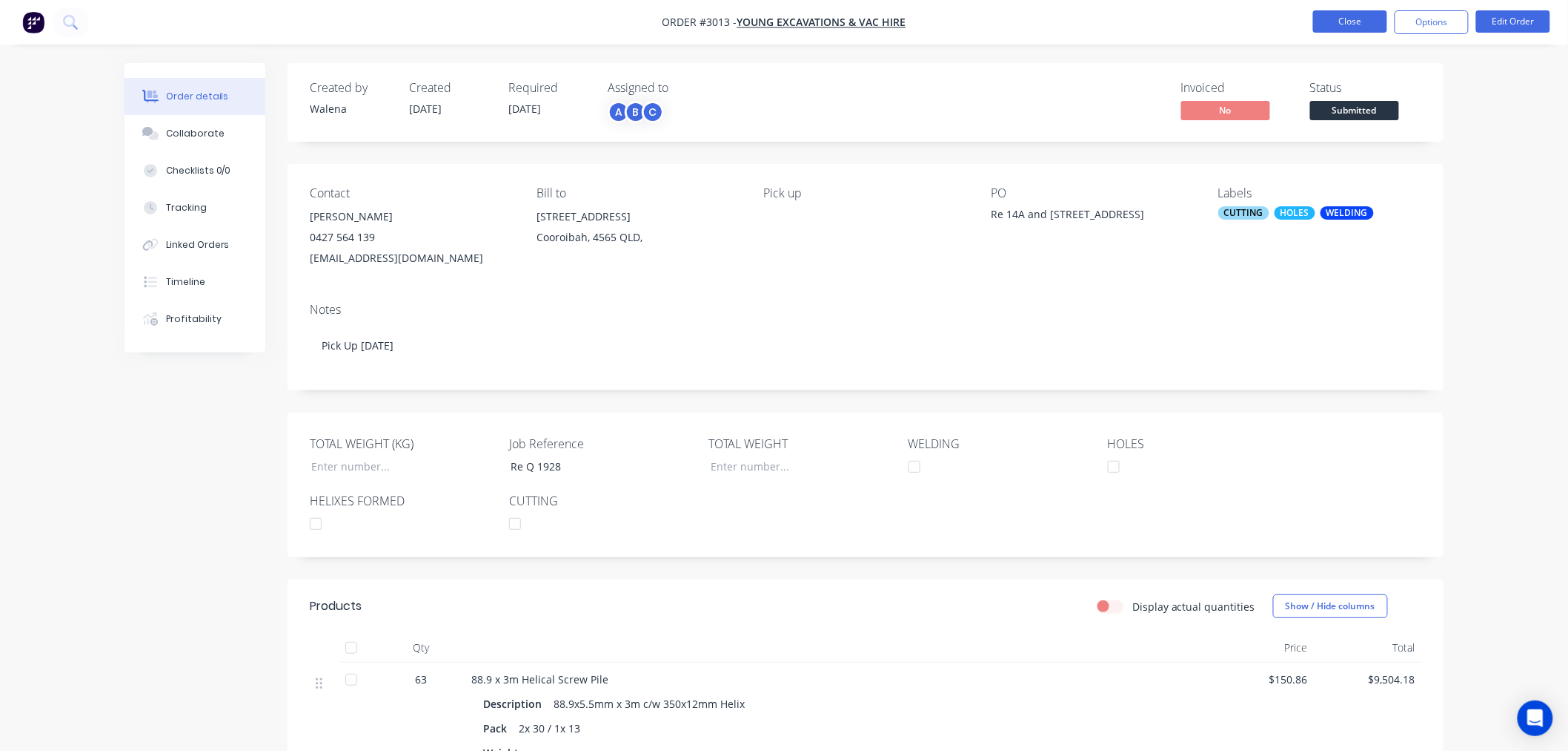
click at [1338, 14] on button "Close" at bounding box center [1349, 22] width 74 height 23
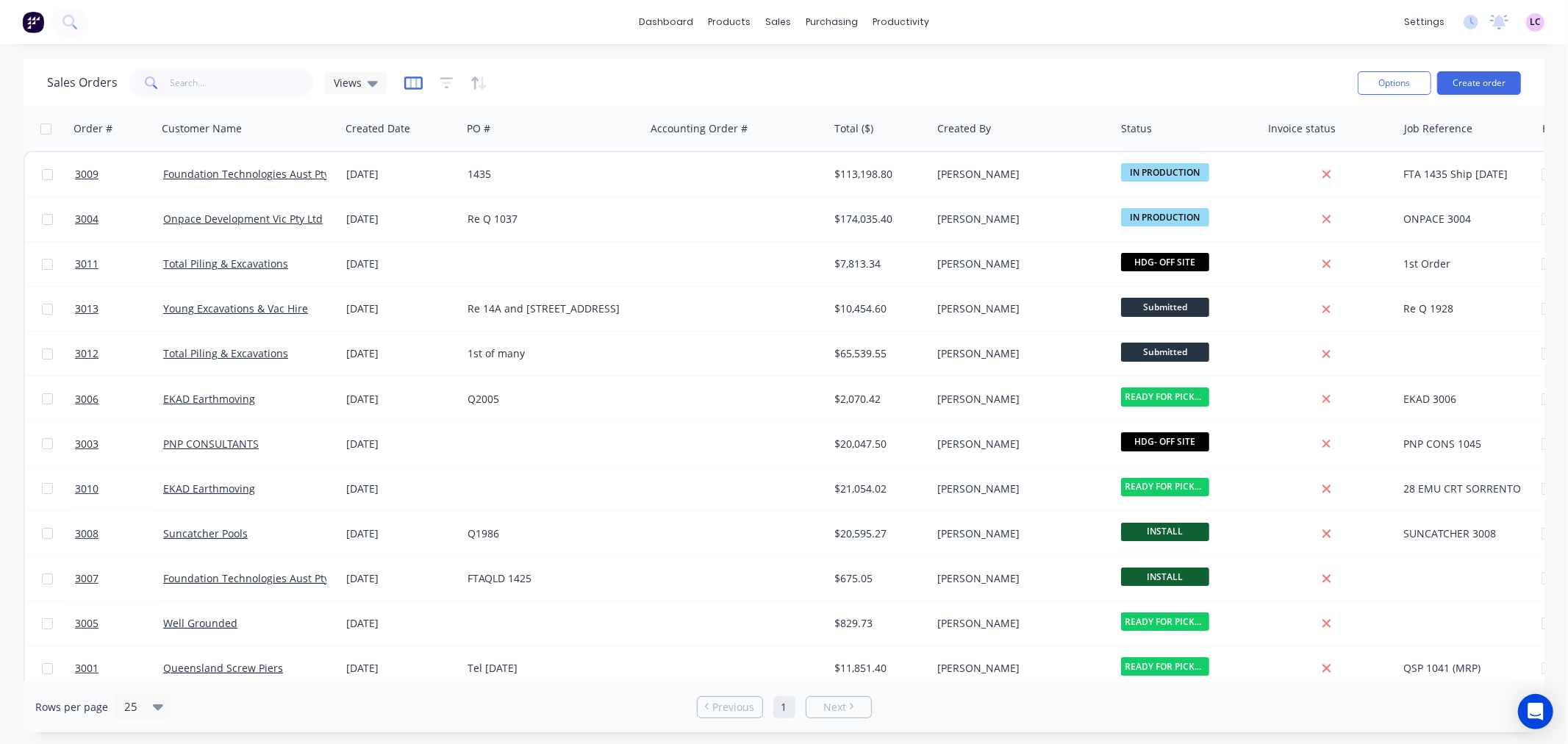
click at [409, 82] on icon "button" at bounding box center [413, 83] width 19 height 15
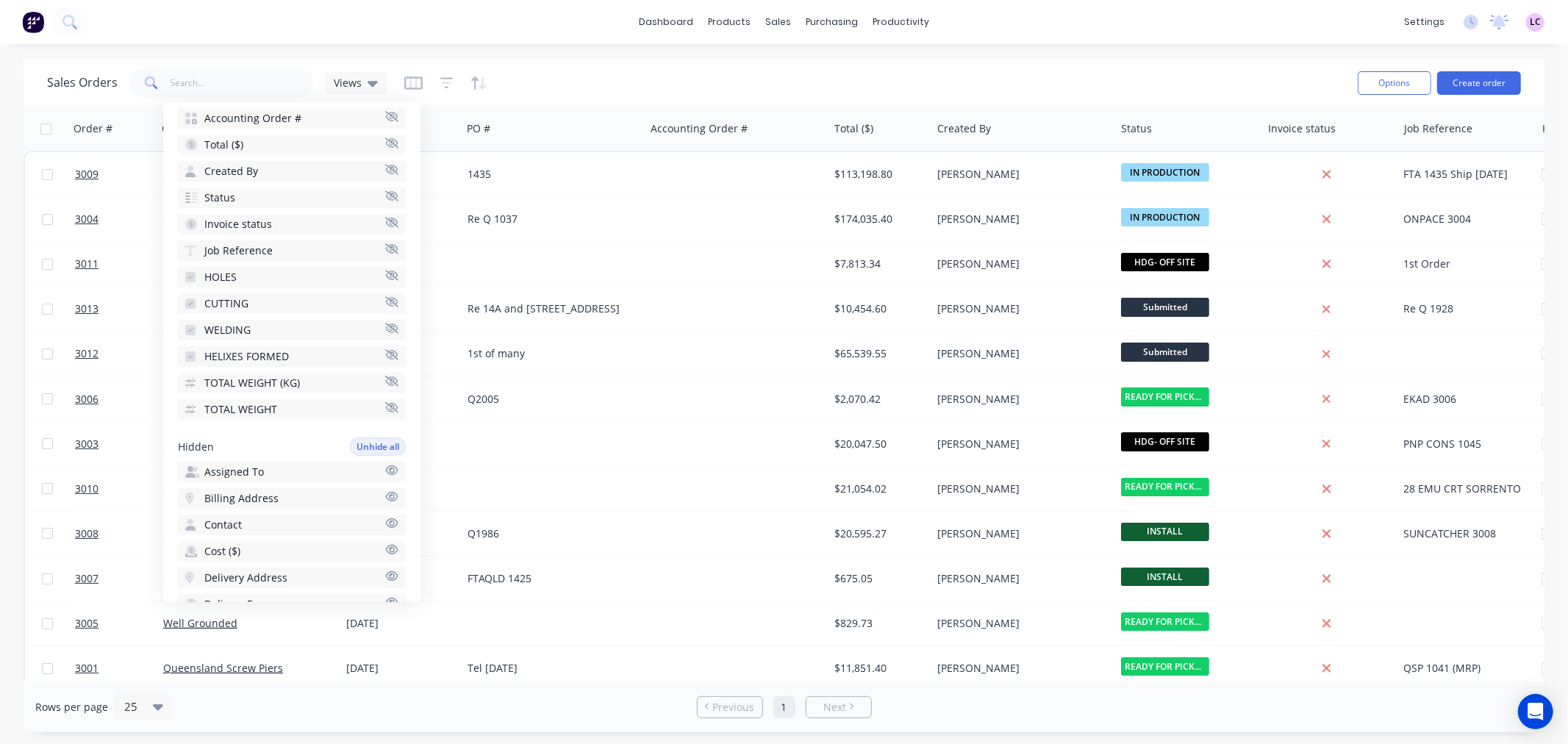
scroll to position [245, 0]
click at [304, 382] on button "TOTAL WEIGHT" at bounding box center [291, 383] width 228 height 21
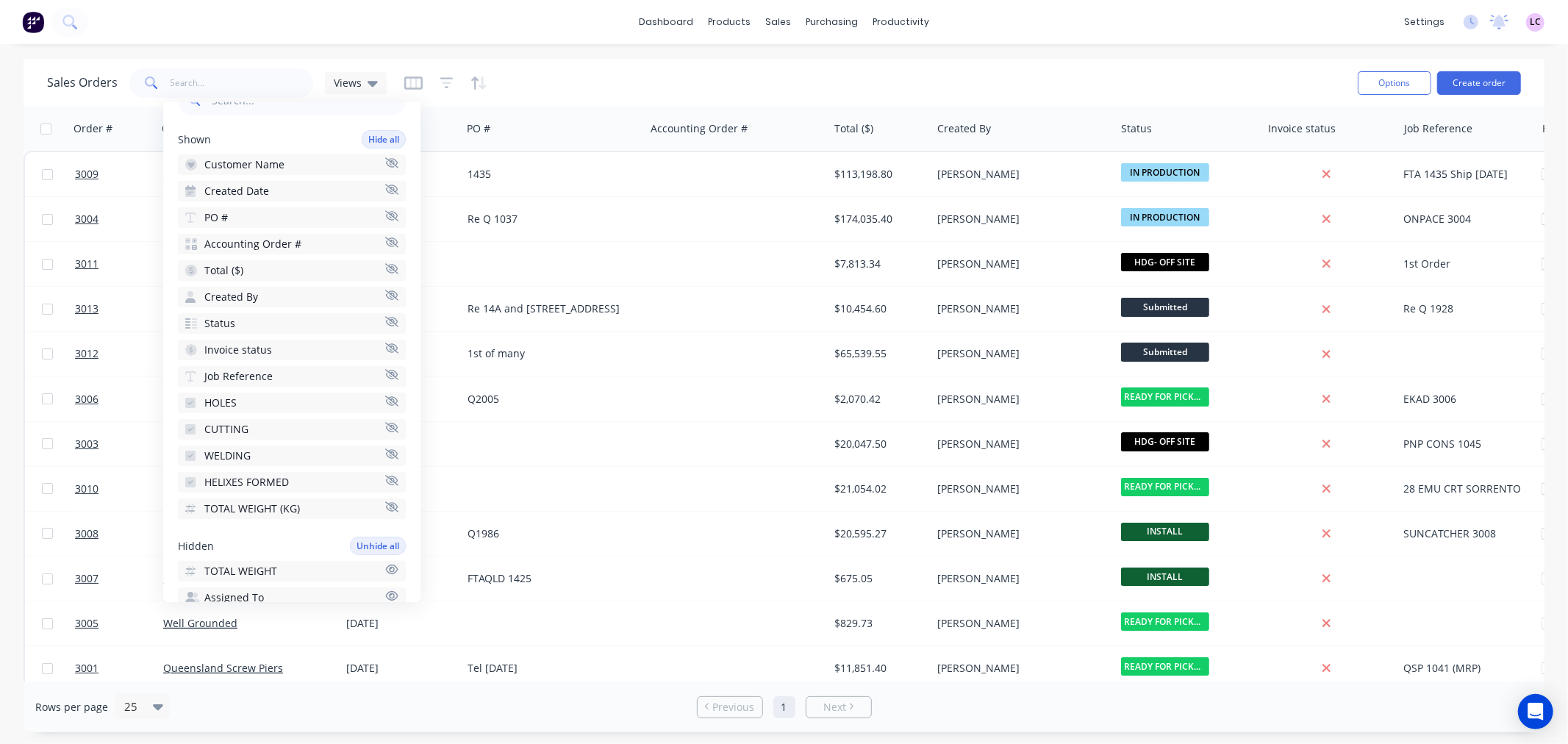
scroll to position [0, 0]
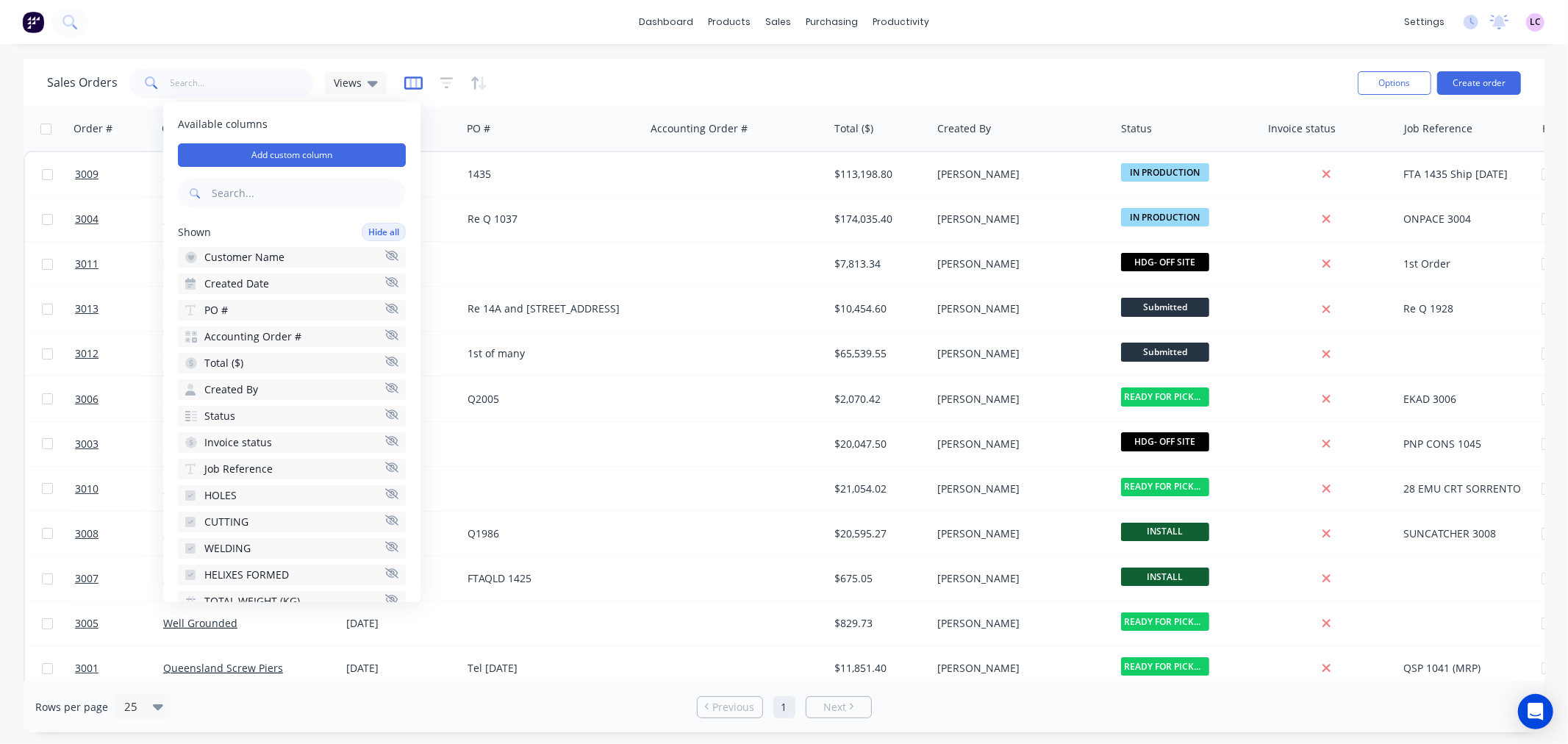
click at [412, 82] on icon "button" at bounding box center [413, 83] width 19 height 15
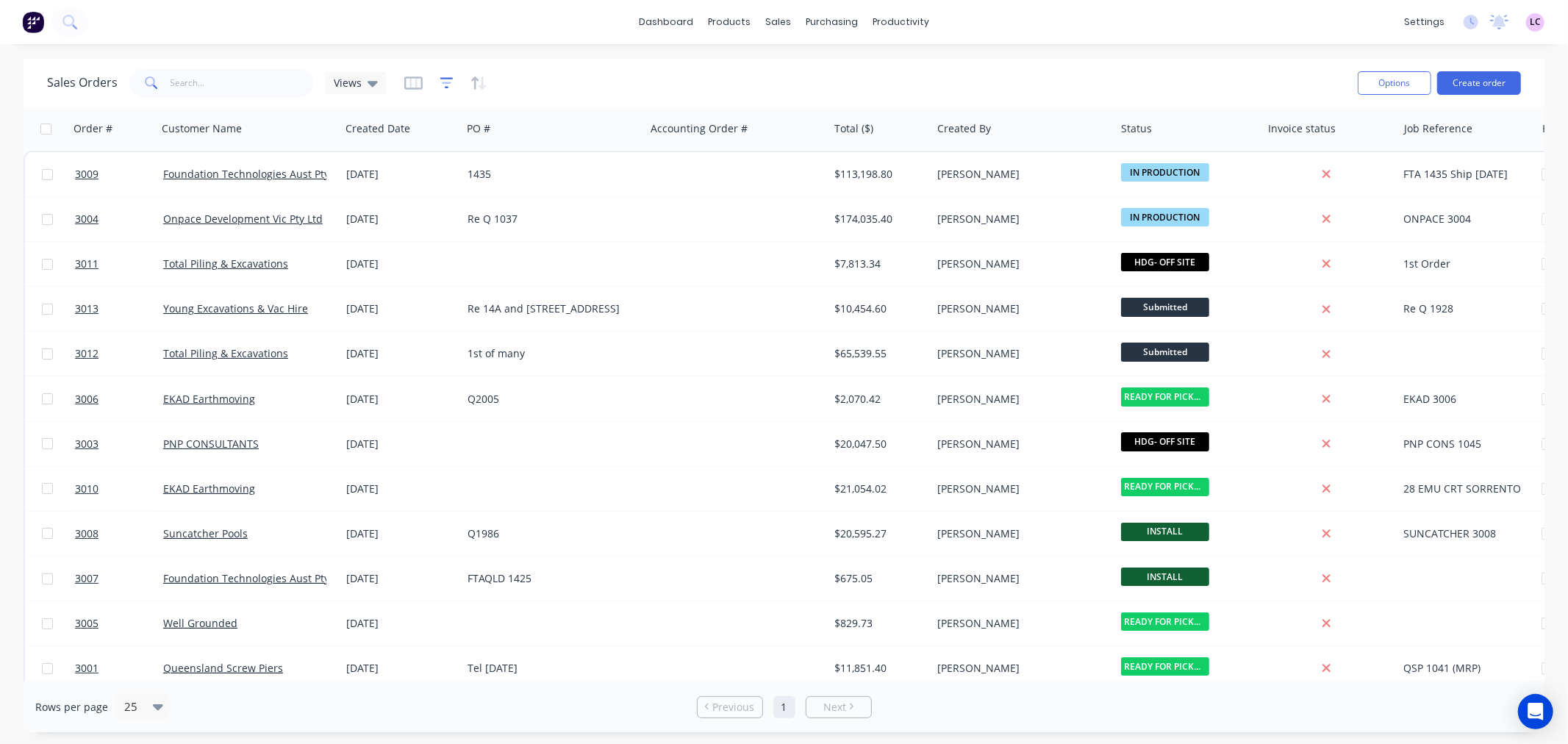
click at [445, 79] on icon "button" at bounding box center [447, 83] width 14 height 15
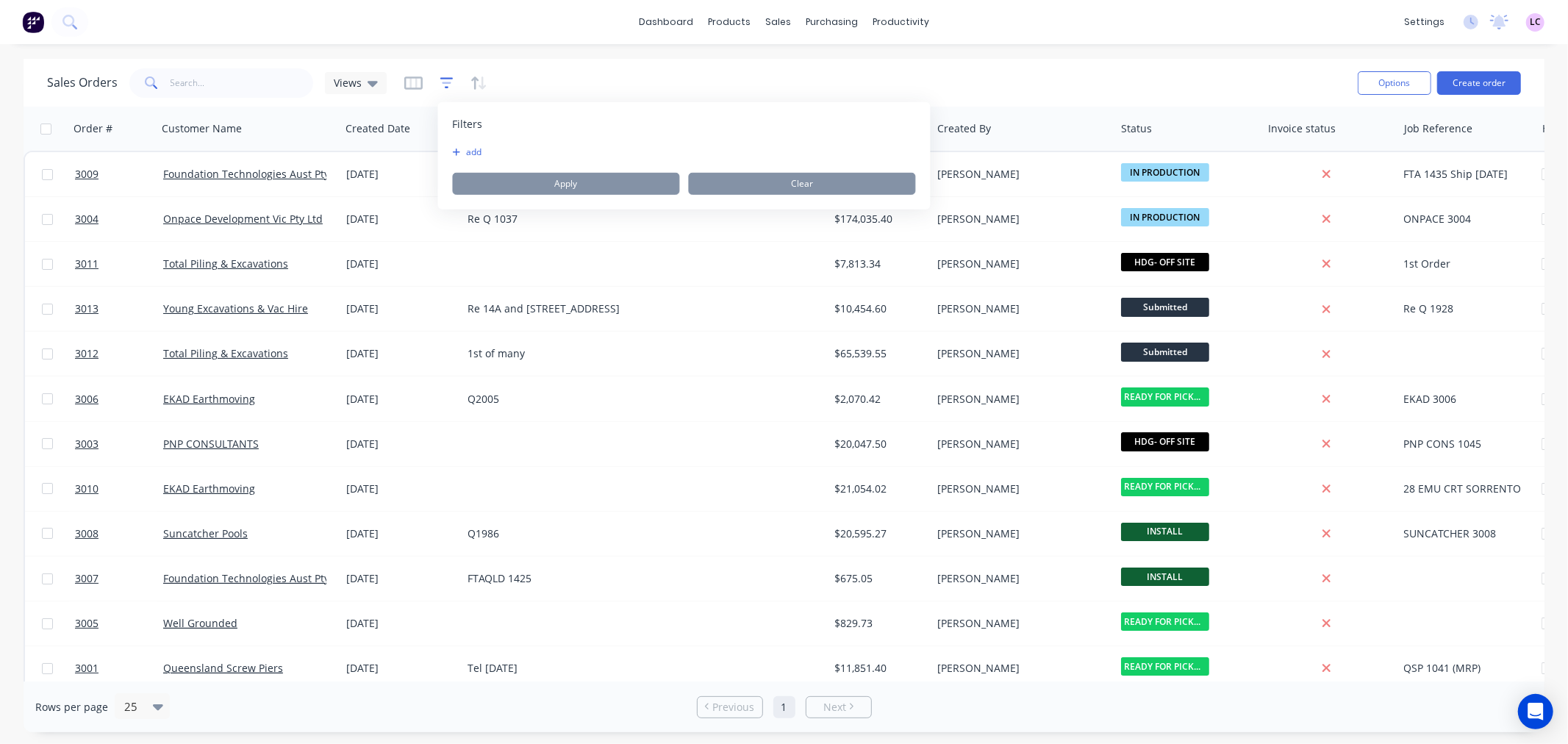
click at [445, 79] on icon "button" at bounding box center [447, 83] width 14 height 15
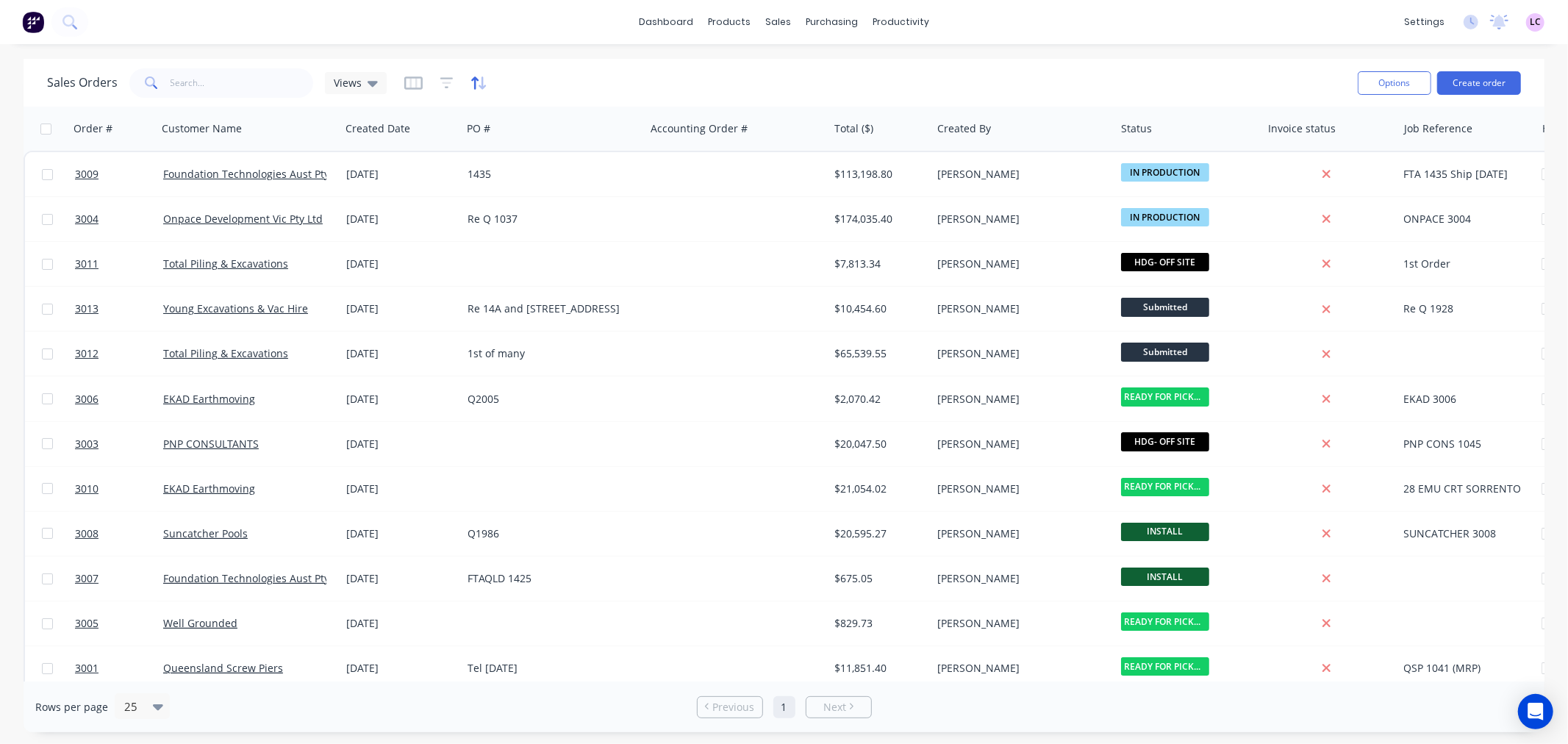
click at [472, 76] on icon "button" at bounding box center [479, 83] width 17 height 15
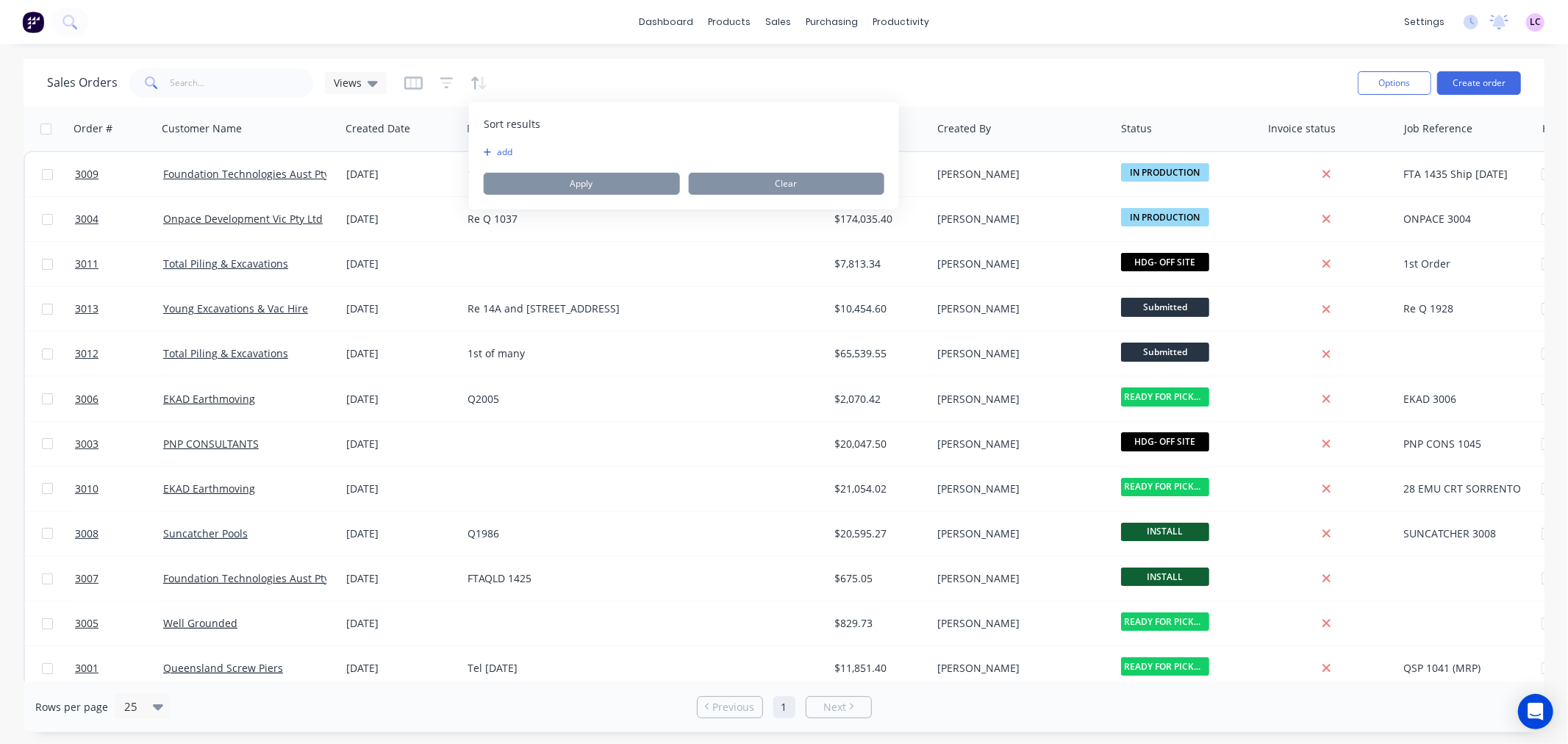
click at [549, 75] on div "Sales Orders Views" at bounding box center [697, 82] width 1299 height 36
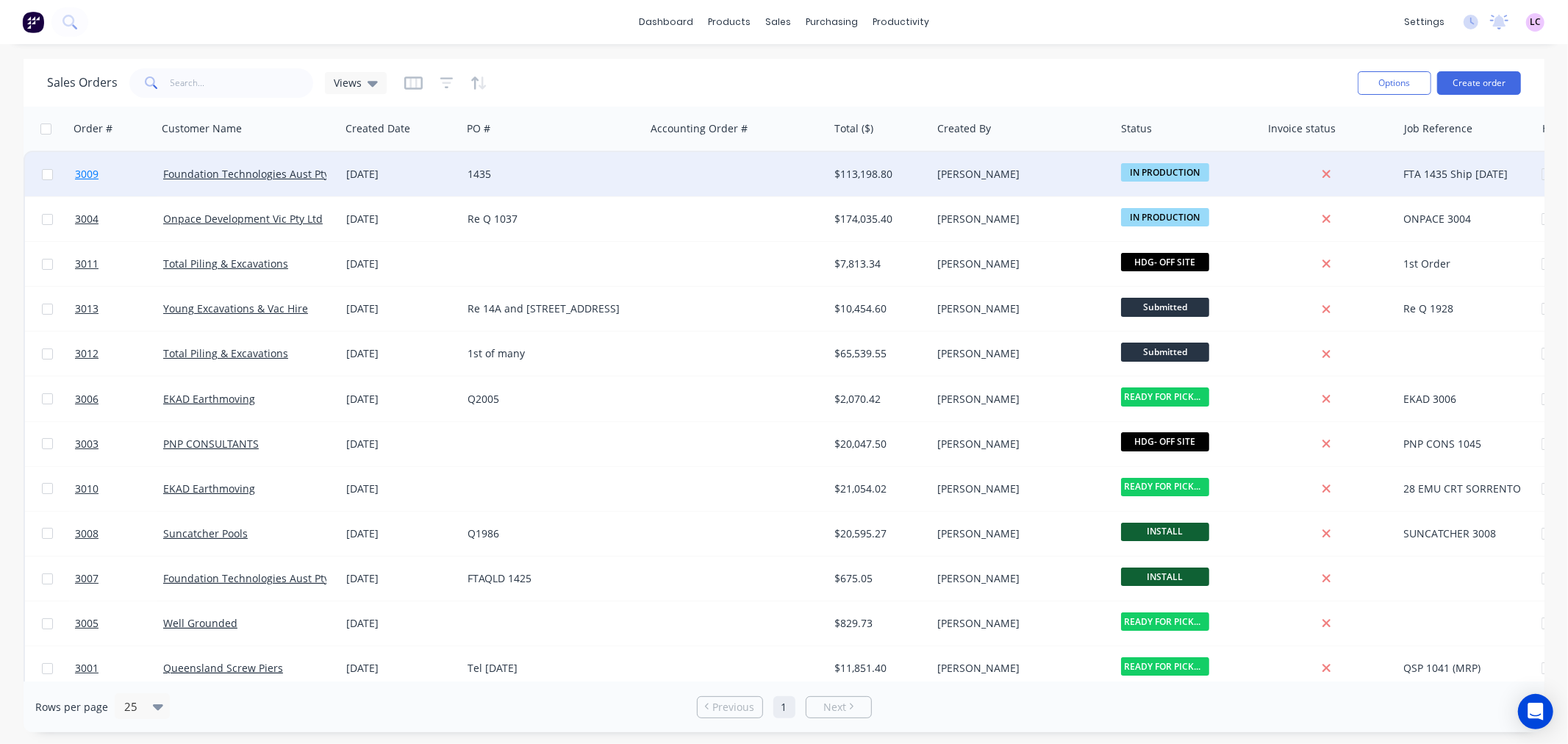
click at [82, 171] on span "3009" at bounding box center [87, 174] width 23 height 15
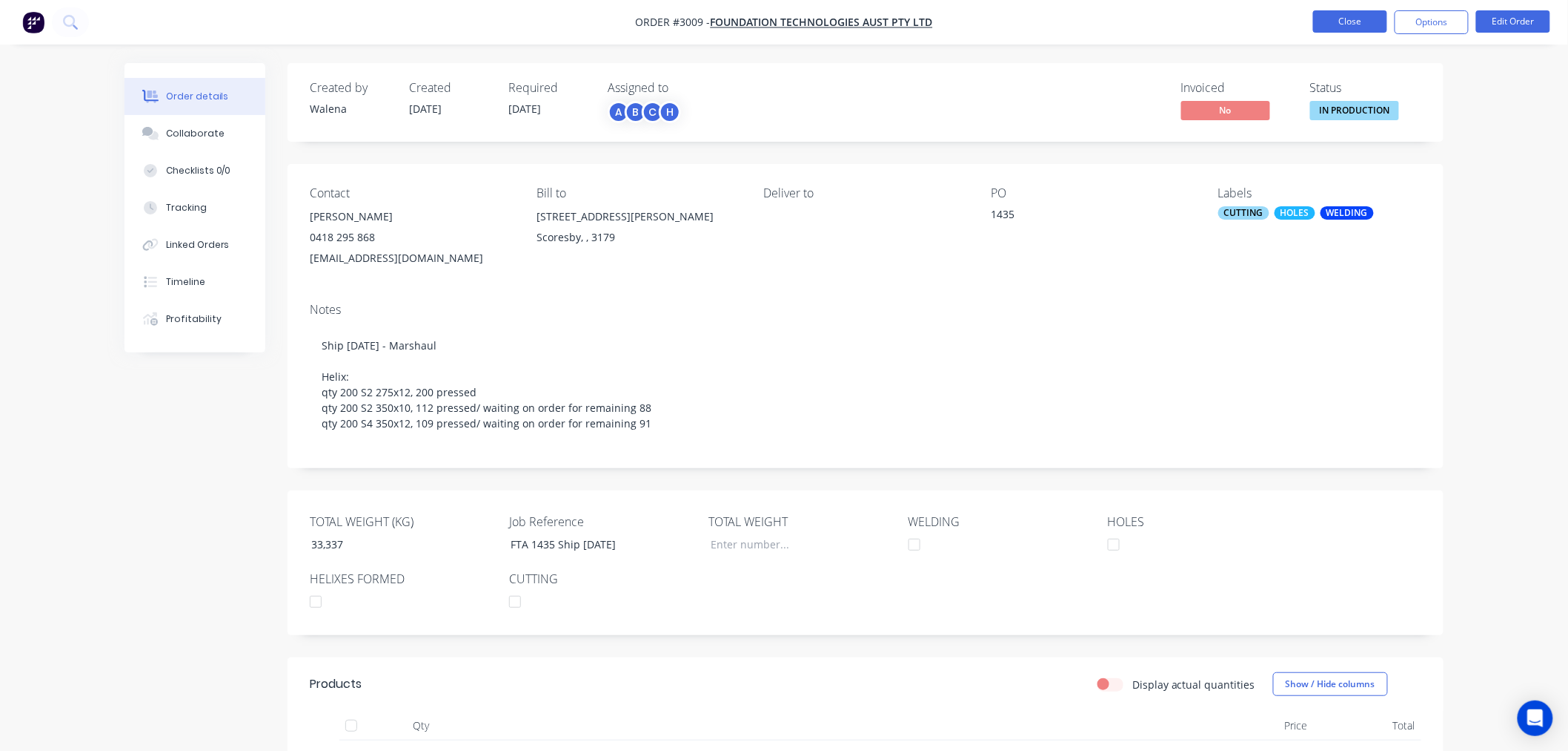
click at [1343, 20] on button "Close" at bounding box center [1349, 22] width 74 height 23
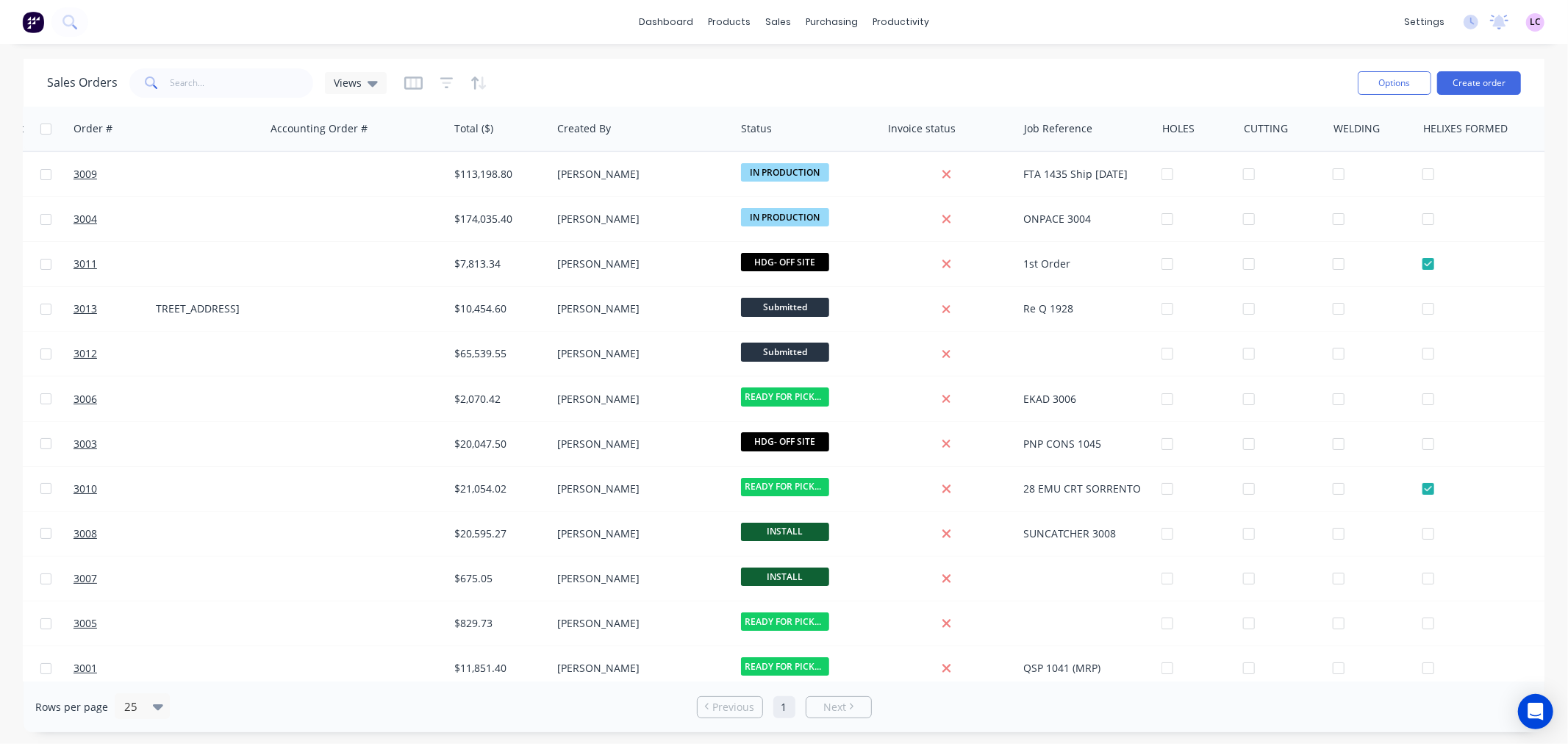
scroll to position [0, 709]
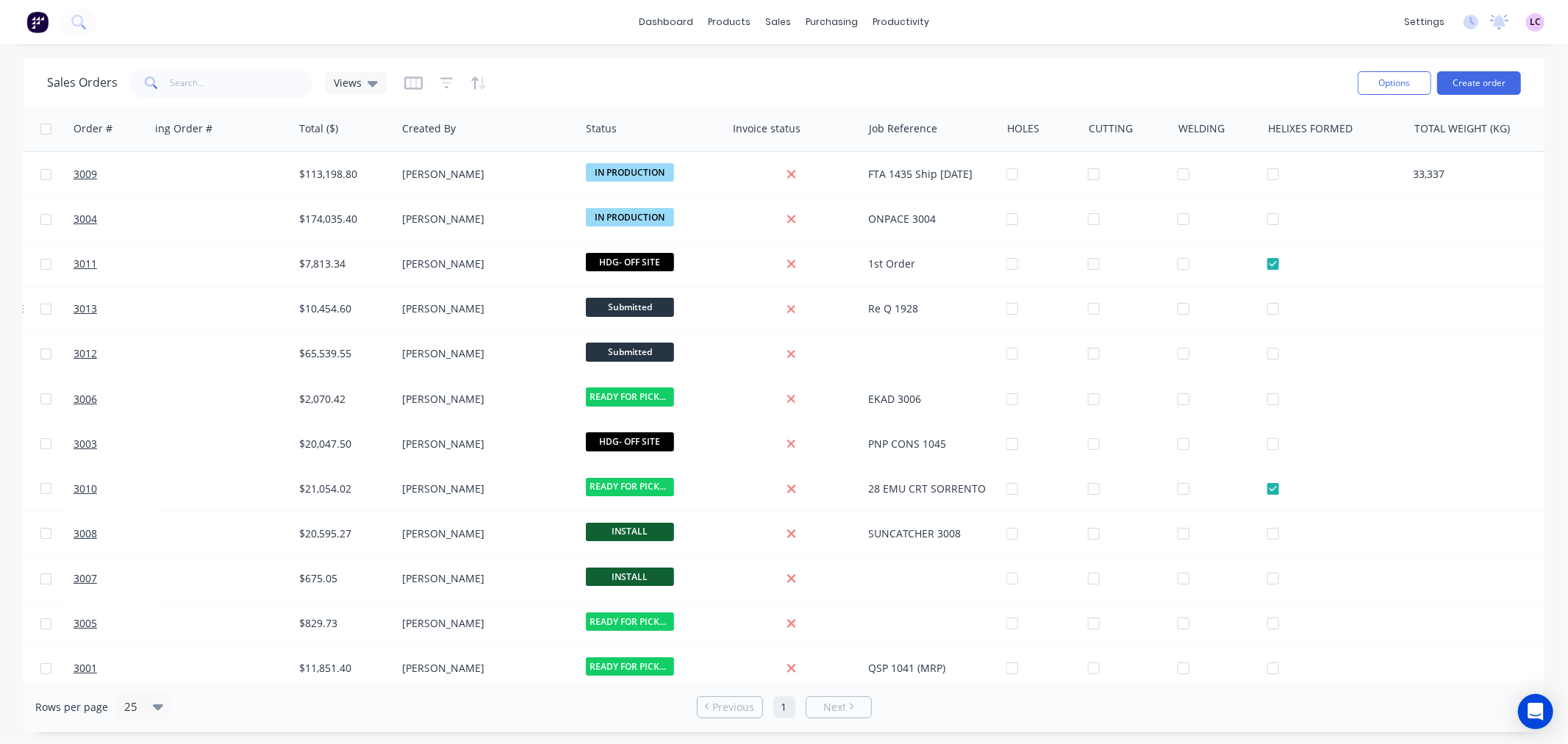
scroll to position [0, 709]
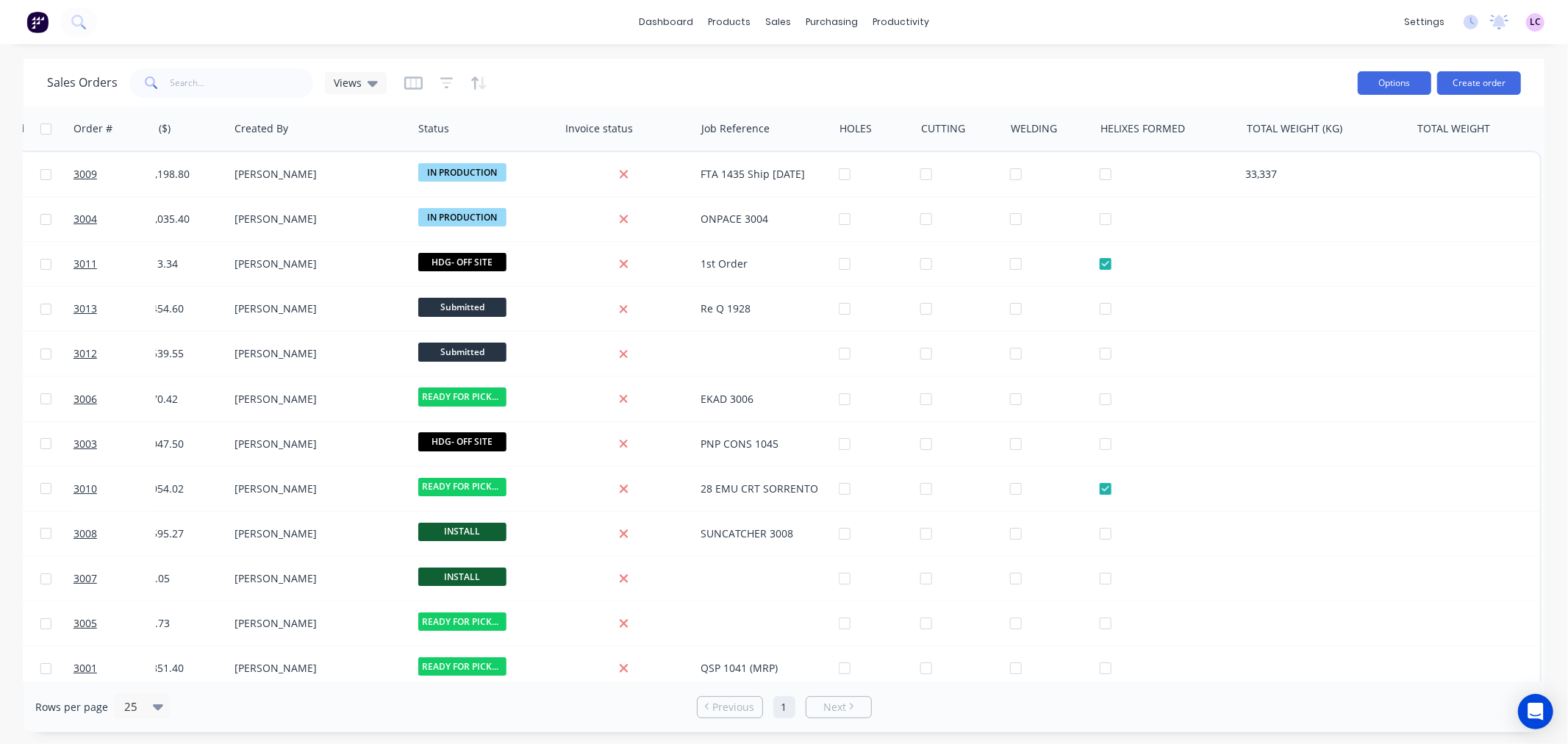
click at [1409, 92] on button "Options" at bounding box center [1394, 83] width 73 height 23
click at [1160, 55] on div "dashboard products sales purchasing productivity dashboard products Product Cat…" at bounding box center [784, 372] width 1568 height 744
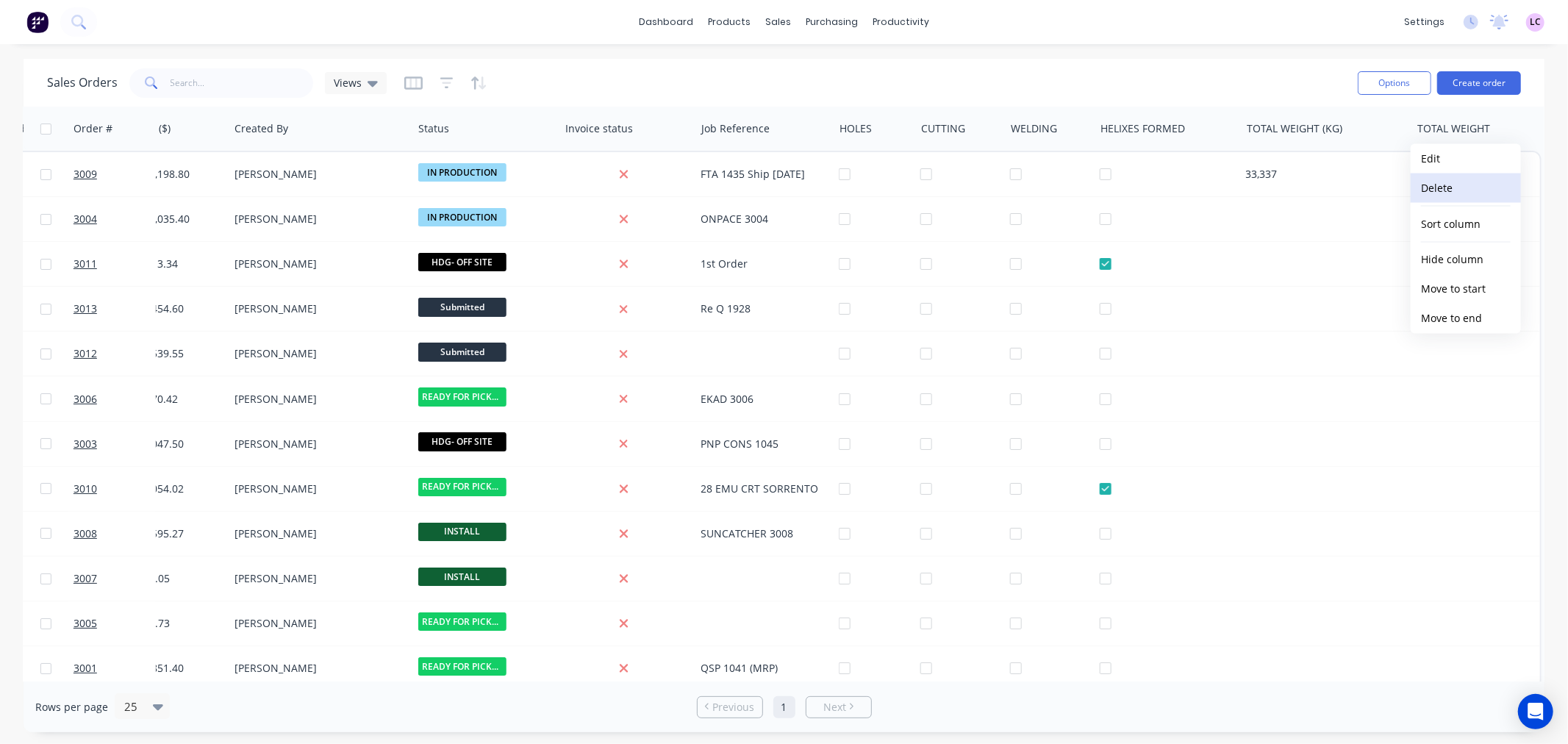
click at [1443, 180] on button "Delete" at bounding box center [1465, 188] width 110 height 29
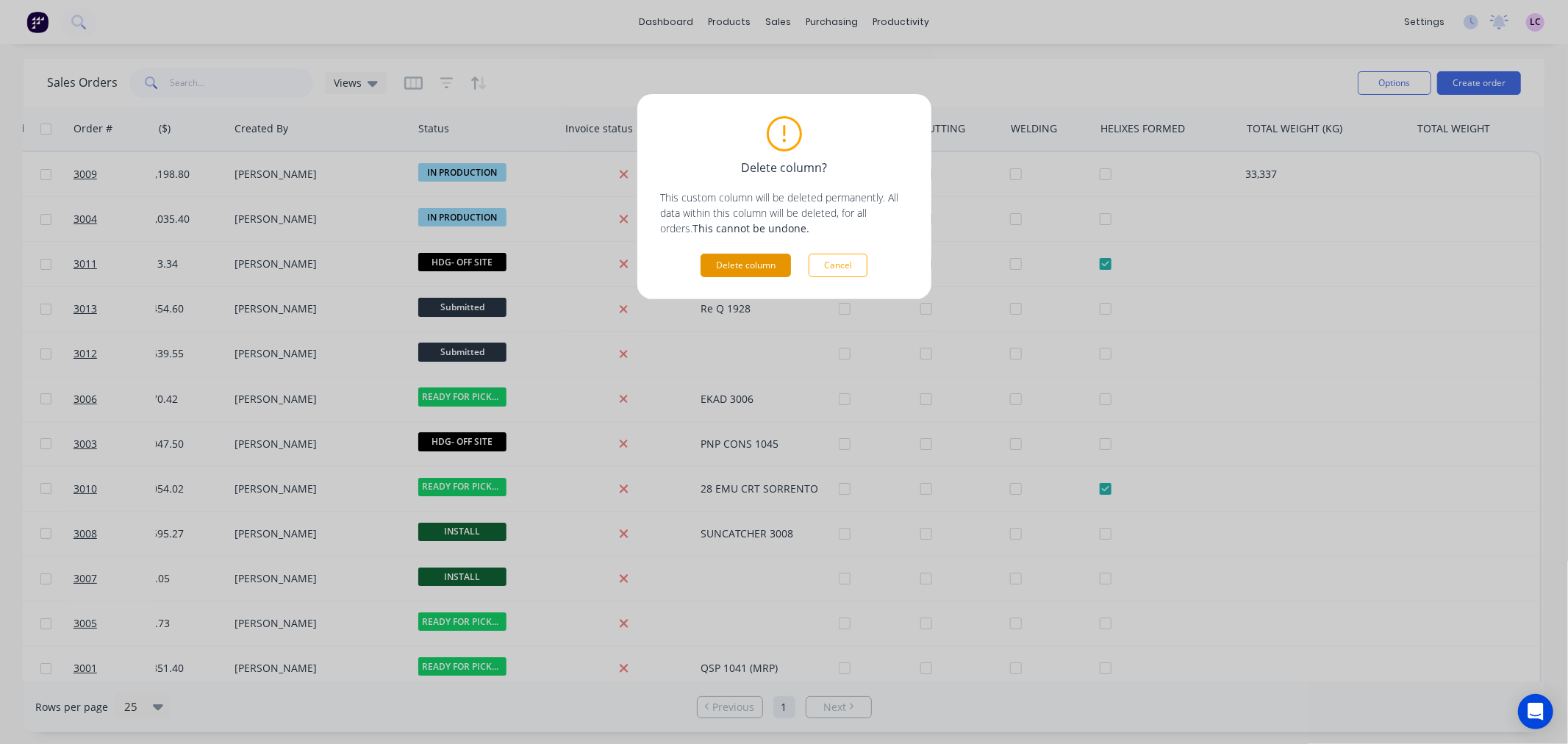
click at [772, 266] on button "Delete column" at bounding box center [745, 266] width 91 height 23
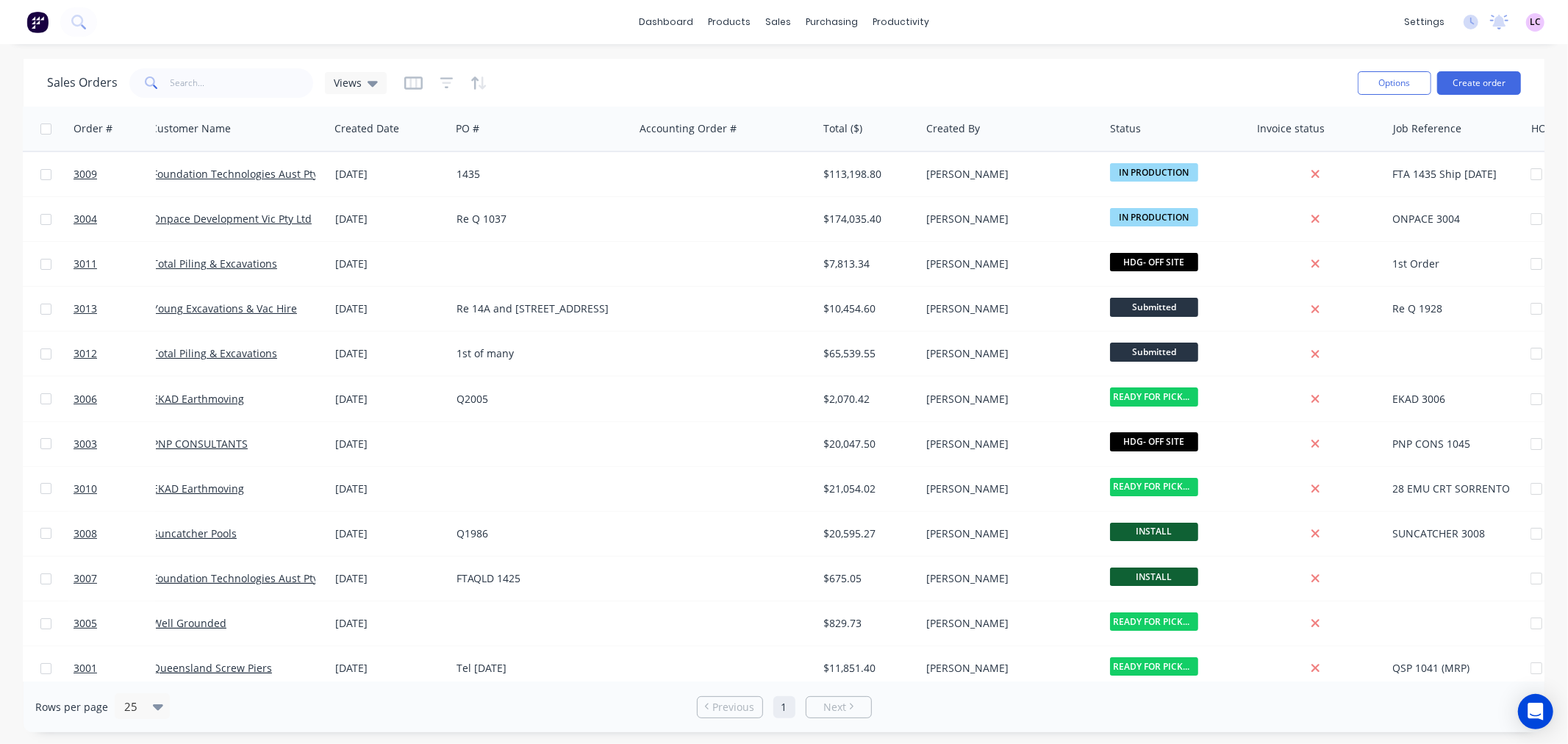
scroll to position [0, 0]
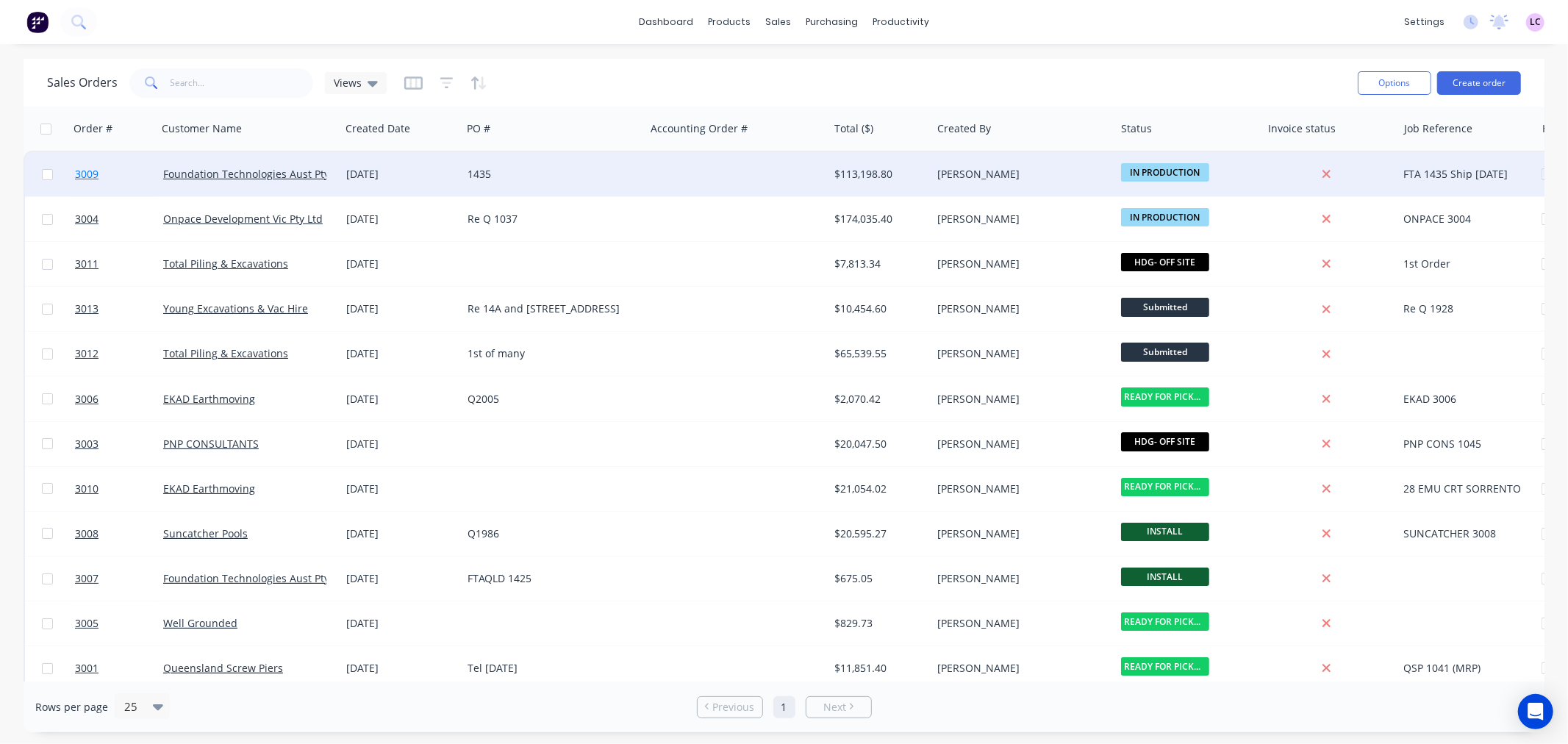
click at [82, 174] on span "3009" at bounding box center [87, 174] width 23 height 15
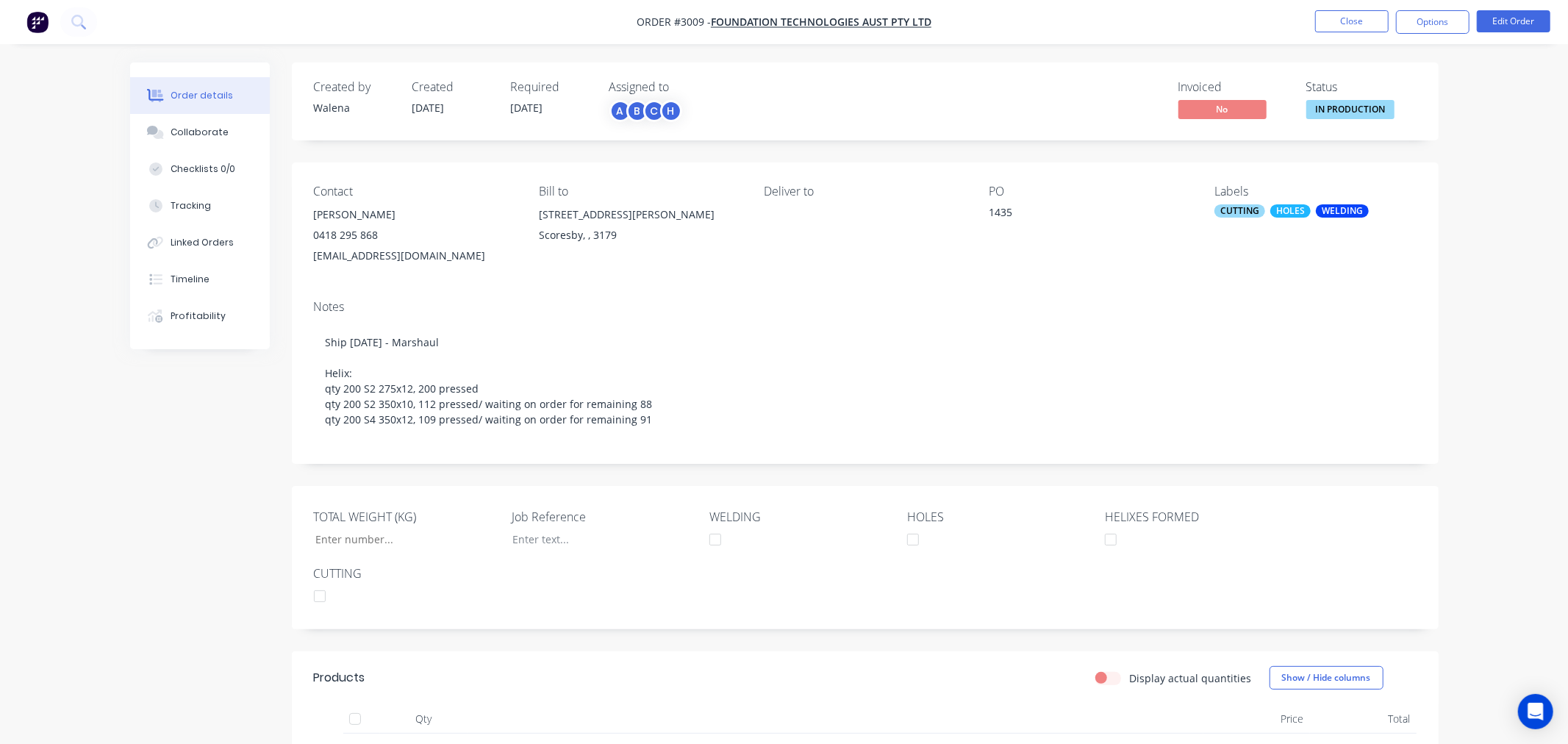
type input "33,337"
click at [1357, 29] on button "Close" at bounding box center [1338, 21] width 73 height 22
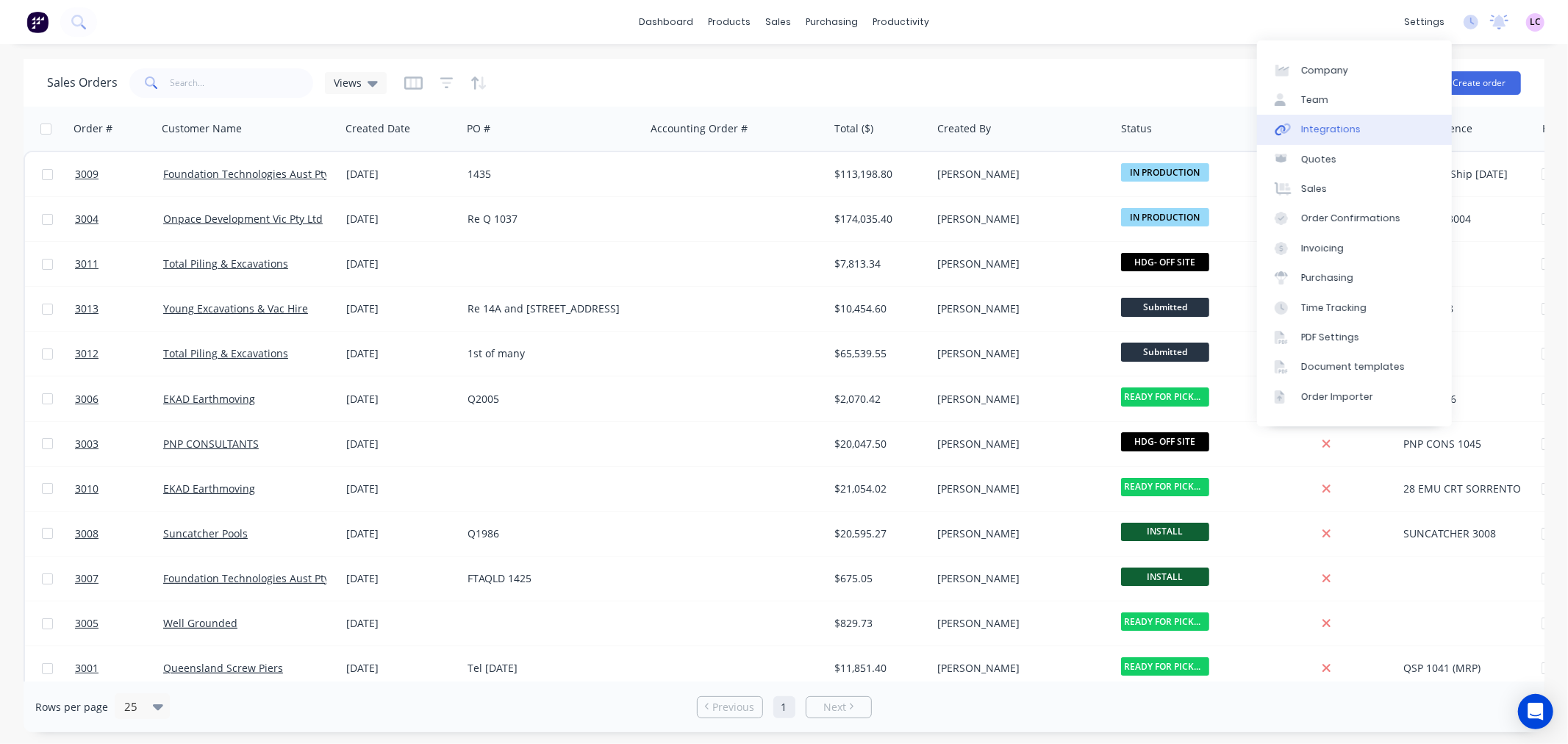
click at [1321, 129] on div "Integrations" at bounding box center [1331, 130] width 60 height 14
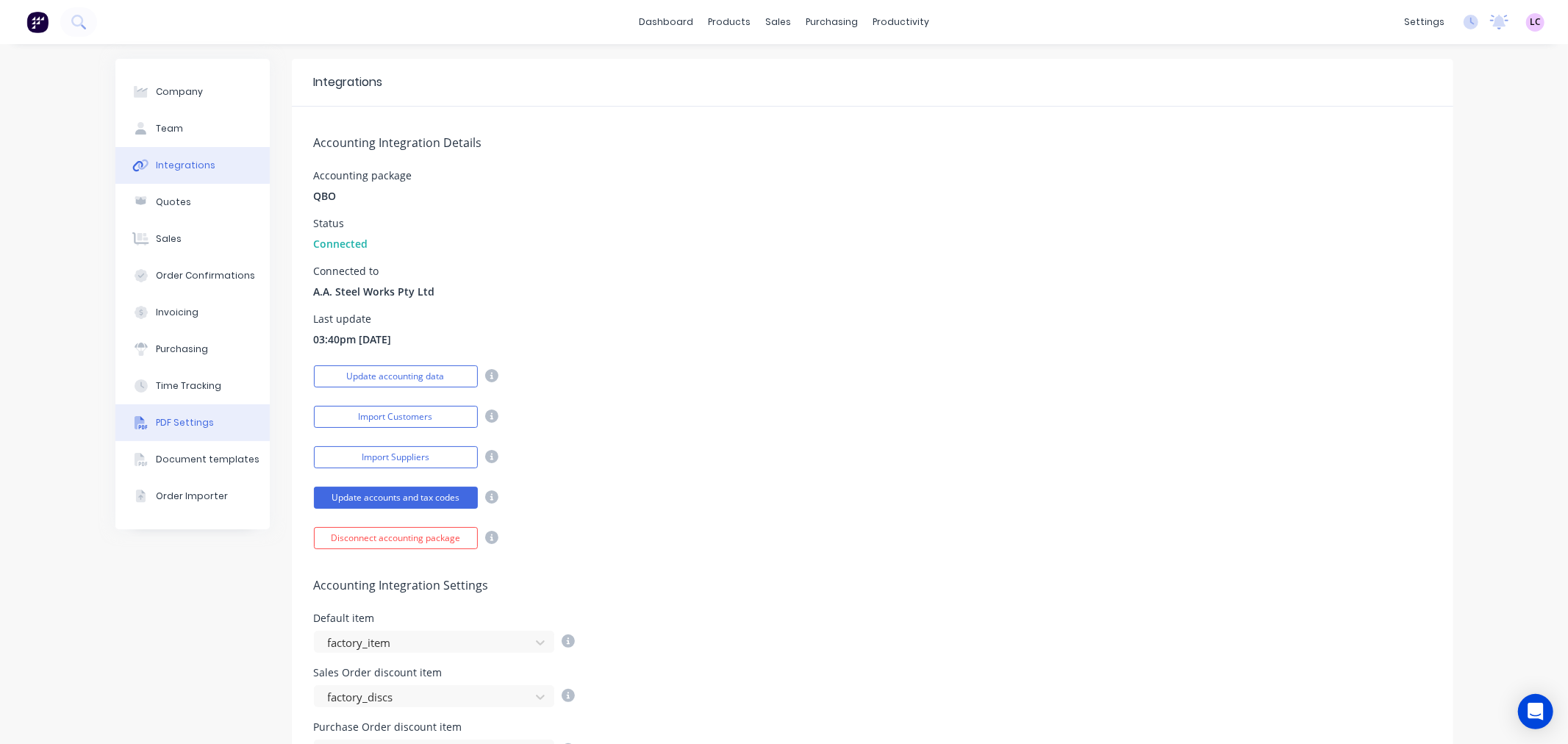
click at [199, 428] on div "PDF Settings" at bounding box center [185, 423] width 58 height 14
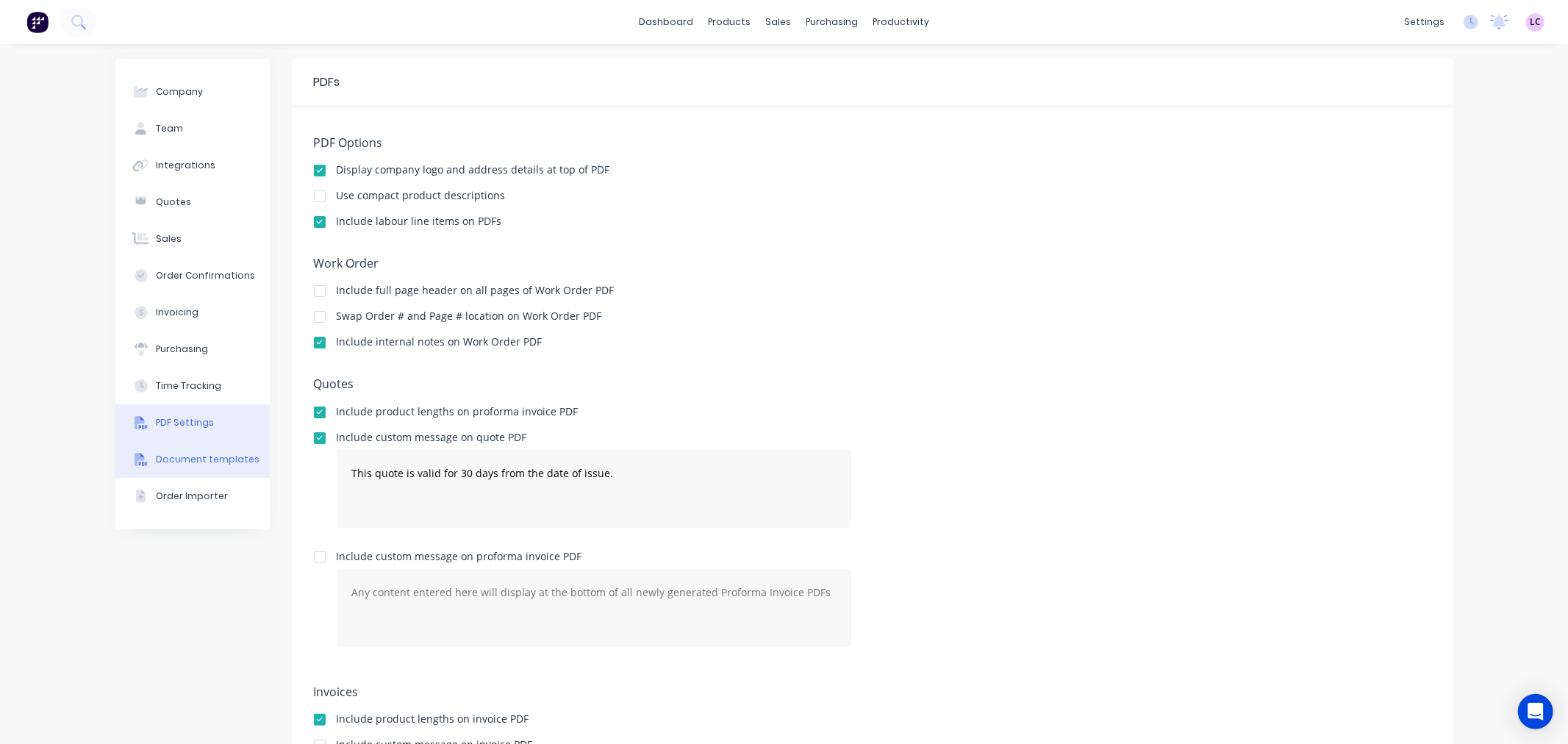
click at [212, 469] on button "Document templates" at bounding box center [192, 460] width 154 height 37
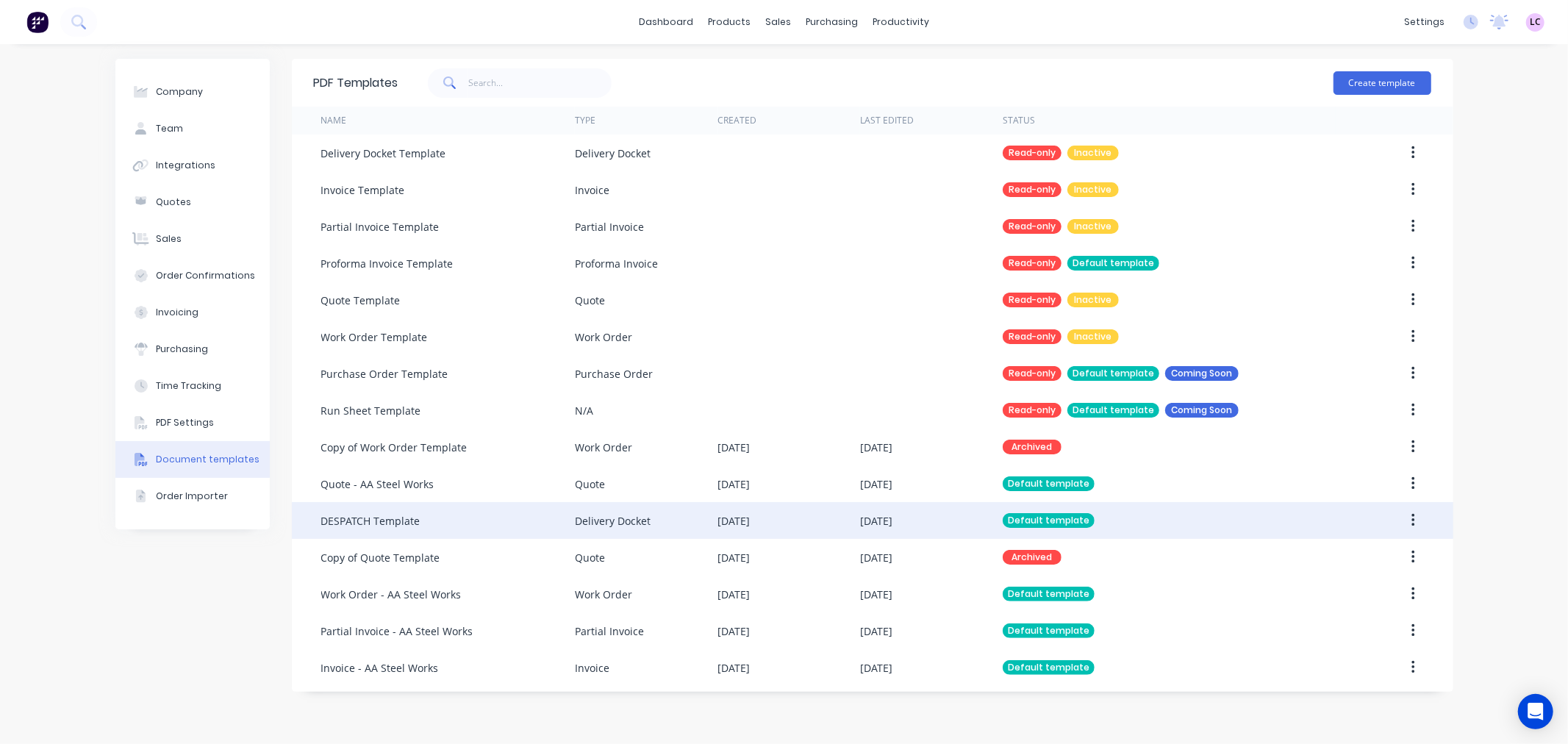
click at [403, 523] on div "DESPATCH Template" at bounding box center [371, 520] width 100 height 16
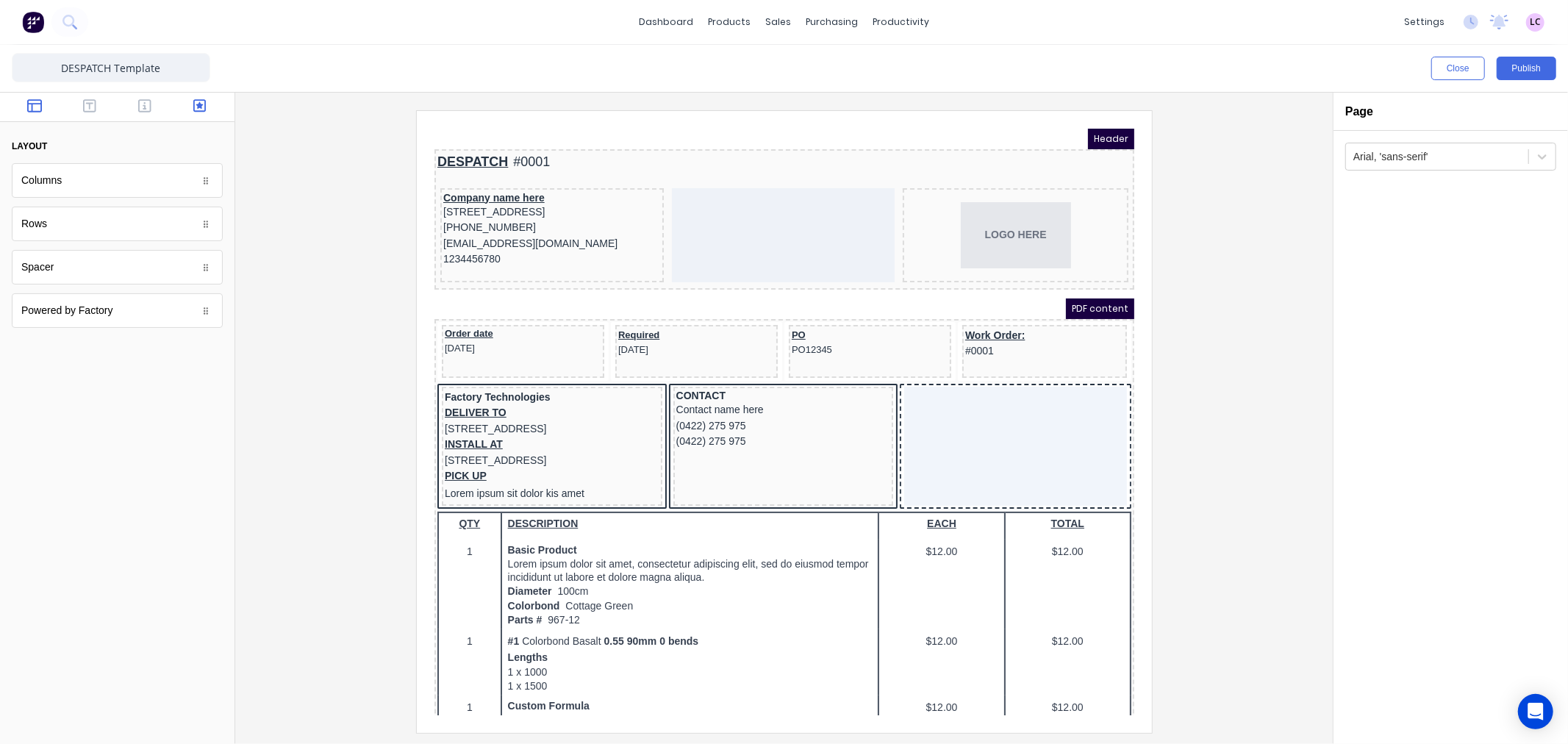
click at [199, 106] on icon "button" at bounding box center [200, 106] width 14 height 14
drag, startPoint x: 91, startPoint y: 360, endPoint x: 958, endPoint y: 391, distance: 867.6
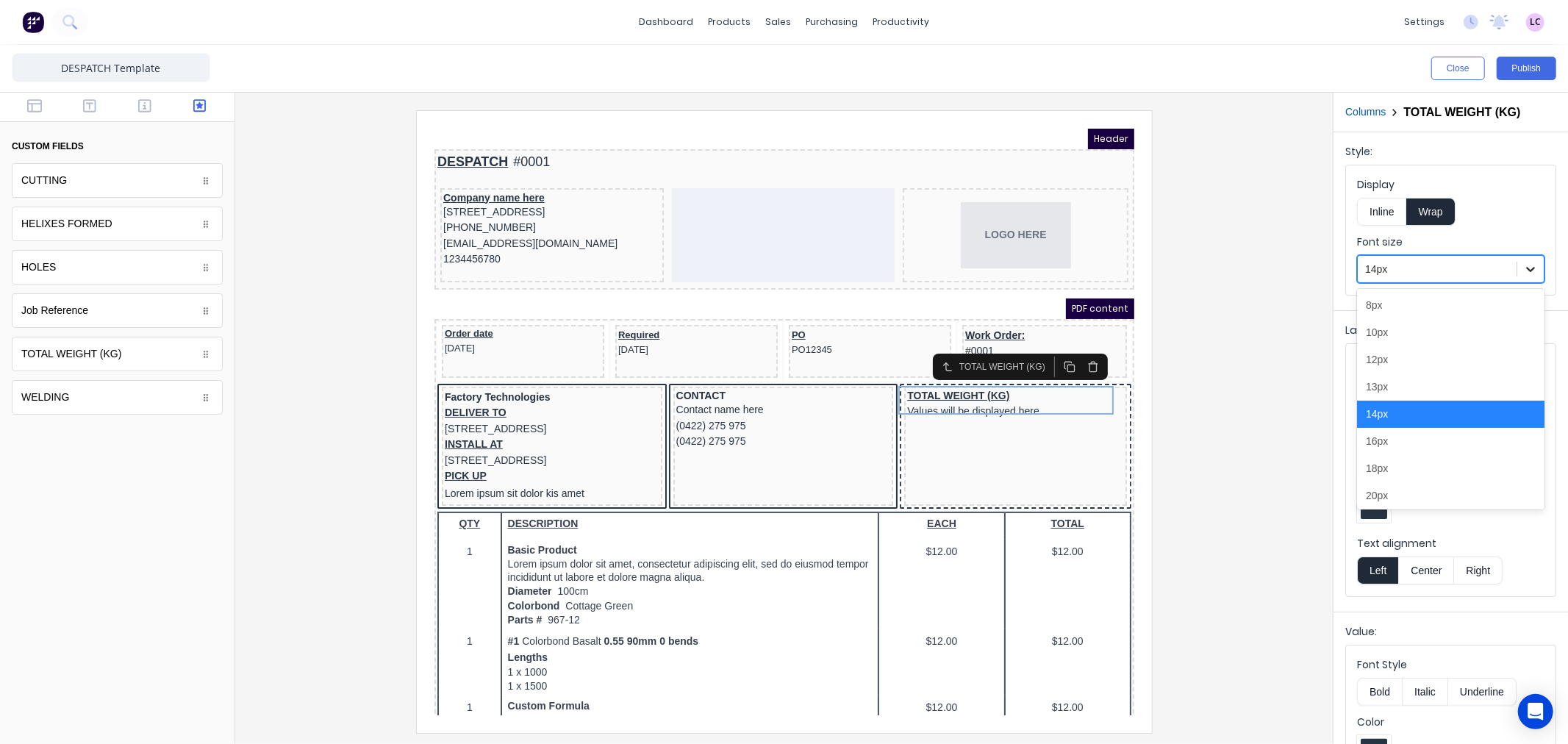
click at [1523, 269] on icon at bounding box center [1530, 269] width 15 height 15
click at [1403, 495] on div "20px" at bounding box center [1451, 496] width 188 height 27
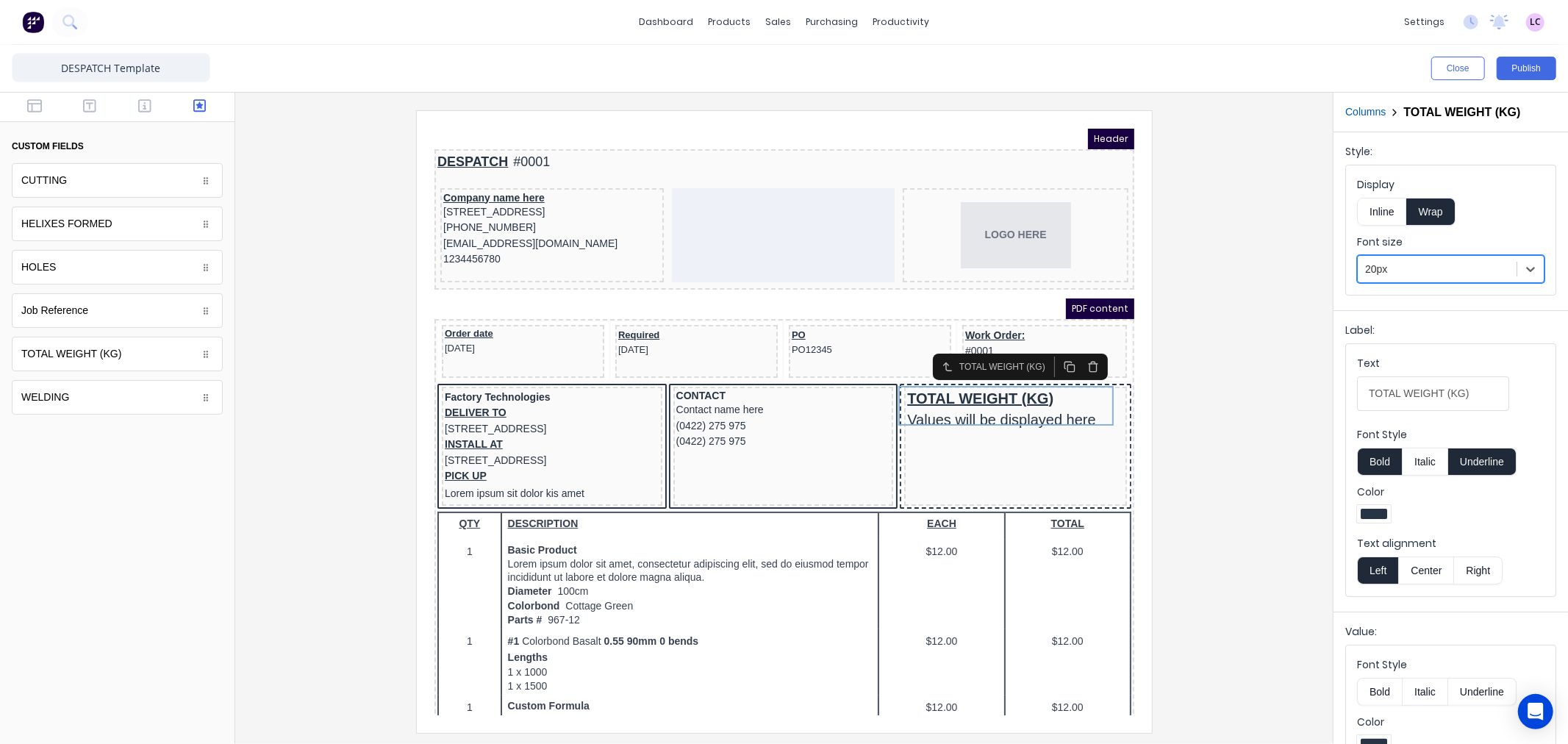
click at [1480, 463] on button "Underline" at bounding box center [1482, 461] width 68 height 28
click at [1527, 67] on button "Publish" at bounding box center [1526, 68] width 60 height 23
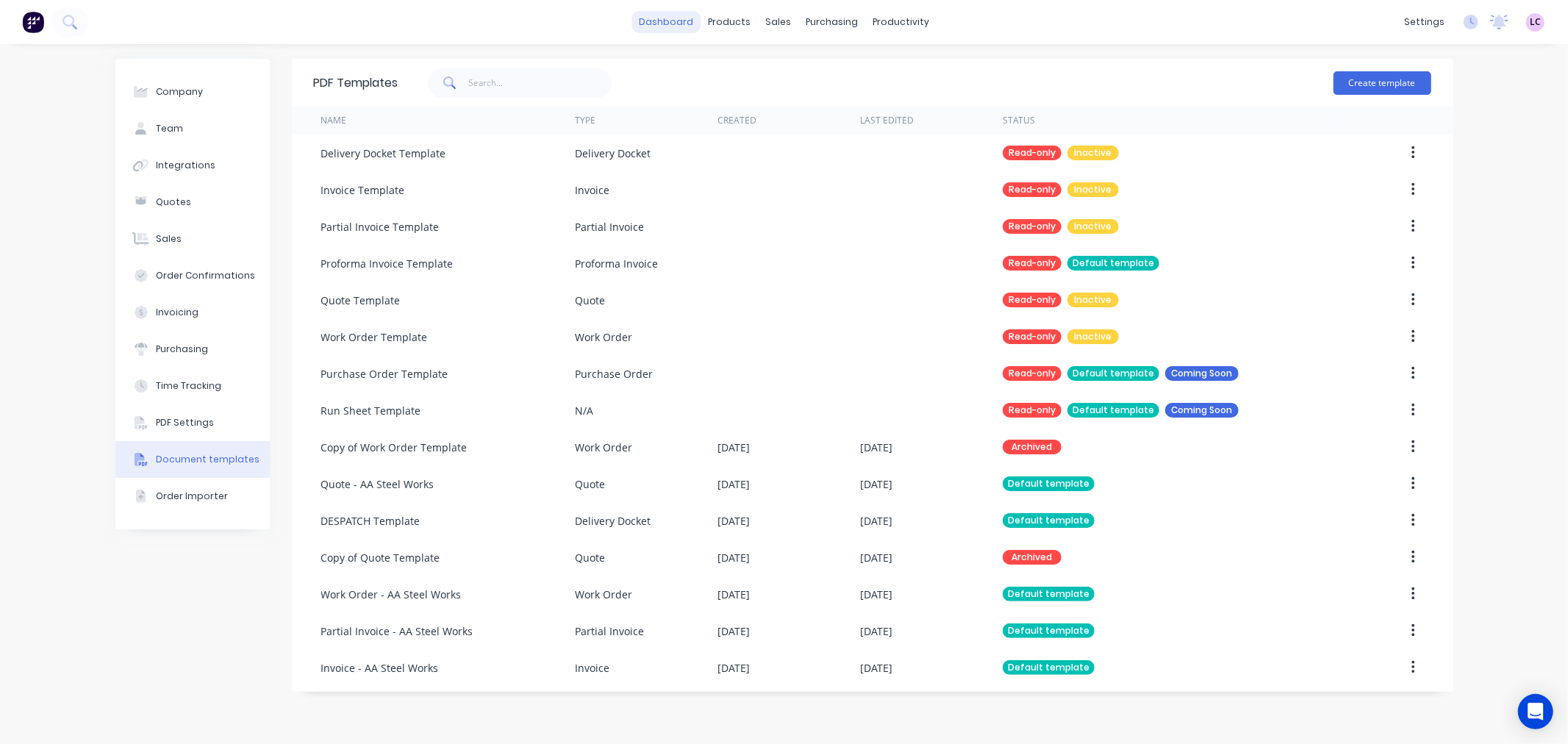
click at [688, 22] on link "dashboard" at bounding box center [665, 21] width 69 height 22
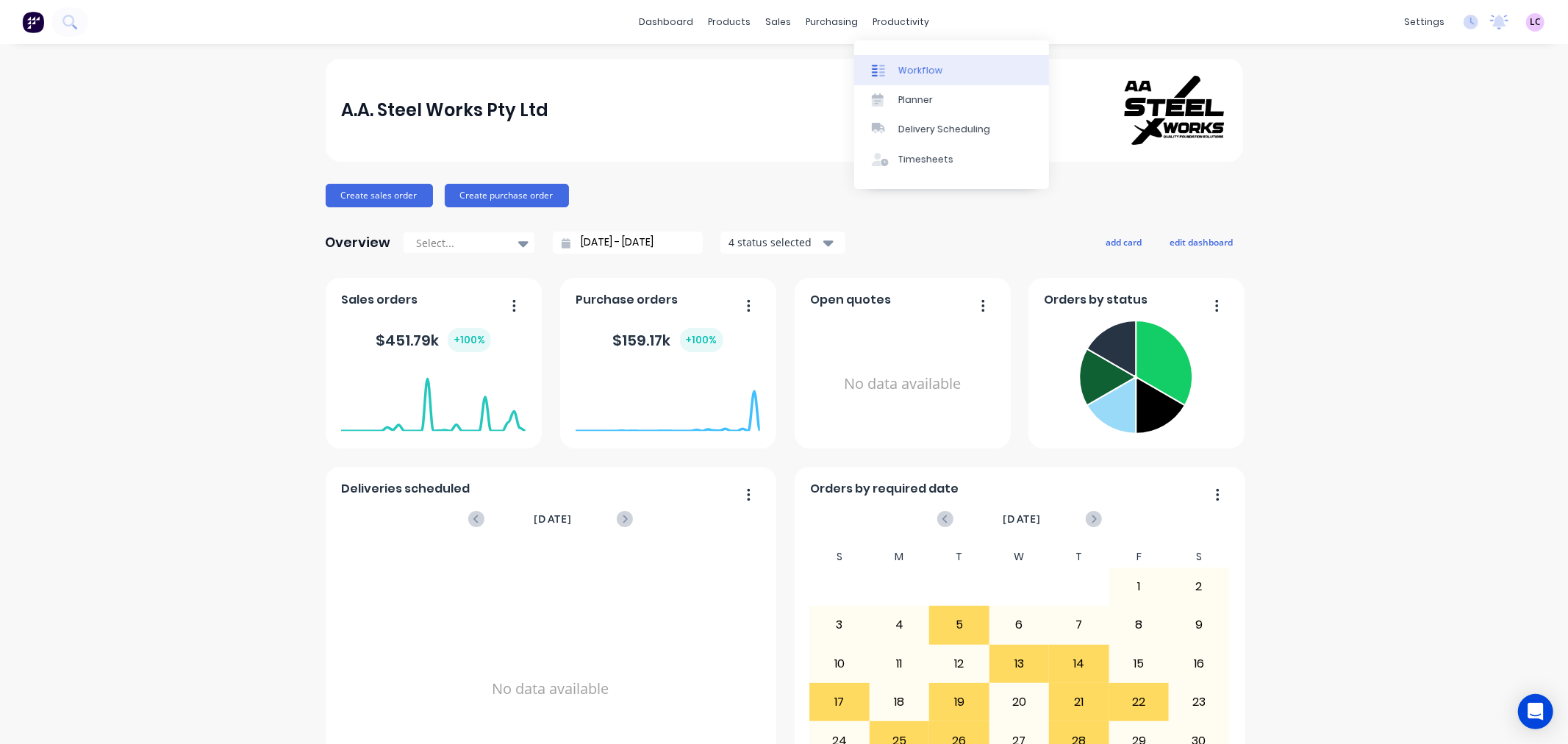
click at [903, 62] on link "Workflow" at bounding box center [951, 69] width 194 height 29
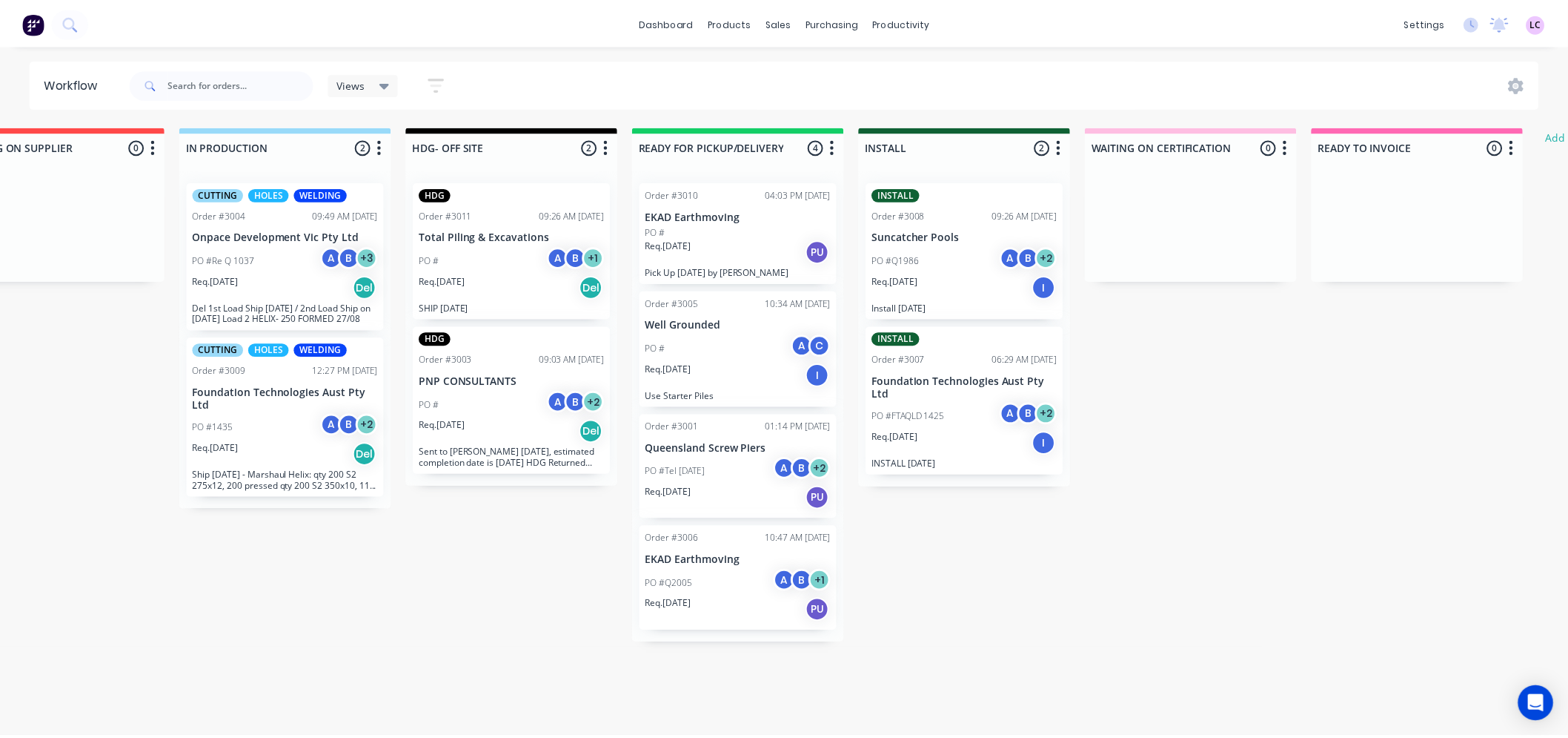
scroll to position [0, 307]
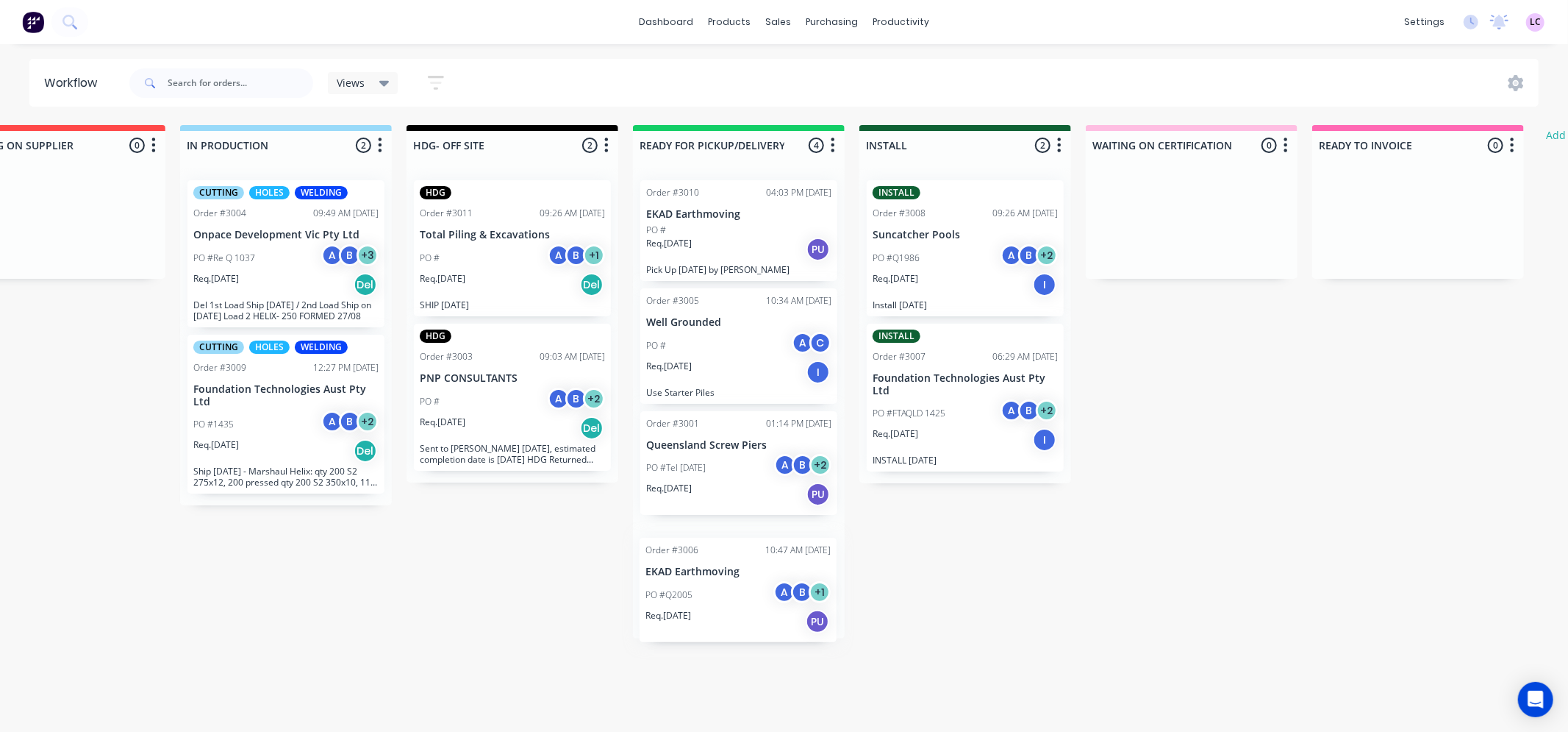
drag, startPoint x: 739, startPoint y: 594, endPoint x: 741, endPoint y: 614, distance: 20.1
click at [741, 614] on div "Order #3010 04:03 PM [DATE] EKAD Earthmoving PO # Req. [DATE] PU Pick Up [DATE]…" at bounding box center [739, 403] width 212 height 470
click at [857, 640] on div "Labels" at bounding box center [857, 631] width 148 height 30
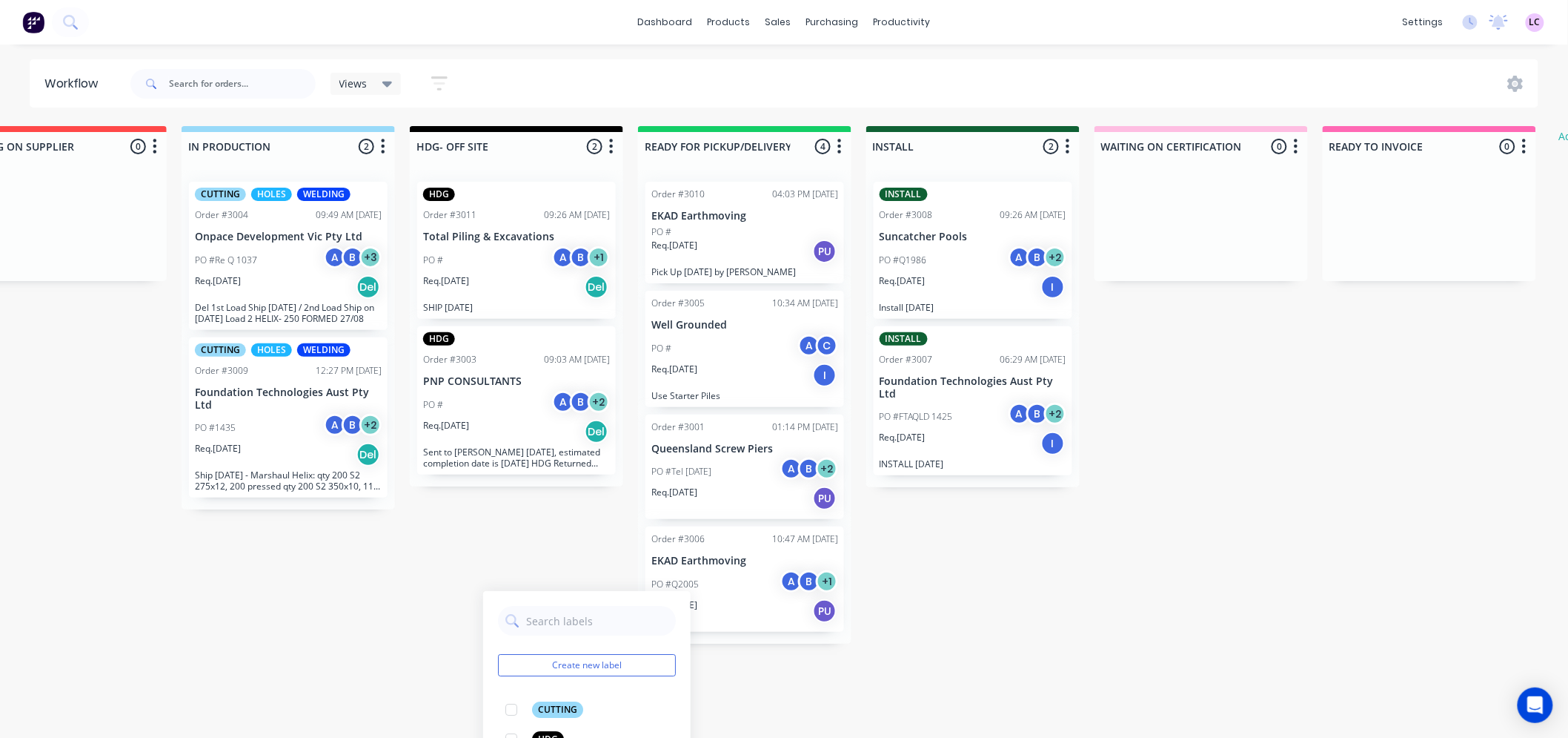
click at [1013, 637] on div "Submitted 2 Status colour #273444 hex #273444 Save Cancel Summaries Total order…" at bounding box center [810, 384] width 2256 height 517
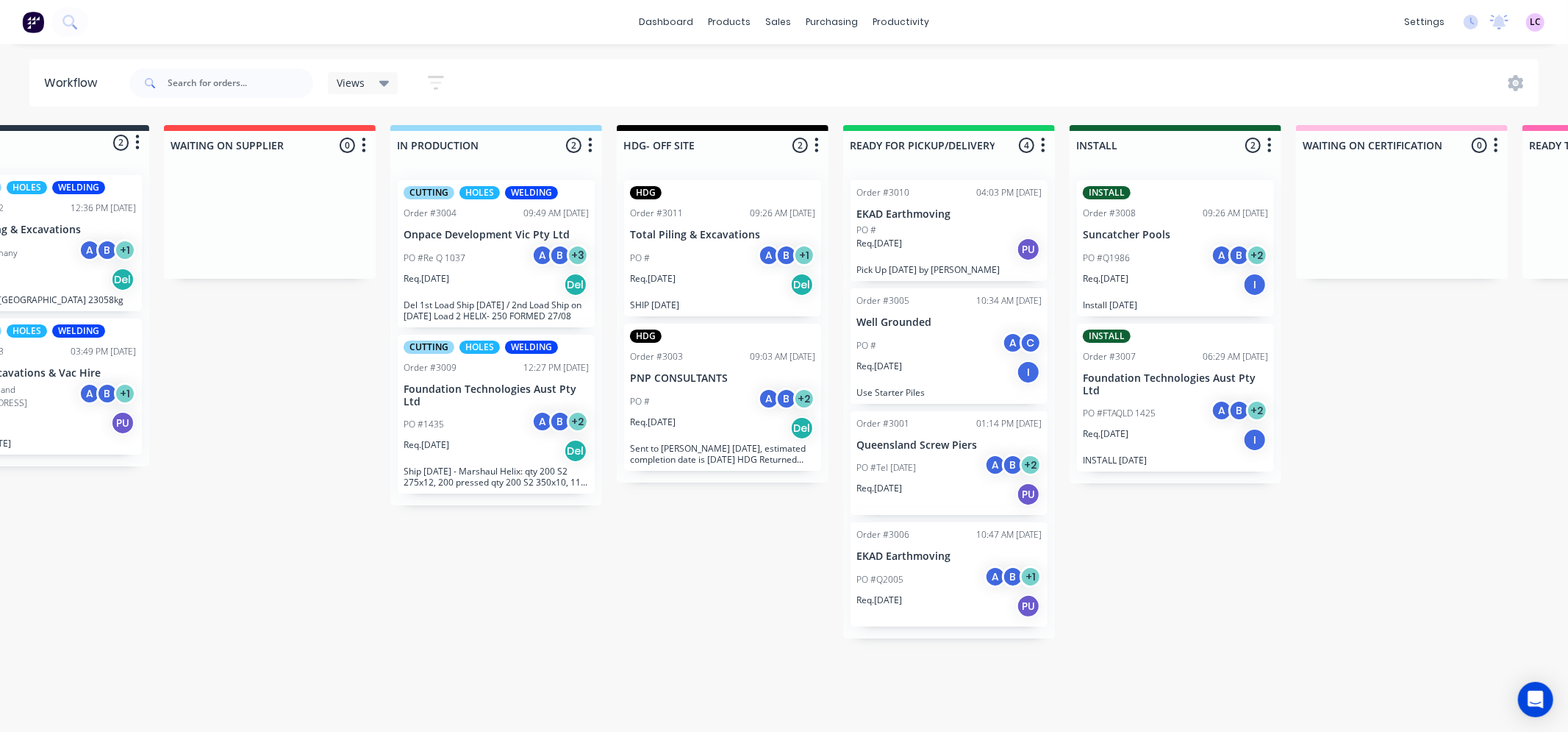
scroll to position [0, 93]
click at [926, 456] on div "PO #Tel [DATE] A B + 2" at bounding box center [951, 467] width 186 height 28
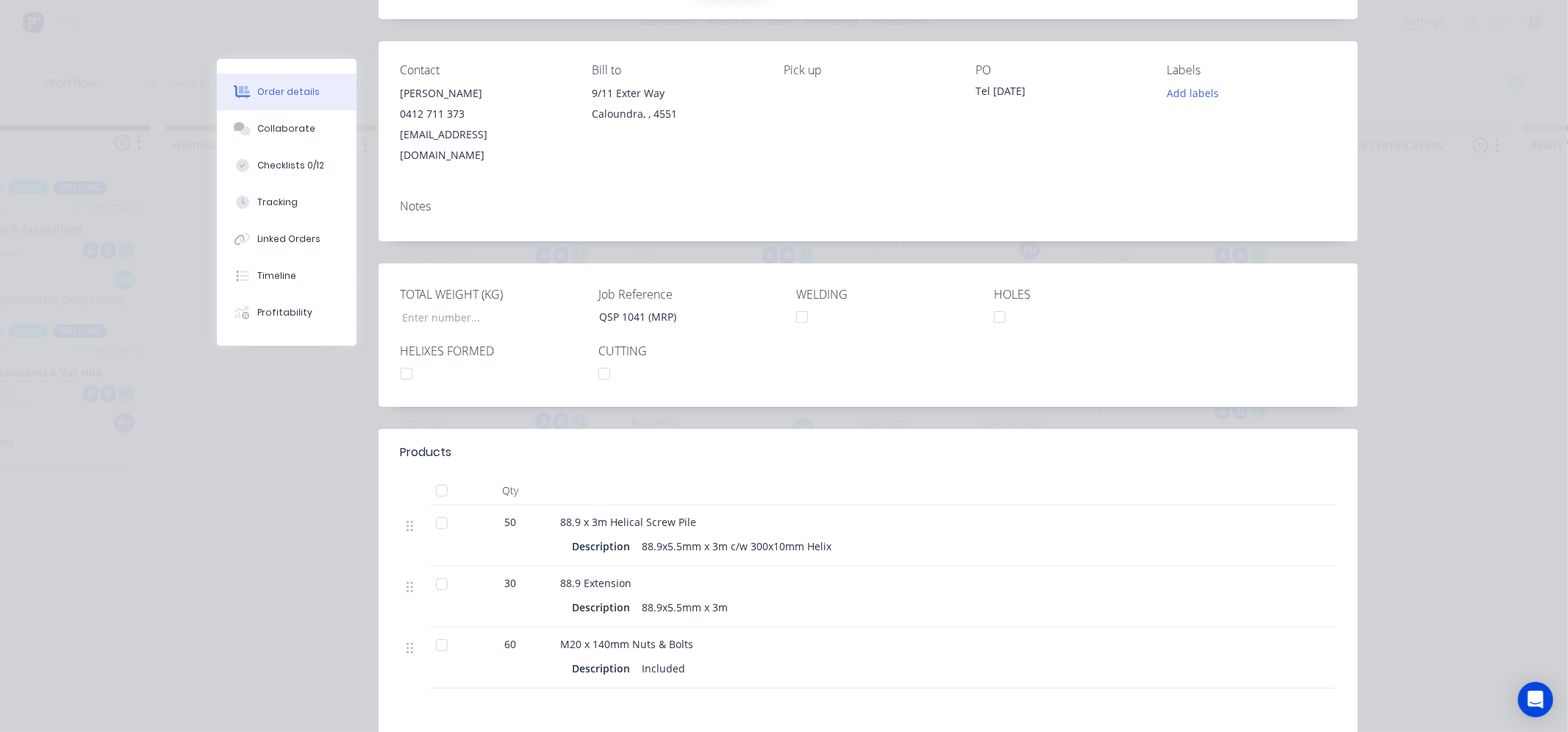
scroll to position [245, 0]
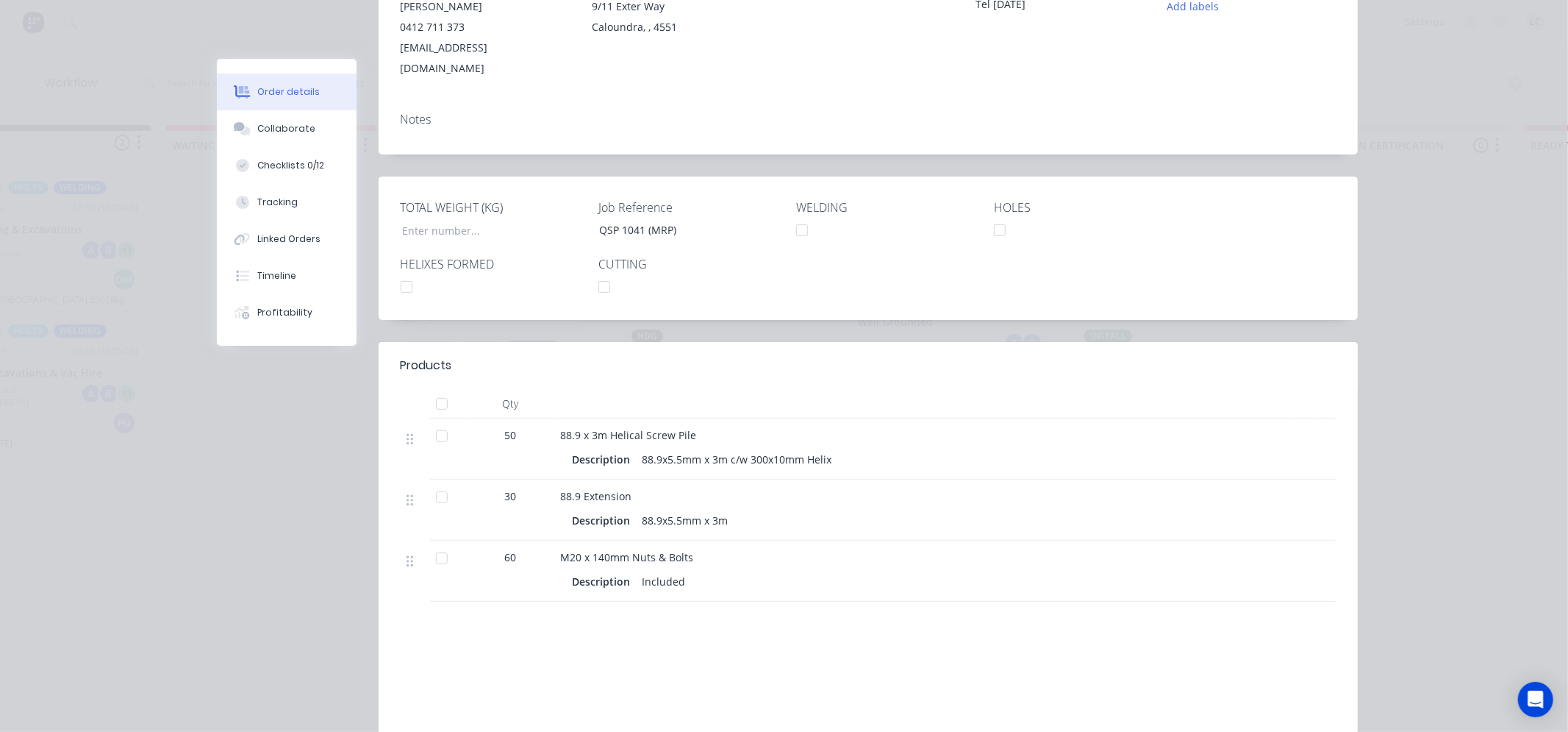
click at [270, 545] on div "Order #3001 - Queensland Screw Piers Close Options Edit Order Created by [PERSO…" at bounding box center [787, 323] width 1141 height 1017
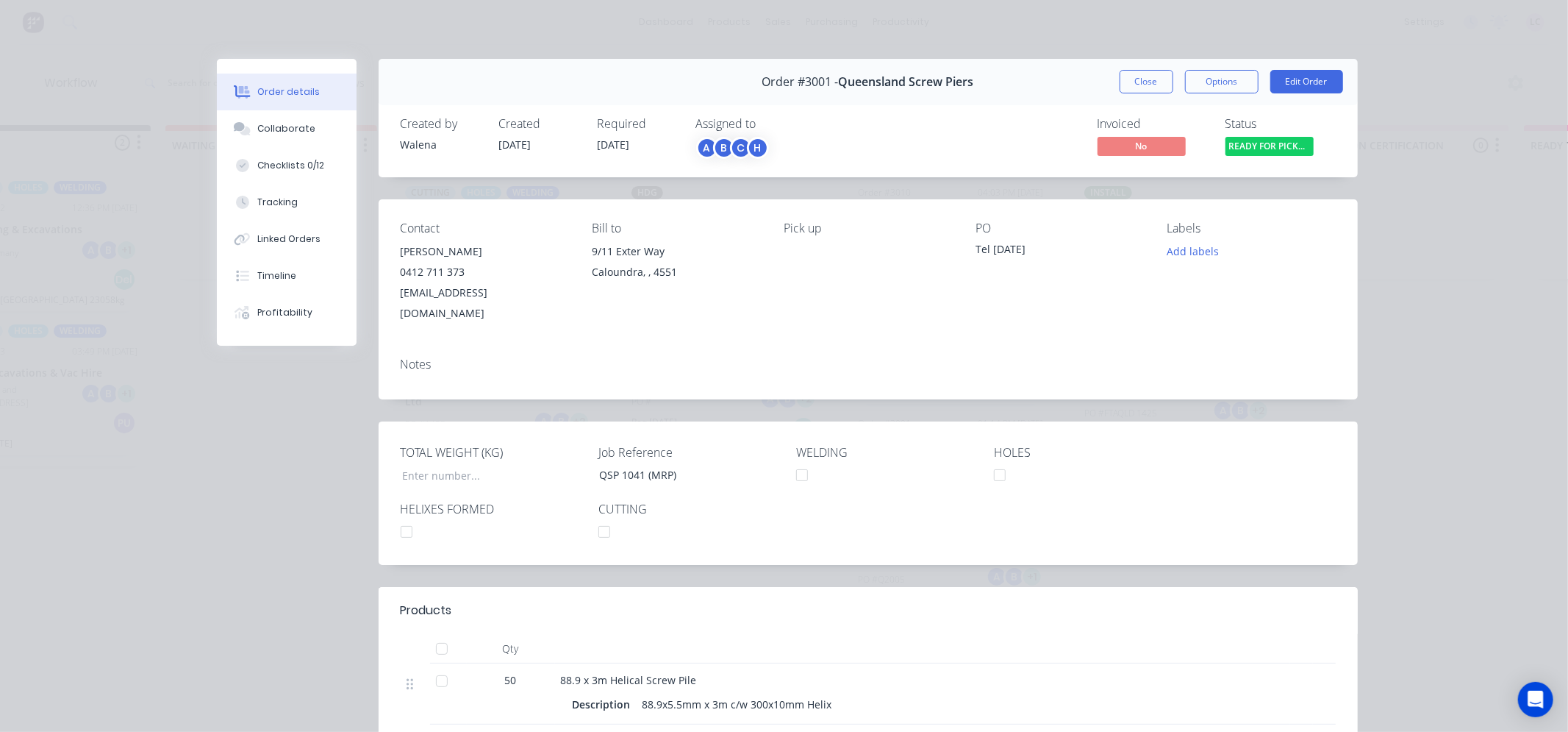
click at [1151, 78] on button "Close" at bounding box center [1146, 81] width 54 height 23
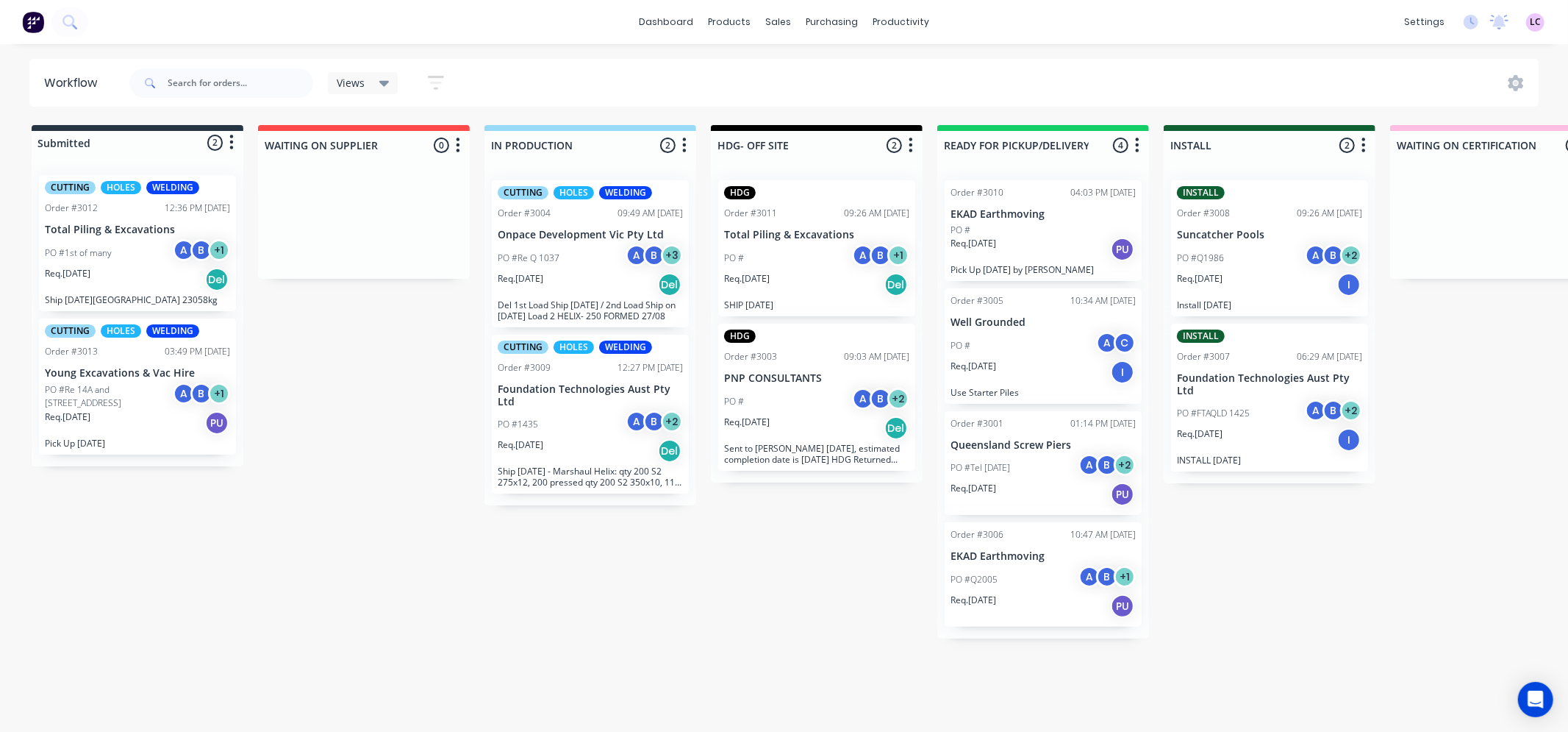
click at [573, 275] on div "Req. [DATE] Del" at bounding box center [590, 284] width 186 height 25
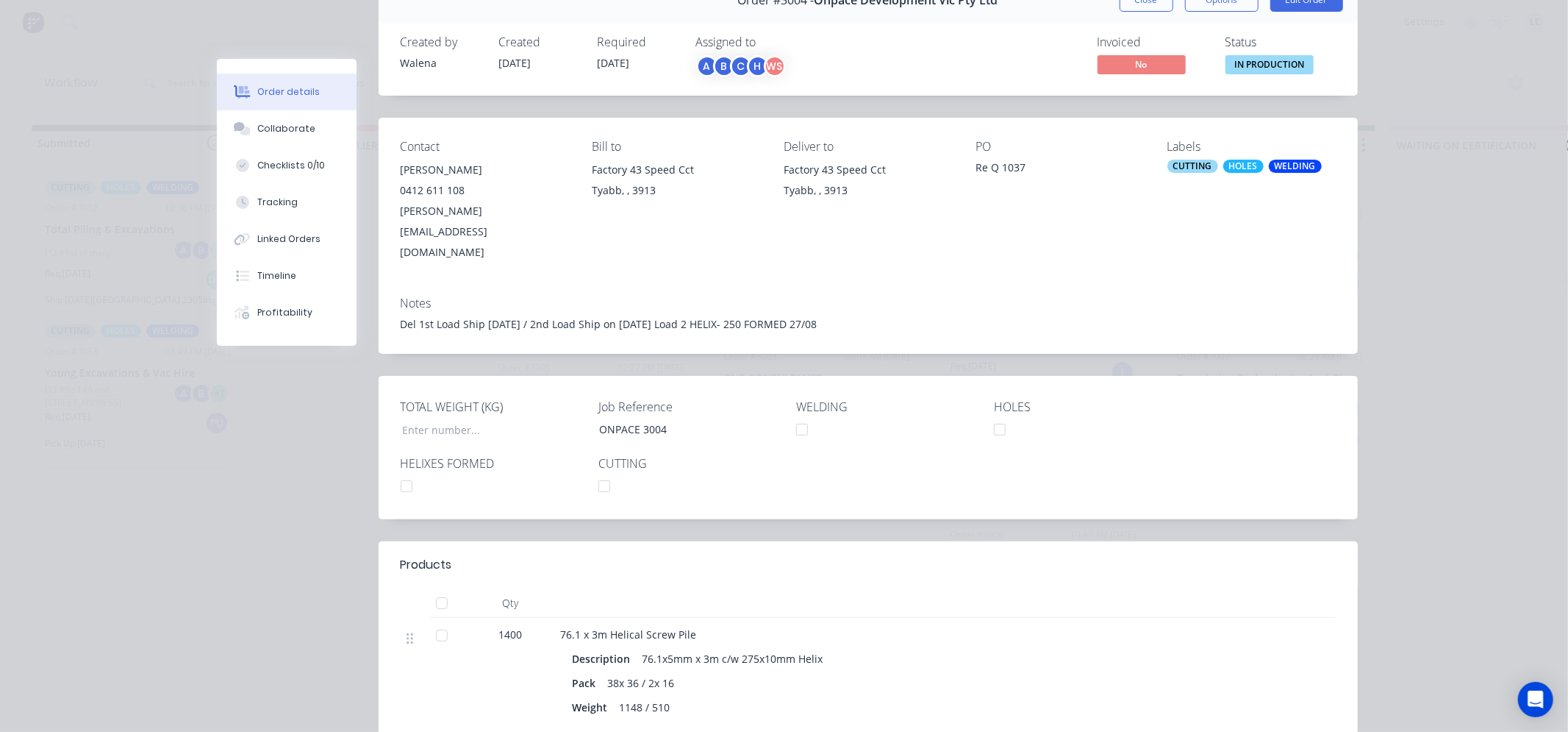
scroll to position [163, 0]
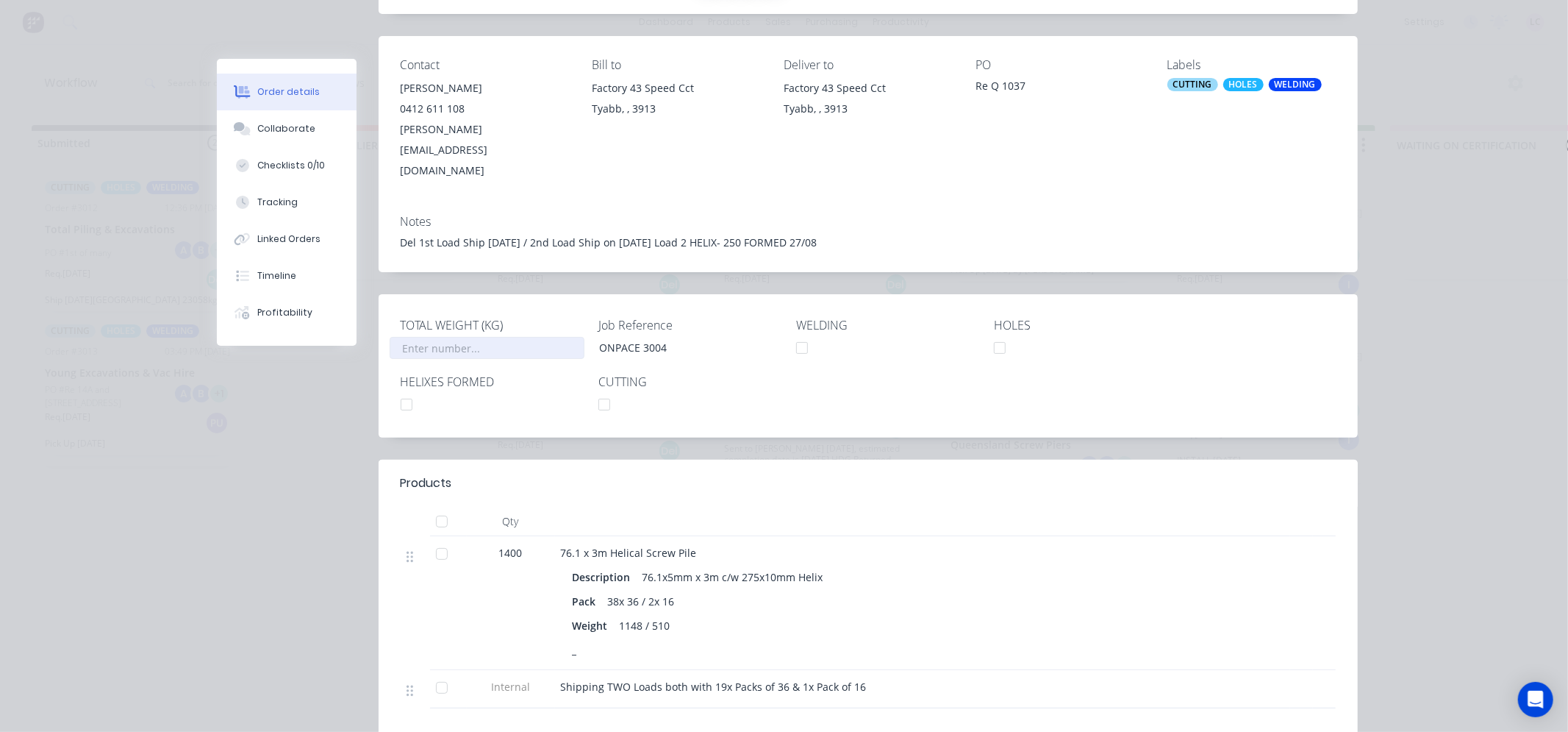
click at [421, 337] on input "TOTAL WEIGHT (KG)" at bounding box center [487, 348] width 194 height 22
click at [1472, 401] on div "Order details Collaborate Checklists 0/10 Tracking Linked Orders Timeline Profi…" at bounding box center [784, 366] width 1568 height 732
click at [439, 337] on input "44644" at bounding box center [487, 348] width 194 height 22
type input "4"
type input "22,322"
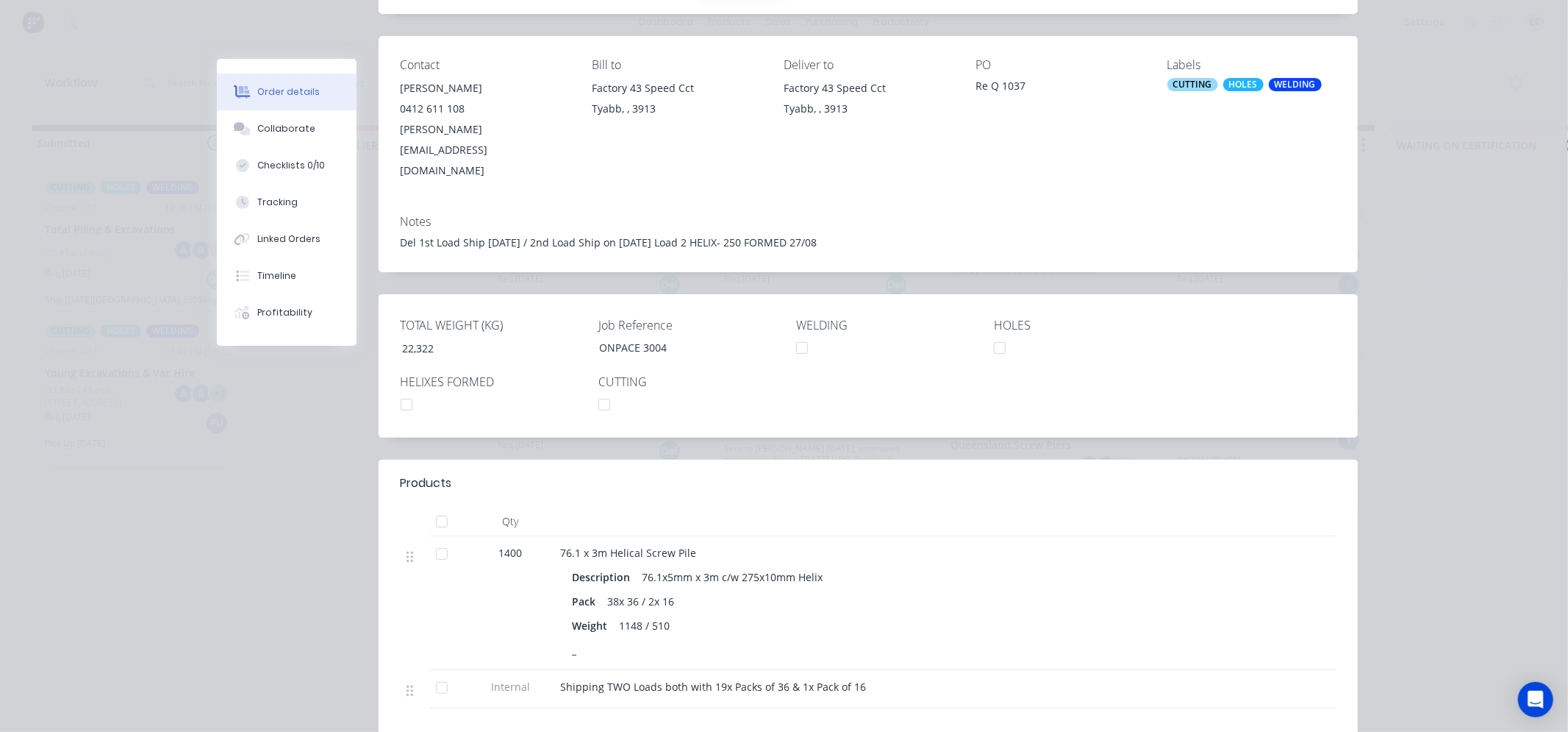
click at [1219, 474] on div at bounding box center [967, 483] width 737 height 18
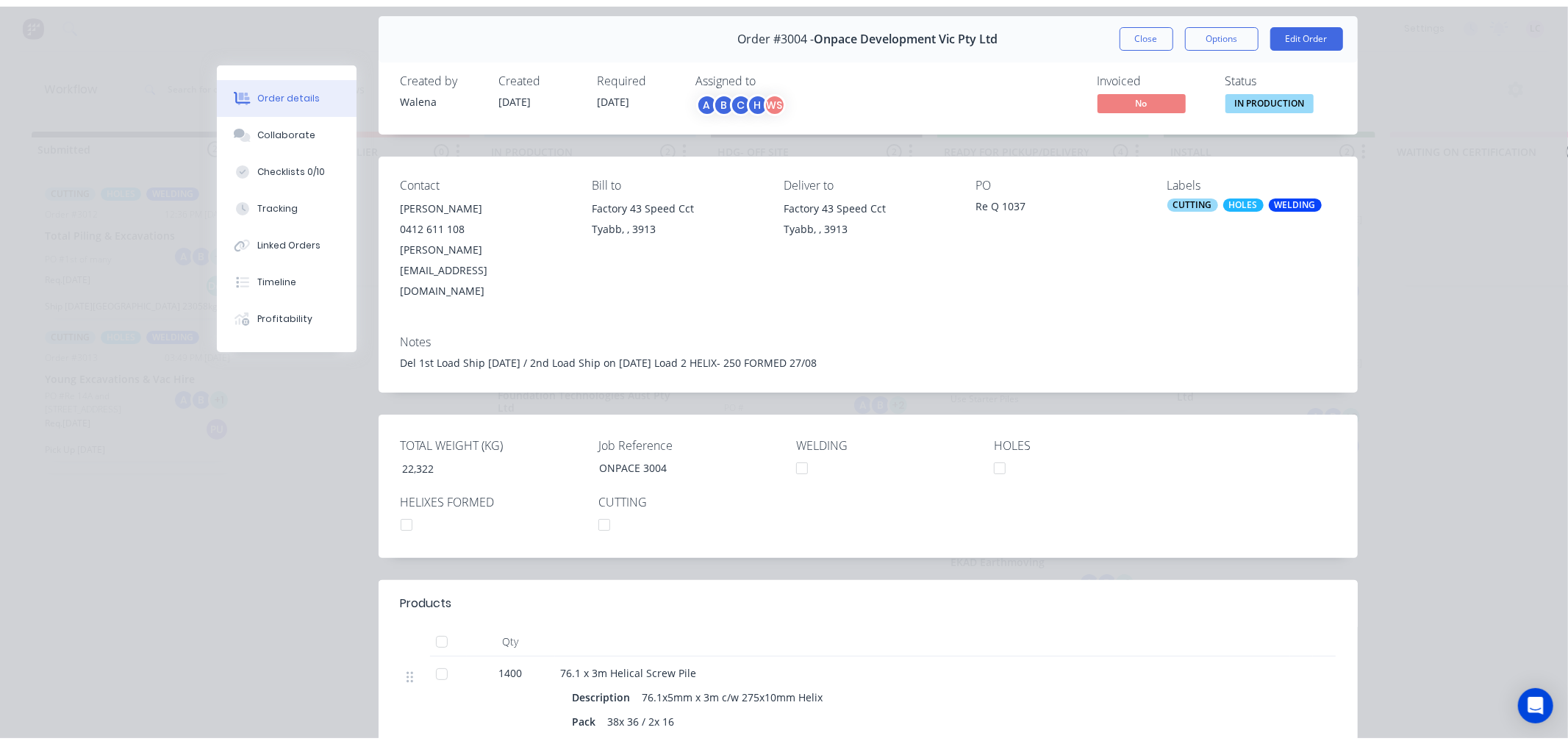
scroll to position [0, 0]
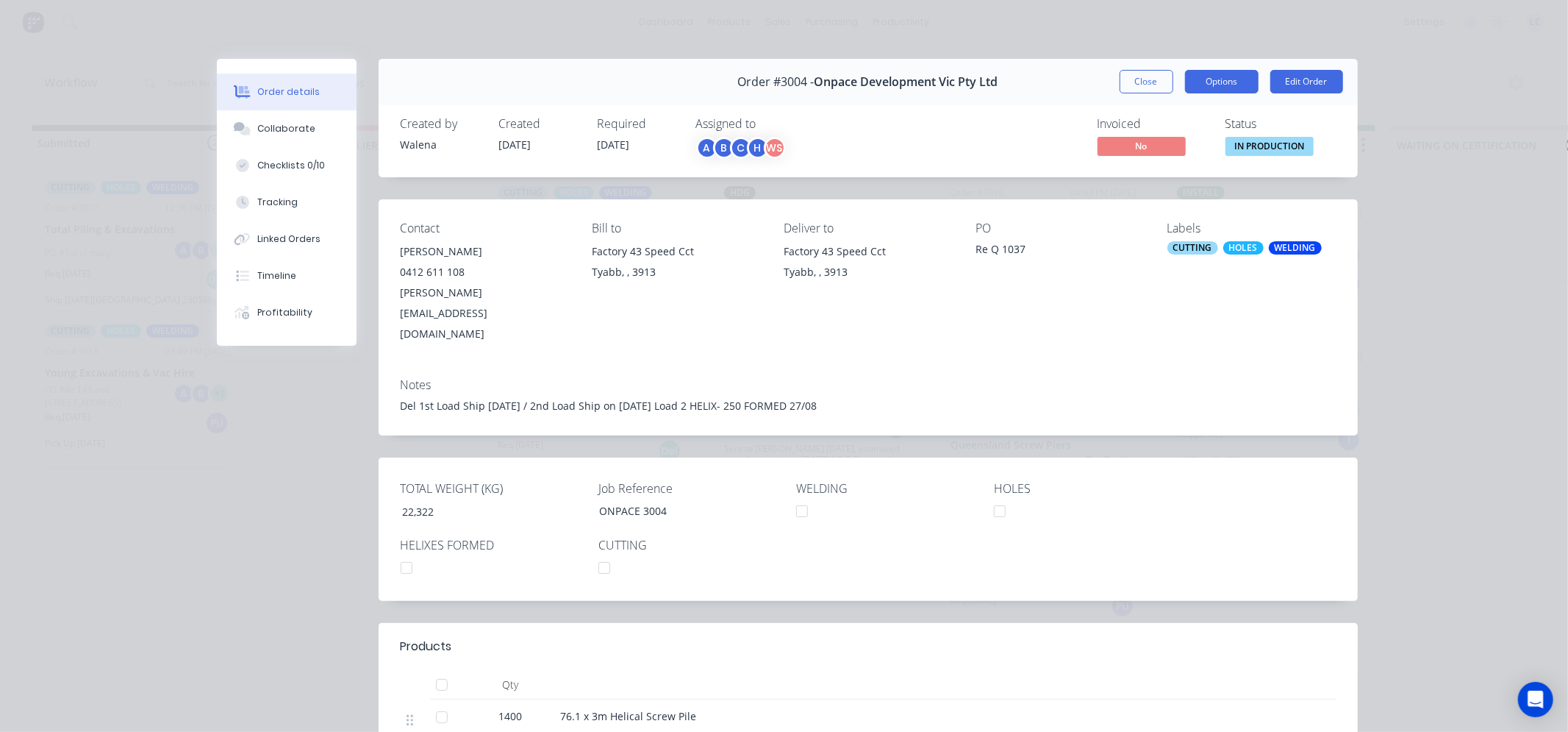
click at [1210, 79] on button "Options" at bounding box center [1221, 81] width 73 height 23
click at [1133, 171] on div "Delivery Docket" at bounding box center [1181, 179] width 128 height 22
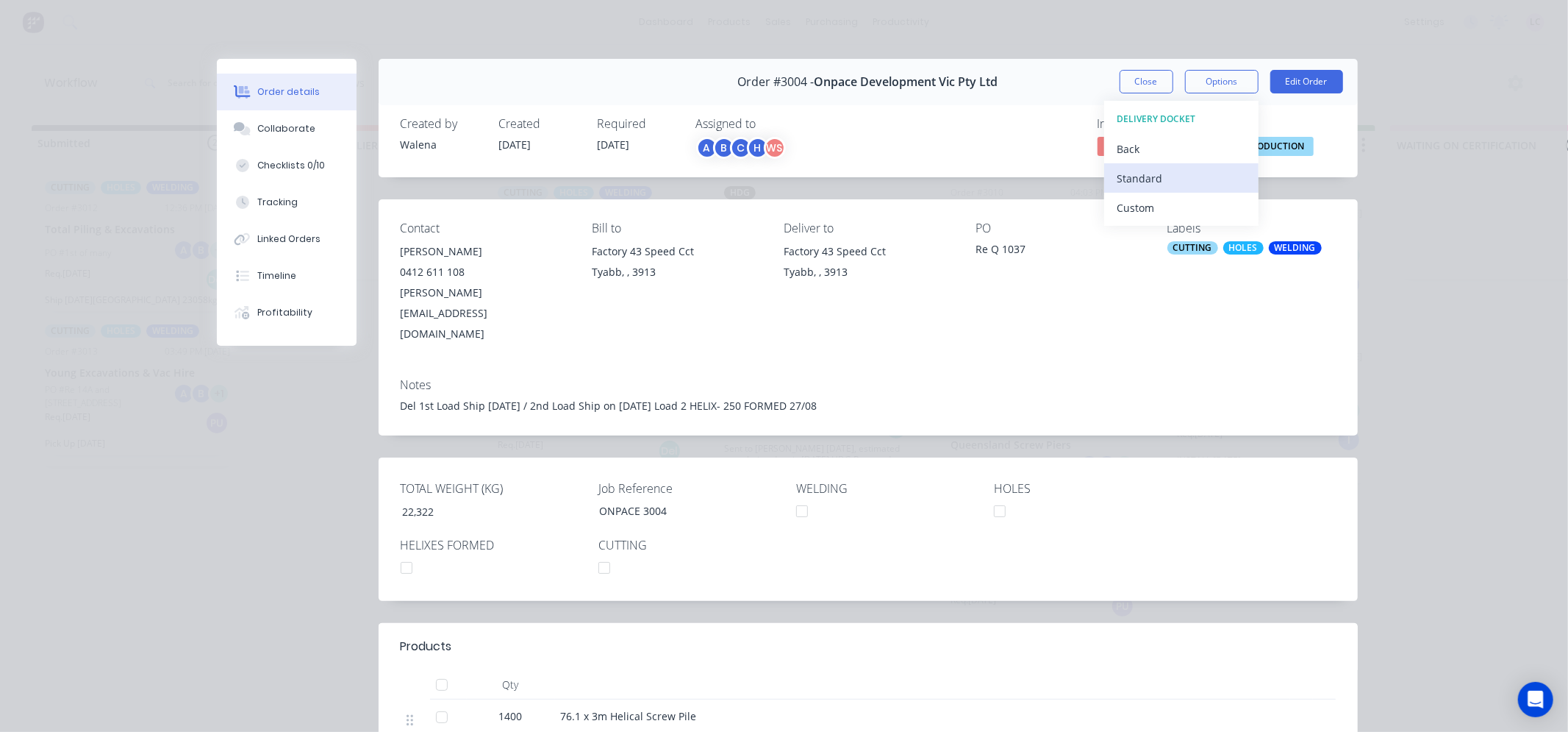
click at [1148, 174] on div "Standard" at bounding box center [1181, 179] width 128 height 22
click at [1186, 207] on div "Custom" at bounding box center [1181, 208] width 128 height 22
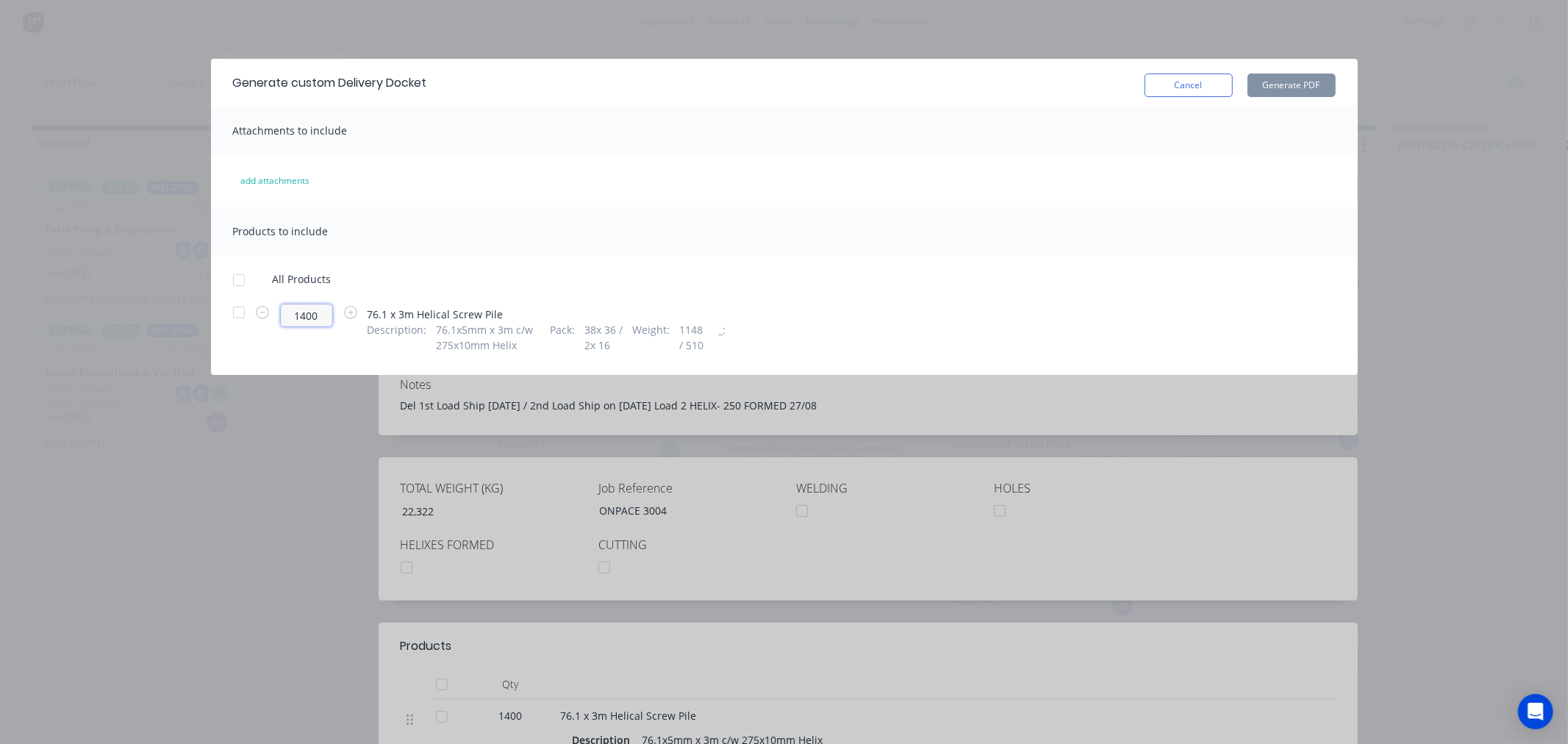
drag, startPoint x: 324, startPoint y: 311, endPoint x: 273, endPoint y: 320, distance: 51.8
click at [273, 320] on span "1400" at bounding box center [306, 315] width 69 height 22
type input "700"
click at [423, 181] on div "add attachments" at bounding box center [784, 181] width 1147 height 23
click at [238, 275] on div at bounding box center [239, 280] width 29 height 29
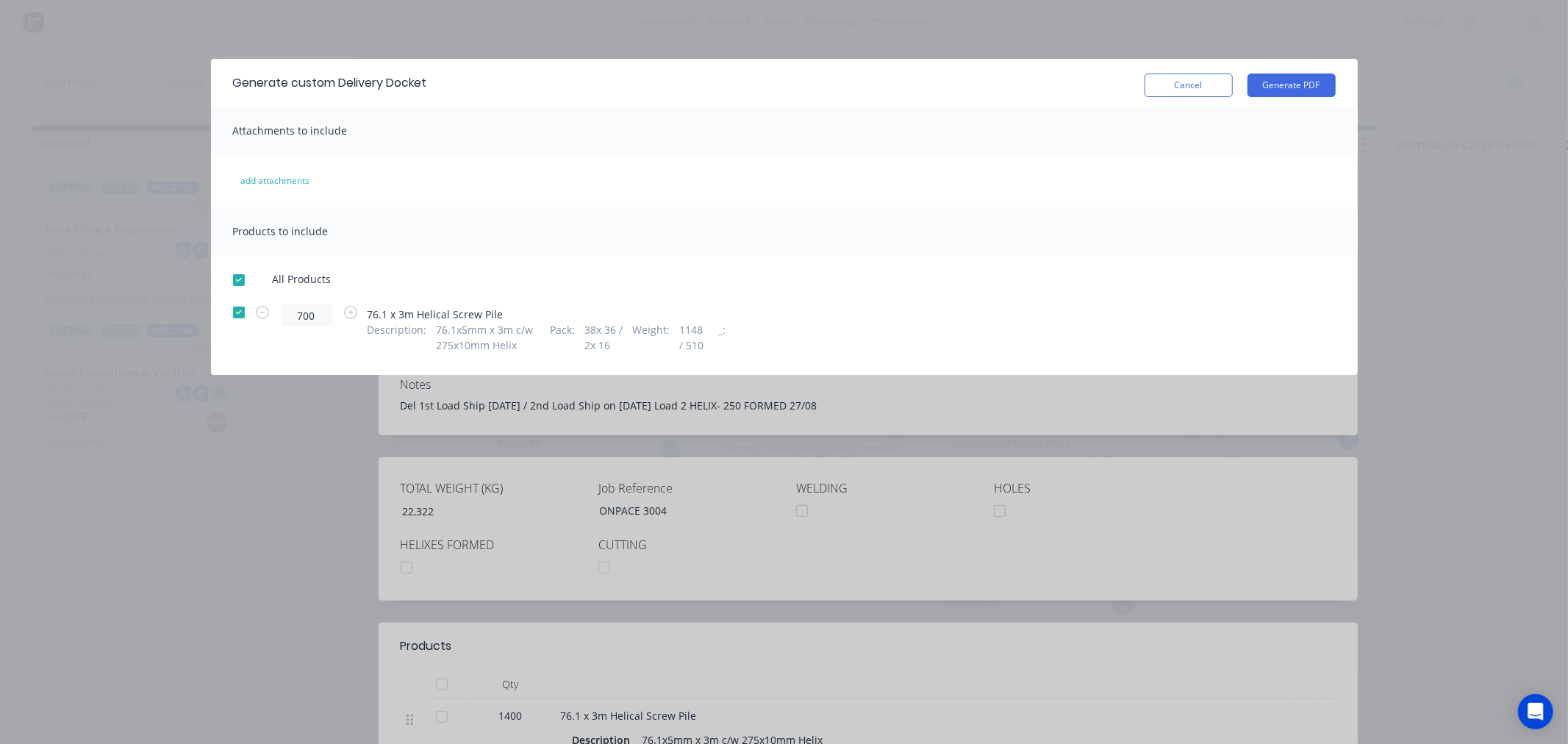
click at [614, 327] on span "38x 36 / 2x 16" at bounding box center [604, 338] width 39 height 31
drag, startPoint x: 608, startPoint y: 327, endPoint x: 586, endPoint y: 331, distance: 22.4
click at [586, 331] on span "38x 36 / 2x 16" at bounding box center [604, 338] width 39 height 31
click at [1262, 84] on button "Generate PDF" at bounding box center [1292, 85] width 88 height 23
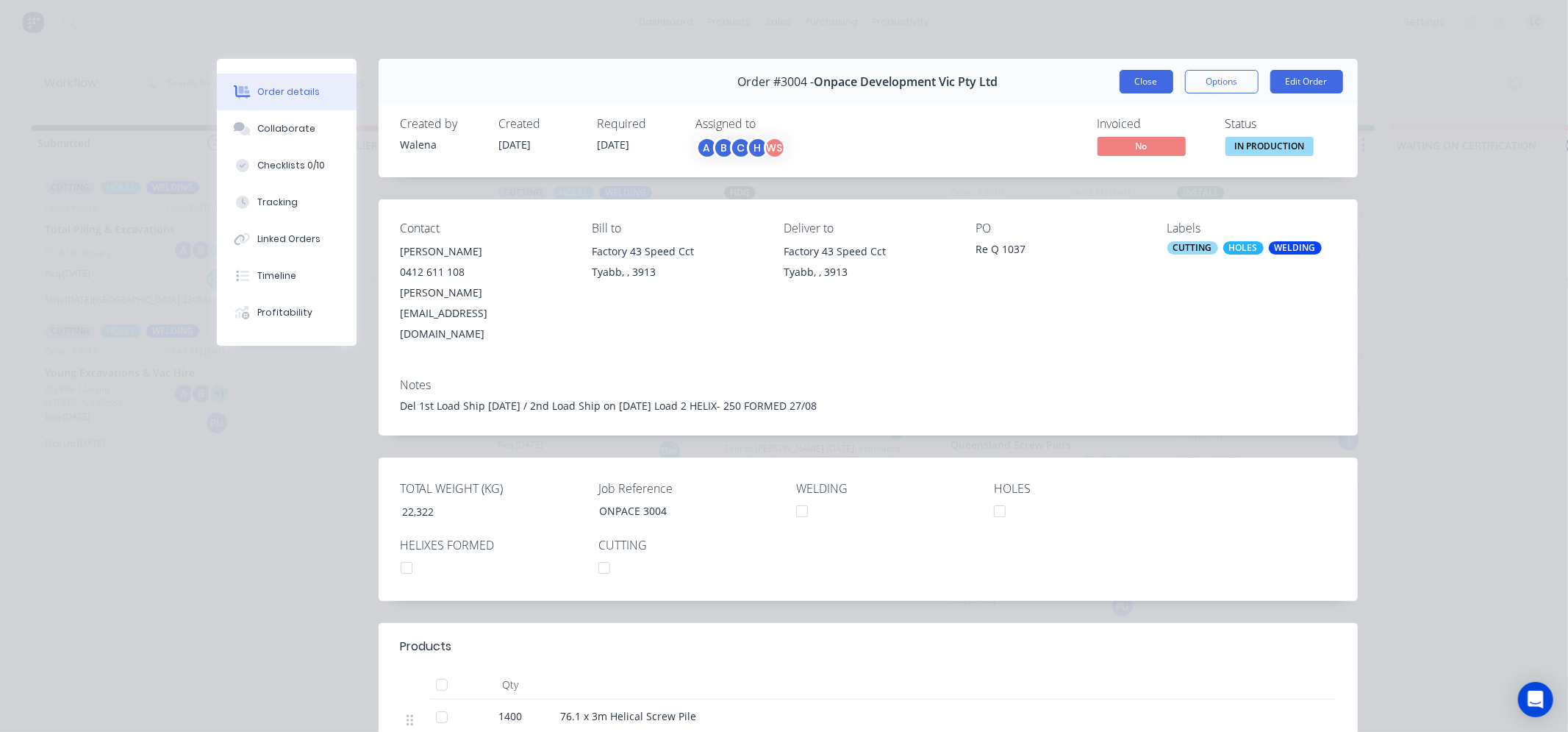
click at [1140, 73] on button "Close" at bounding box center [1146, 81] width 54 height 23
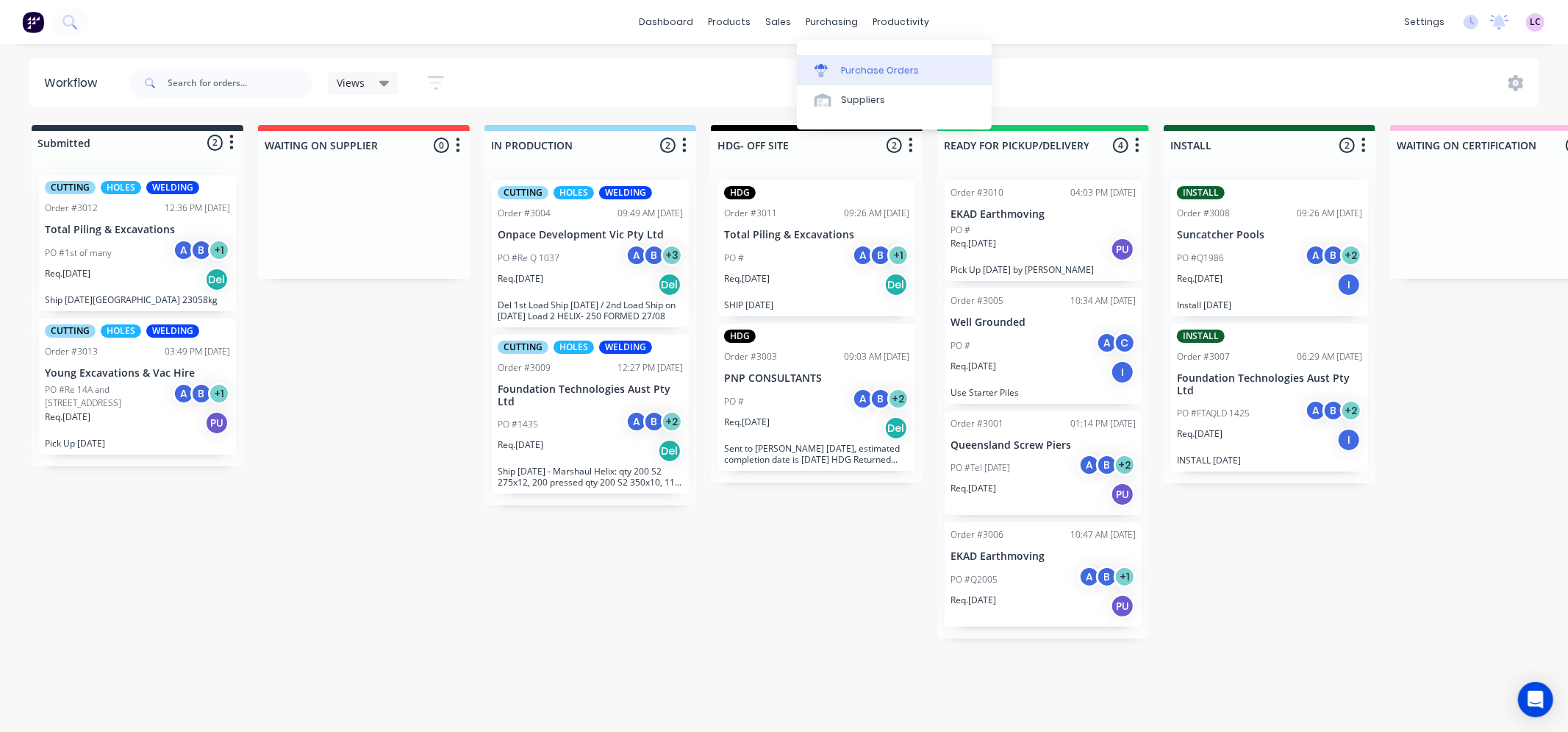
click at [863, 69] on div "Purchase Orders" at bounding box center [880, 70] width 78 height 14
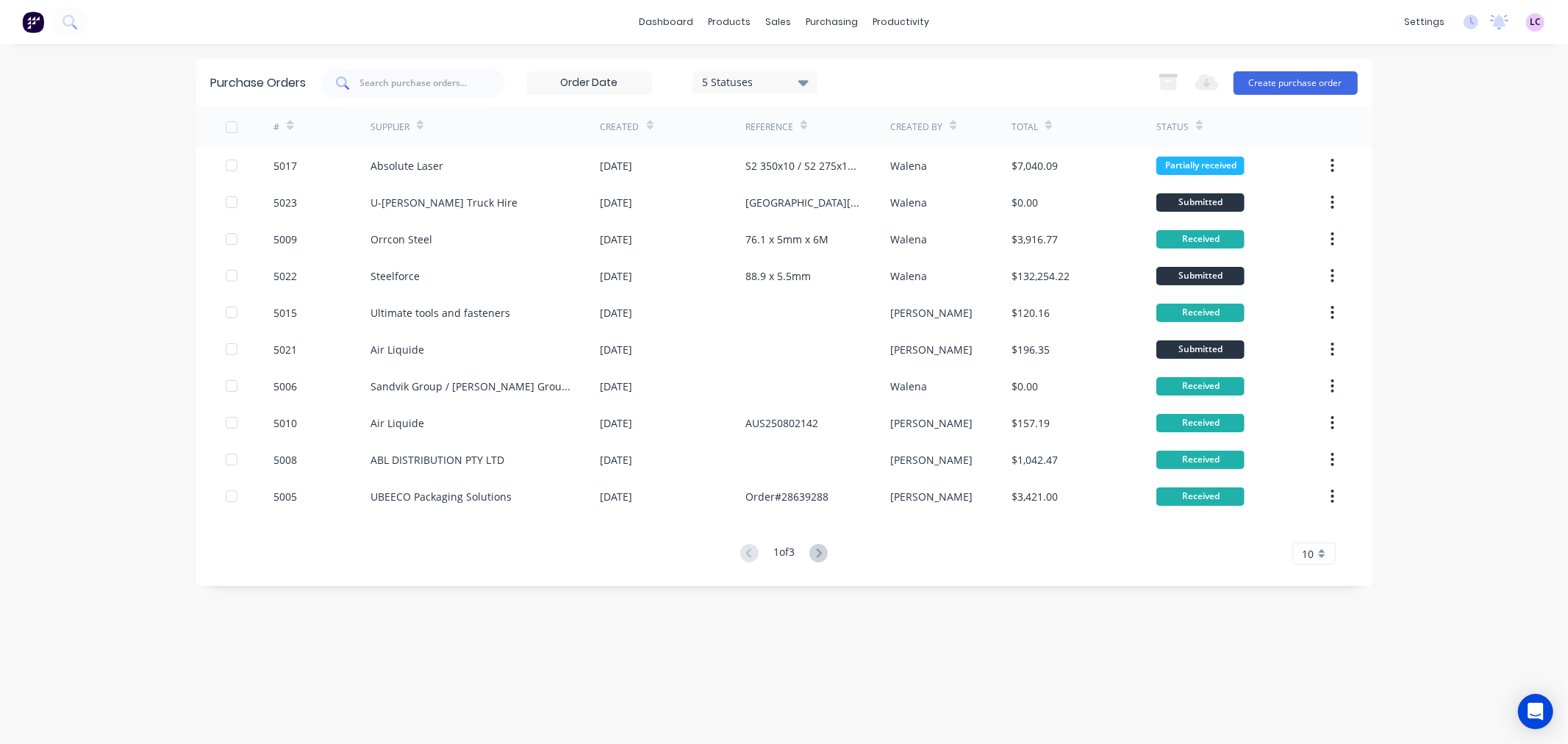
click at [406, 89] on input "text" at bounding box center [420, 83] width 119 height 14
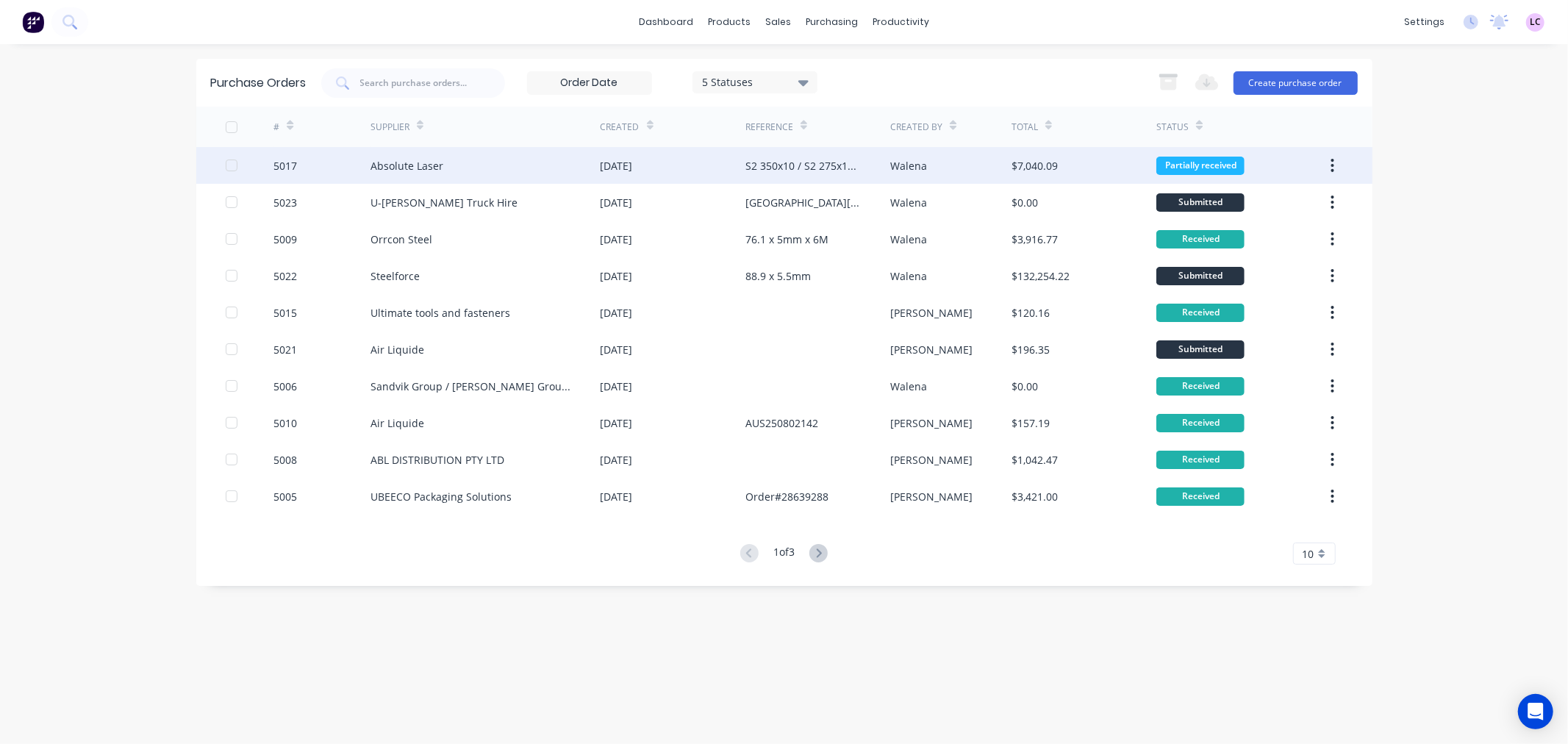
click at [425, 158] on div "Absolute Laser" at bounding box center [406, 166] width 72 height 16
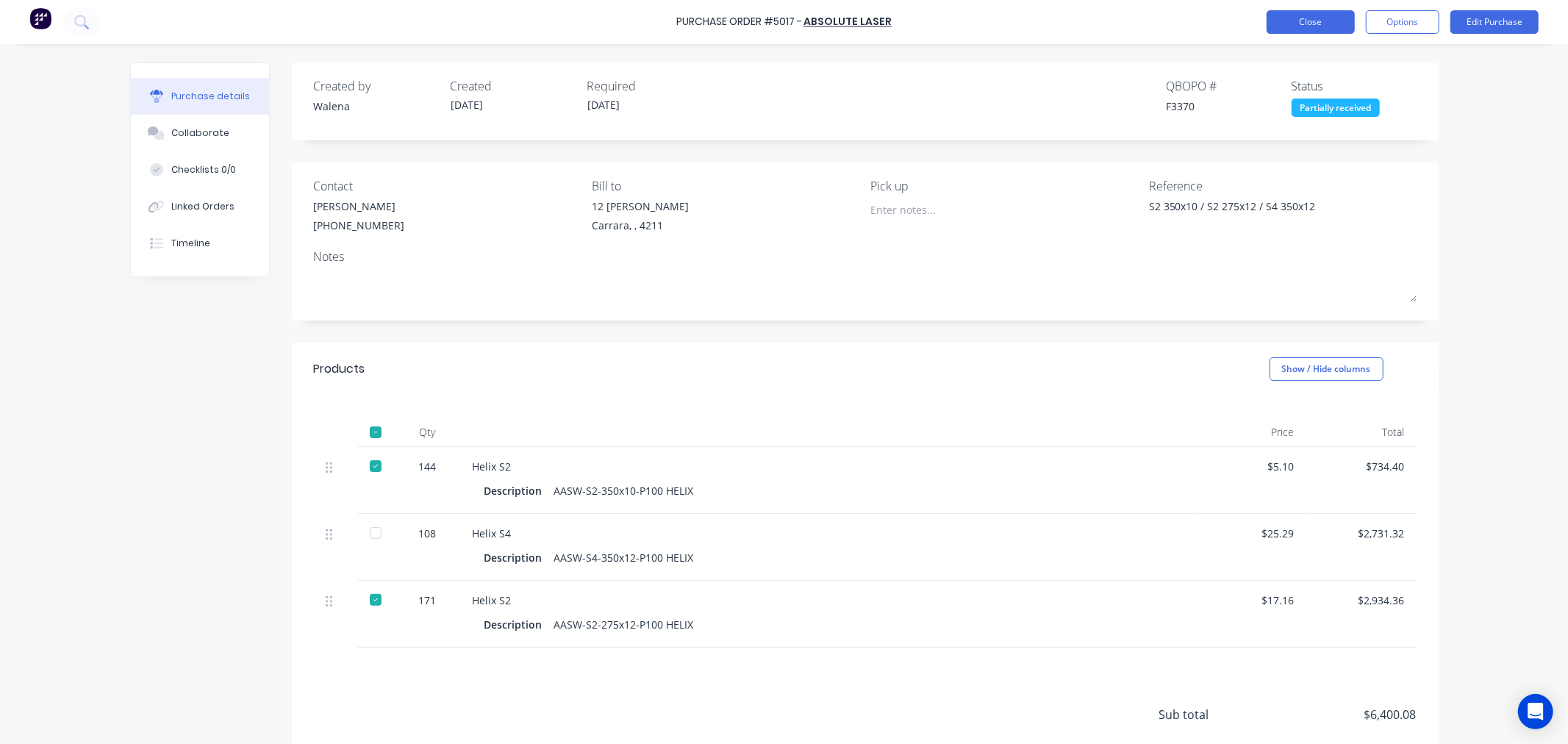
click at [1288, 25] on button "Close" at bounding box center [1311, 22] width 88 height 23
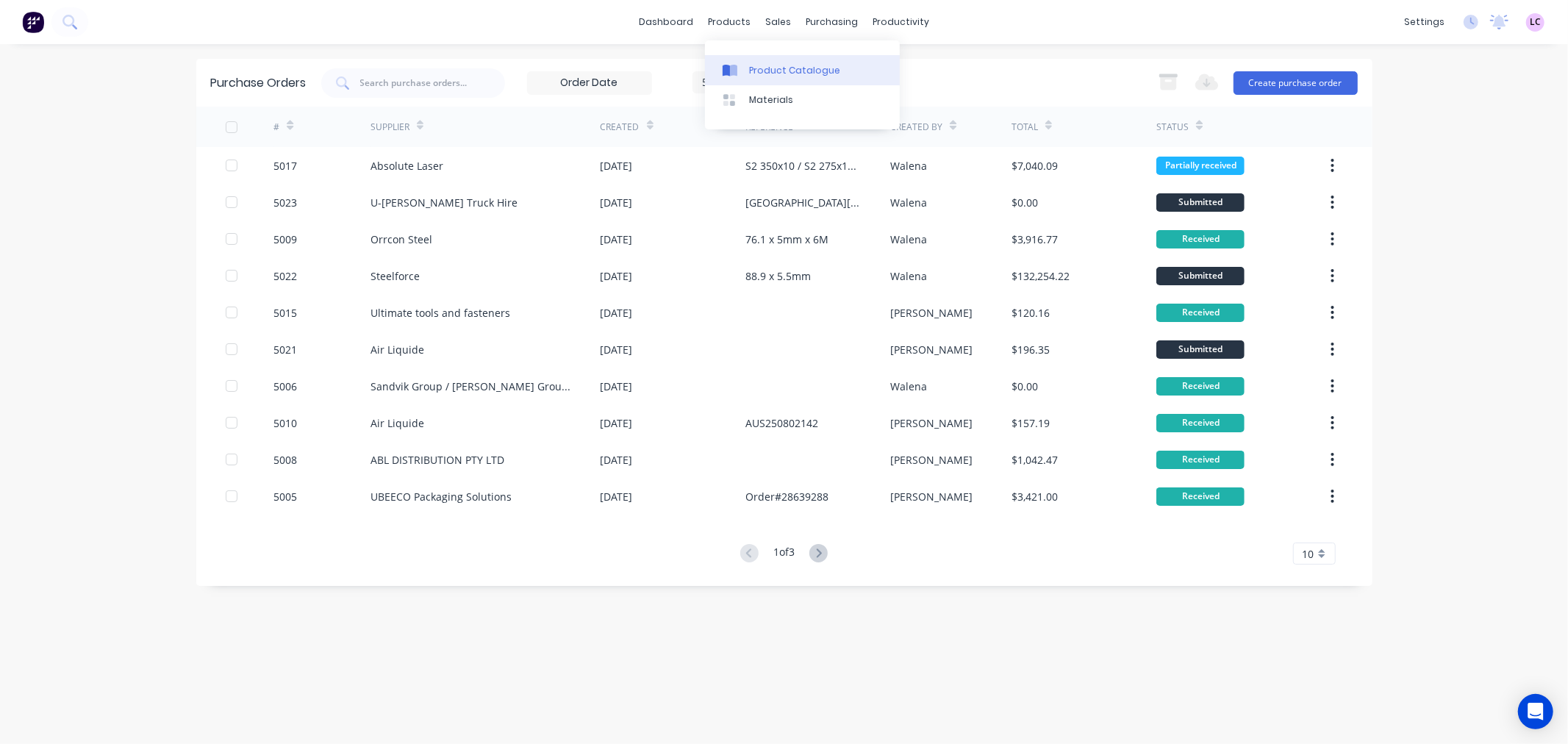
click at [755, 72] on div "Product Catalogue" at bounding box center [794, 70] width 91 height 14
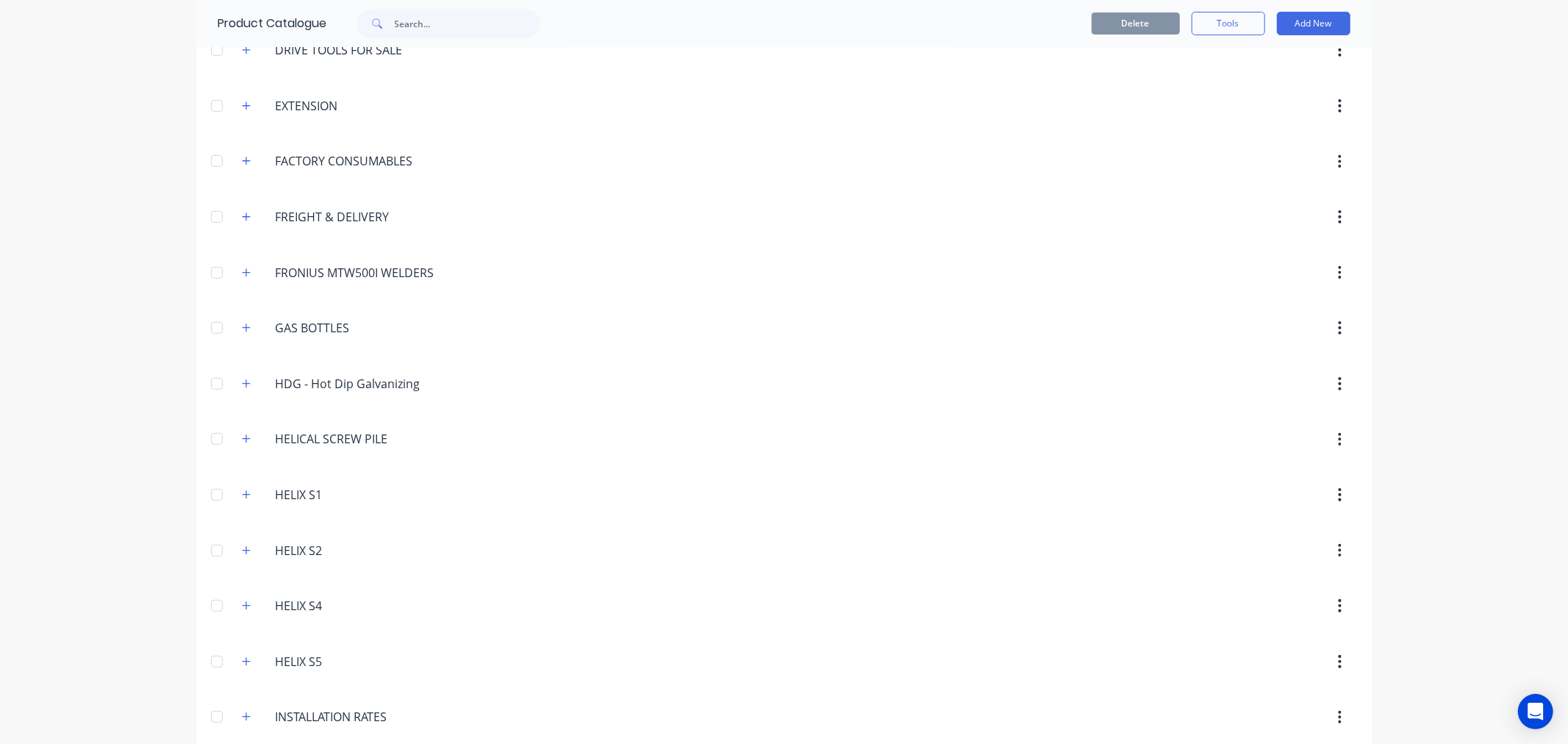
scroll to position [408, 0]
click at [242, 494] on icon "button" at bounding box center [246, 495] width 8 height 8
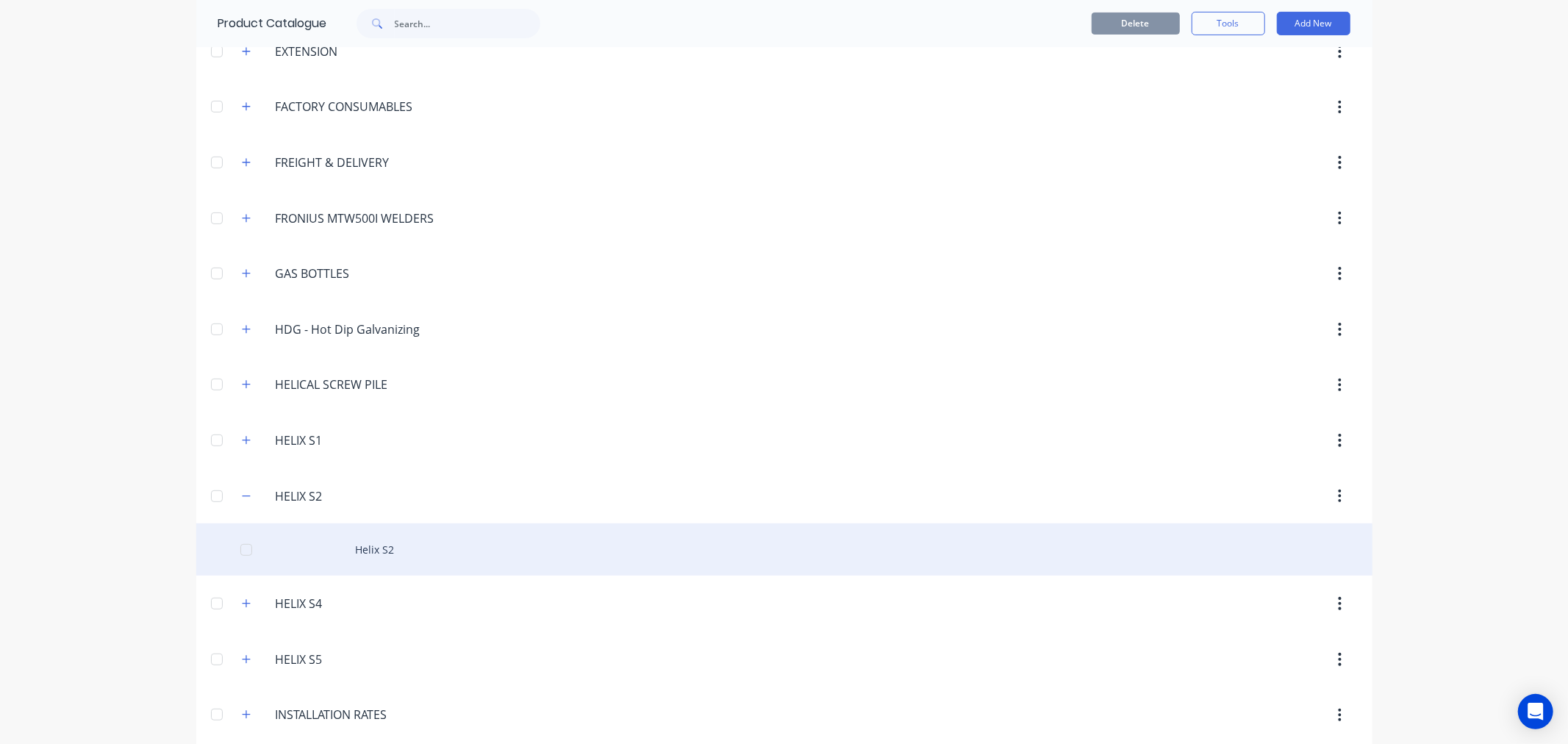
click at [370, 544] on div "Helix S2" at bounding box center [784, 549] width 1176 height 52
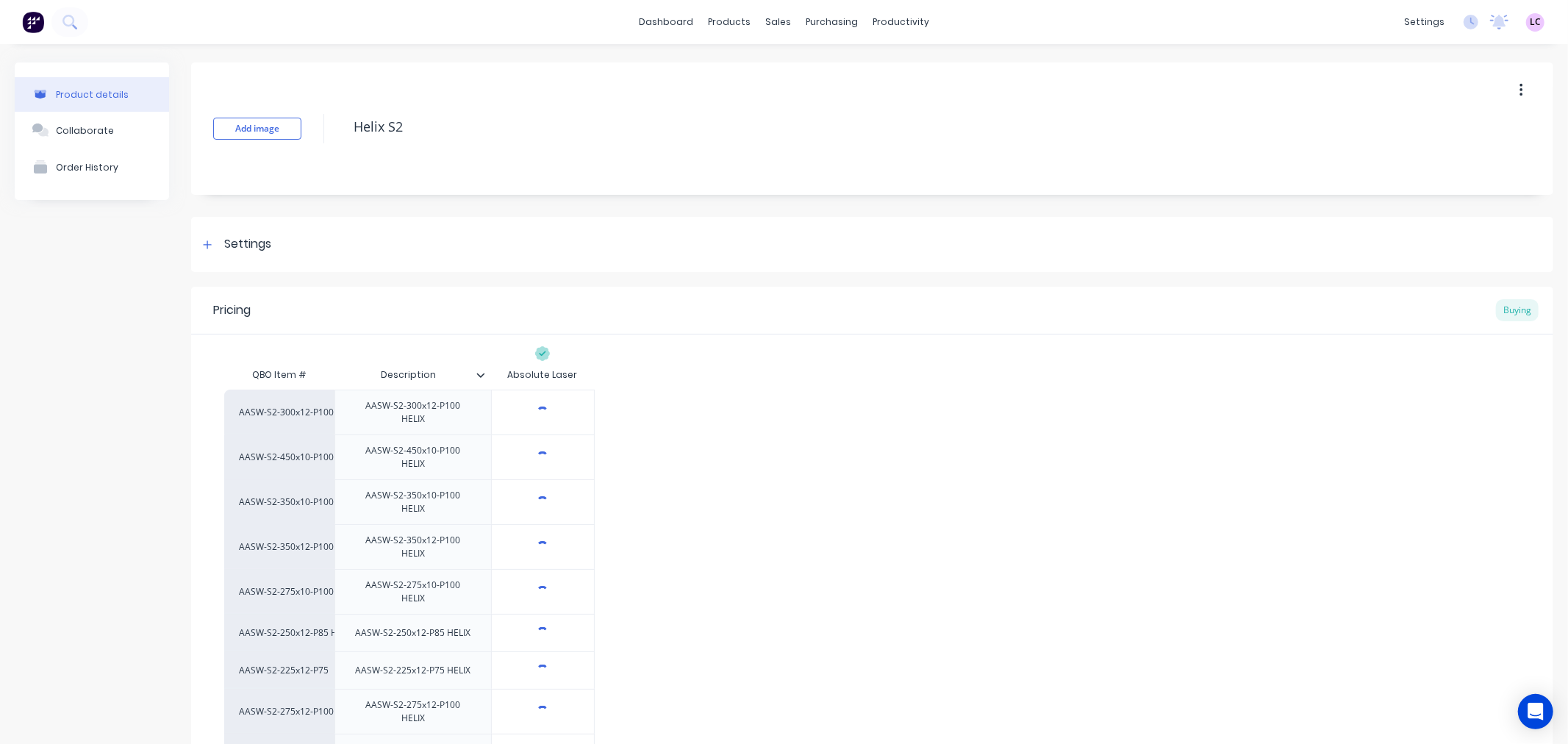
type textarea "x"
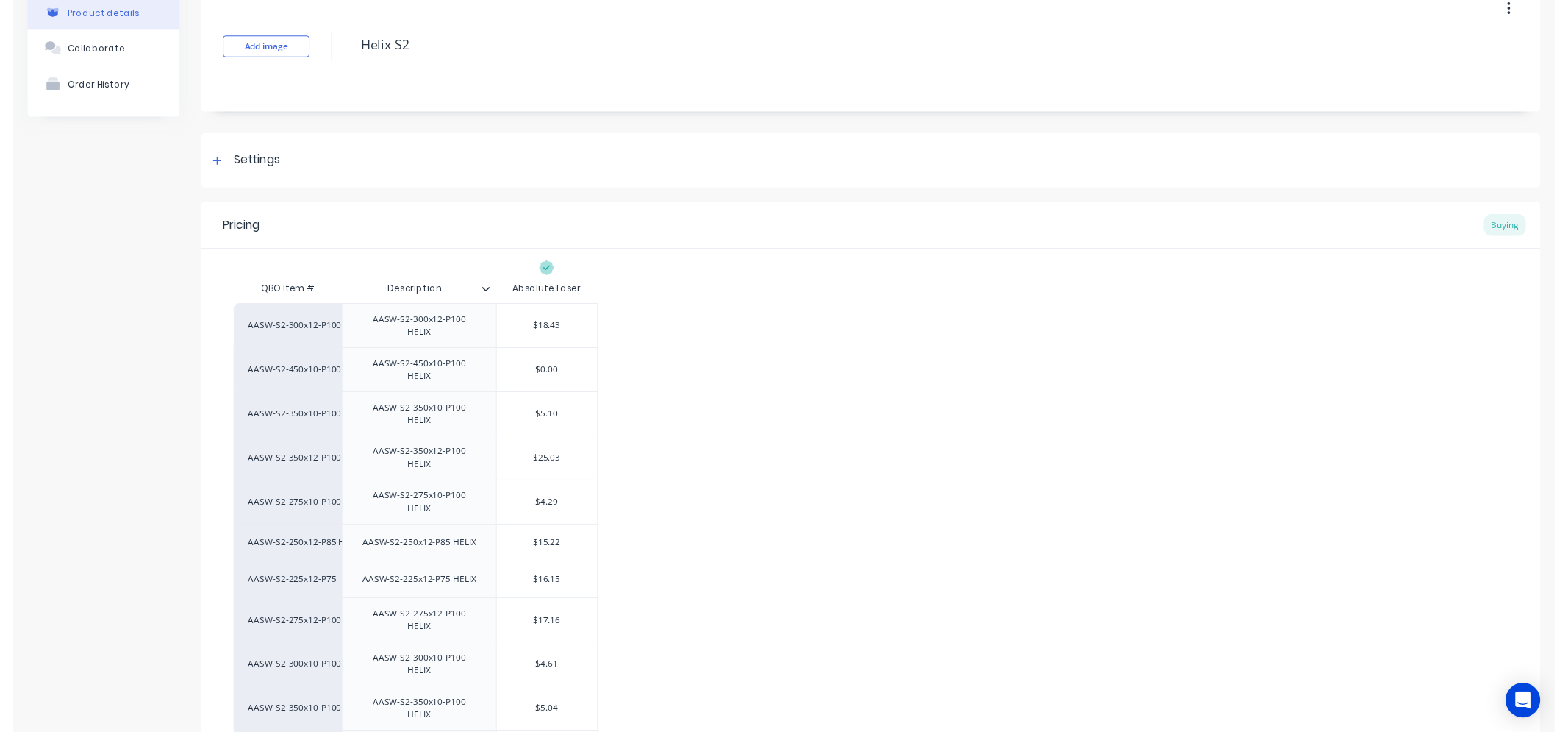
scroll to position [163, 0]
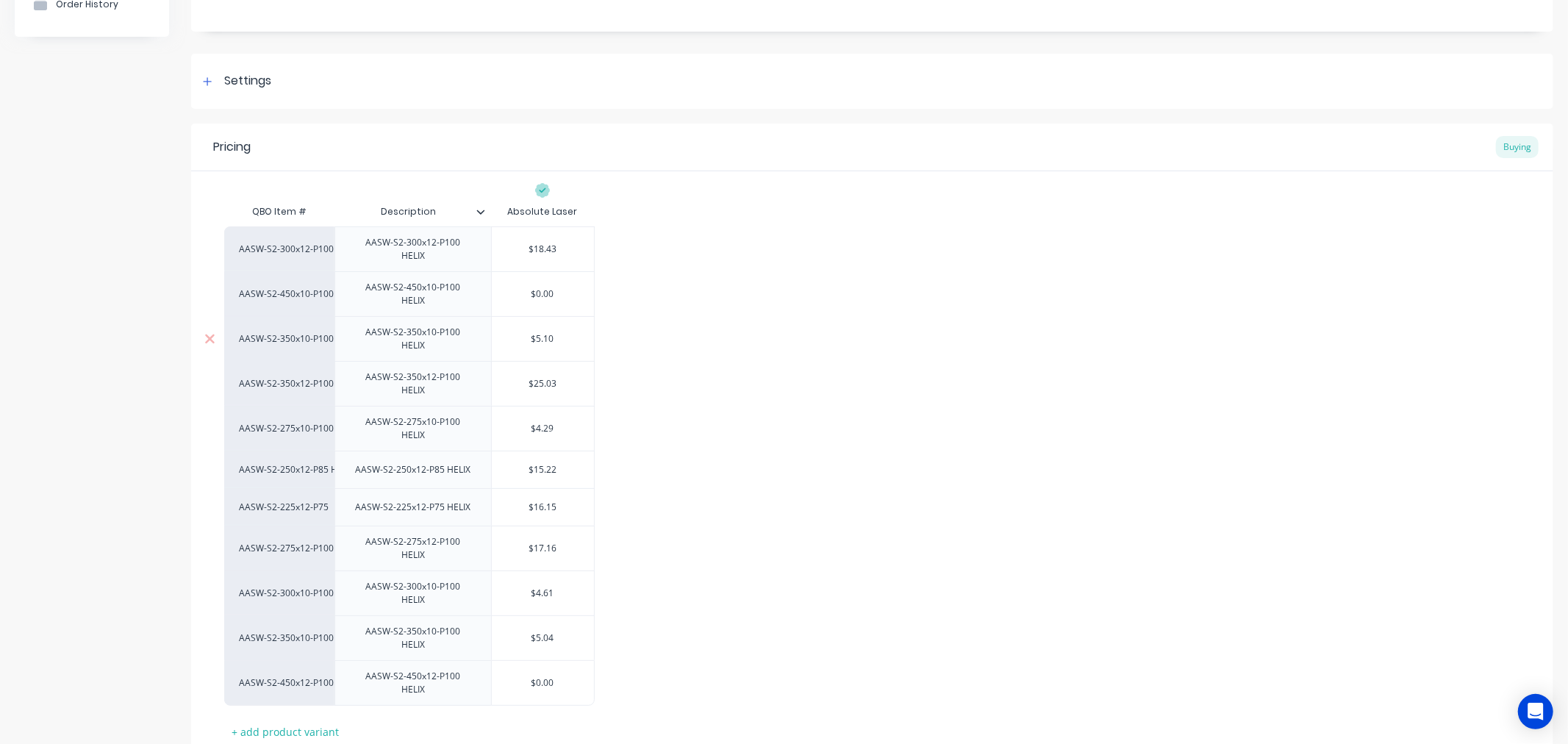
click at [544, 332] on input "text" at bounding box center [542, 339] width 103 height 14
type input "$5.10"
click at [551, 332] on input "$5.10" at bounding box center [542, 339] width 103 height 14
type textarea "x"
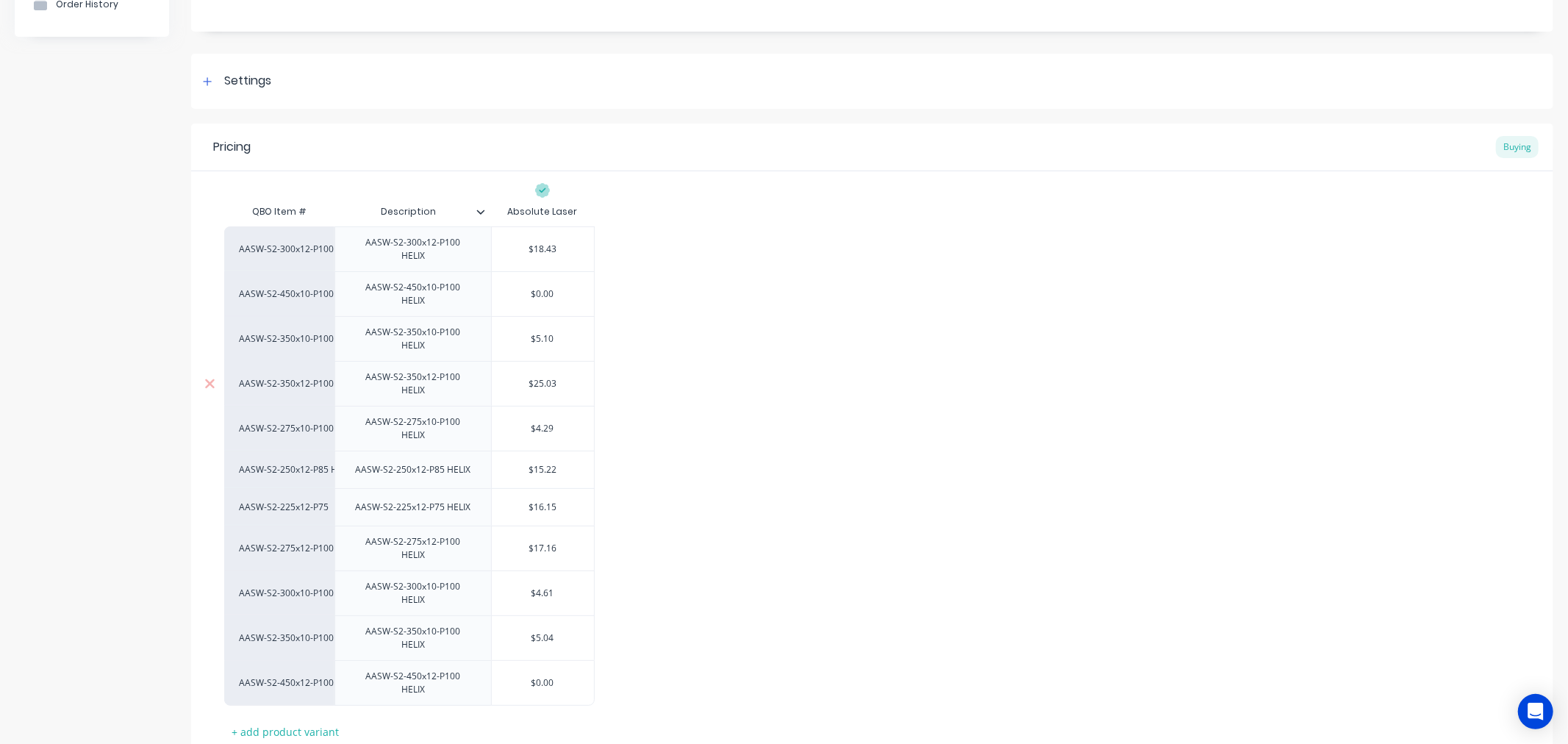
type input "$5"
type textarea "x"
type input "$5."
type textarea "x"
type input "$5.2"
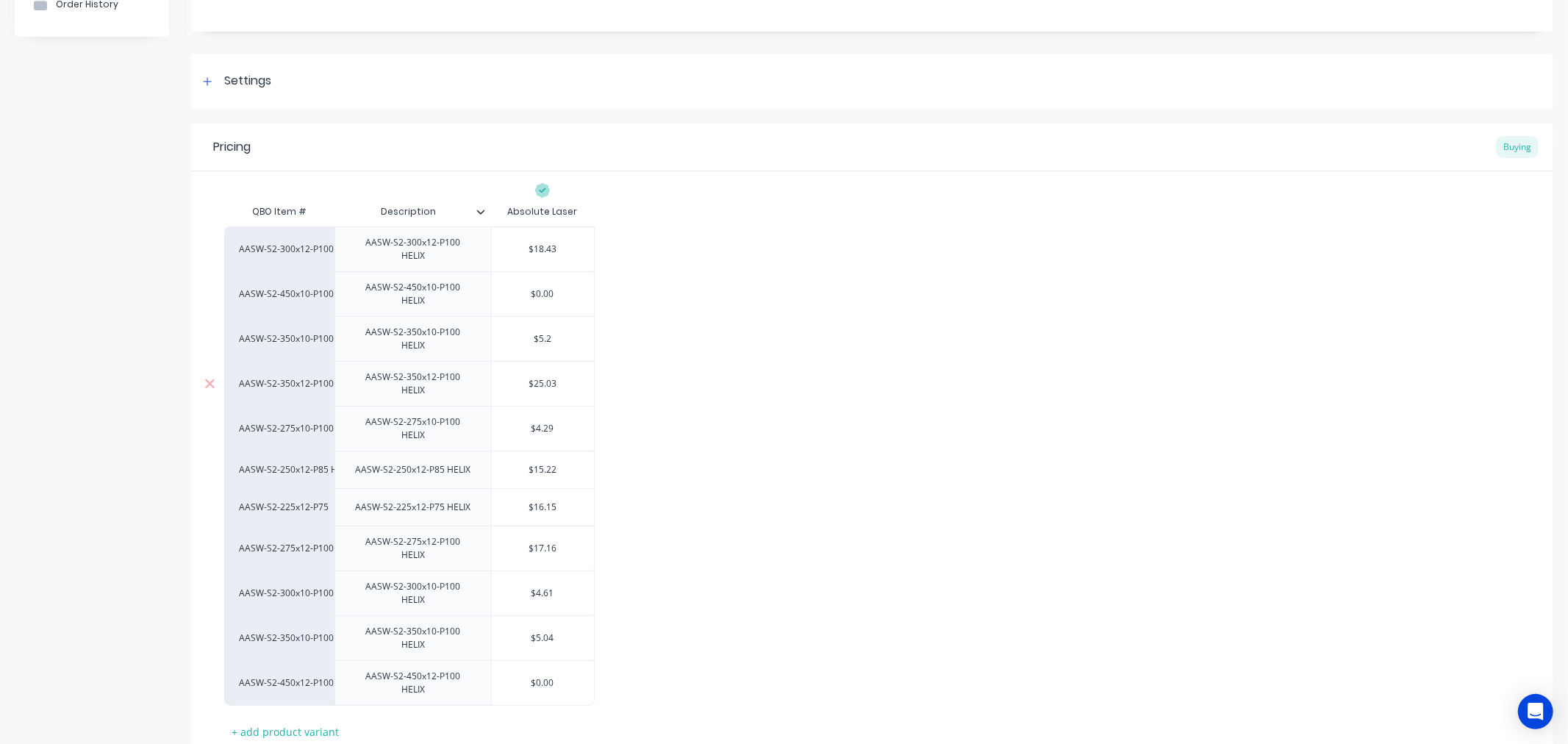
type textarea "x"
type input "$5.28"
type input "$15.22"
click at [557, 463] on input "$15.22" at bounding box center [542, 470] width 103 height 14
click at [567, 542] on input "$17.16" at bounding box center [542, 549] width 103 height 14
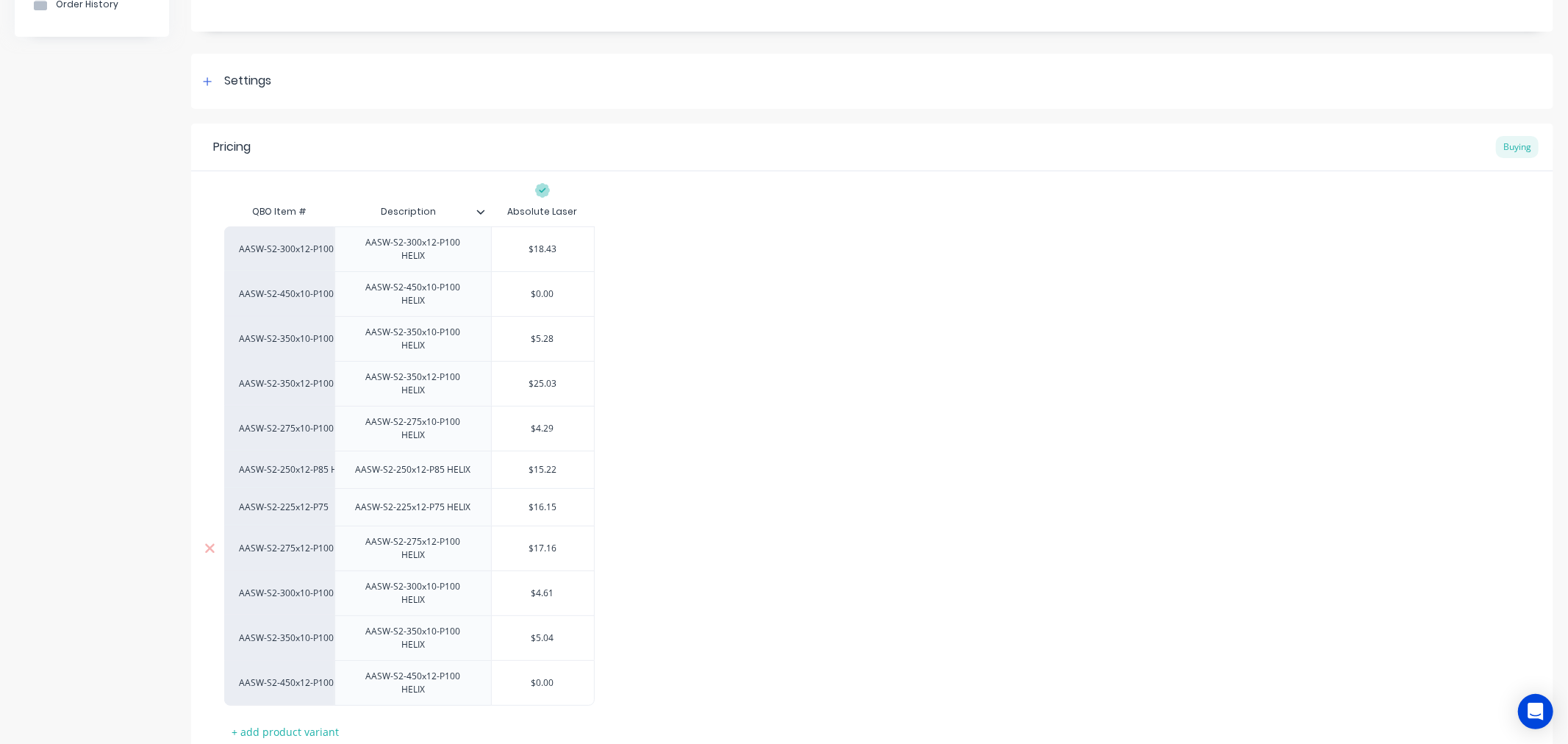
type input "$17.1"
type textarea "x"
type input "$17."
type textarea "x"
type input "$17"
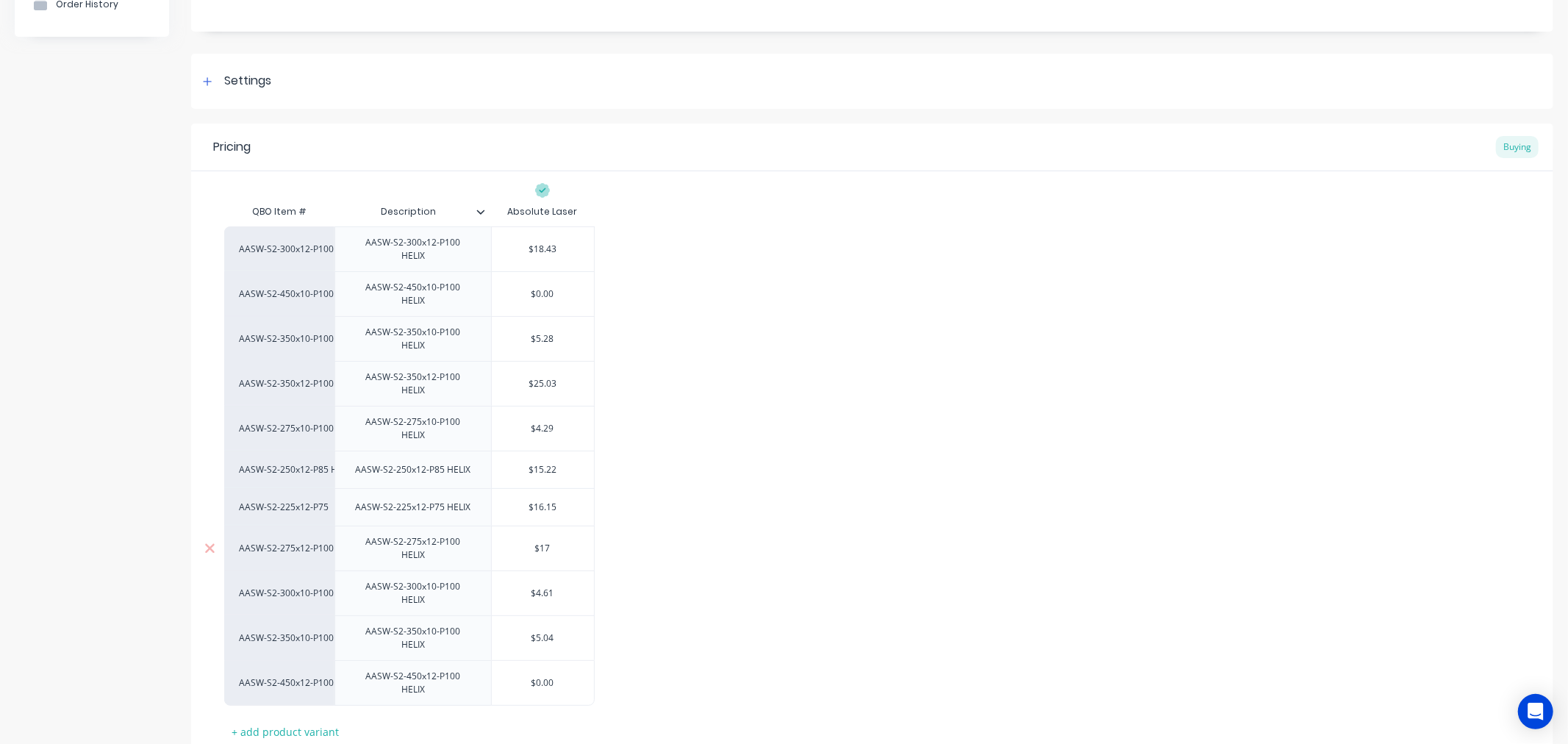
type textarea "x"
type input "$1"
type textarea "x"
type input "$15"
type textarea "x"
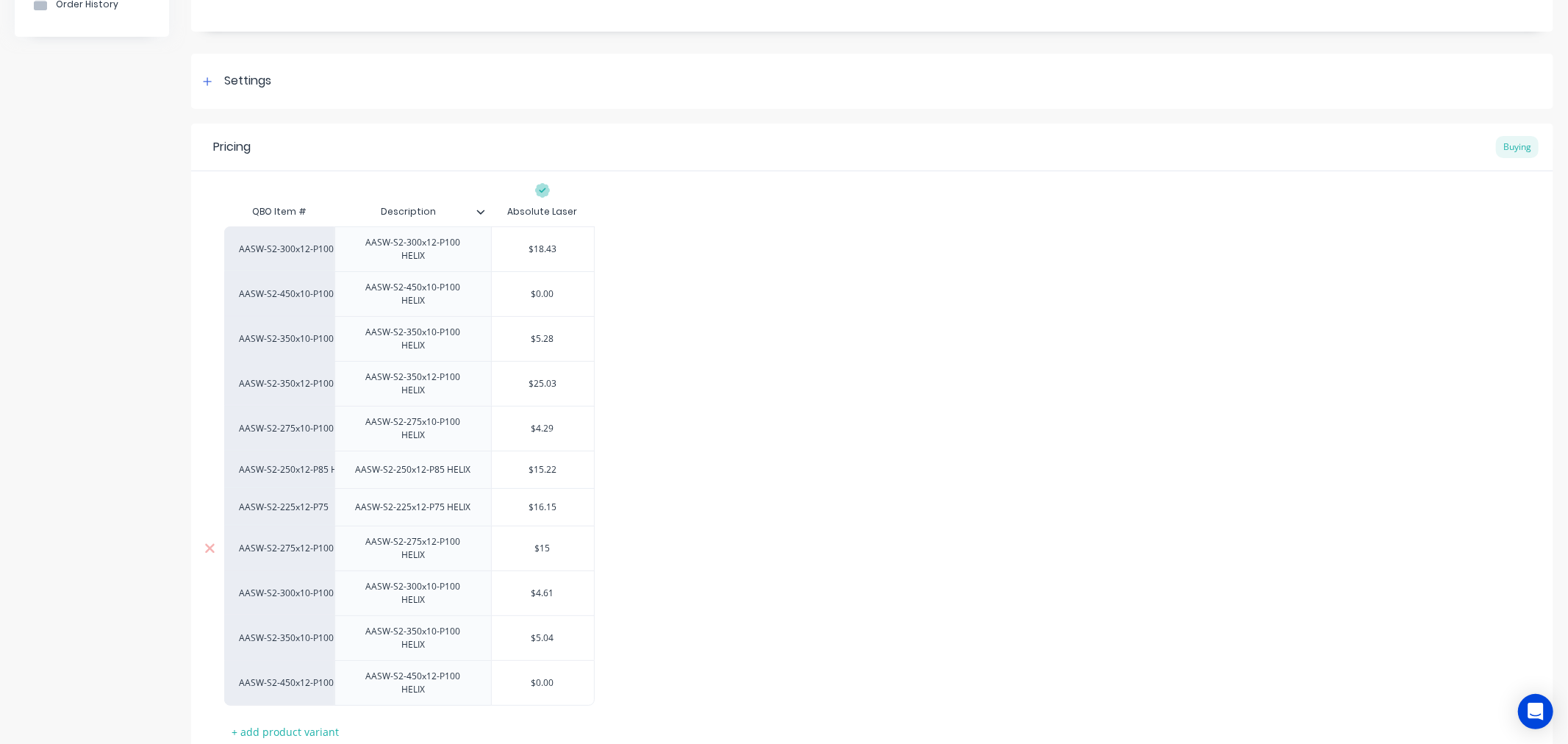
type input "$15."
type textarea "x"
type input "$15.8"
type textarea "x"
type input "$15.88"
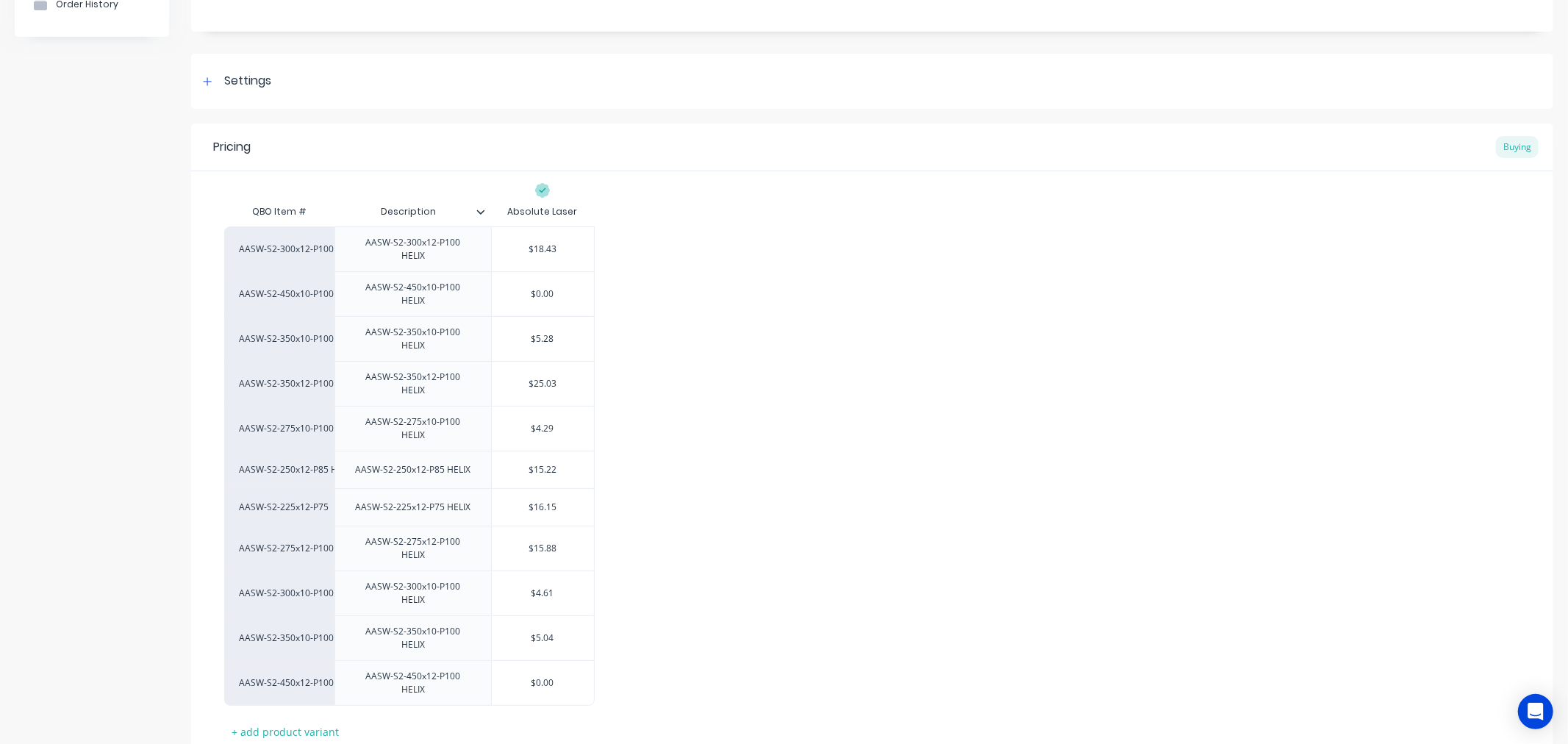
click at [718, 547] on div "AASW-S2-300x12-P100 AASW-S2-300x12-P100 HELIX $18.43 AASW-S2-450x10-P100 HELIX …" at bounding box center [872, 466] width 1296 height 479
click at [283, 698] on div "Pricing Buying QBO Item # Description Absolute Laser AASW-S2-300x12-P100 AASW-S…" at bounding box center [872, 467] width 1362 height 687
type textarea "x"
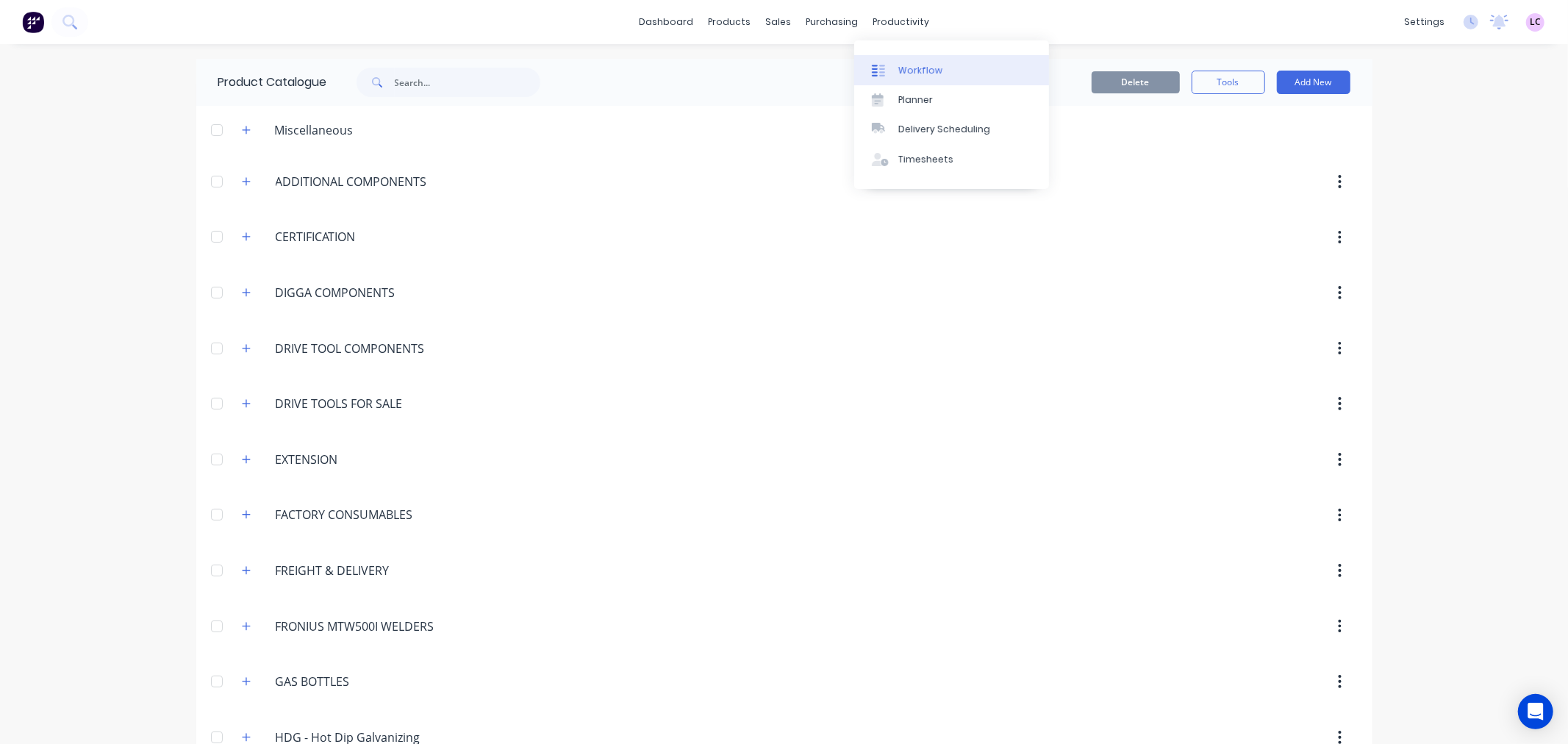
click at [900, 66] on div "Workflow" at bounding box center [920, 70] width 44 height 14
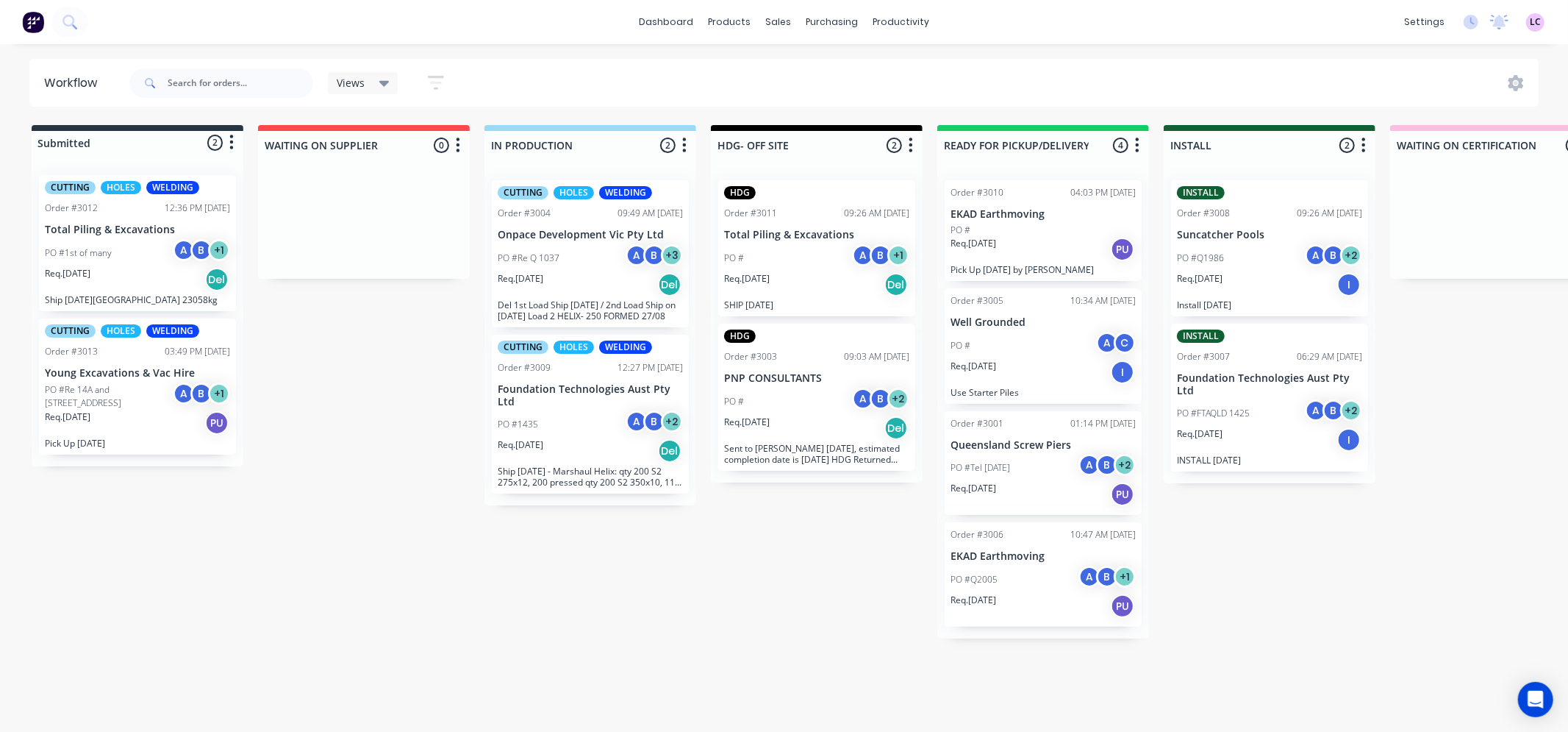
click at [317, 571] on div "Submitted 2 Status colour #273444 hex #273444 Save Cancel Summaries Total order…" at bounding box center [1108, 381] width 2238 height 513
click at [1385, 644] on div "Workflow Views Save new view None (Default) edit Show/Hide statuses Show line i…" at bounding box center [784, 380] width 1568 height 643
